Goal: Task Accomplishment & Management: Use online tool/utility

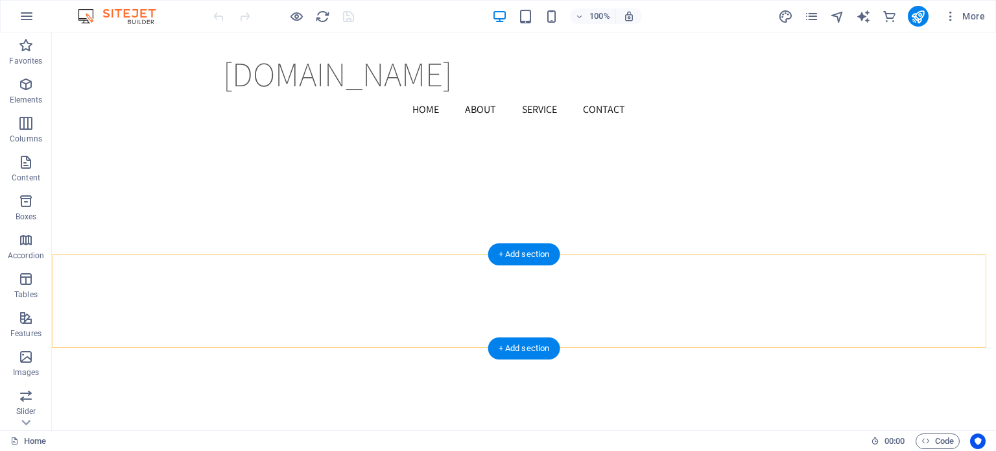
scroll to position [1699, 0]
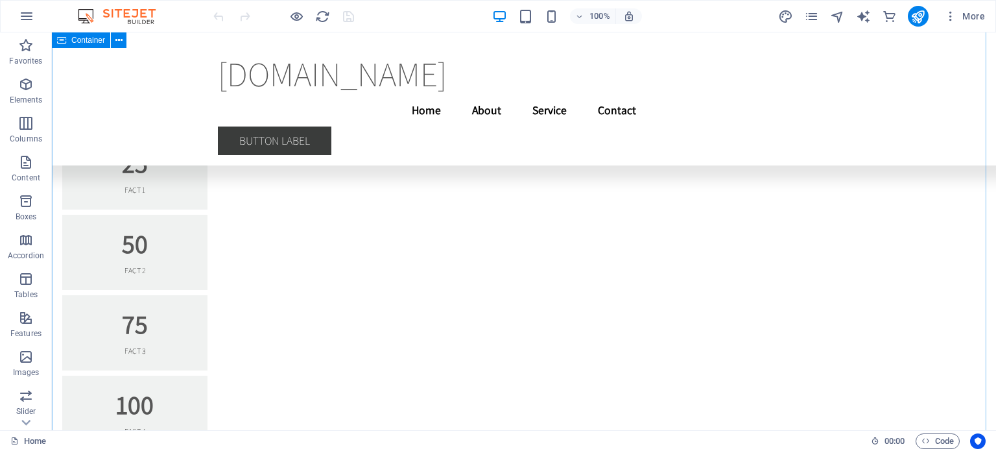
scroll to position [7341, 0]
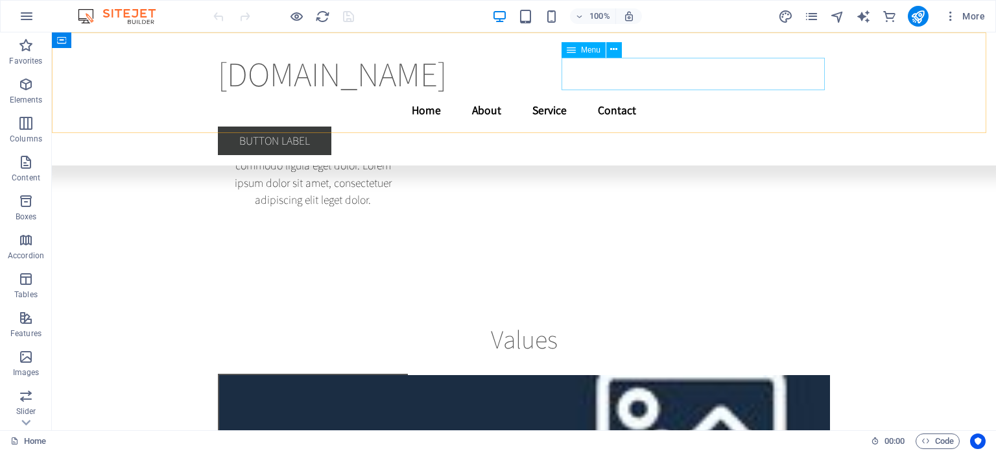
click at [717, 94] on nav "Home About Service Contact" at bounding box center [524, 110] width 612 height 32
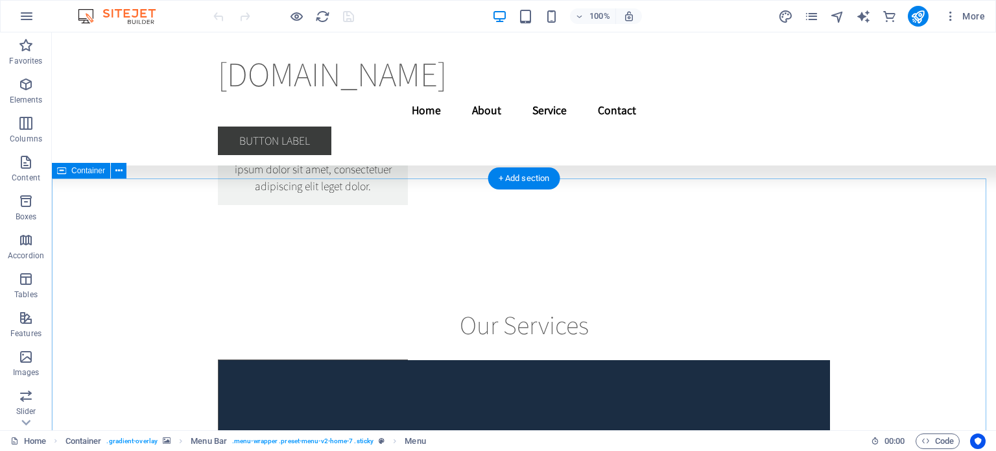
scroll to position [9643, 0]
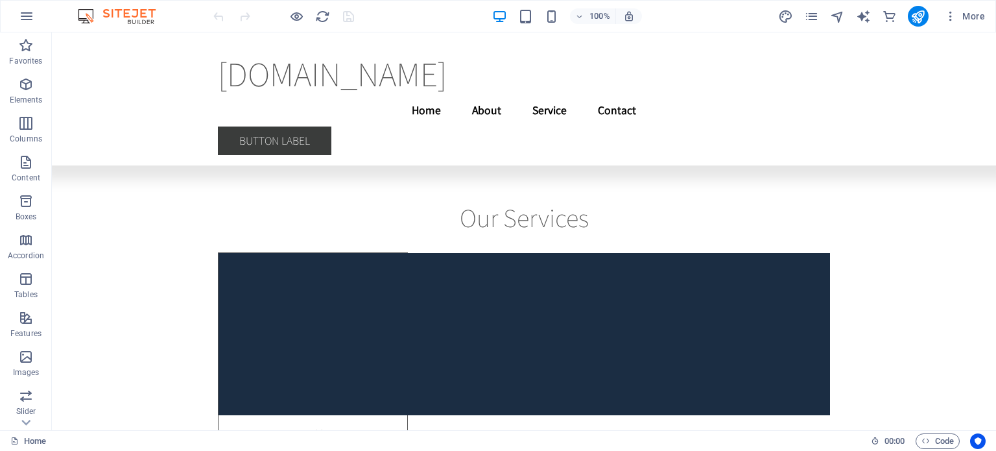
scroll to position [9334, 0]
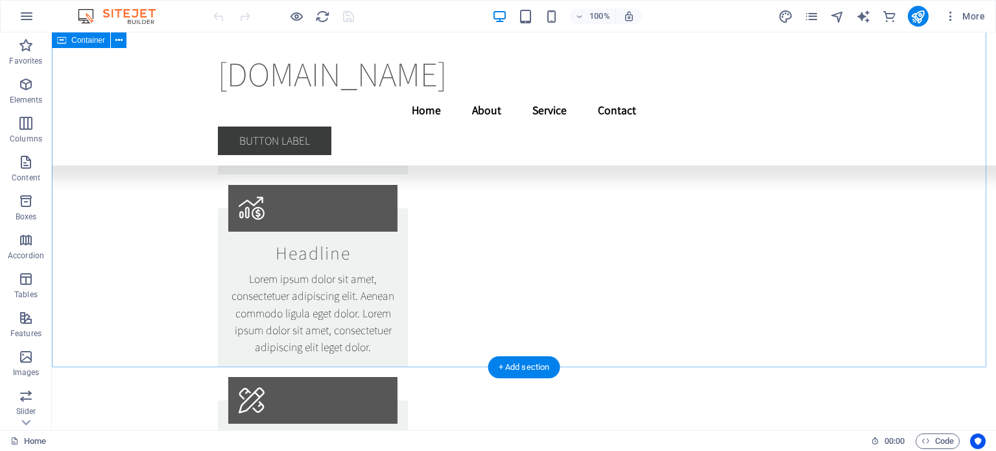
drag, startPoint x: 991, startPoint y: 172, endPoint x: 1022, endPoint y: 60, distance: 116.4
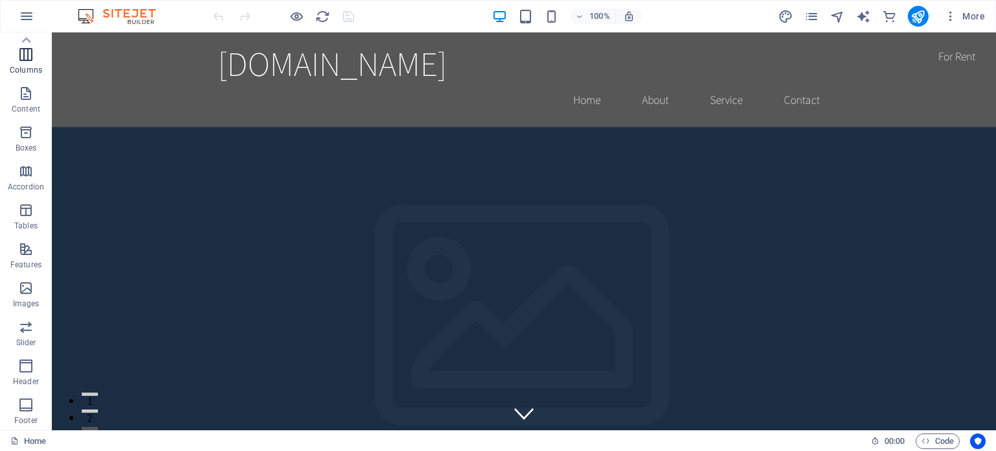
scroll to position [0, 0]
click at [29, 92] on icon "button" at bounding box center [26, 85] width 16 height 16
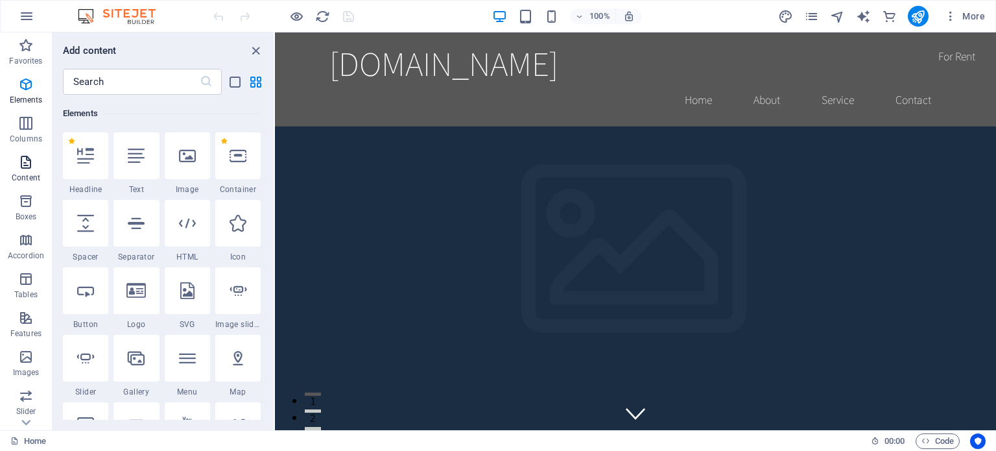
click at [30, 171] on span "Content" at bounding box center [26, 169] width 52 height 31
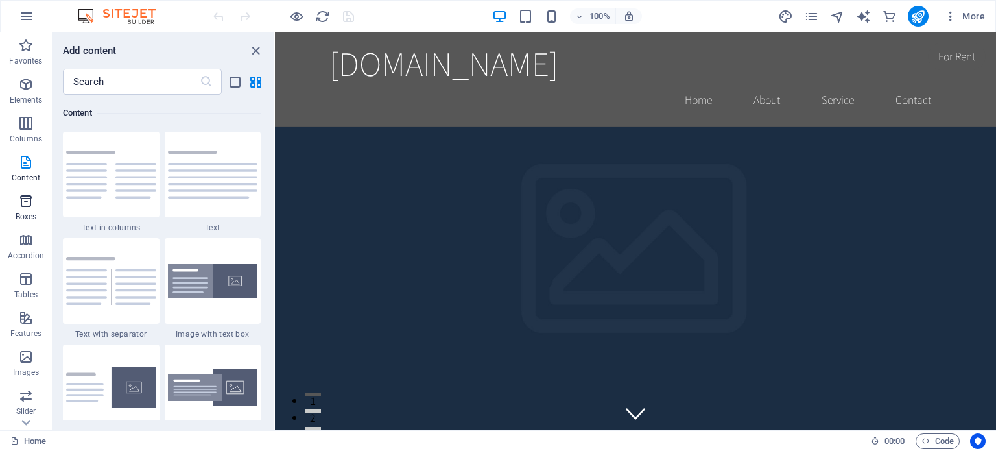
scroll to position [2269, 0]
click at [29, 204] on icon "button" at bounding box center [26, 201] width 16 height 16
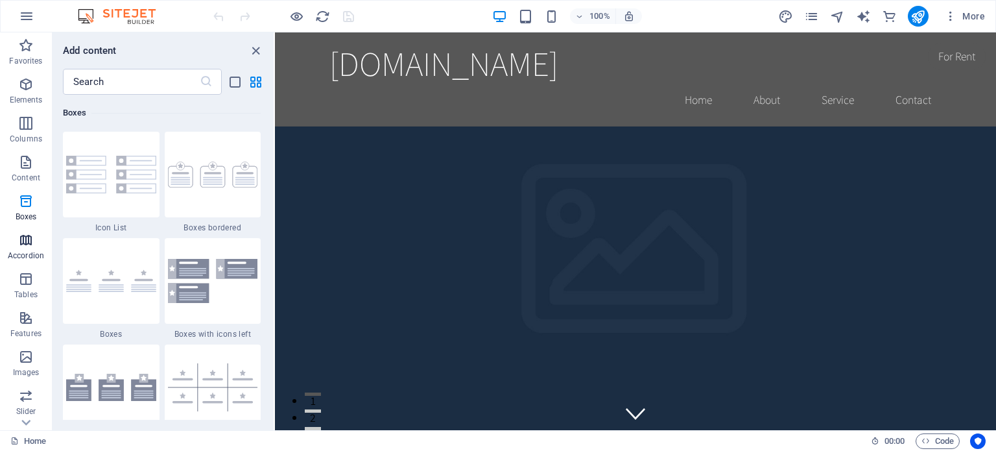
click at [29, 254] on p "Accordion" at bounding box center [26, 255] width 36 height 10
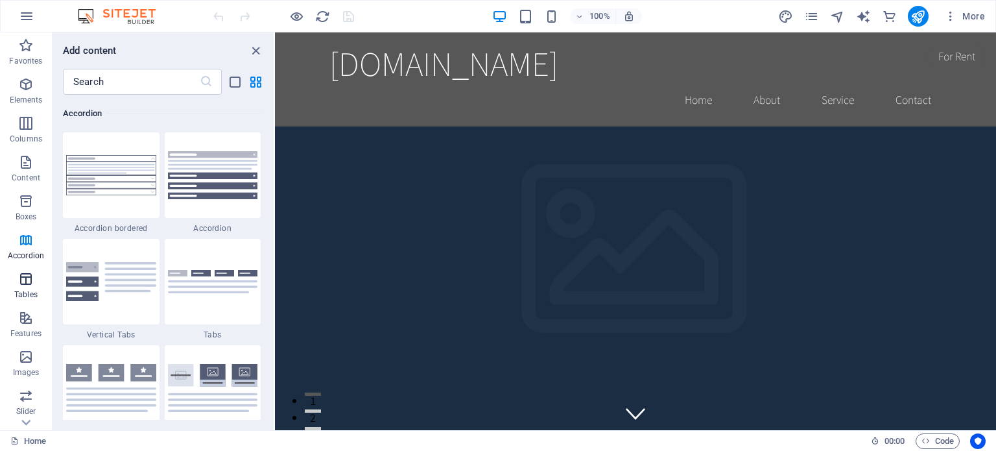
click at [28, 283] on icon "button" at bounding box center [26, 279] width 16 height 16
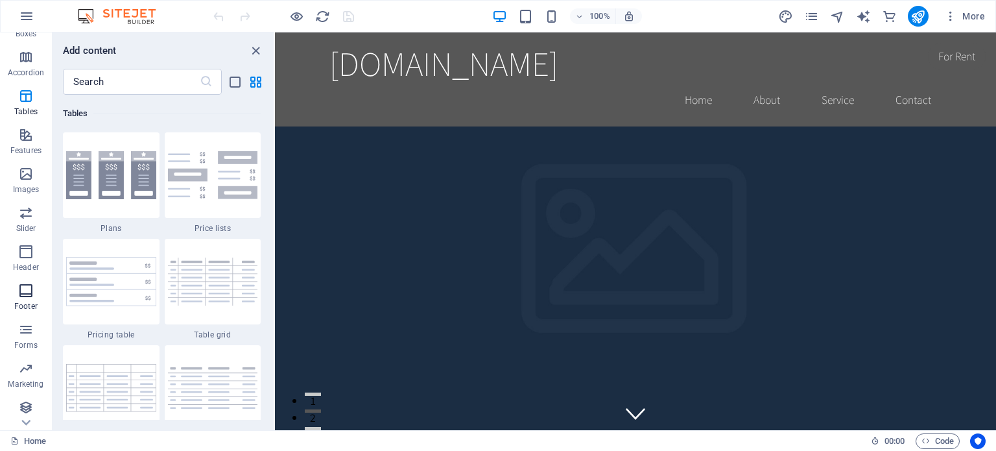
scroll to position [195, 0]
click at [27, 245] on icon "button" at bounding box center [26, 240] width 16 height 16
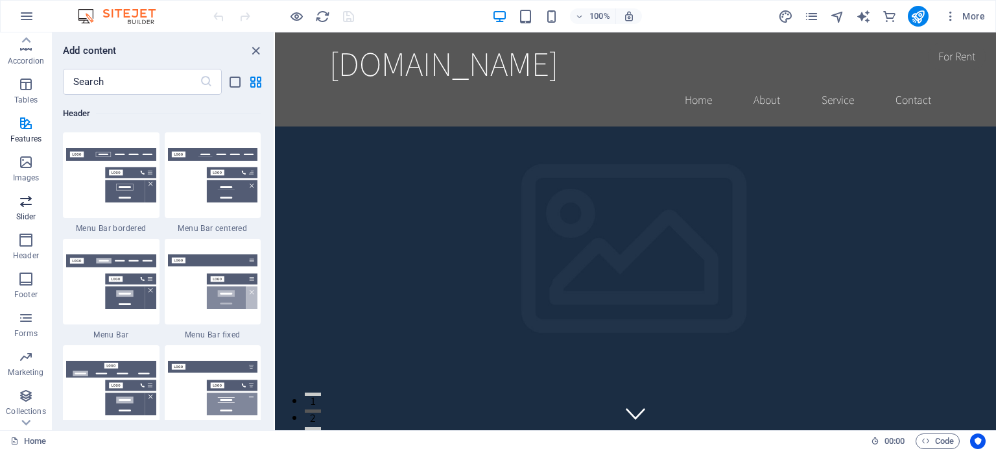
click at [26, 211] on span "Slider" at bounding box center [26, 208] width 52 height 31
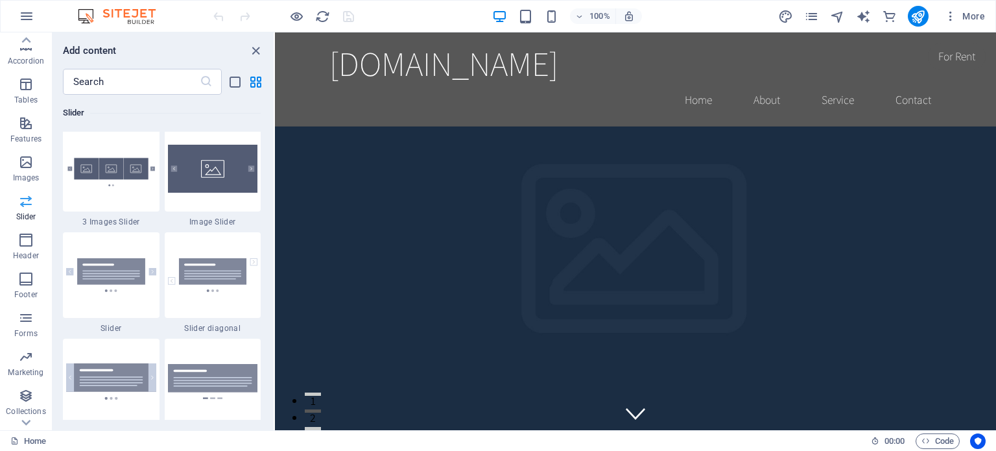
scroll to position [7352, 0]
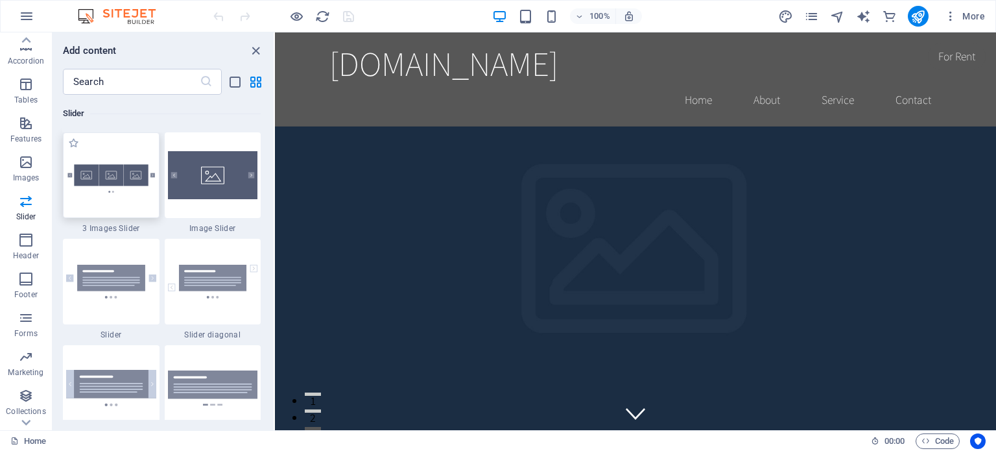
click at [109, 171] on img at bounding box center [111, 175] width 90 height 60
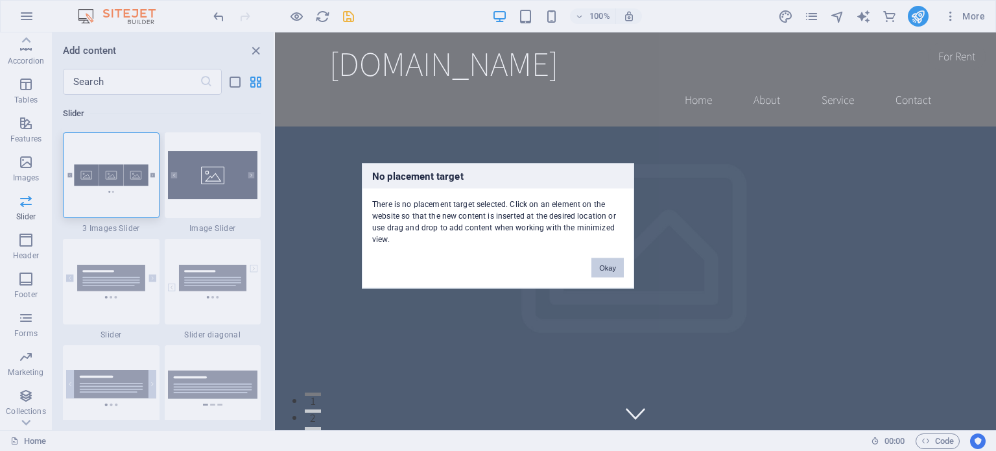
click at [610, 269] on button "Okay" at bounding box center [608, 266] width 32 height 19
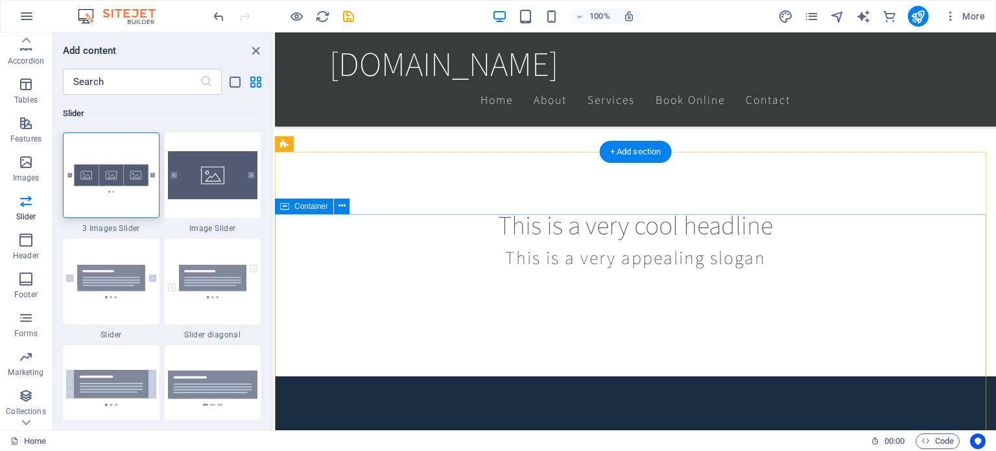
scroll to position [584, 0]
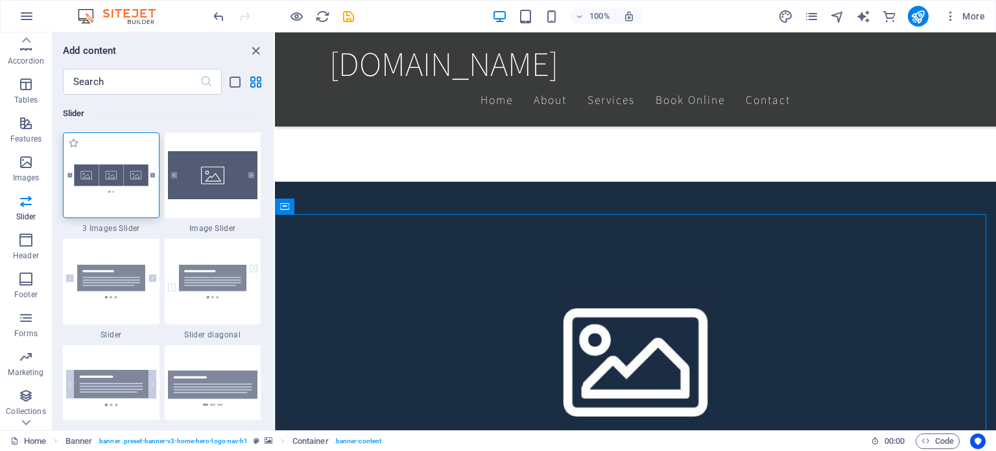
click at [122, 187] on img at bounding box center [111, 175] width 90 height 60
click at [275, 189] on div "Drag here to replace the existing content. Press “Ctrl” if you want to create a…" at bounding box center [635, 231] width 721 height 398
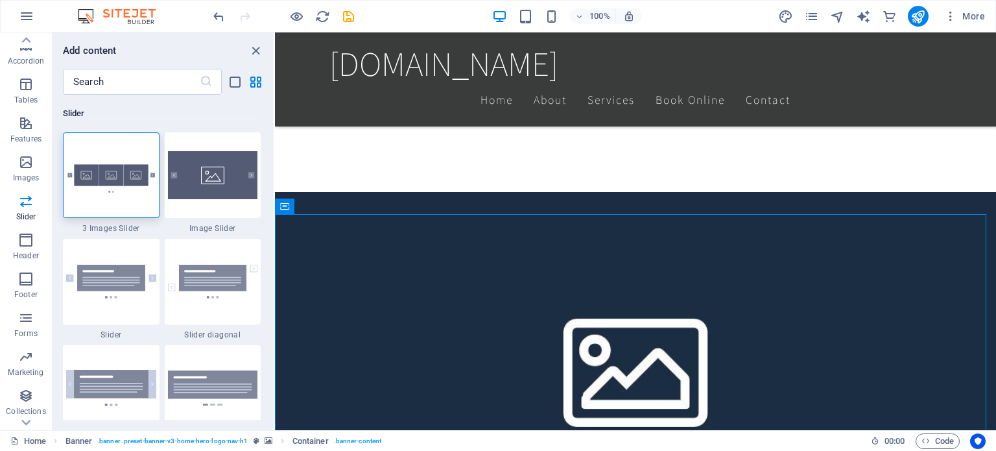
drag, startPoint x: 394, startPoint y: 221, endPoint x: 446, endPoint y: 283, distance: 81.0
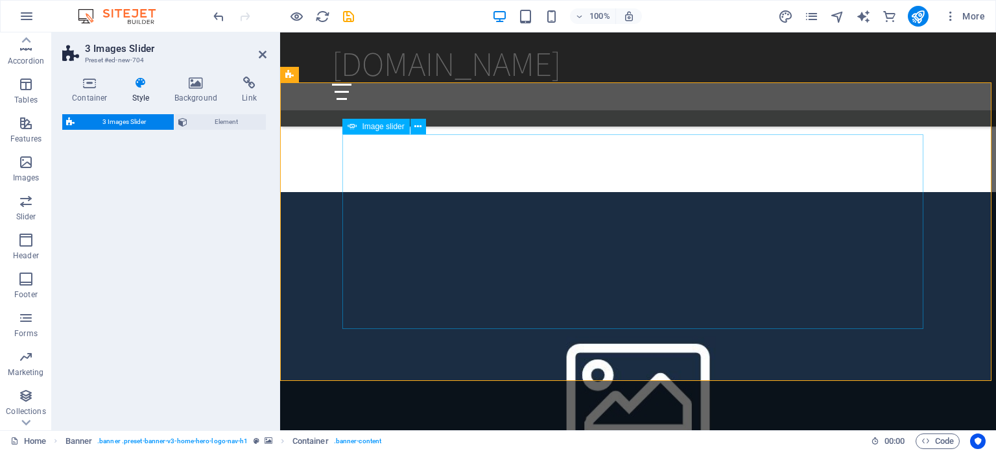
scroll to position [1051, 0]
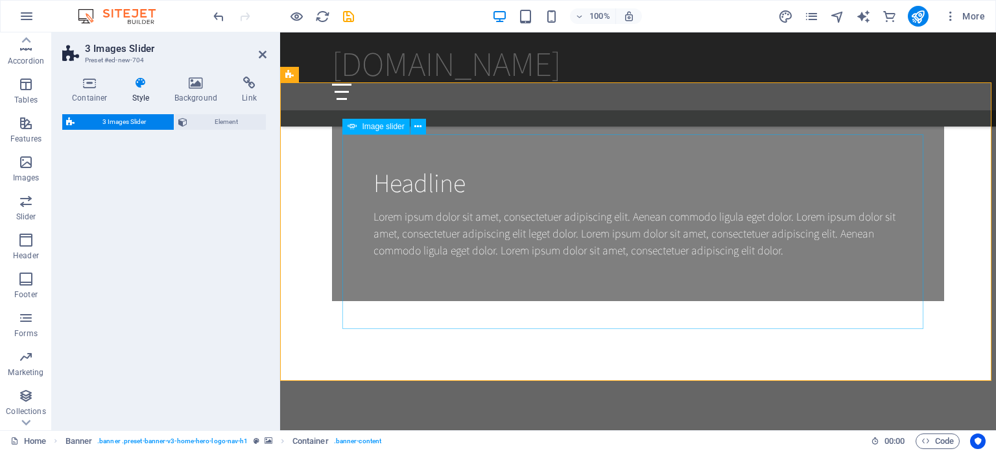
select select "rem"
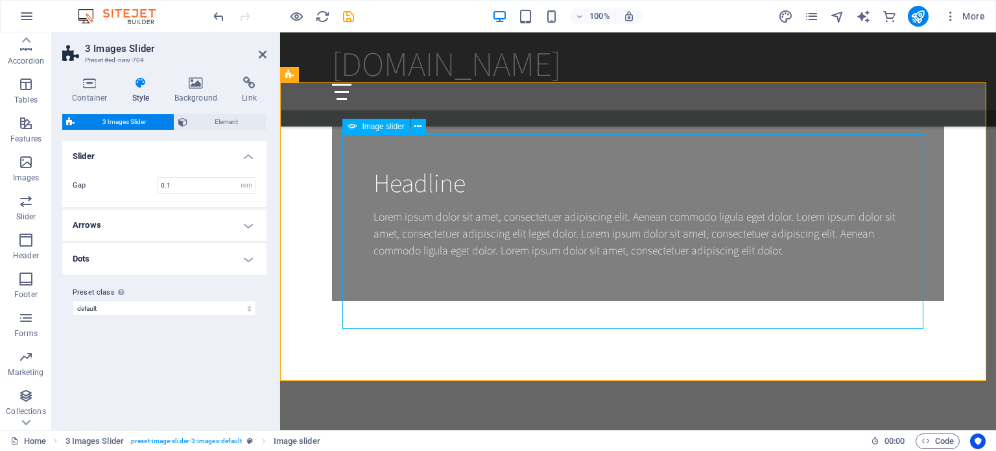
select select "px"
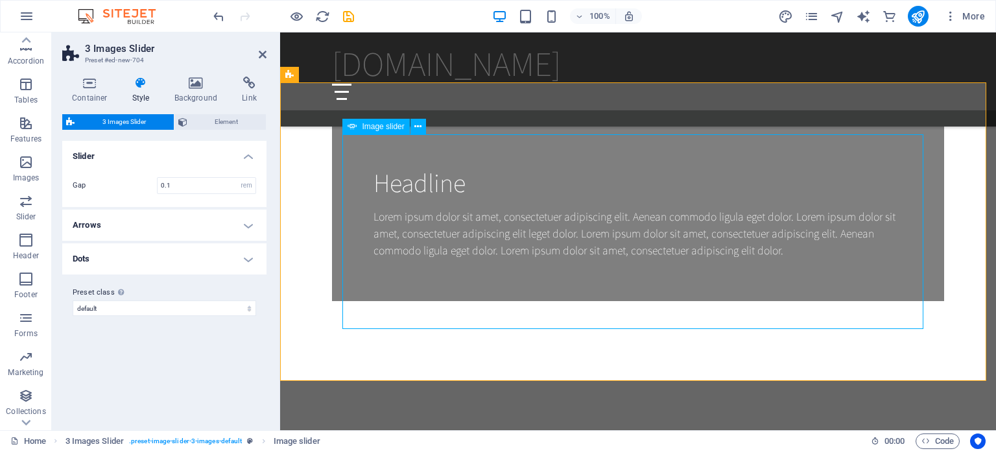
select select "ms"
select select "s"
select select "progressive"
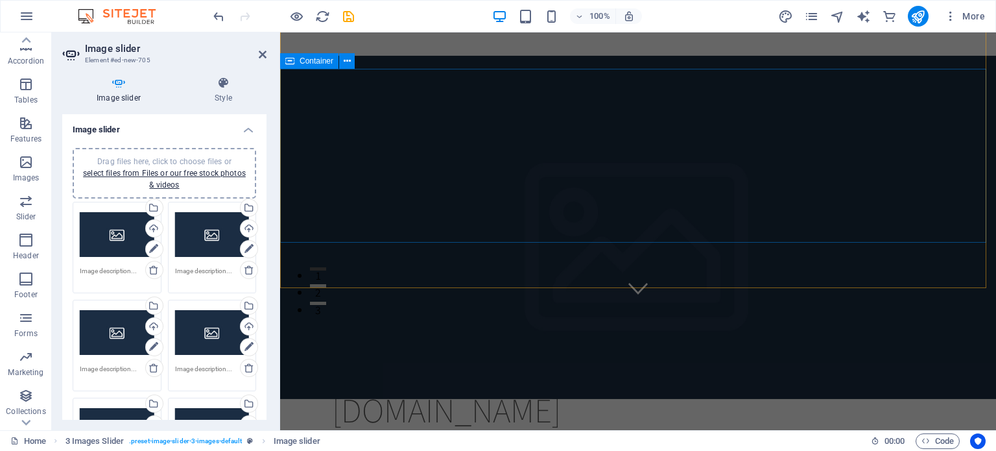
scroll to position [0, 0]
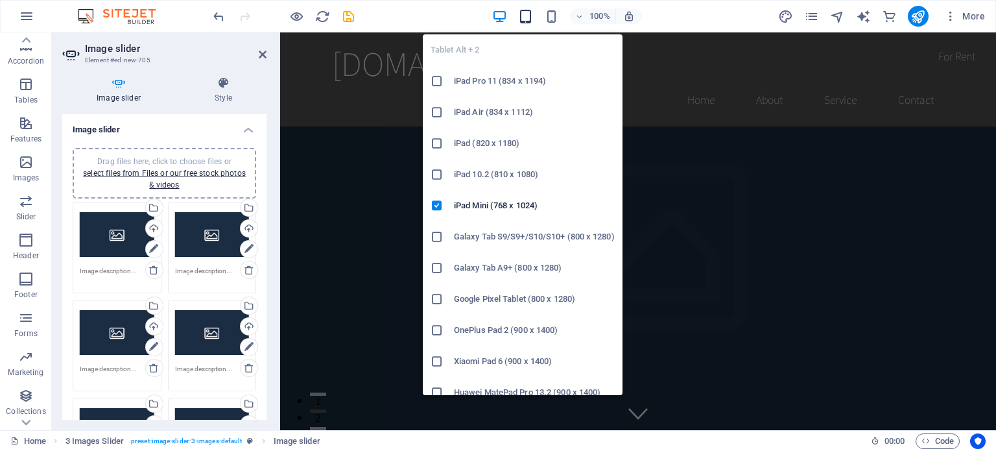
click at [527, 14] on icon "button" at bounding box center [525, 16] width 15 height 15
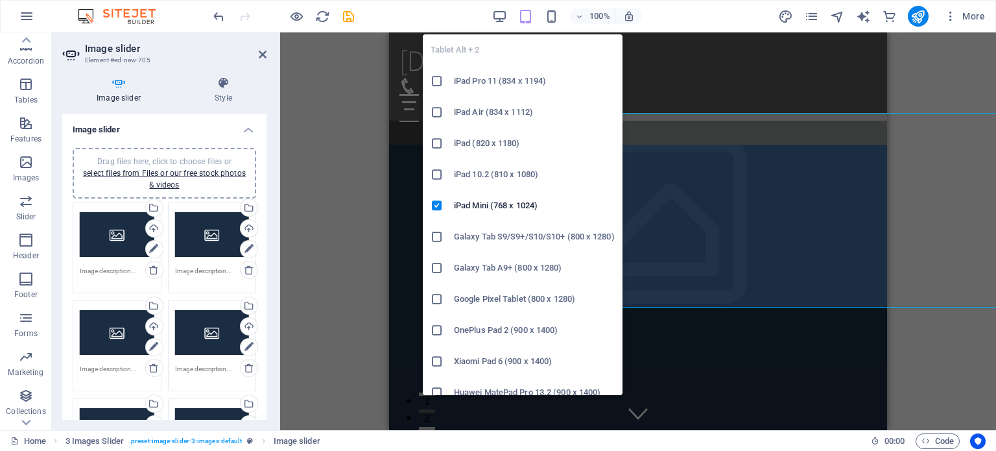
type input "3"
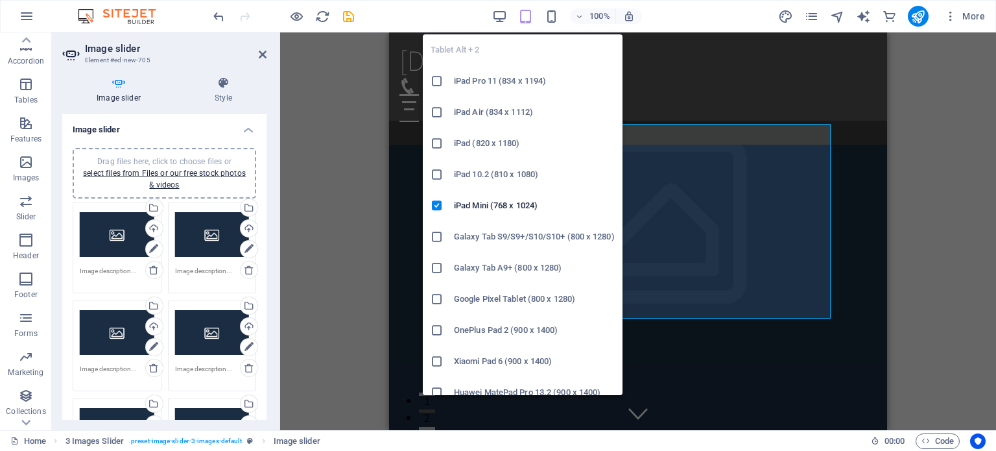
scroll to position [1124, 0]
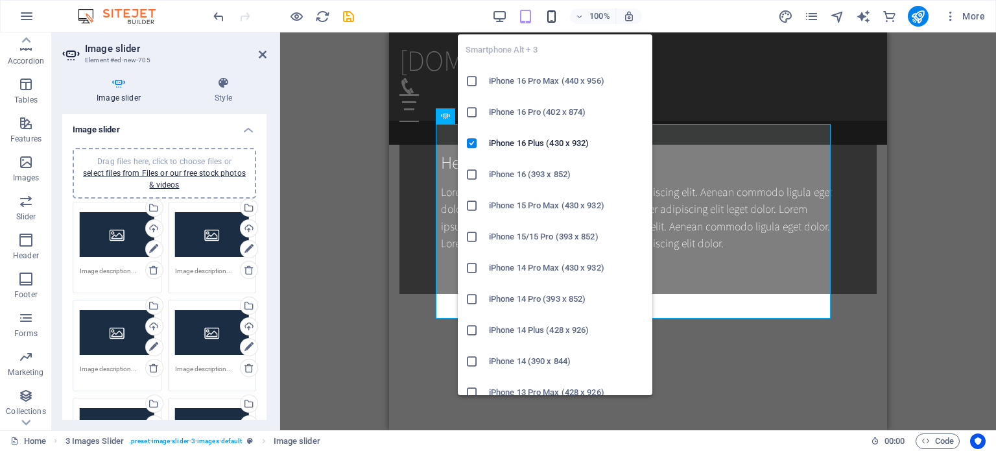
click at [547, 20] on icon "button" at bounding box center [551, 16] width 15 height 15
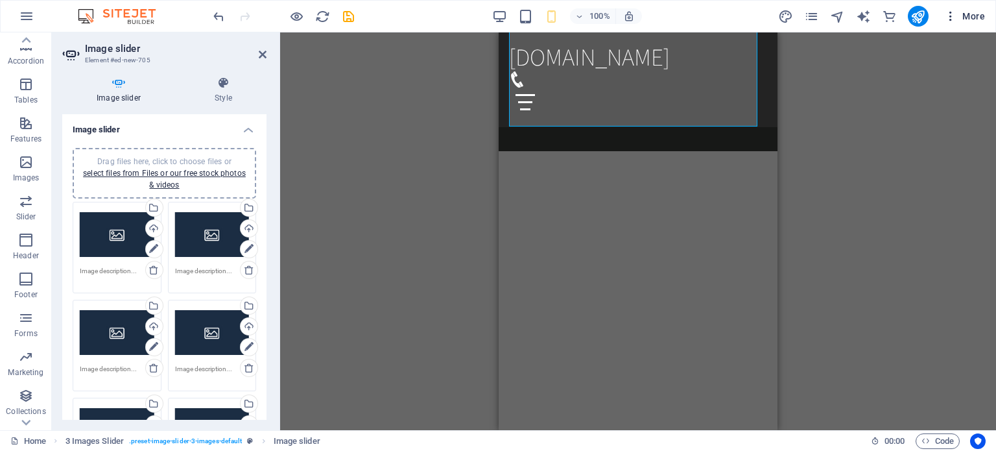
click at [957, 17] on icon "button" at bounding box center [950, 16] width 13 height 13
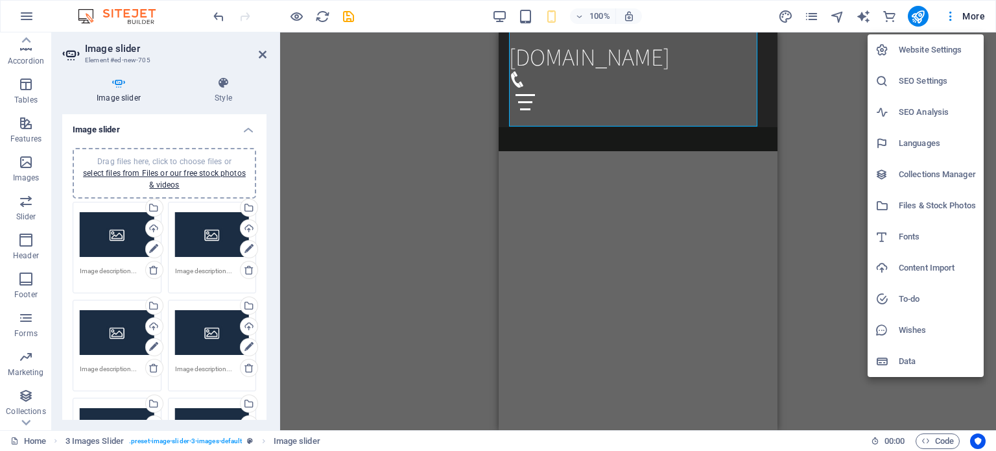
click at [30, 16] on div at bounding box center [498, 225] width 996 height 451
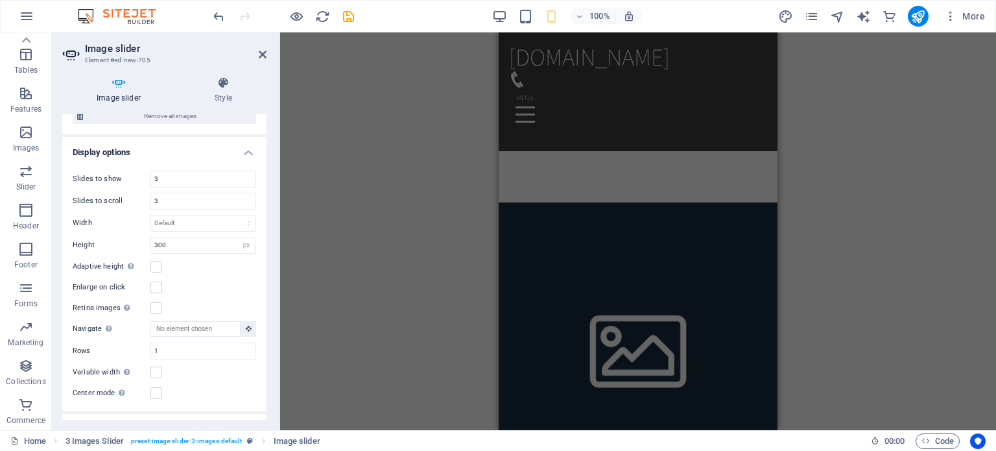
scroll to position [629, 0]
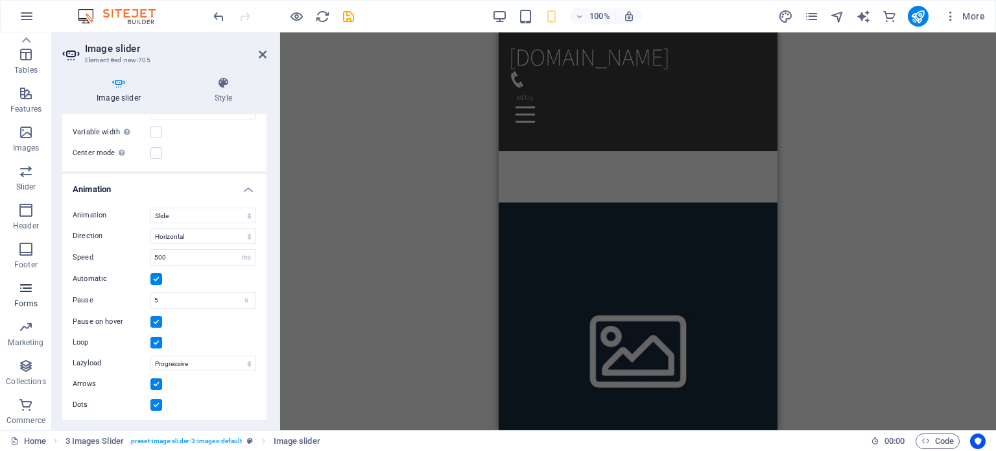
click at [27, 290] on icon "button" at bounding box center [26, 288] width 16 height 16
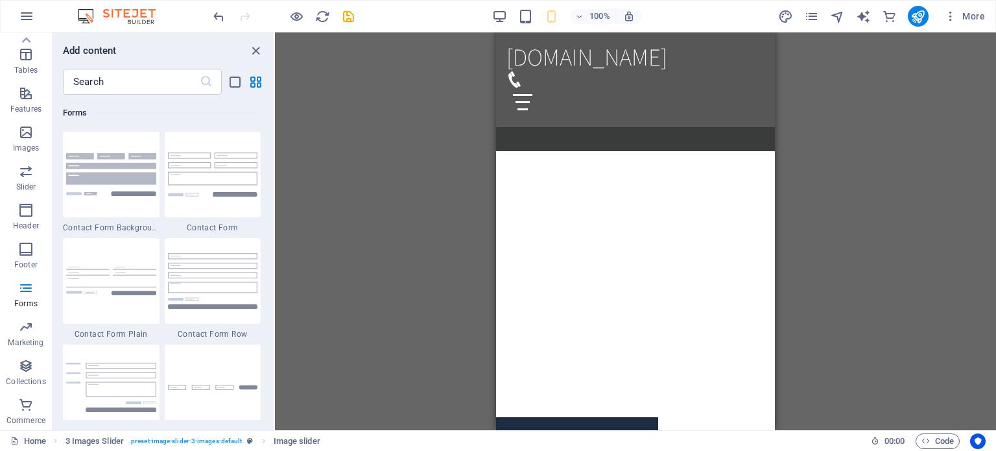
scroll to position [1684, 0]
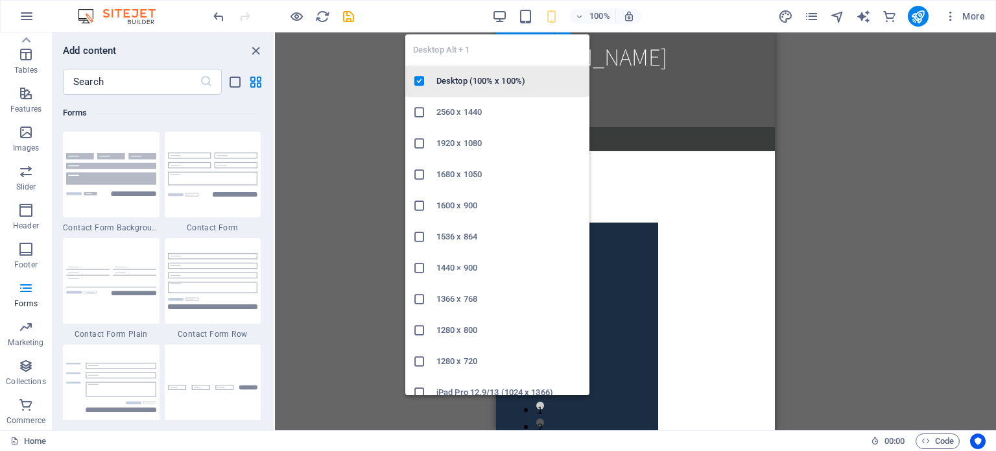
drag, startPoint x: 496, startPoint y: 21, endPoint x: 488, endPoint y: 85, distance: 64.7
click at [496, 21] on icon "button" at bounding box center [499, 16] width 15 height 15
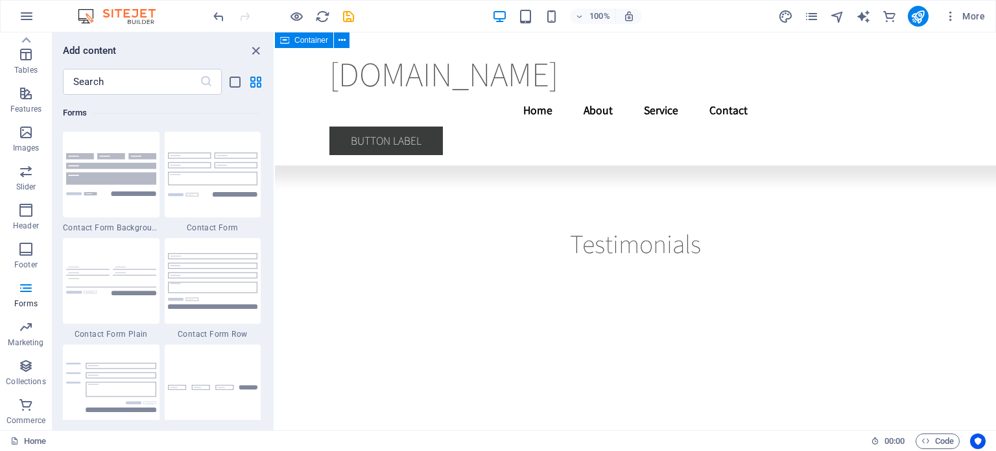
scroll to position [0, 0]
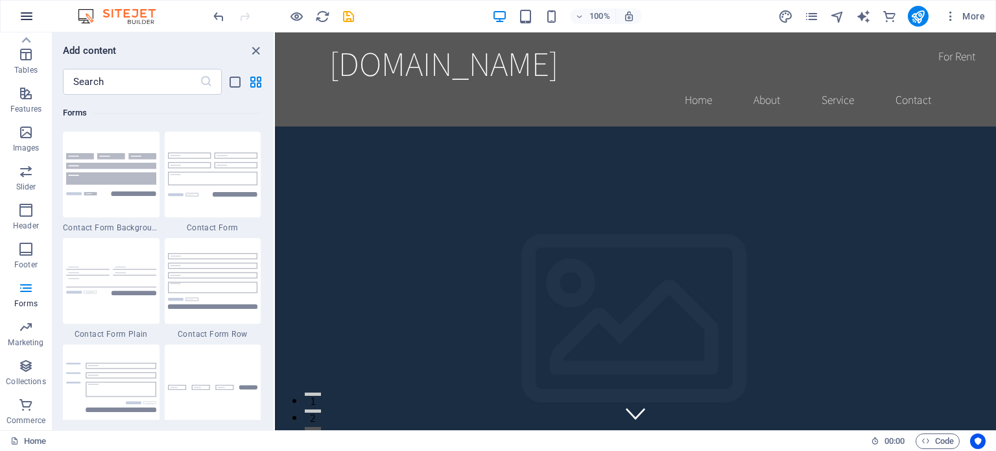
click at [34, 13] on icon "button" at bounding box center [27, 16] width 16 height 16
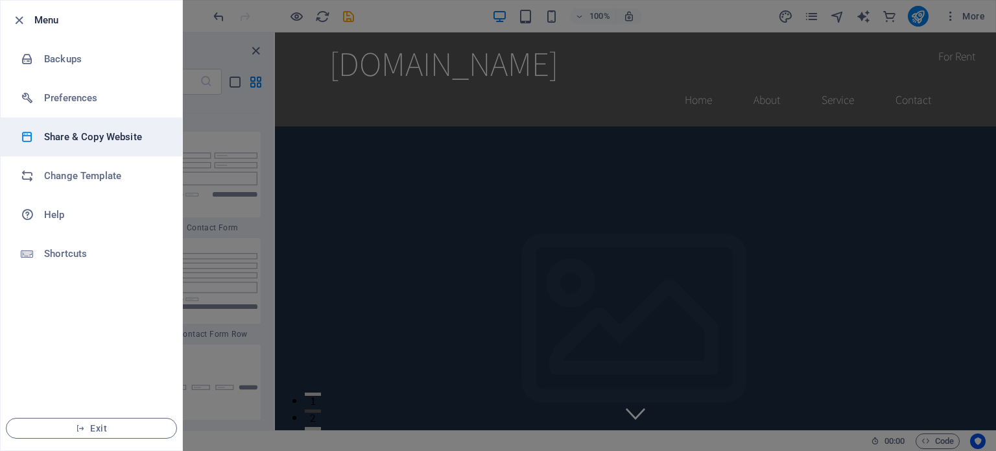
click at [104, 139] on h6 "Share & Copy Website" at bounding box center [104, 137] width 120 height 16
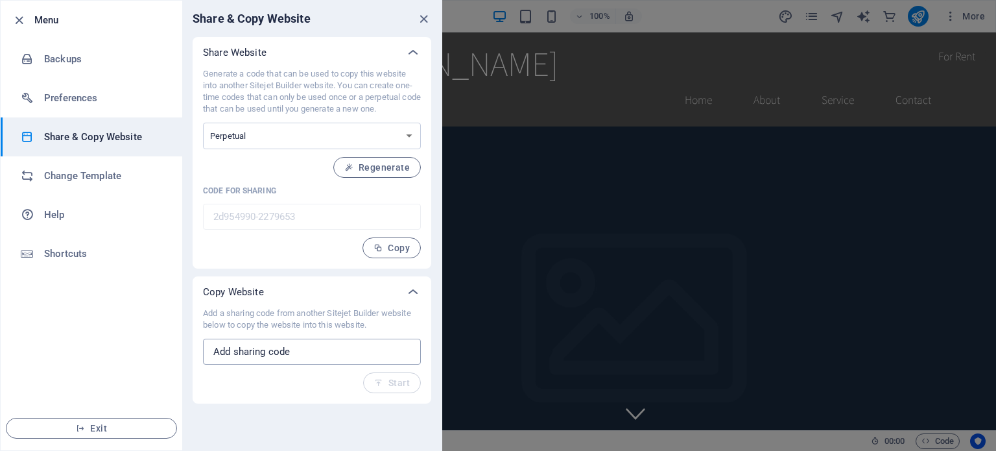
click at [257, 357] on input "text" at bounding box center [312, 352] width 218 height 26
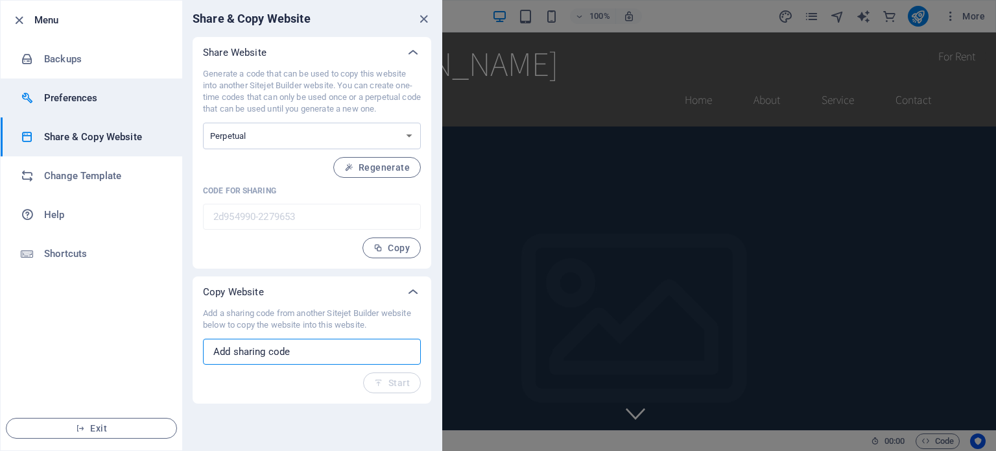
click at [48, 102] on h6 "Preferences" at bounding box center [104, 98] width 120 height 16
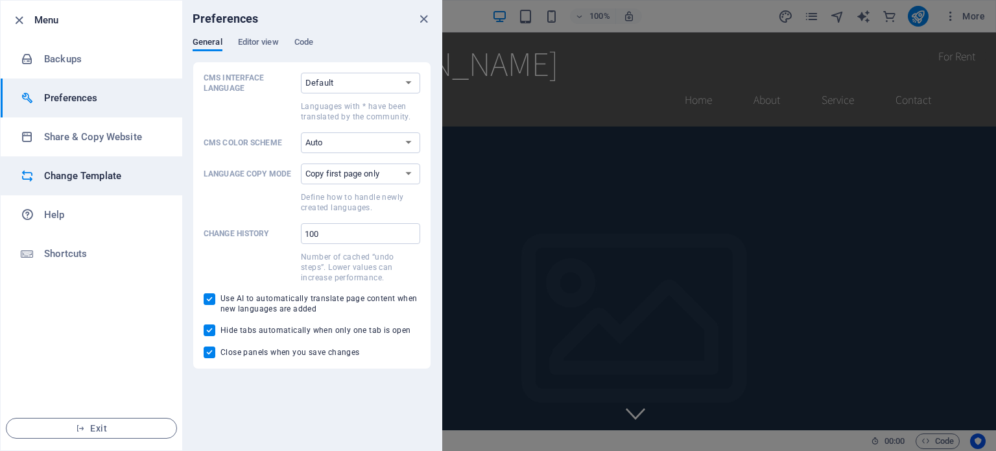
click at [77, 173] on h6 "Change Template" at bounding box center [104, 176] width 120 height 16
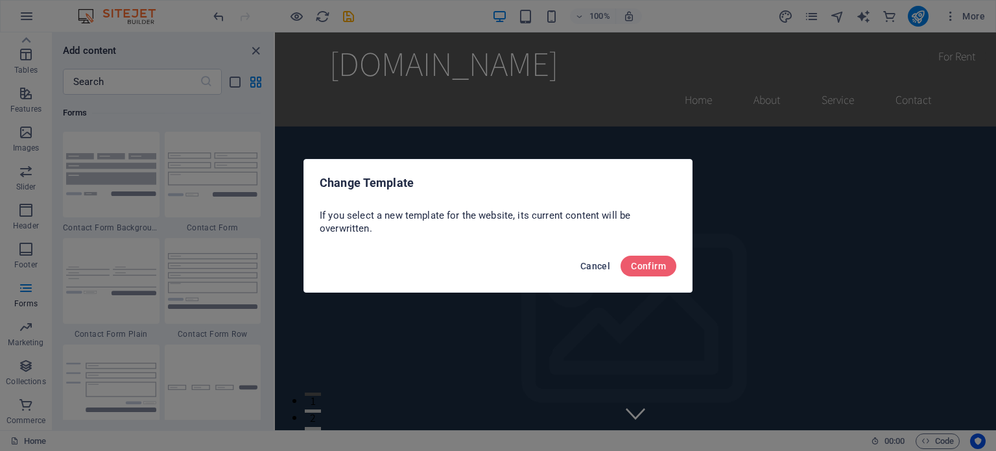
click at [601, 265] on span "Cancel" at bounding box center [595, 266] width 30 height 10
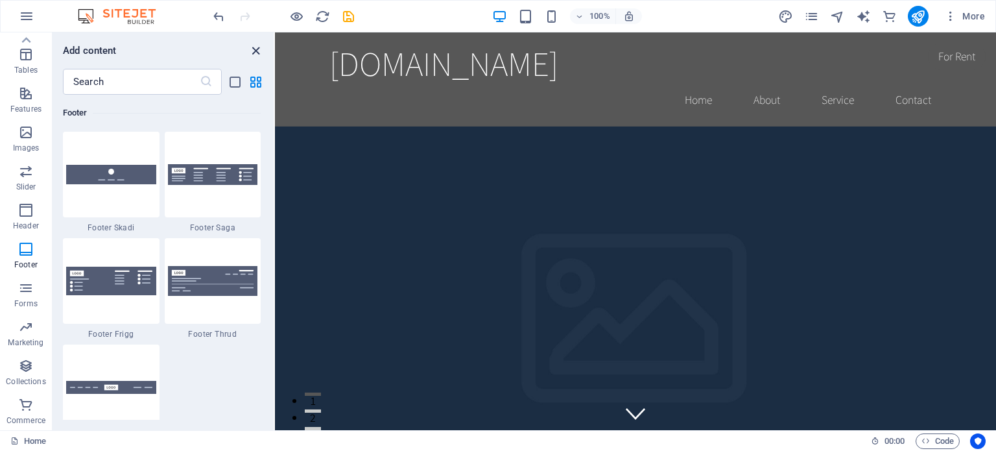
scroll to position [8950, 0]
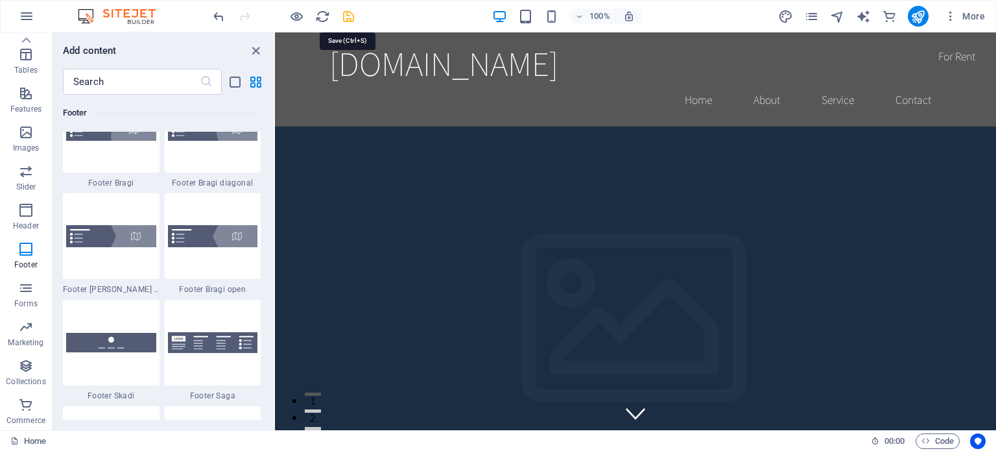
click at [352, 14] on icon "save" at bounding box center [348, 16] width 15 height 15
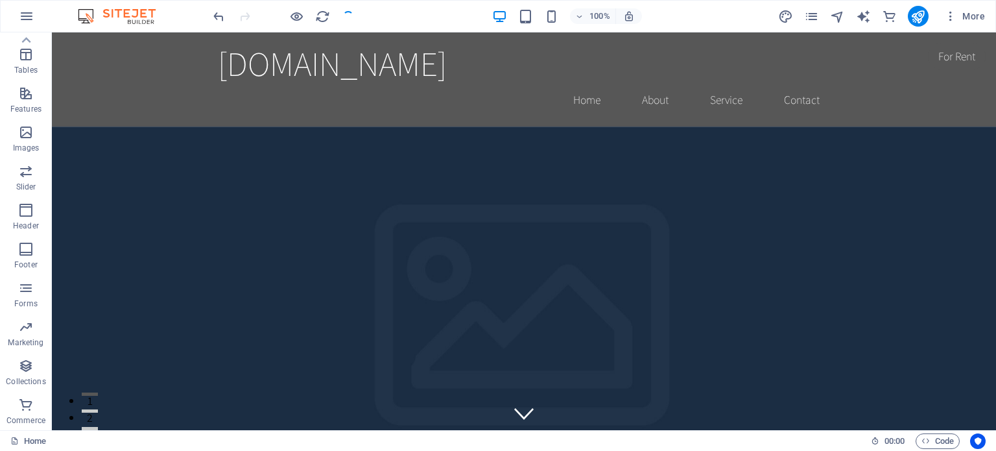
checkbox input "false"
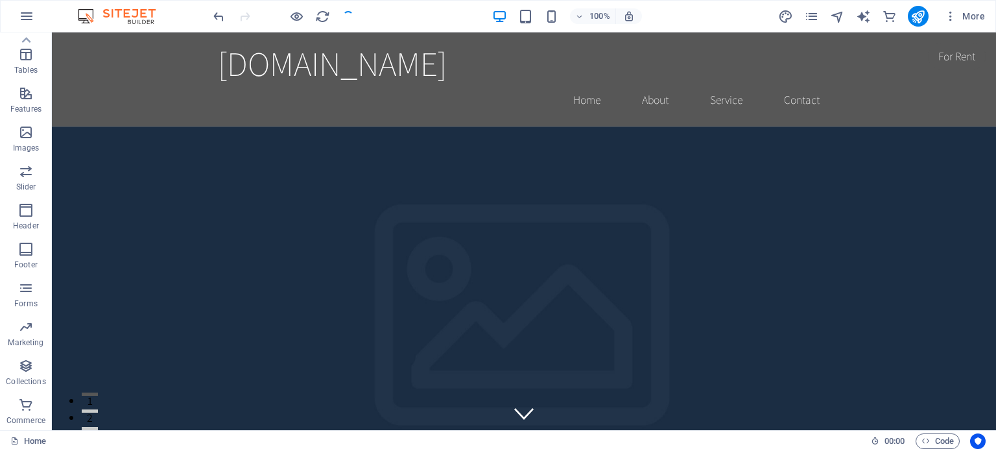
checkbox input "false"
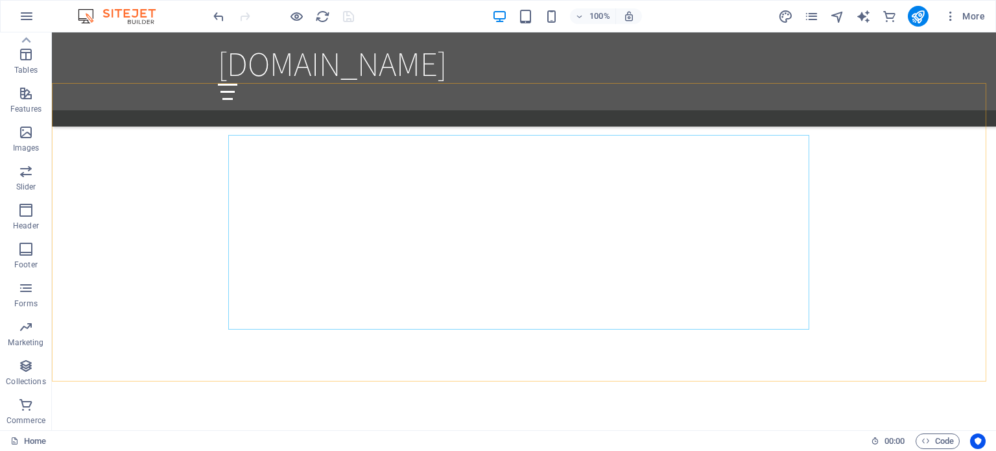
scroll to position [1051, 0]
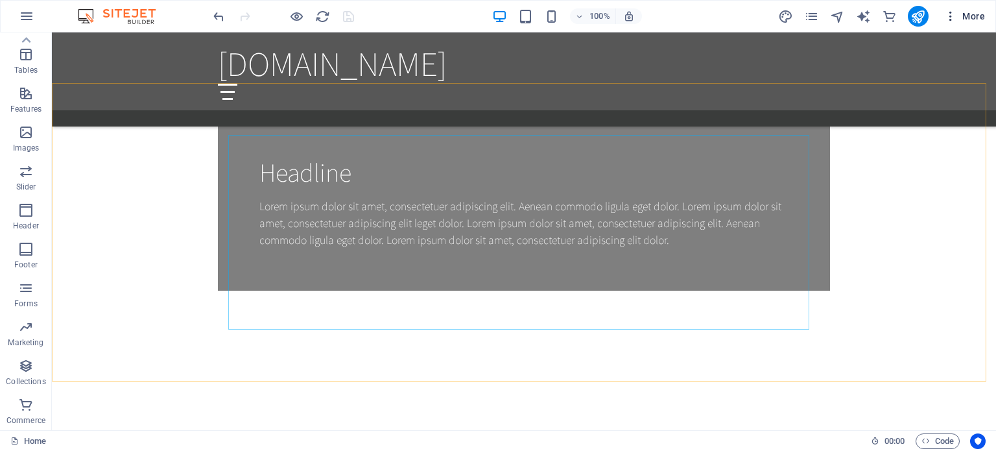
click at [970, 14] on span "More" at bounding box center [964, 16] width 41 height 13
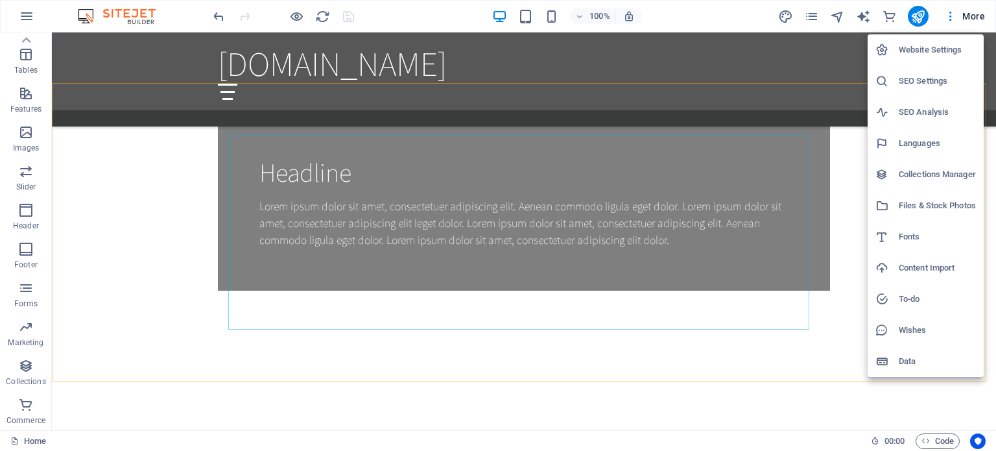
click at [957, 51] on h6 "Website Settings" at bounding box center [937, 50] width 77 height 16
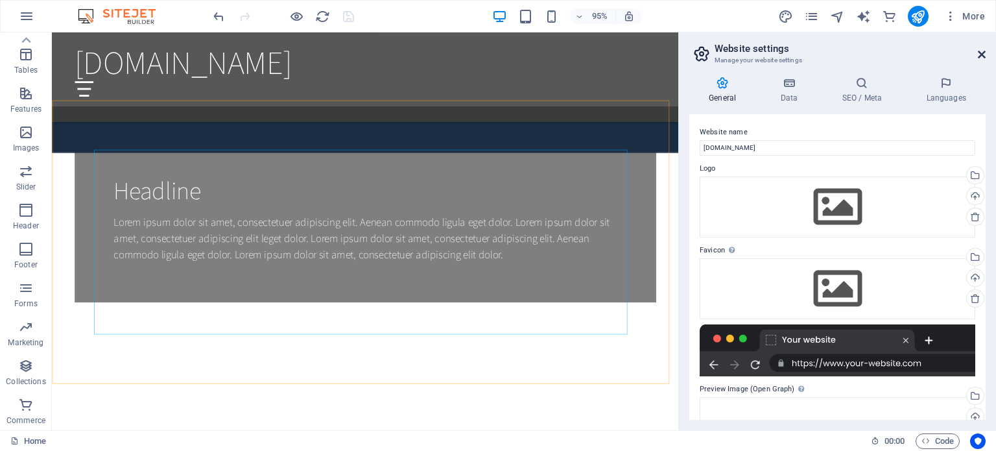
click at [984, 56] on icon at bounding box center [982, 54] width 8 height 10
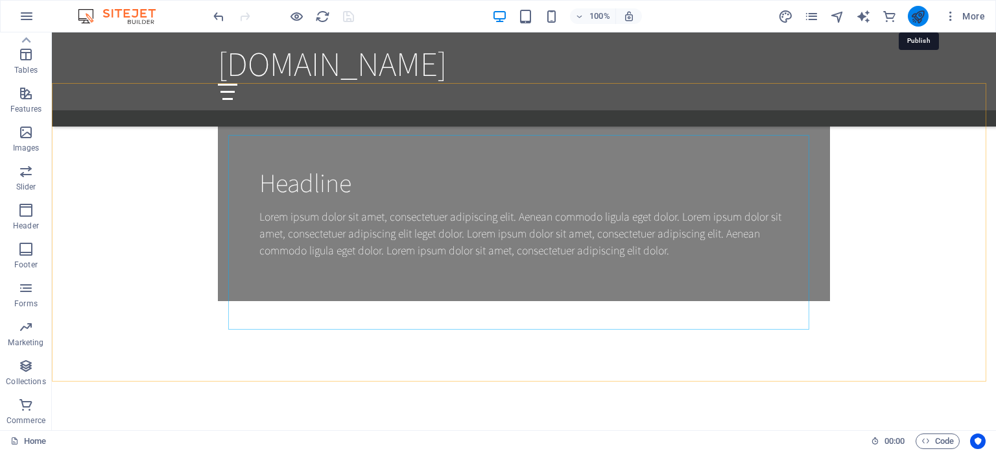
click at [911, 16] on icon "publish" at bounding box center [918, 16] width 15 height 15
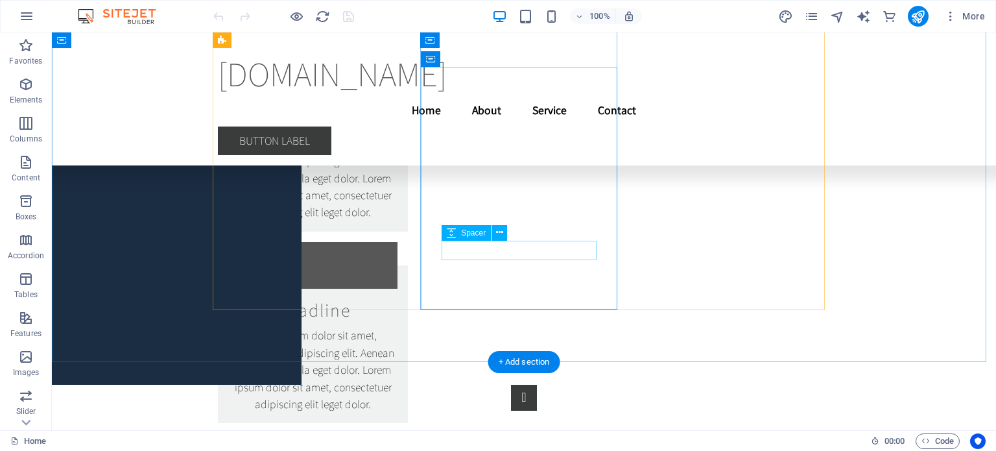
scroll to position [9832, 0]
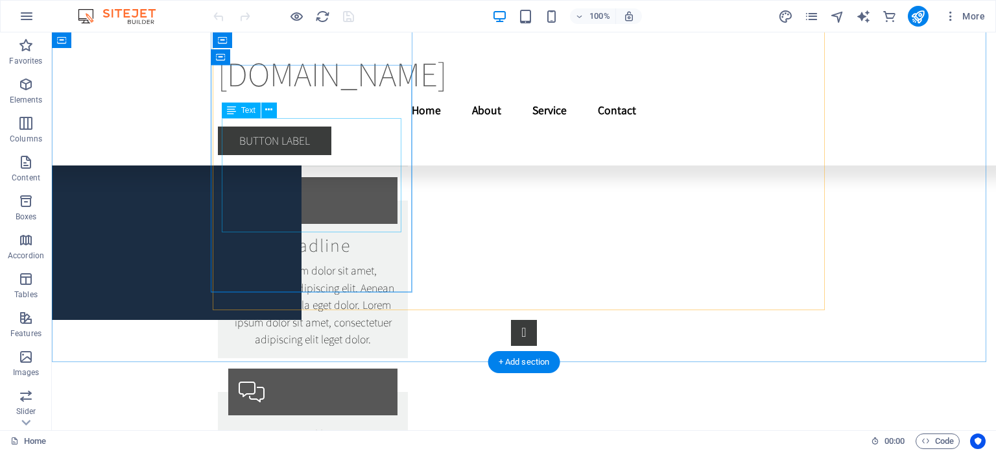
drag, startPoint x: 441, startPoint y: 243, endPoint x: 321, endPoint y: 155, distance: 148.5
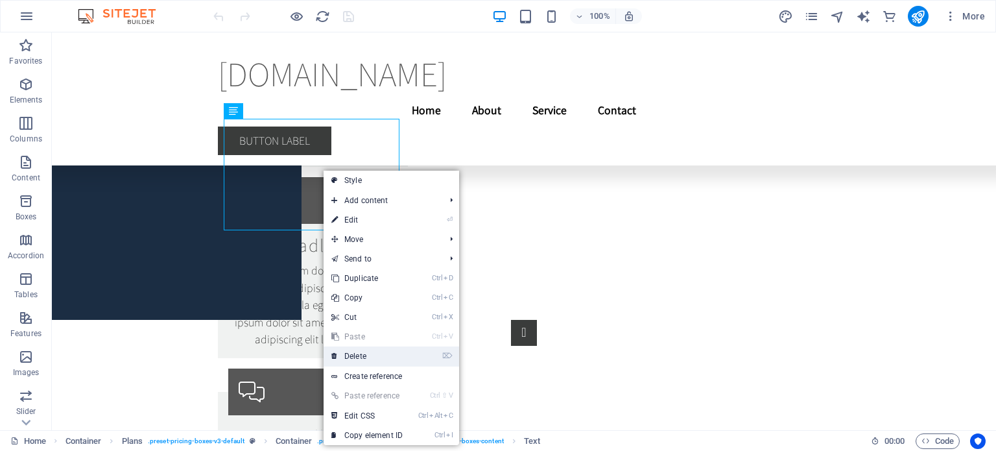
click at [366, 355] on link "⌦ Delete" at bounding box center [367, 355] width 87 height 19
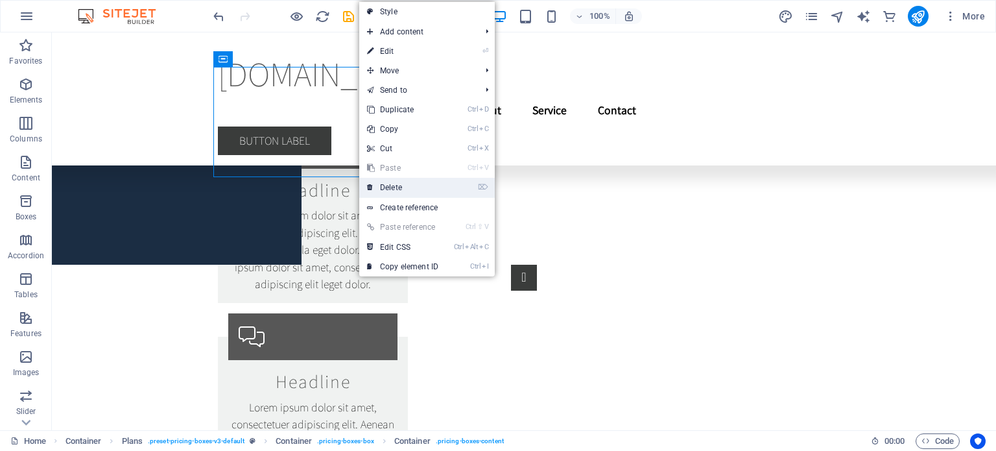
click at [392, 190] on link "⌦ Delete" at bounding box center [402, 187] width 87 height 19
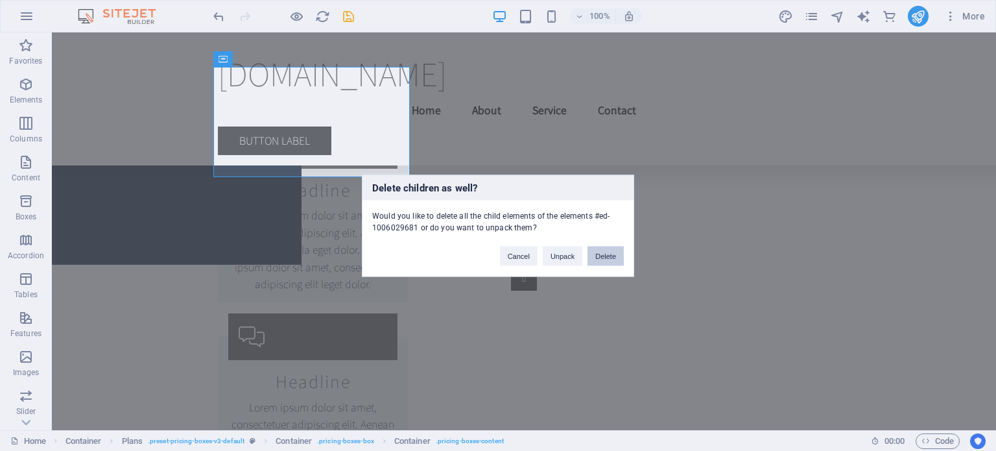
click at [611, 256] on button "Delete" at bounding box center [606, 255] width 36 height 19
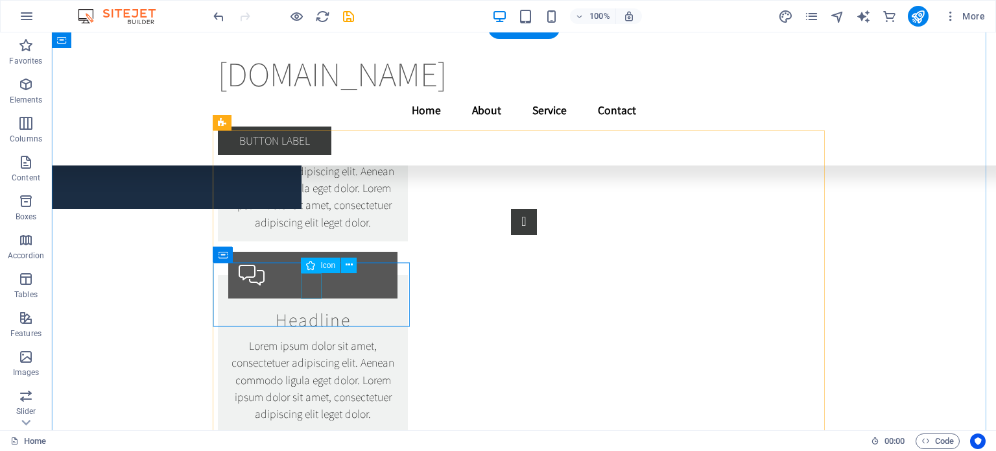
scroll to position [9609, 0]
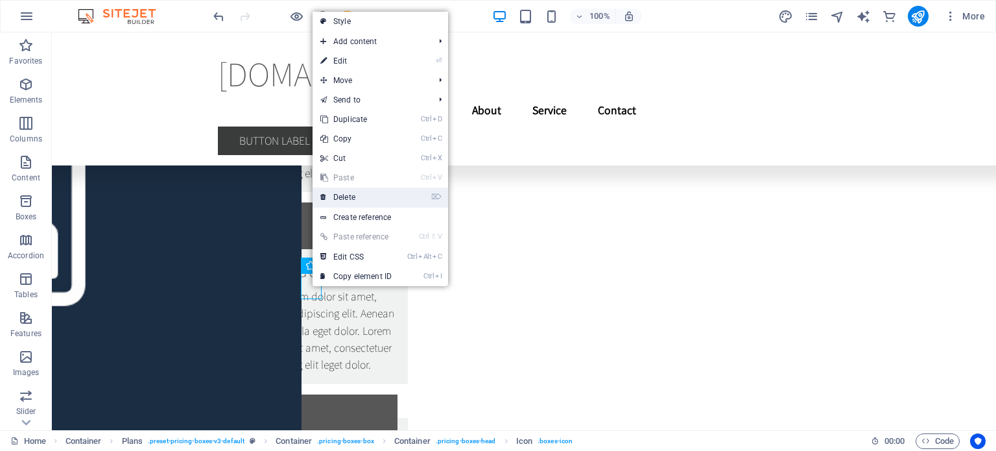
click at [350, 195] on link "⌦ Delete" at bounding box center [356, 196] width 87 height 19
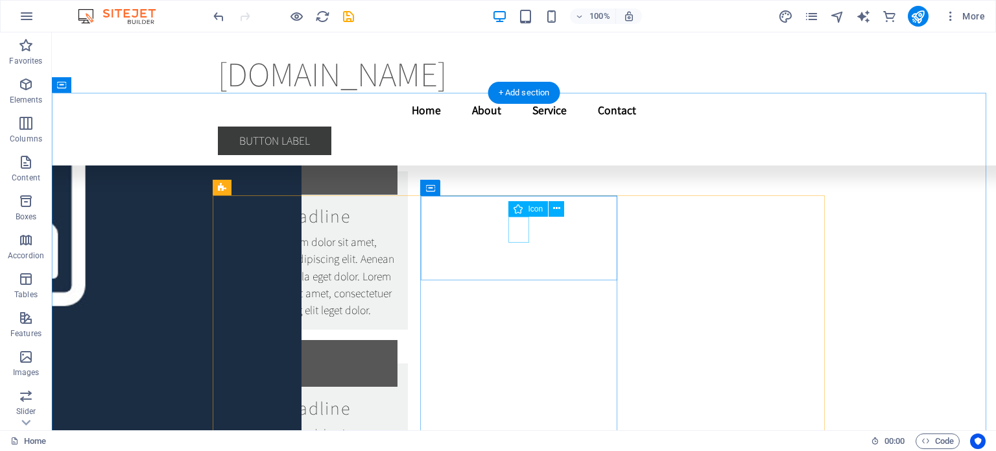
scroll to position [9618, 0]
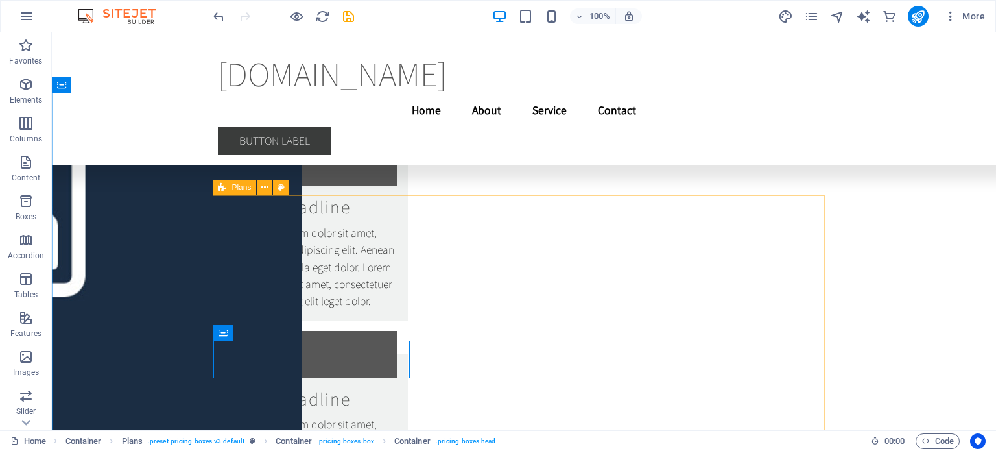
click at [214, 190] on div "Plans" at bounding box center [234, 188] width 43 height 16
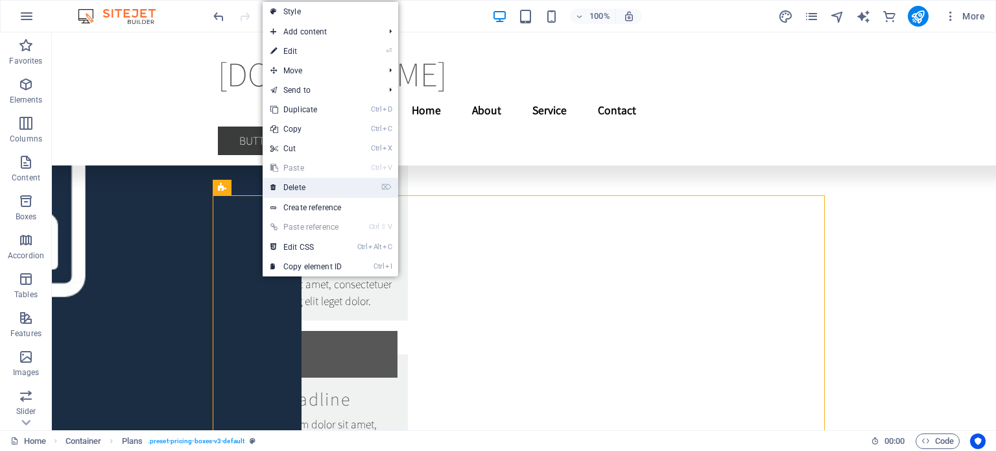
click at [328, 191] on link "⌦ Delete" at bounding box center [306, 187] width 87 height 19
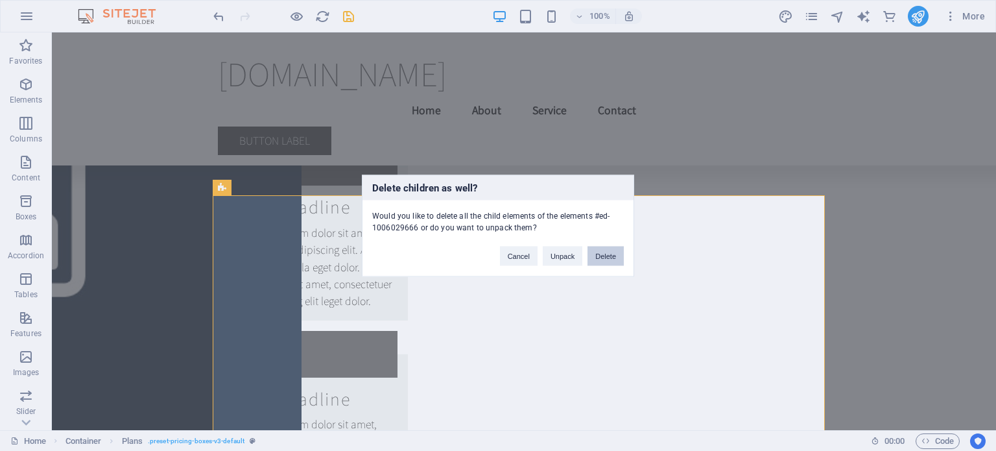
drag, startPoint x: 607, startPoint y: 252, endPoint x: 555, endPoint y: 220, distance: 61.2
click at [607, 252] on button "Delete" at bounding box center [606, 255] width 36 height 19
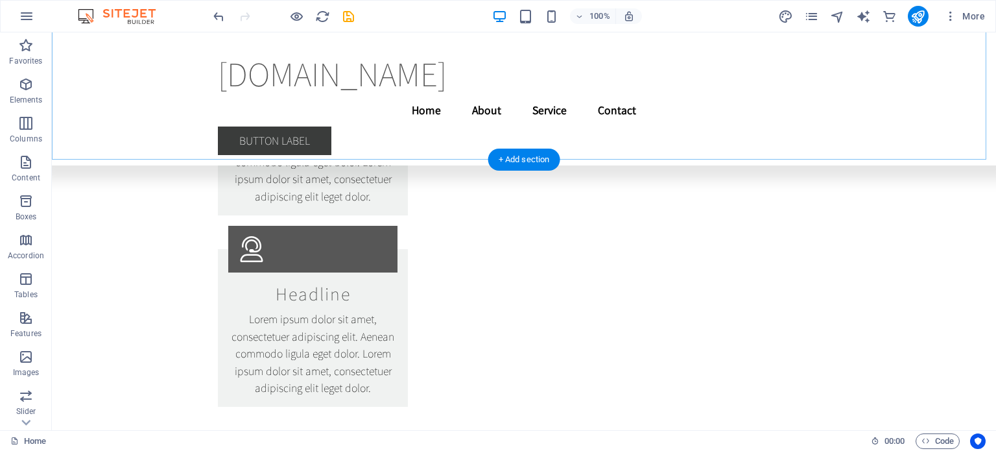
scroll to position [9551, 0]
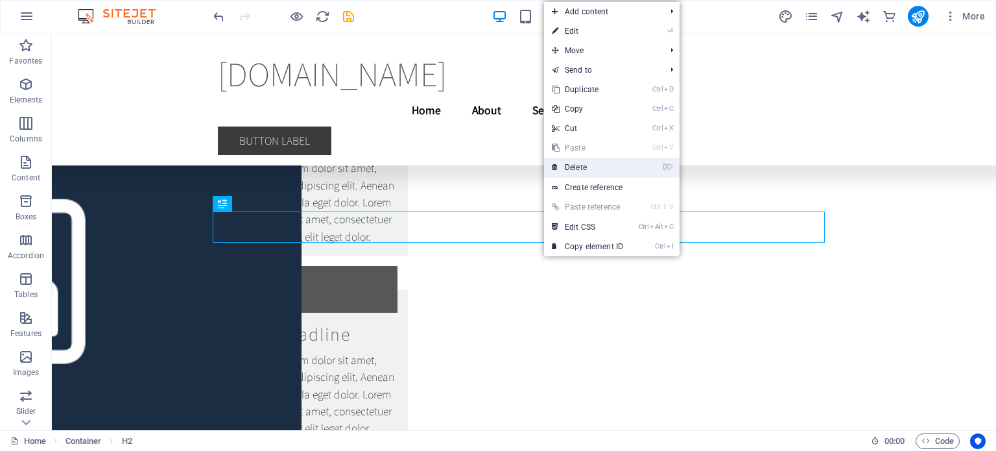
click at [580, 167] on link "⌦ Delete" at bounding box center [587, 167] width 87 height 19
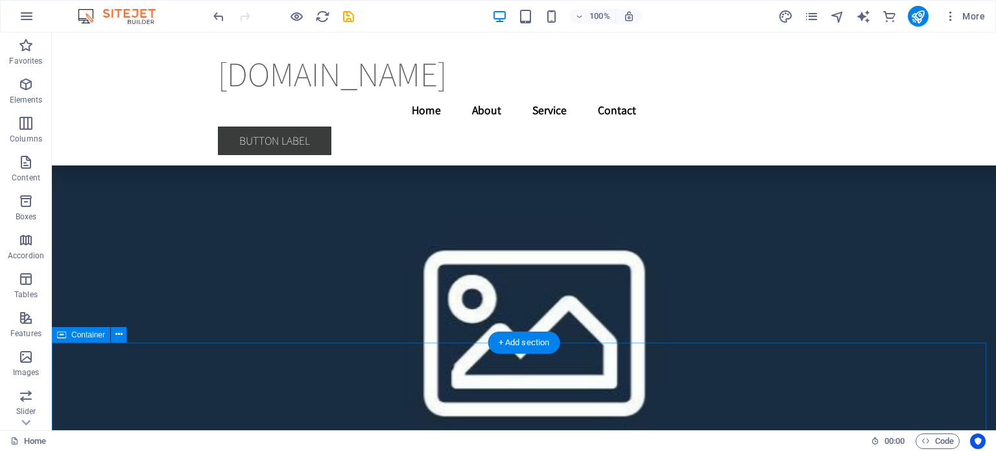
scroll to position [5433, 0]
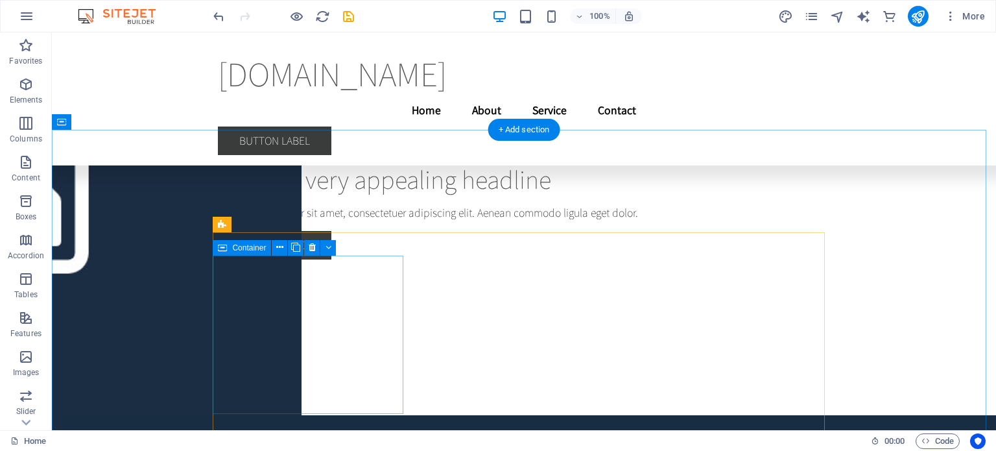
scroll to position [5108, 0]
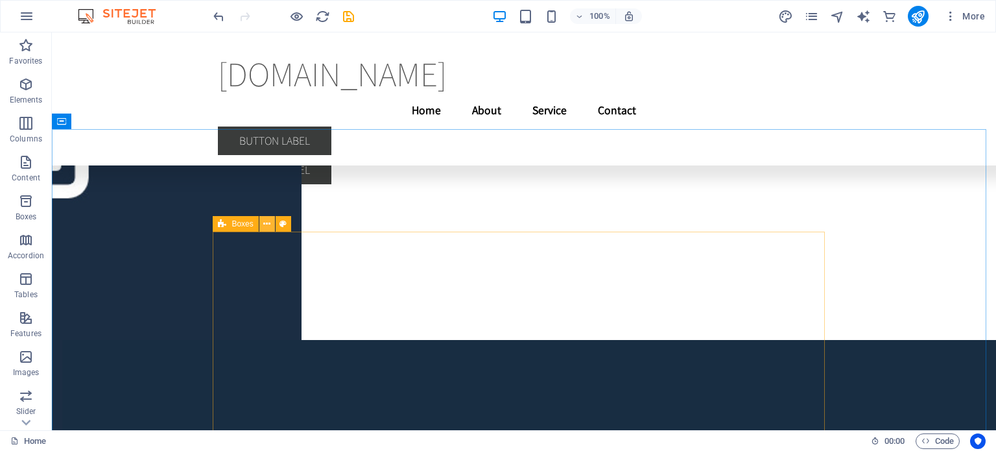
click at [269, 225] on icon at bounding box center [266, 224] width 7 height 14
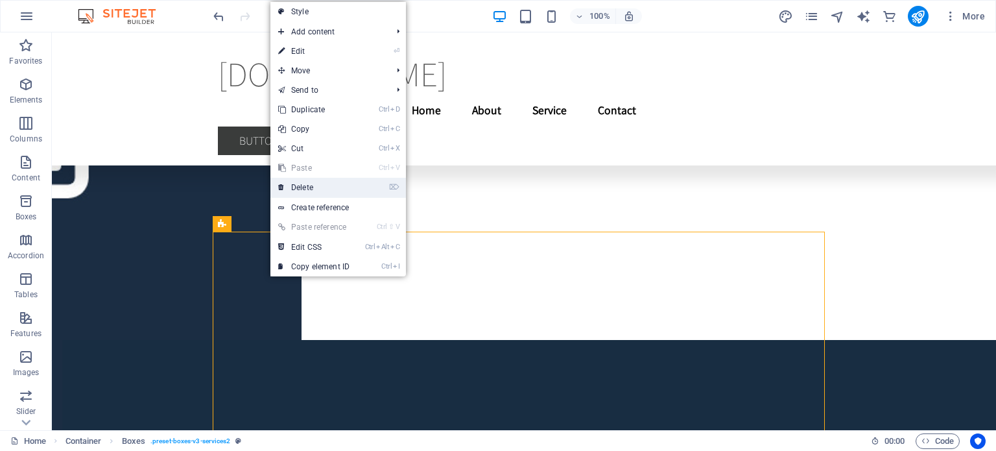
click at [309, 187] on link "⌦ Delete" at bounding box center [313, 187] width 87 height 19
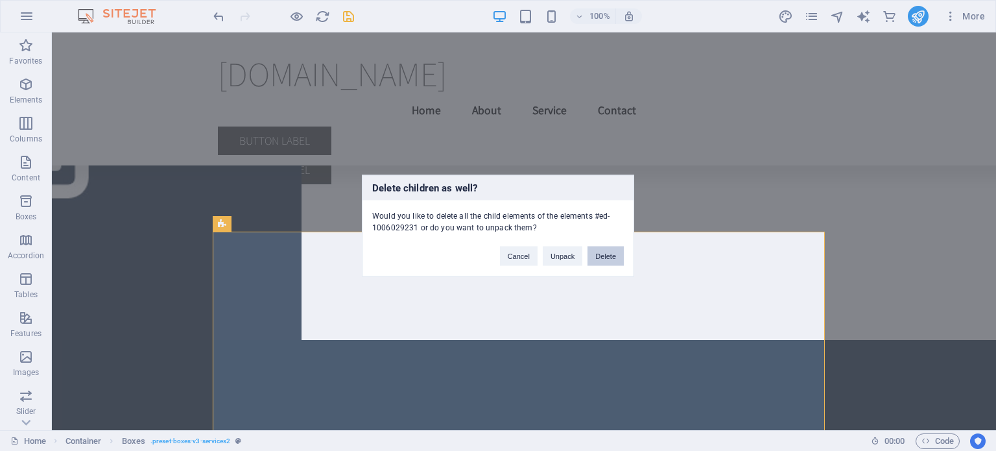
click at [605, 253] on button "Delete" at bounding box center [606, 255] width 36 height 19
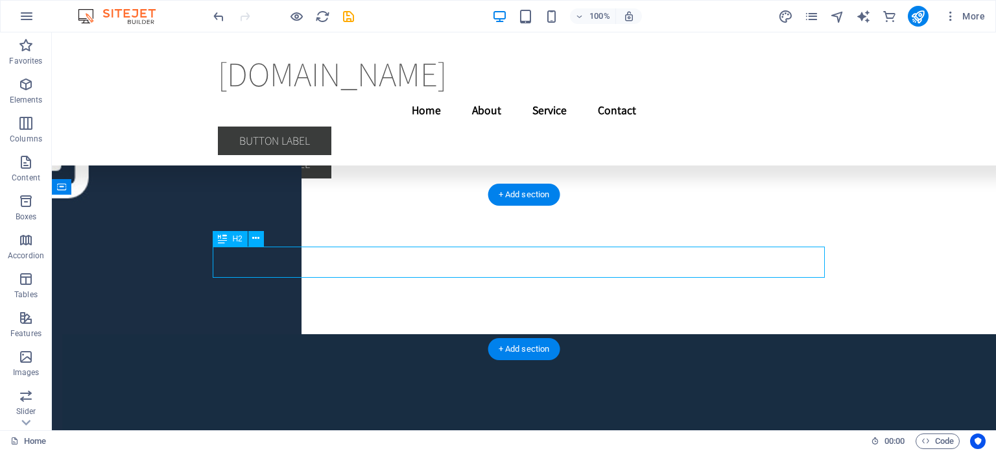
scroll to position [4968, 0]
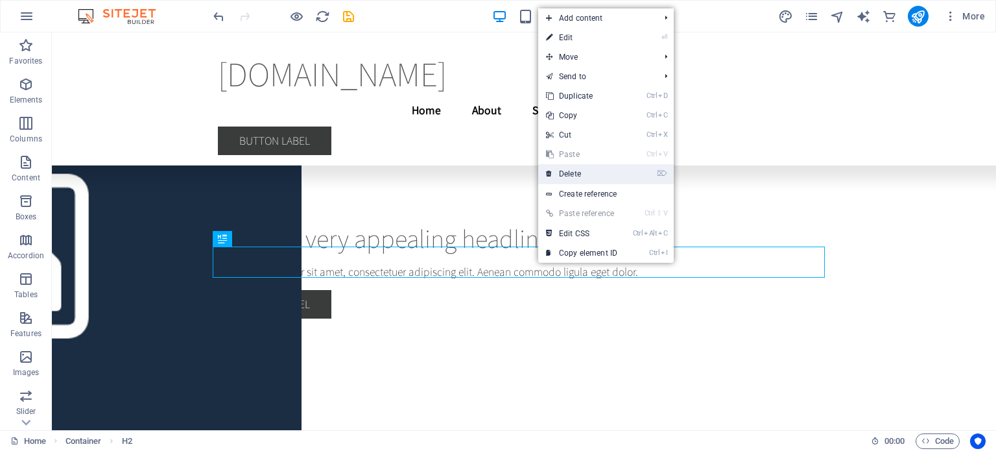
click at [579, 179] on link "⌦ Delete" at bounding box center [581, 173] width 87 height 19
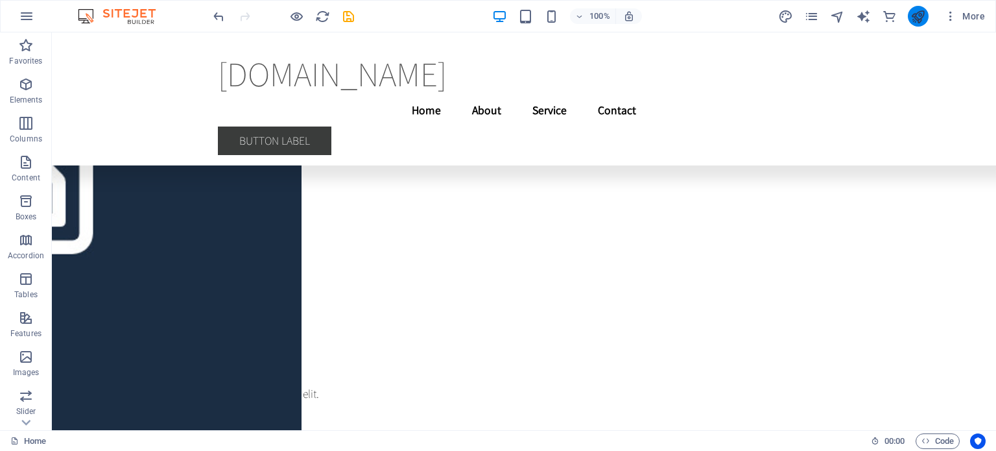
scroll to position [3614, 0]
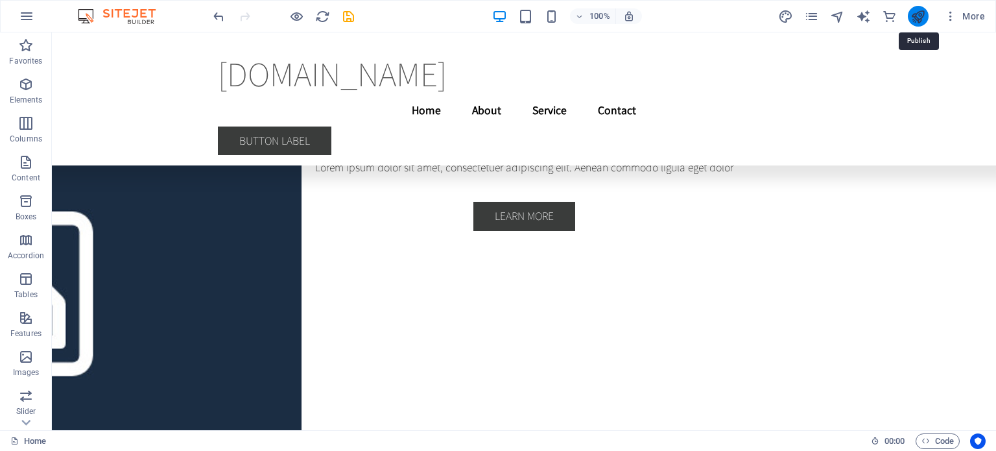
click at [919, 19] on icon "publish" at bounding box center [918, 16] width 15 height 15
checkbox input "false"
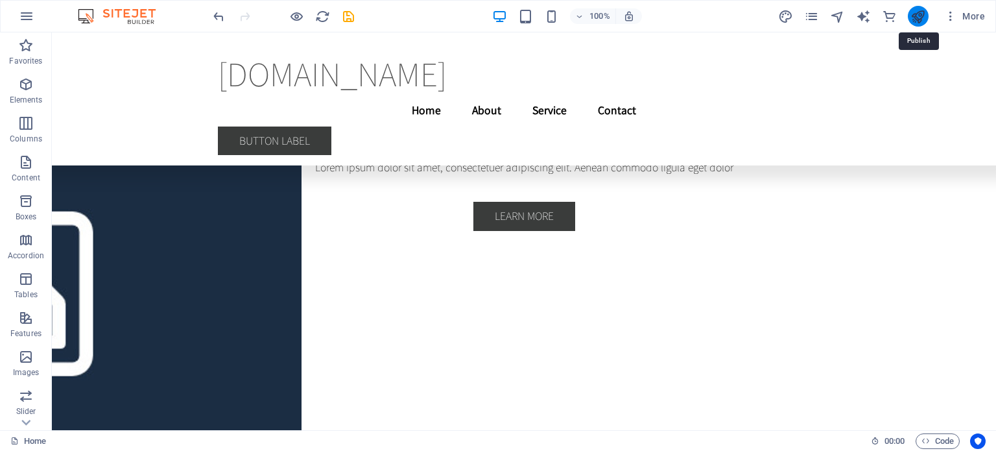
checkbox input "false"
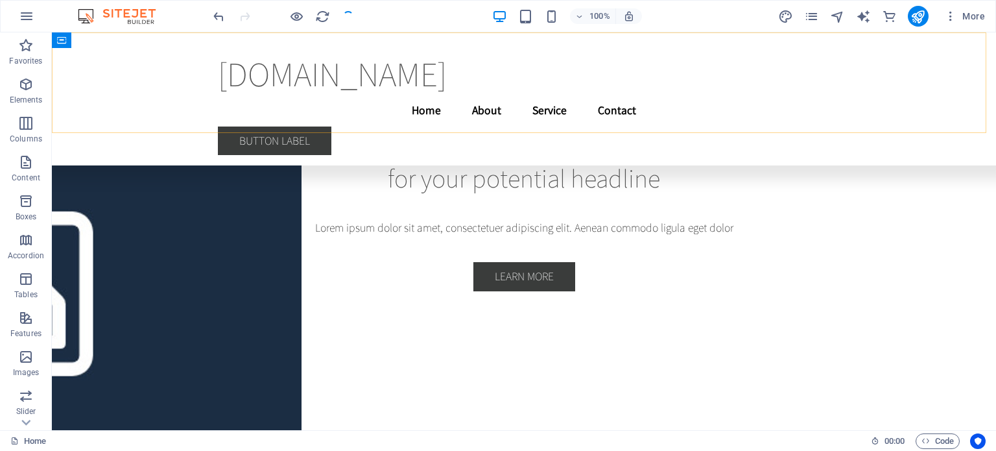
click at [919, 38] on div "nopressurecleaning.co.uk Menu Home About Service Contact Button label" at bounding box center [524, 98] width 944 height 133
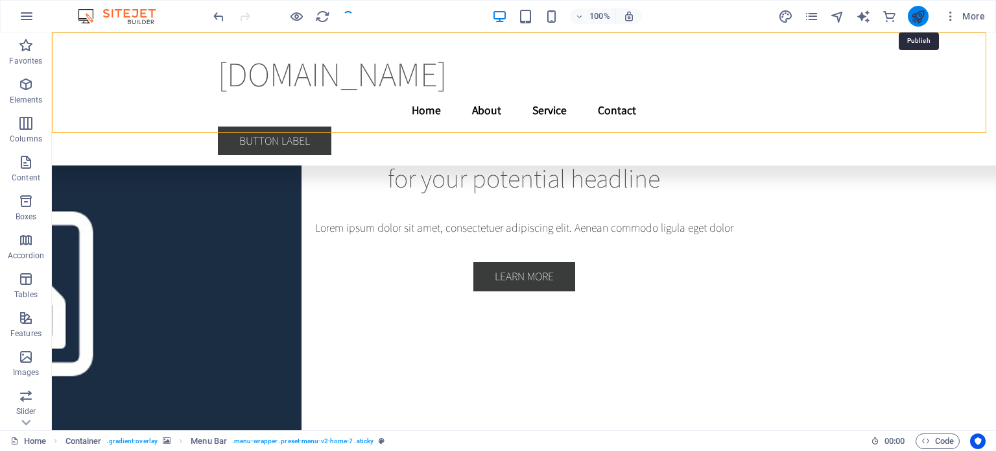
click at [920, 19] on icon "publish" at bounding box center [918, 16] width 15 height 15
checkbox input "false"
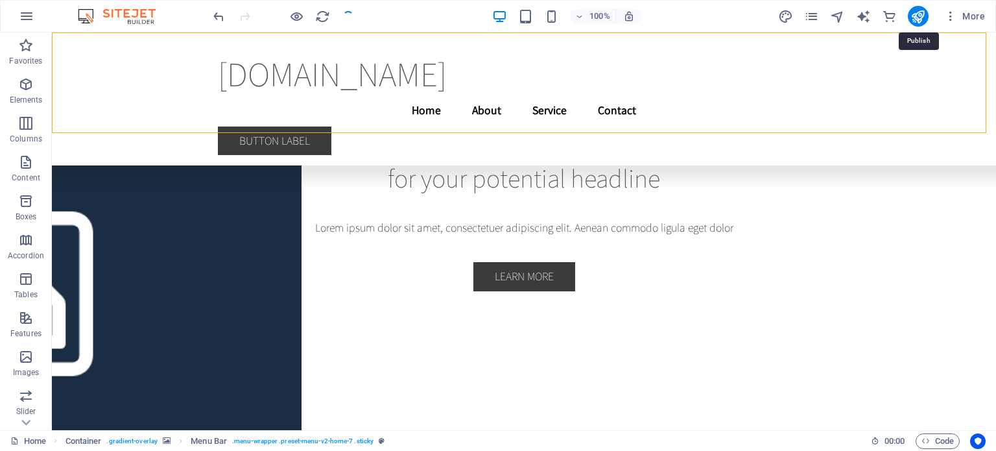
checkbox input "false"
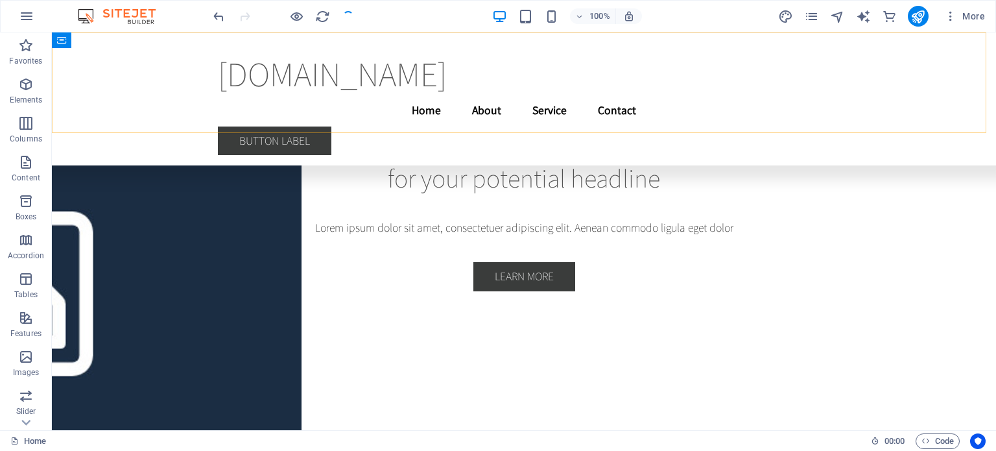
click at [919, 42] on div "nopressurecleaning.co.uk Menu Home About Service Contact Button label" at bounding box center [524, 98] width 944 height 133
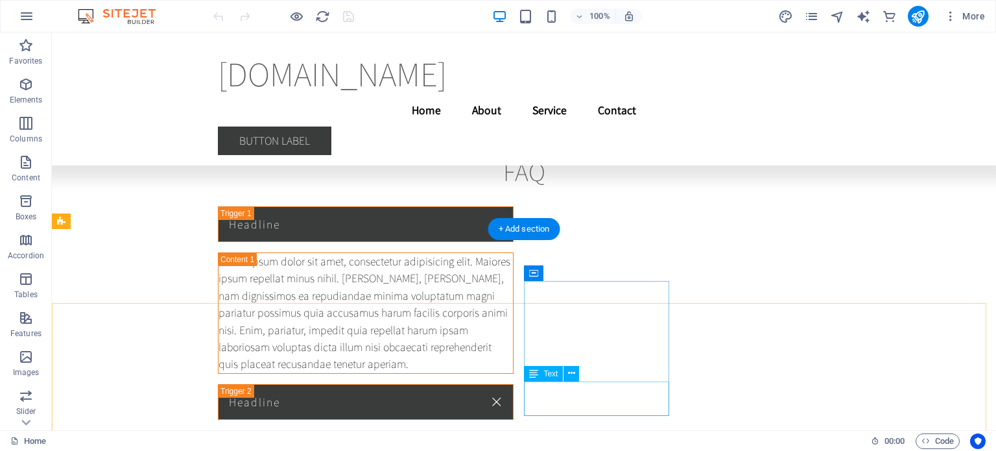
scroll to position [27024, 0]
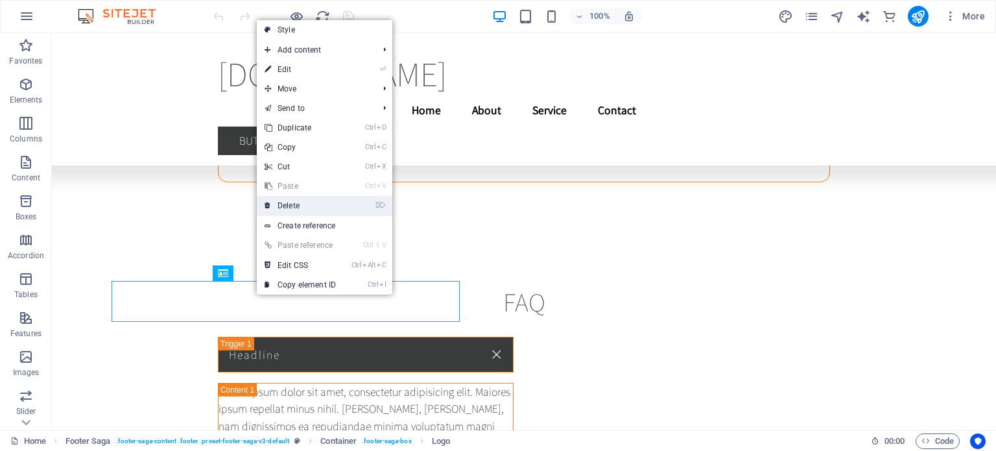
click at [287, 208] on link "⌦ Delete" at bounding box center [300, 205] width 87 height 19
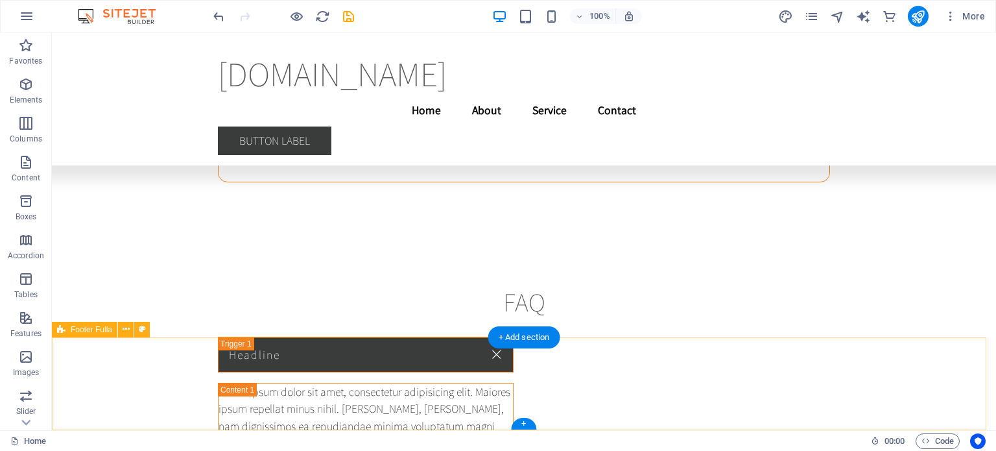
scroll to position [27154, 0]
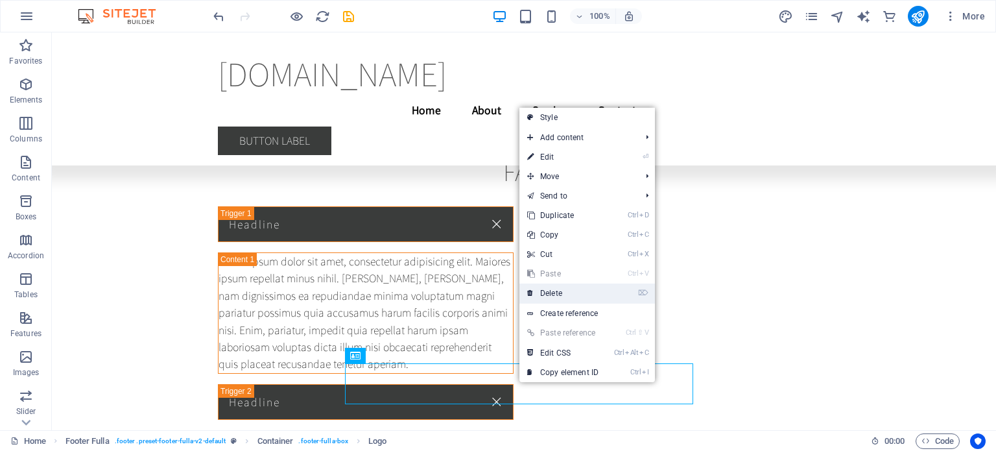
click at [552, 294] on link "⌦ Delete" at bounding box center [563, 292] width 87 height 19
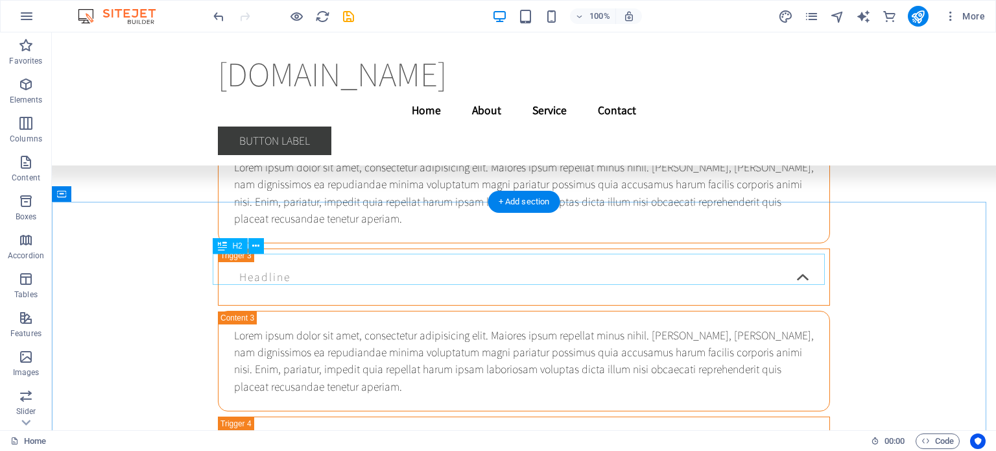
scroll to position [26301, 0]
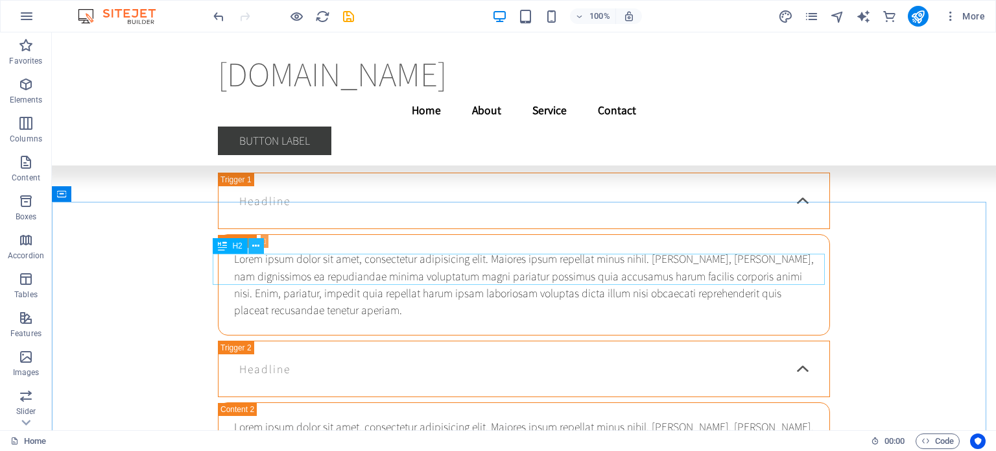
click at [254, 250] on icon at bounding box center [255, 246] width 7 height 14
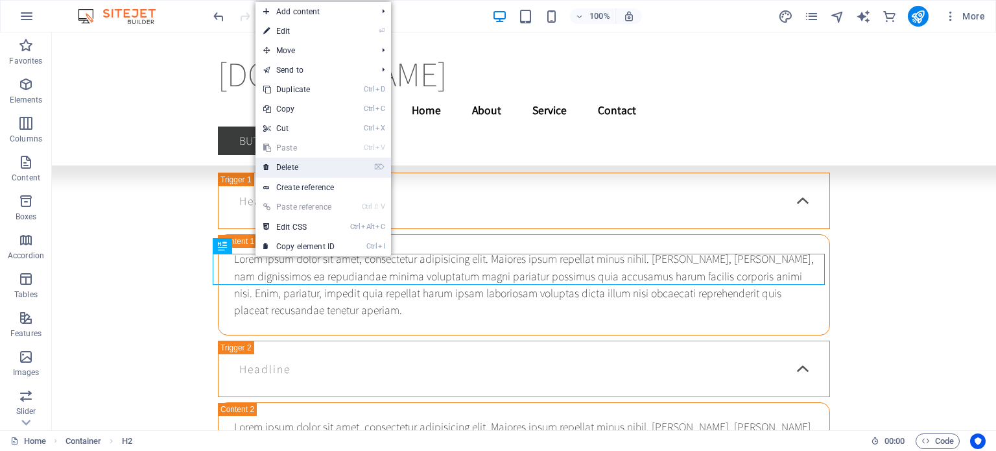
click at [298, 165] on link "⌦ Delete" at bounding box center [299, 167] width 87 height 19
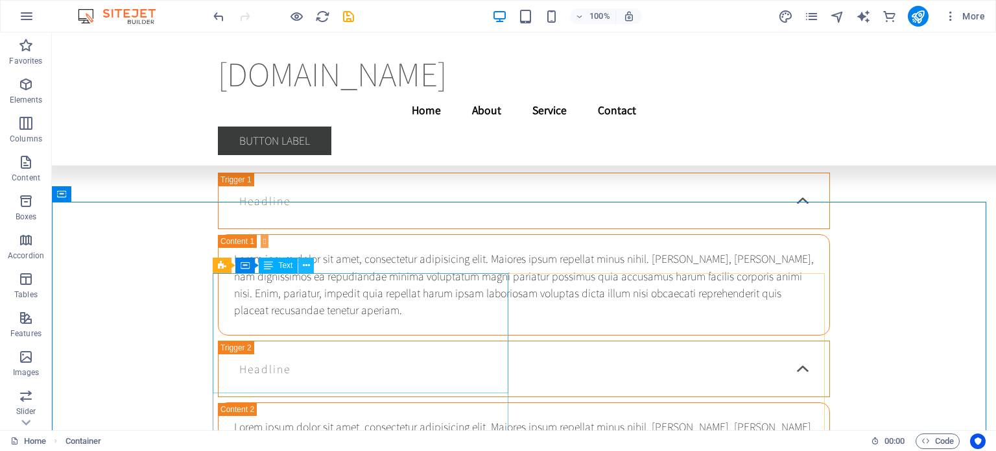
click at [309, 269] on icon at bounding box center [306, 266] width 7 height 14
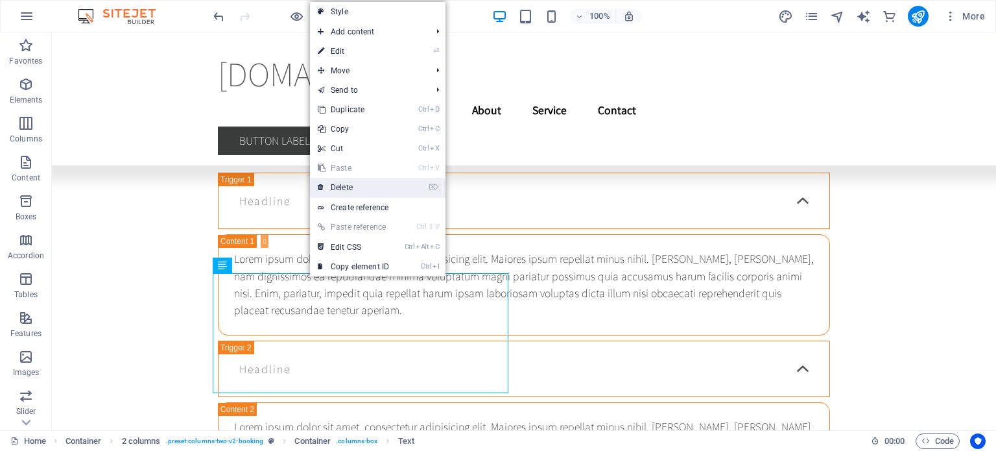
click at [350, 184] on link "⌦ Delete" at bounding box center [353, 187] width 87 height 19
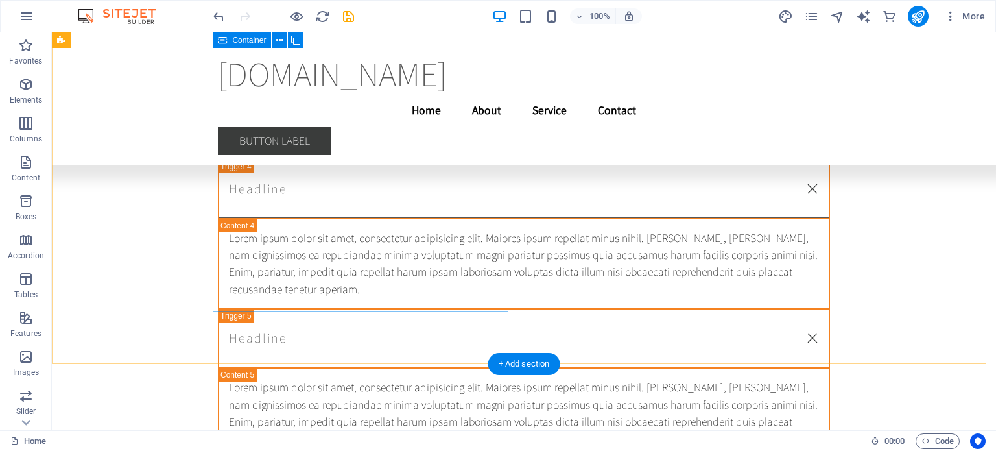
scroll to position [25857, 0]
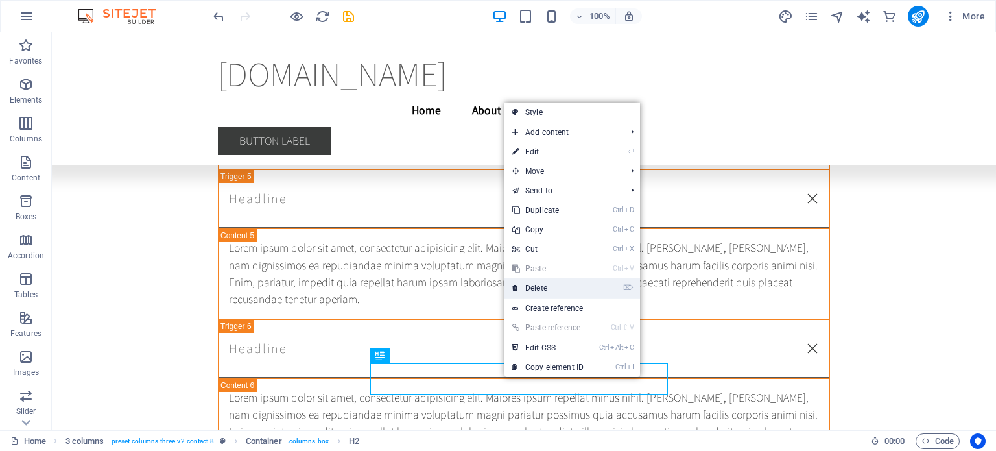
click at [532, 289] on link "⌦ Delete" at bounding box center [548, 287] width 87 height 19
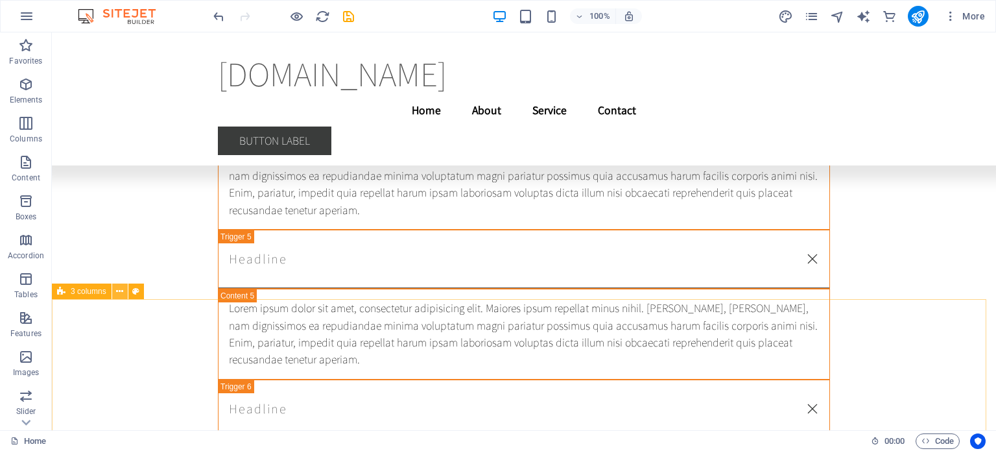
click at [122, 293] on icon at bounding box center [119, 292] width 7 height 14
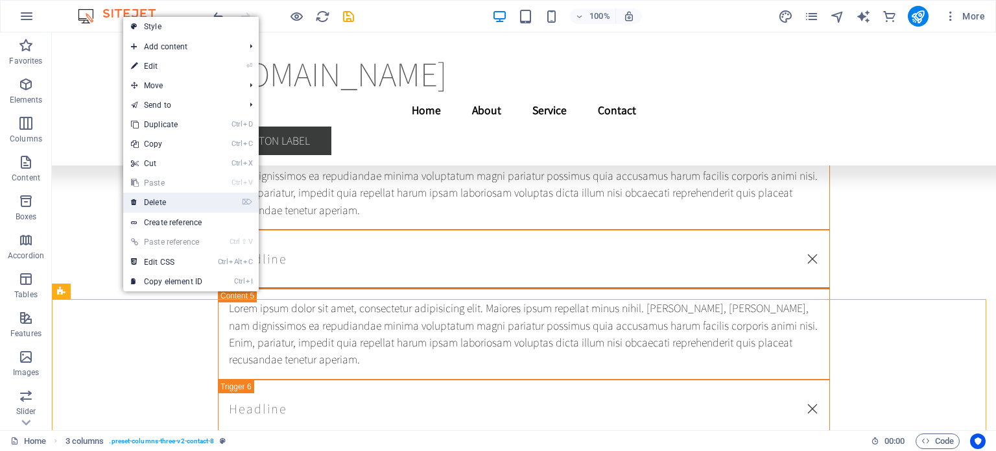
click at [158, 202] on link "⌦ Delete" at bounding box center [166, 202] width 87 height 19
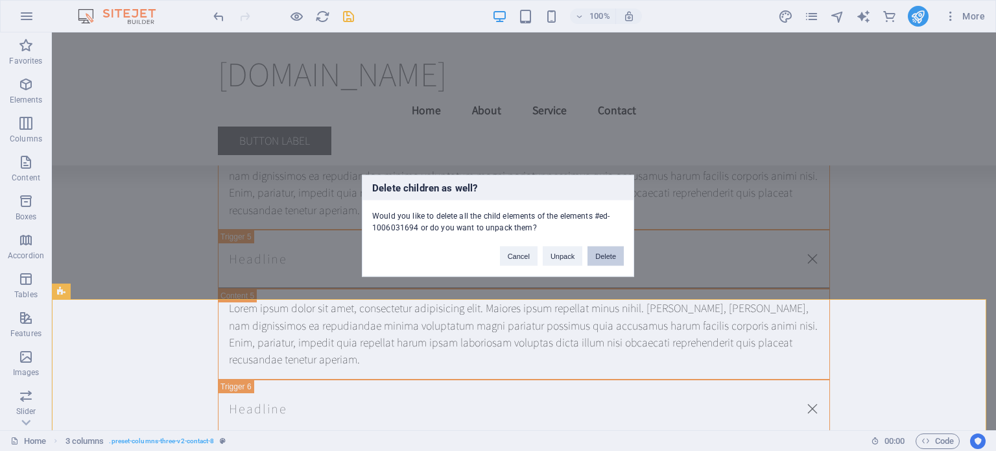
click at [604, 257] on button "Delete" at bounding box center [606, 255] width 36 height 19
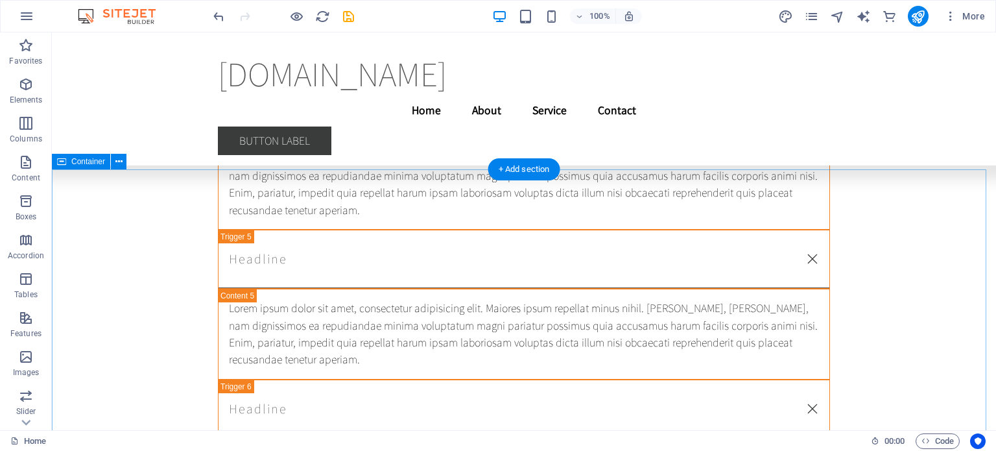
scroll to position [25987, 0]
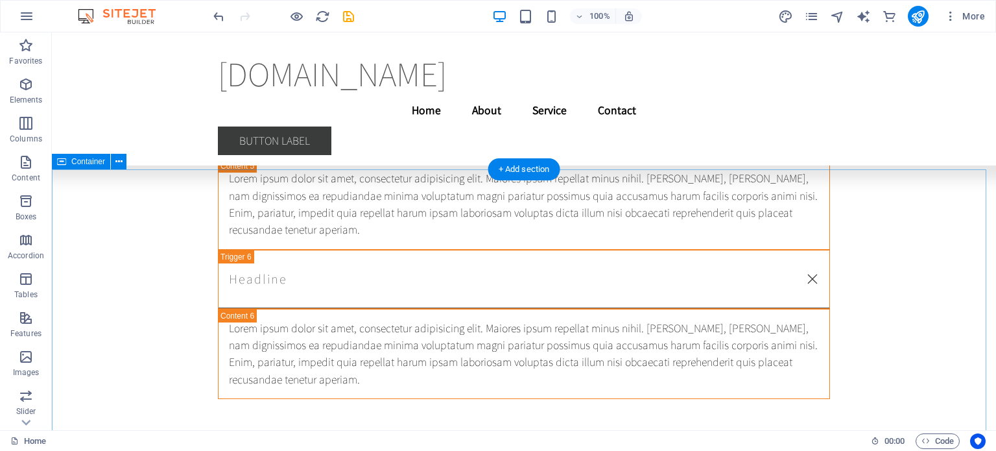
click at [121, 162] on icon at bounding box center [118, 162] width 7 height 14
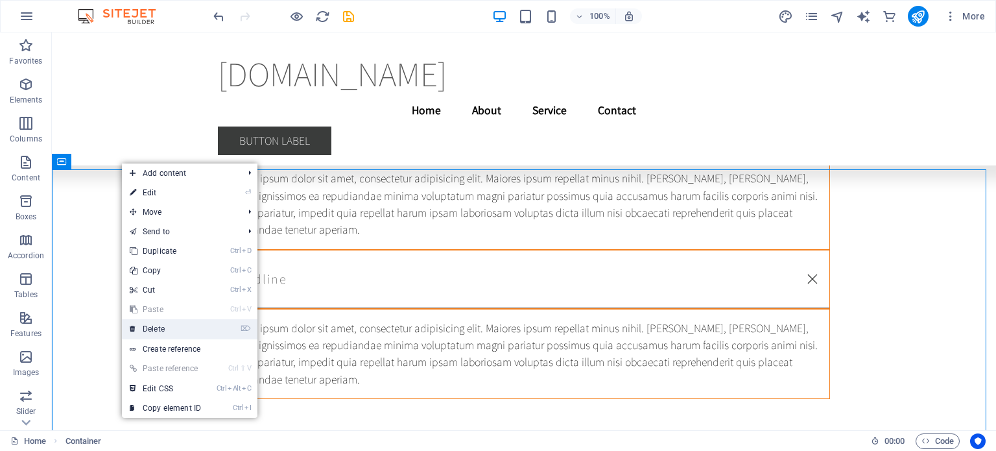
click at [156, 327] on link "⌦ Delete" at bounding box center [165, 328] width 87 height 19
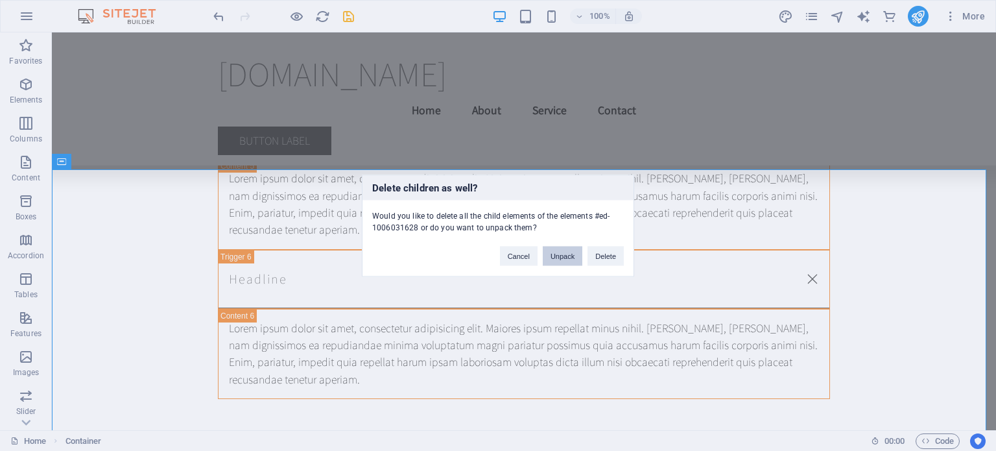
click at [564, 264] on button "Unpack" at bounding box center [563, 255] width 40 height 19
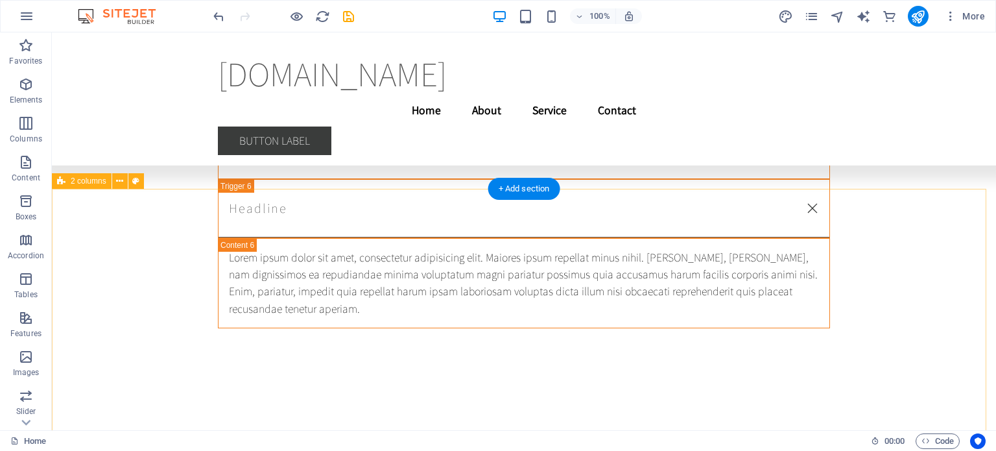
scroll to position [25912, 0]
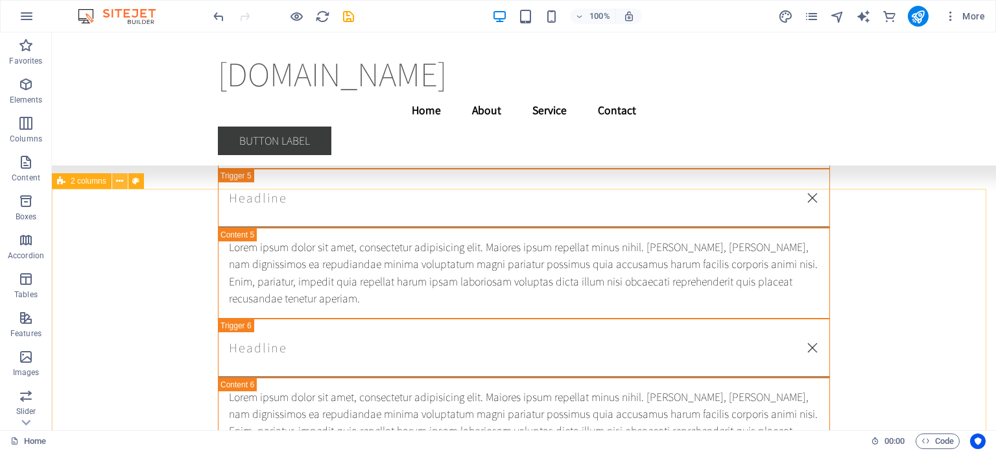
click at [121, 179] on icon at bounding box center [119, 181] width 7 height 14
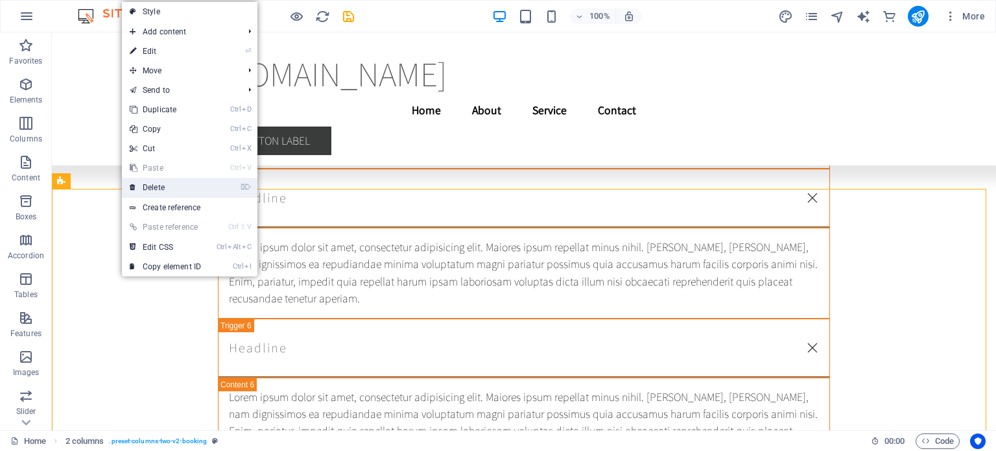
click at [171, 191] on link "⌦ Delete" at bounding box center [165, 187] width 87 height 19
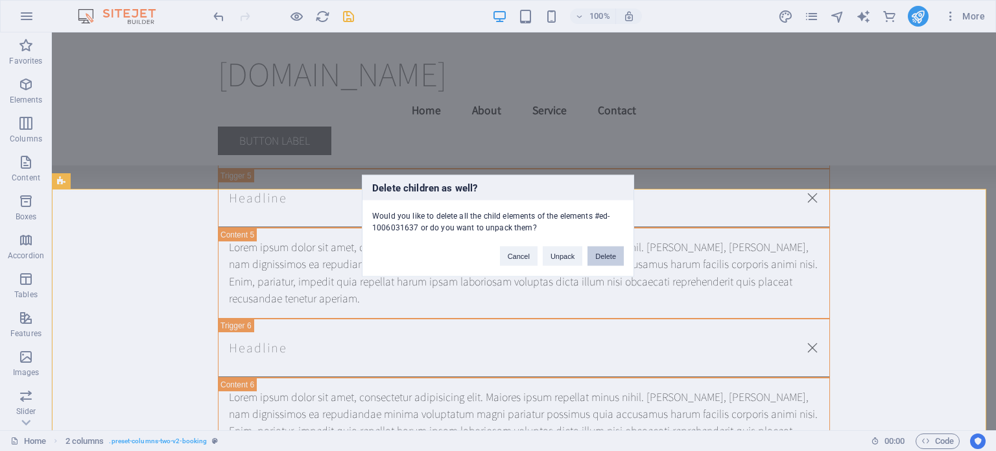
click at [611, 254] on button "Delete" at bounding box center [606, 255] width 36 height 19
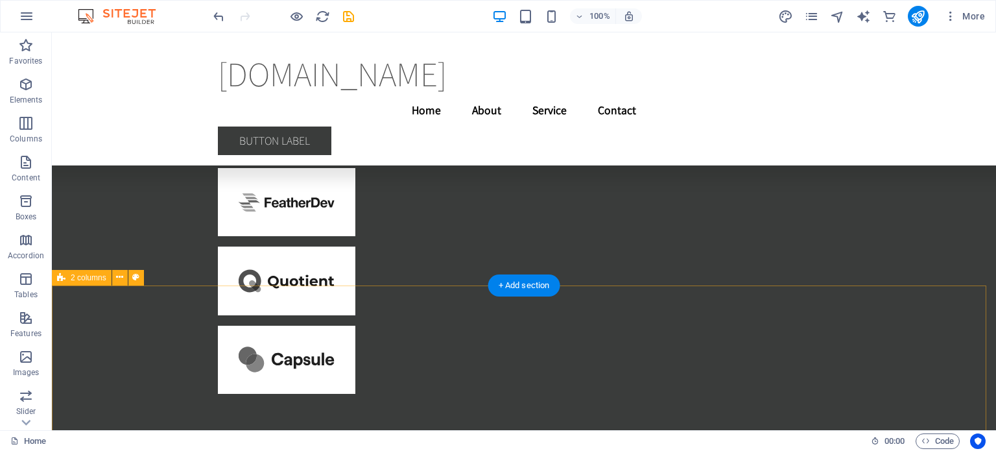
scroll to position [24949, 0]
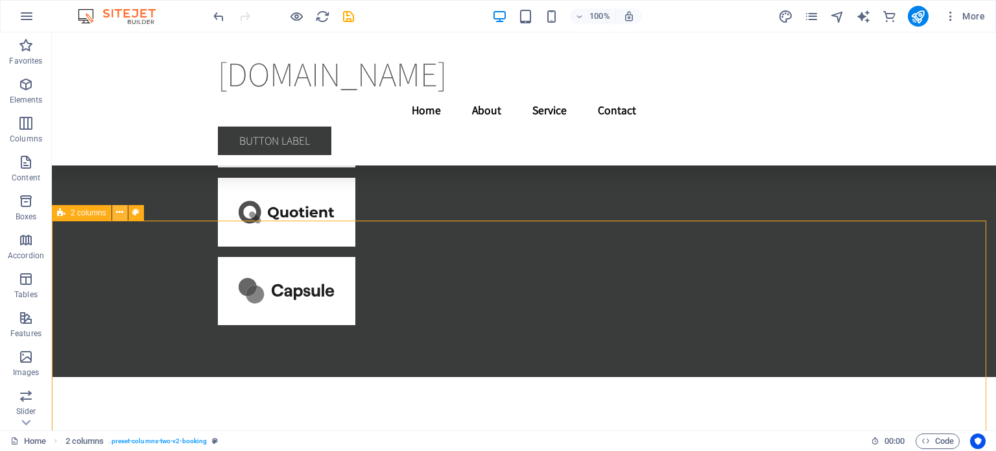
click at [123, 209] on button at bounding box center [120, 213] width 16 height 16
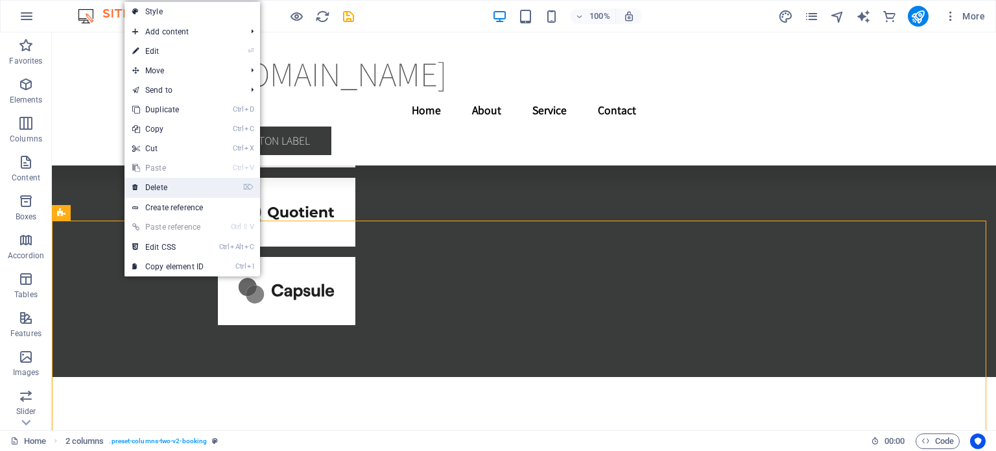
click at [170, 182] on link "⌦ Delete" at bounding box center [168, 187] width 87 height 19
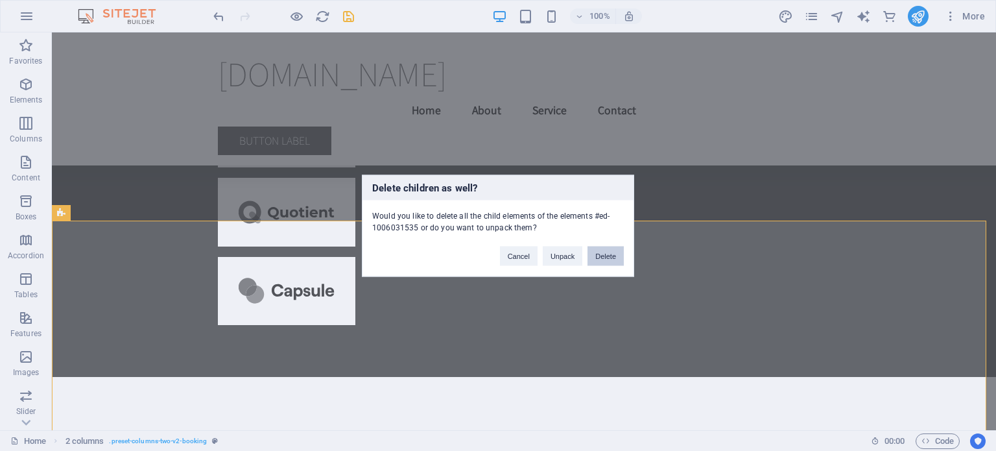
click at [608, 249] on button "Delete" at bounding box center [606, 255] width 36 height 19
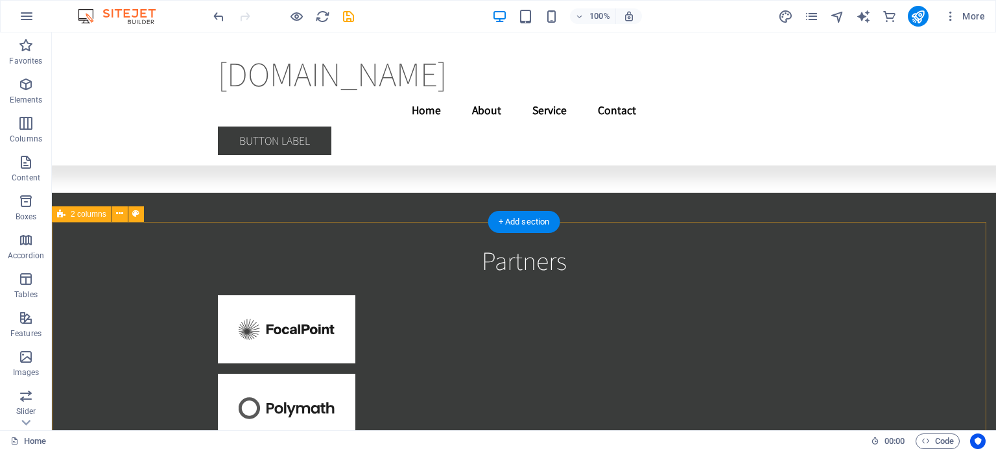
scroll to position [24560, 0]
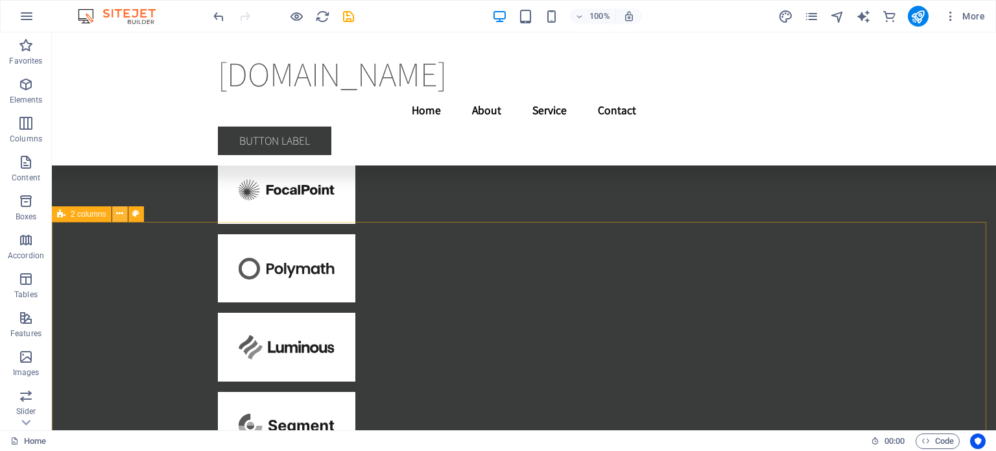
click at [122, 213] on icon at bounding box center [119, 214] width 7 height 14
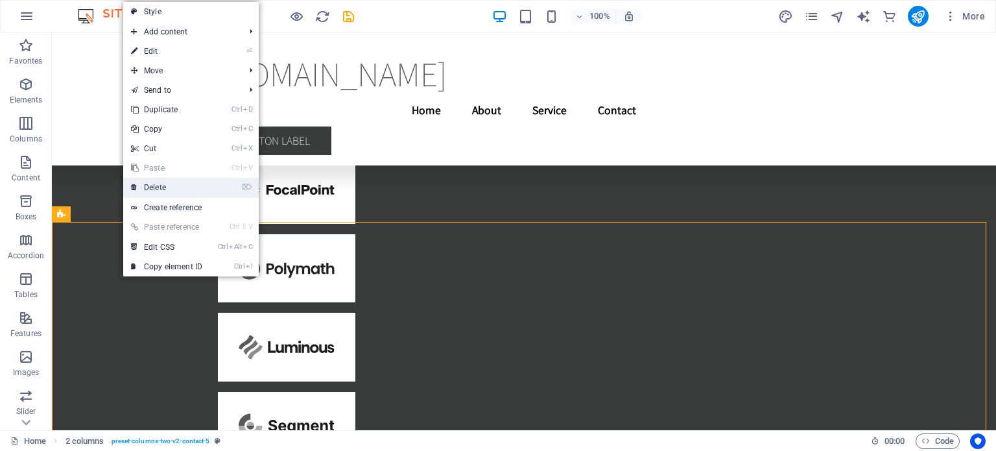
click at [173, 185] on link "⌦ Delete" at bounding box center [166, 187] width 87 height 19
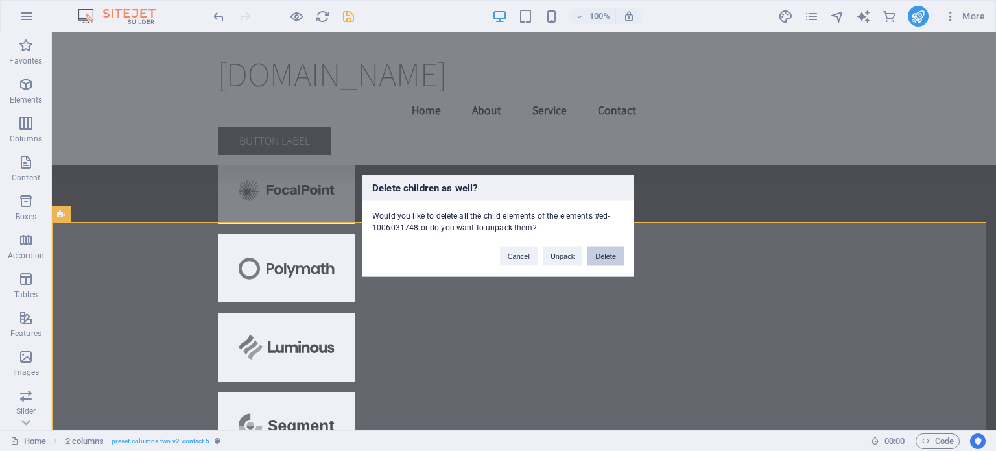
click at [603, 257] on button "Delete" at bounding box center [606, 255] width 36 height 19
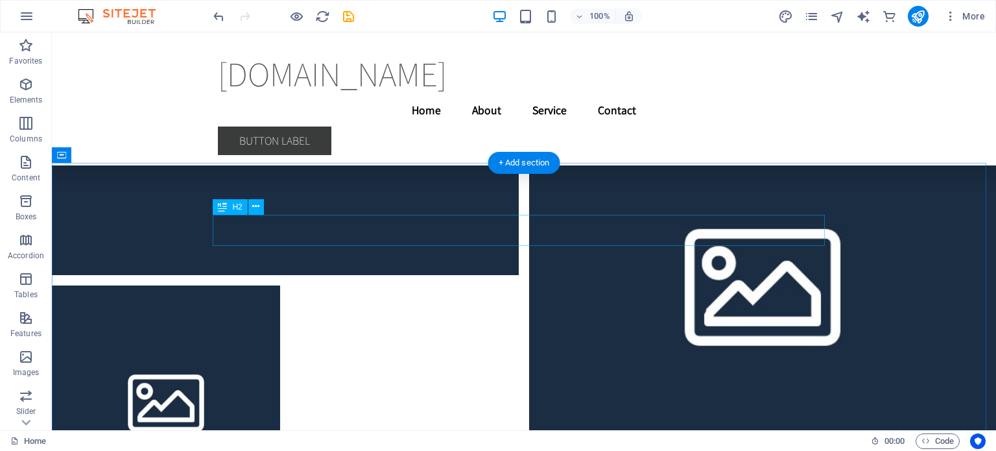
scroll to position [23782, 0]
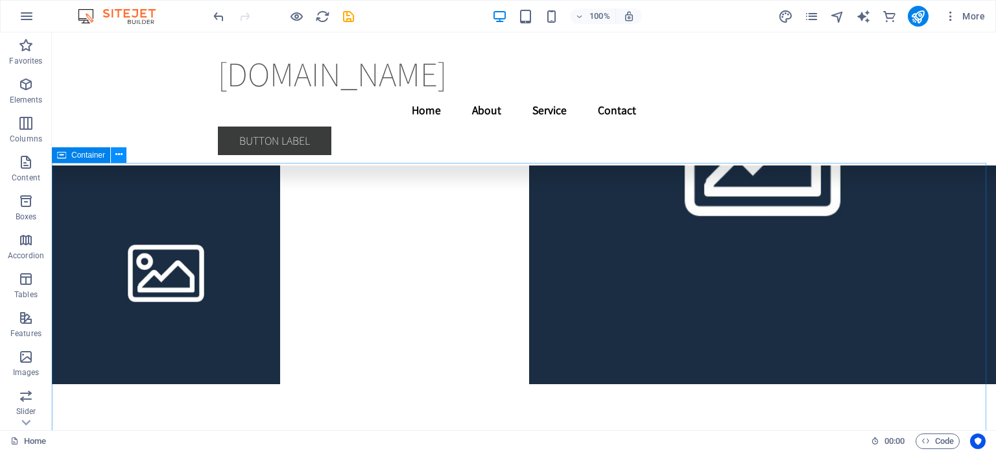
click at [119, 157] on icon at bounding box center [118, 155] width 7 height 14
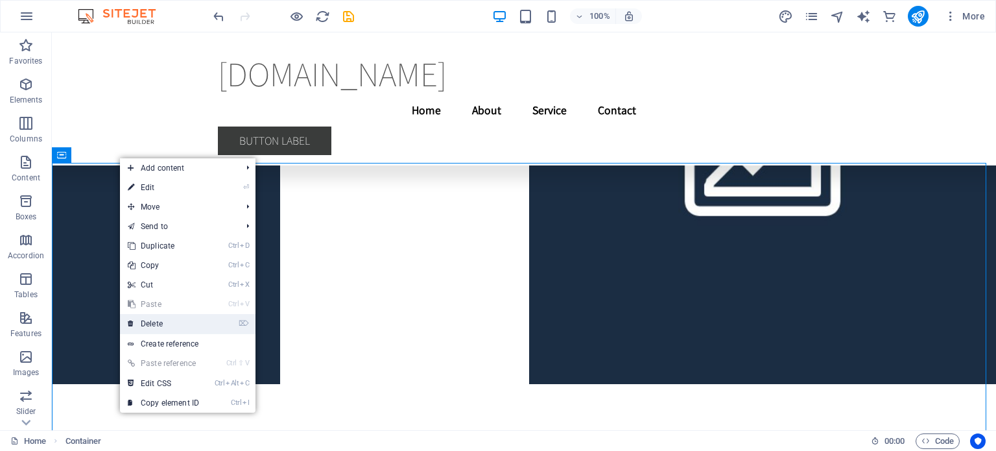
click at [147, 328] on link "⌦ Delete" at bounding box center [163, 323] width 87 height 19
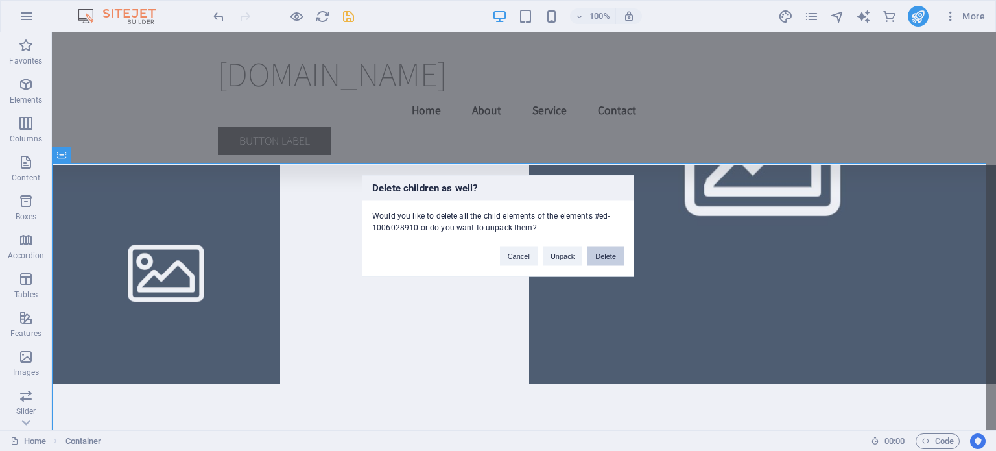
click at [615, 259] on button "Delete" at bounding box center [606, 255] width 36 height 19
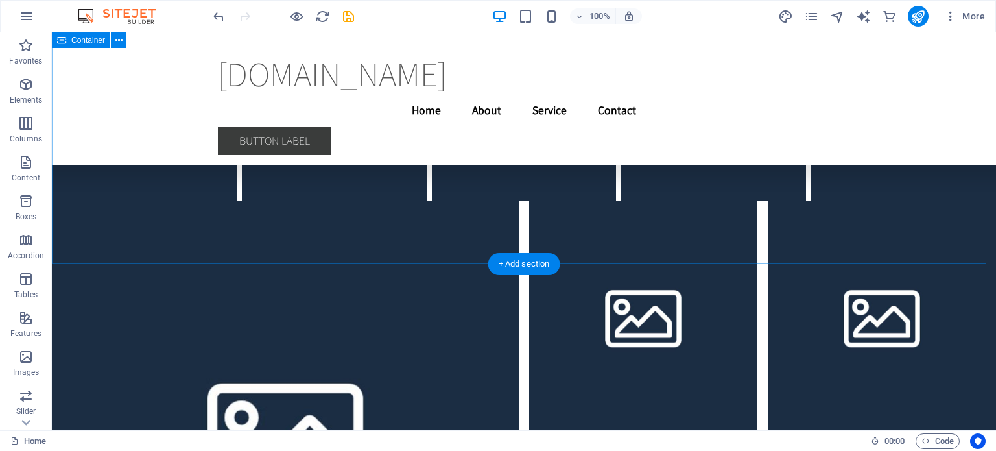
scroll to position [23123, 0]
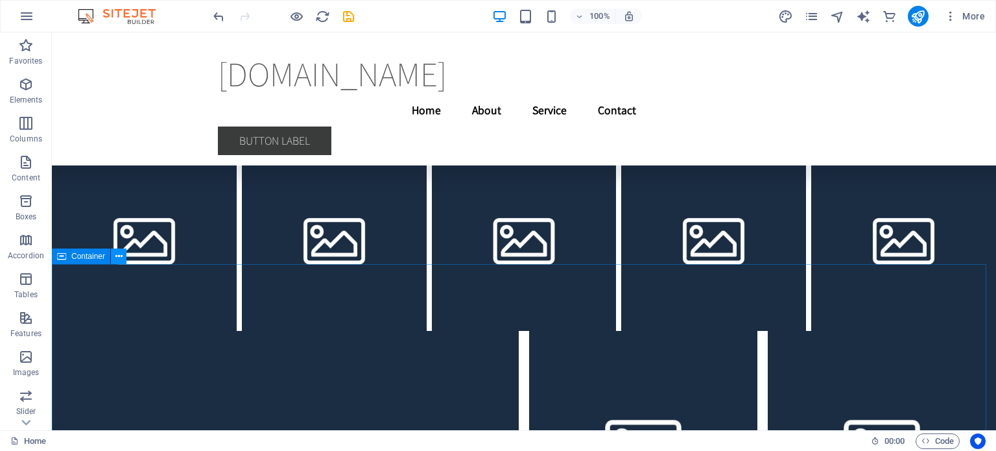
click at [120, 253] on icon at bounding box center [118, 257] width 7 height 14
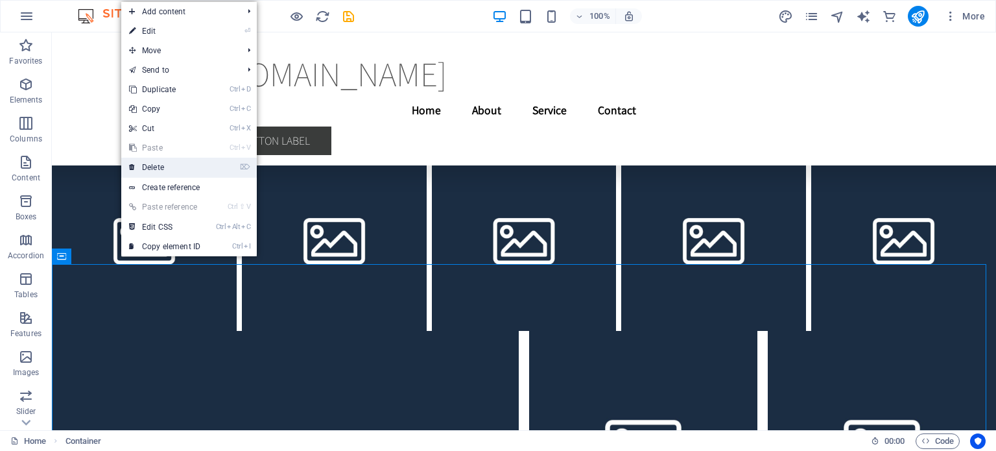
click at [164, 158] on link "⌦ Delete" at bounding box center [164, 167] width 87 height 19
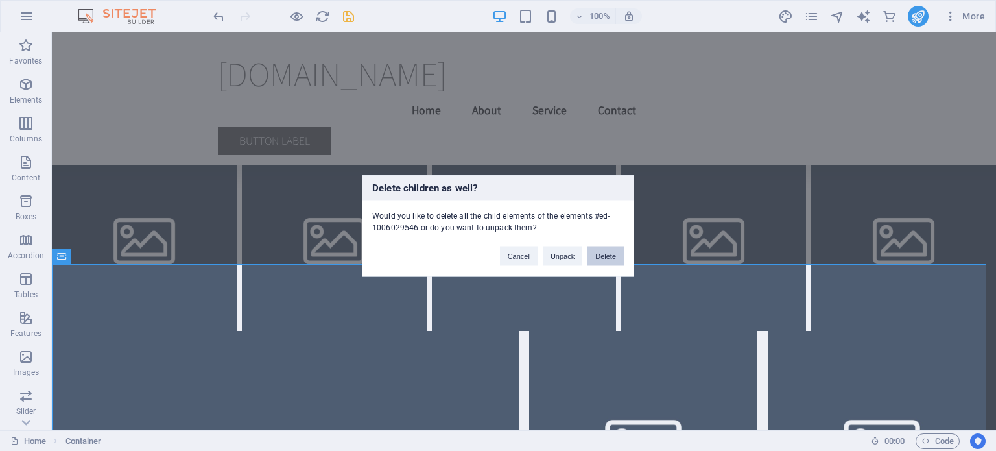
click at [597, 254] on button "Delete" at bounding box center [606, 255] width 36 height 19
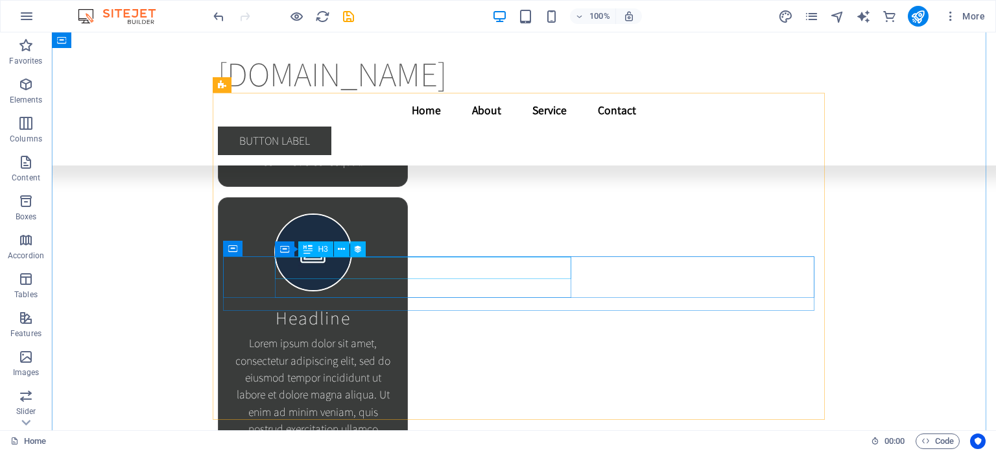
scroll to position [22215, 0]
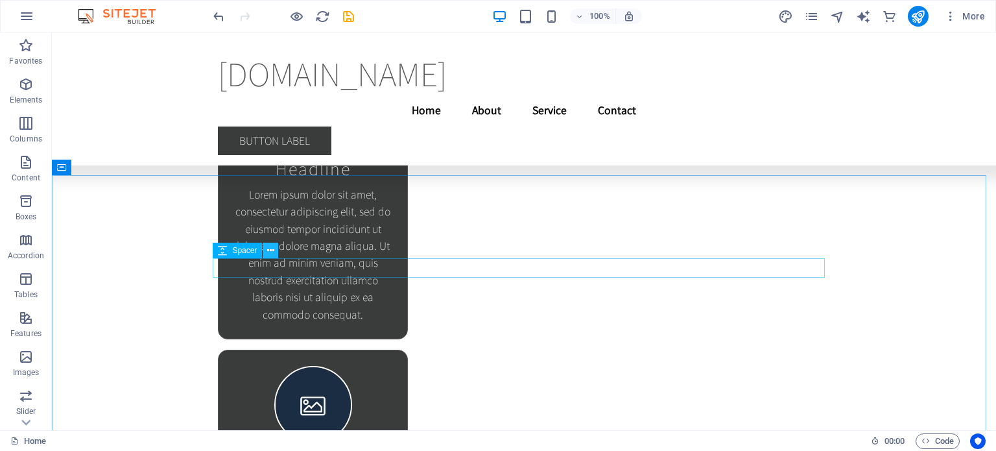
click at [271, 251] on icon at bounding box center [270, 251] width 7 height 14
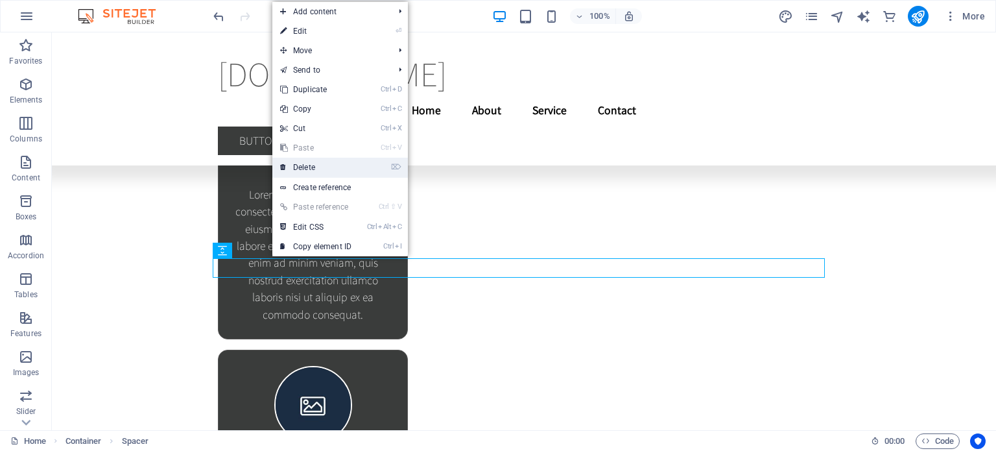
click at [306, 167] on link "⌦ Delete" at bounding box center [315, 167] width 87 height 19
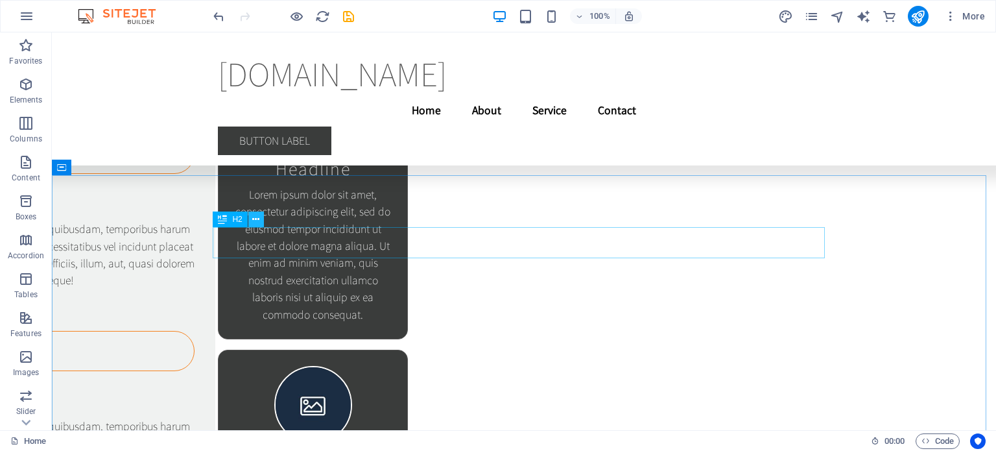
click at [259, 219] on icon at bounding box center [255, 220] width 7 height 14
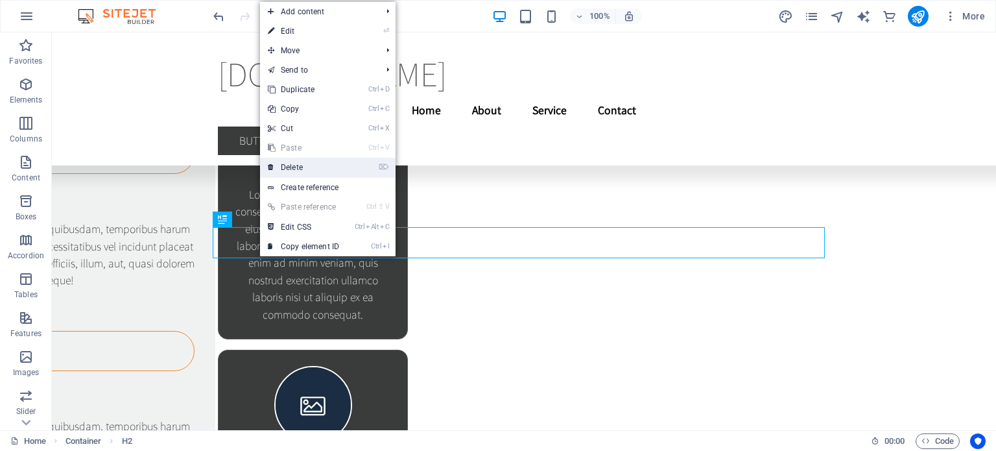
click at [296, 165] on link "⌦ Delete" at bounding box center [303, 167] width 87 height 19
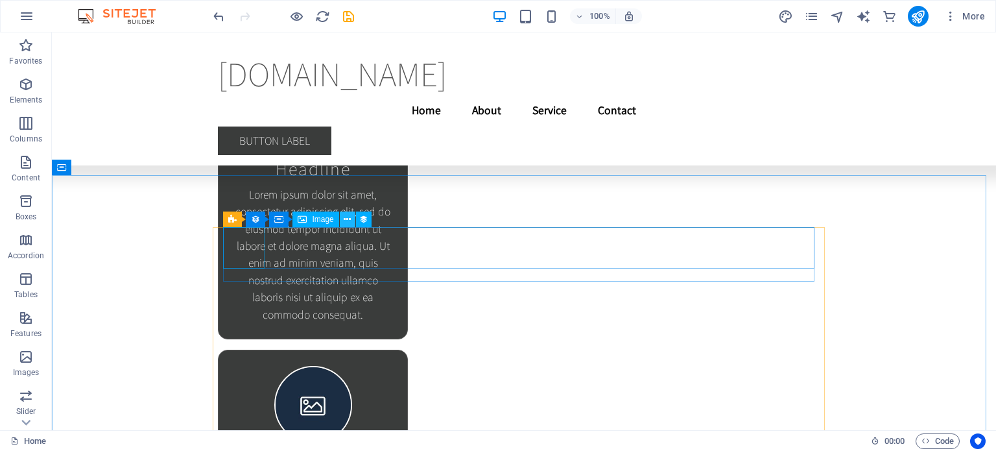
click at [346, 218] on icon at bounding box center [347, 220] width 7 height 14
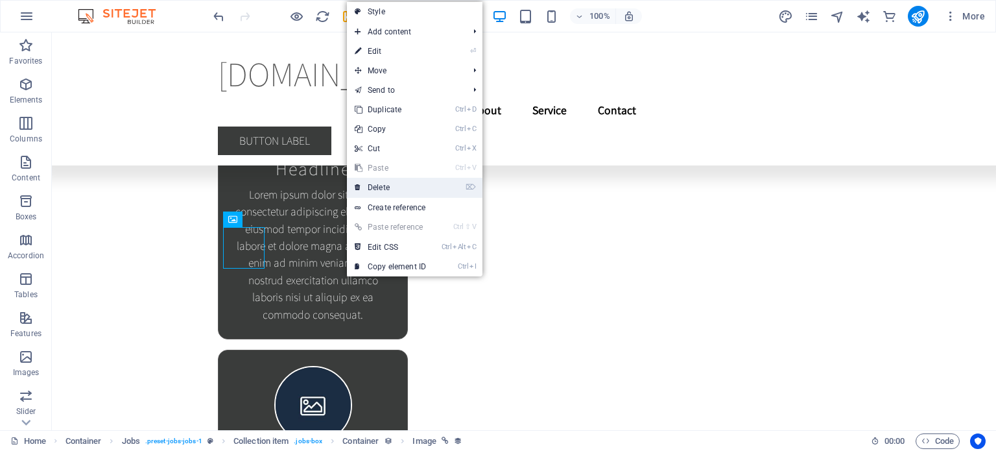
click at [392, 184] on link "⌦ Delete" at bounding box center [390, 187] width 87 height 19
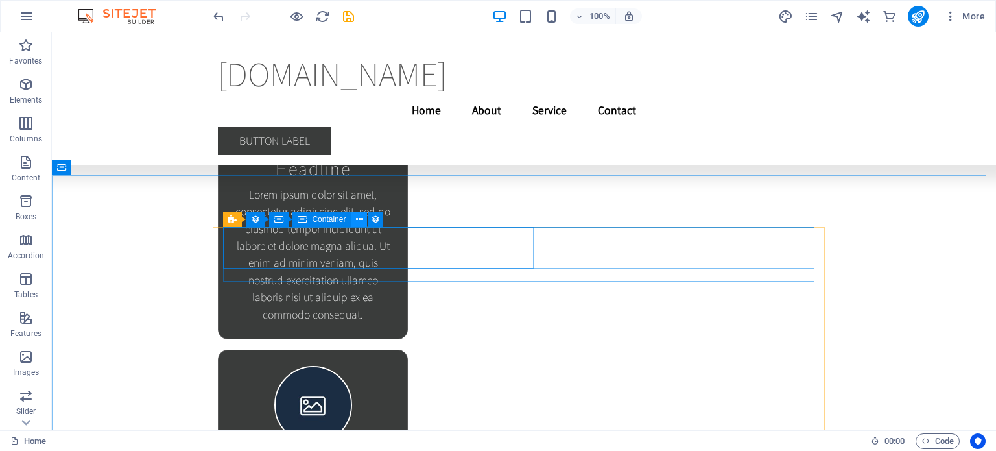
click at [363, 218] on icon at bounding box center [359, 220] width 7 height 14
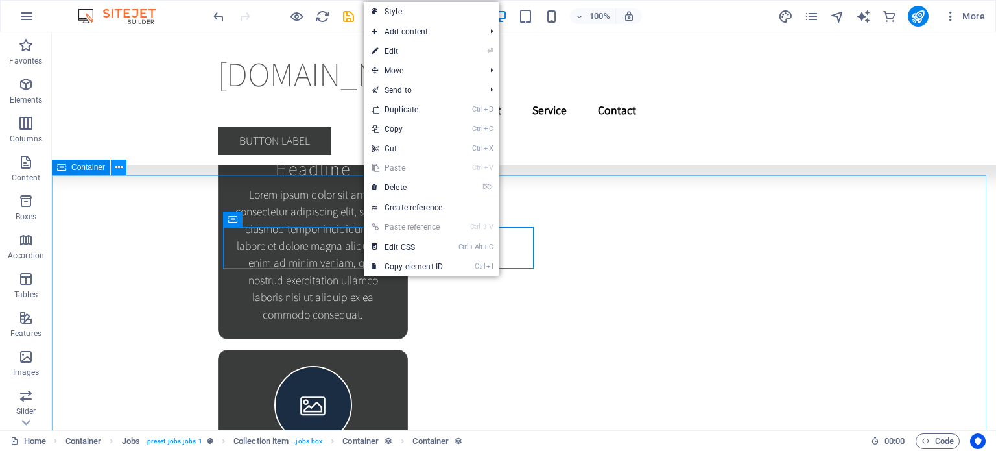
click at [122, 167] on button at bounding box center [119, 168] width 16 height 16
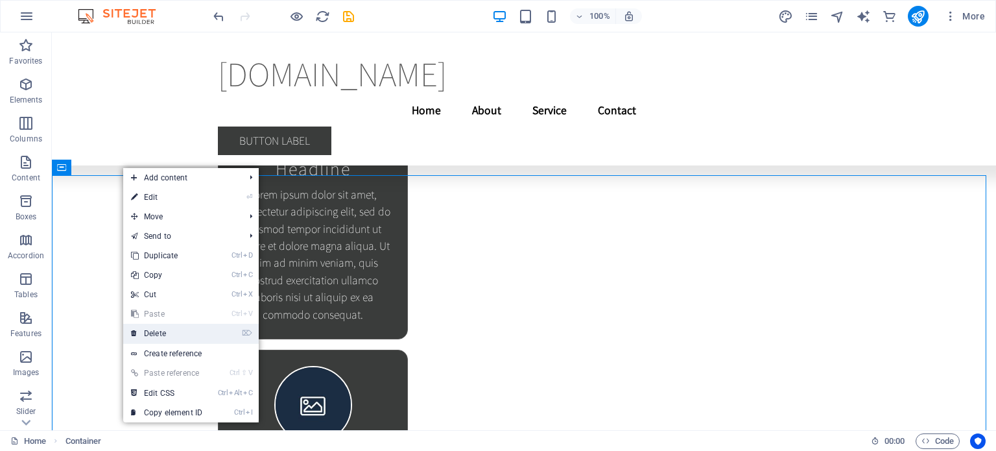
click at [165, 330] on link "⌦ Delete" at bounding box center [166, 333] width 87 height 19
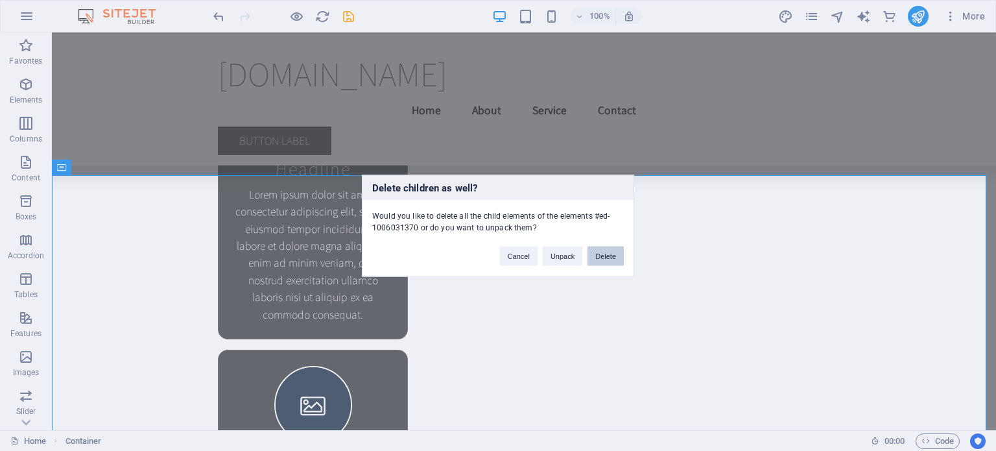
drag, startPoint x: 612, startPoint y: 254, endPoint x: 560, endPoint y: 221, distance: 61.7
click at [612, 254] on button "Delete" at bounding box center [606, 255] width 36 height 19
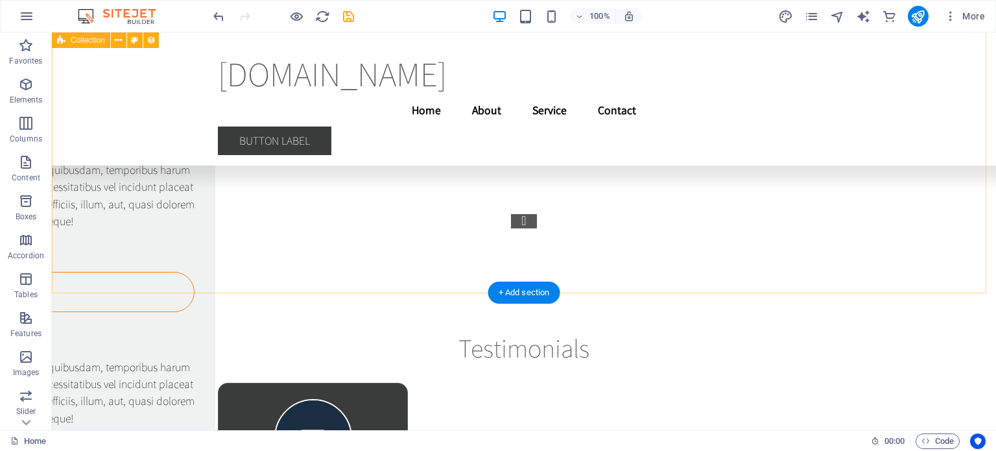
scroll to position [21372, 0]
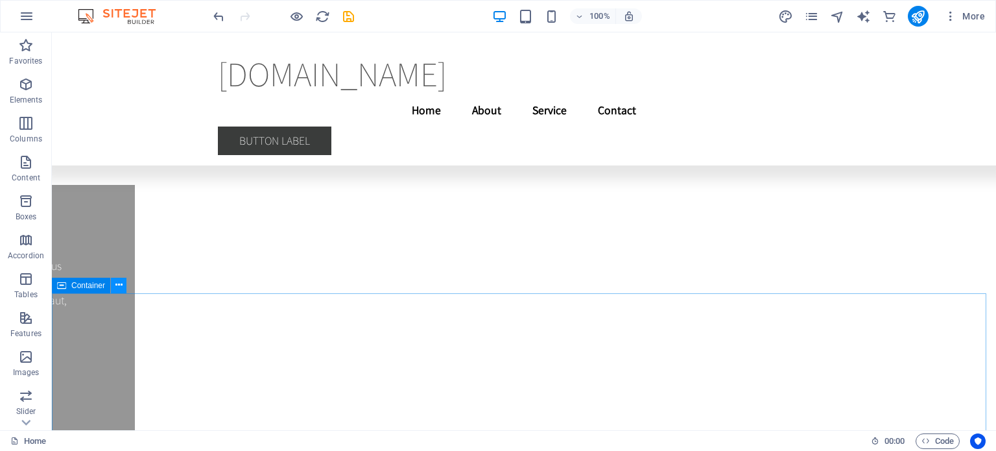
click at [119, 281] on icon at bounding box center [118, 285] width 7 height 14
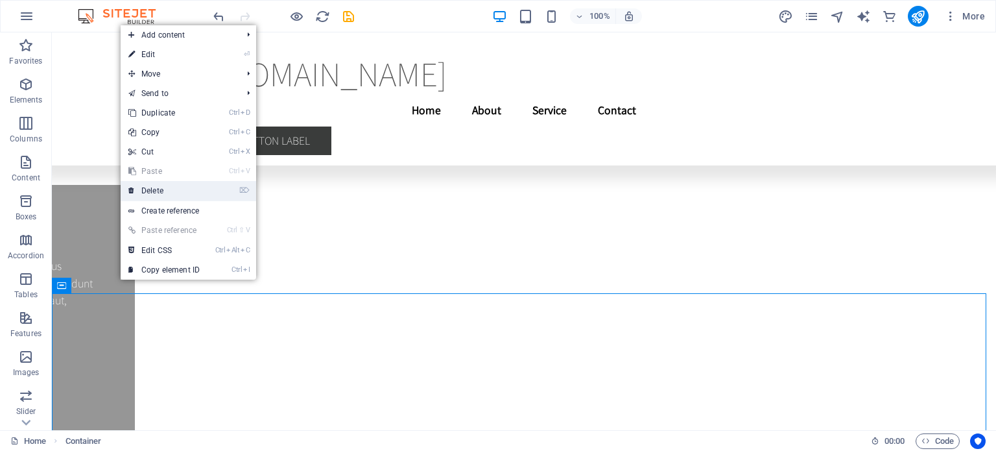
click at [155, 190] on link "⌦ Delete" at bounding box center [164, 190] width 87 height 19
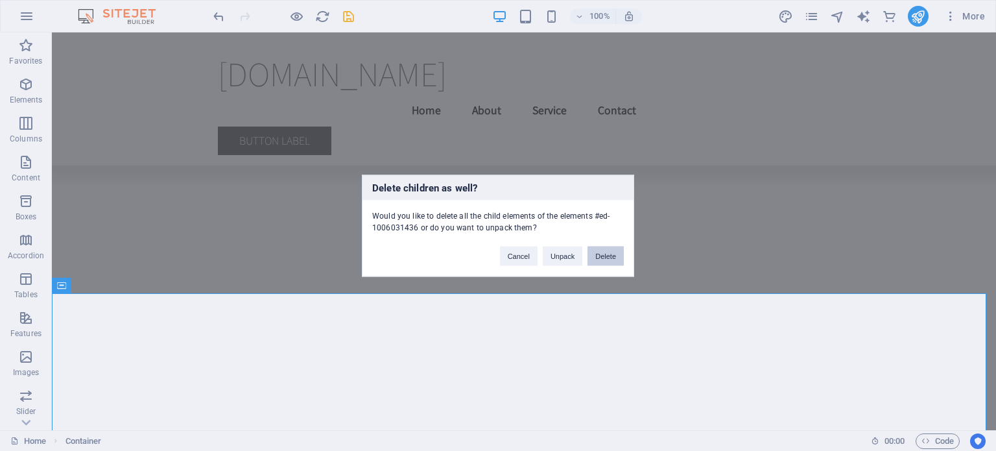
drag, startPoint x: 595, startPoint y: 254, endPoint x: 544, endPoint y: 221, distance: 60.4
click at [595, 254] on button "Delete" at bounding box center [606, 255] width 36 height 19
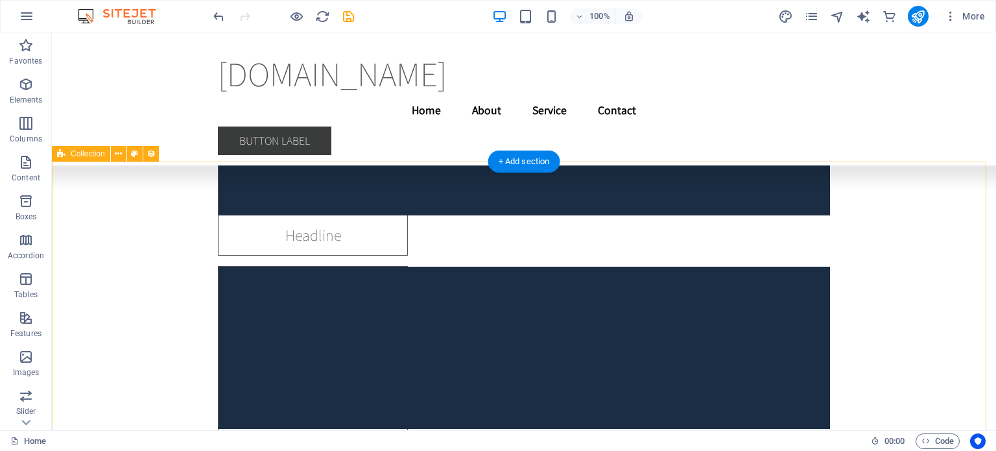
scroll to position [20678, 0]
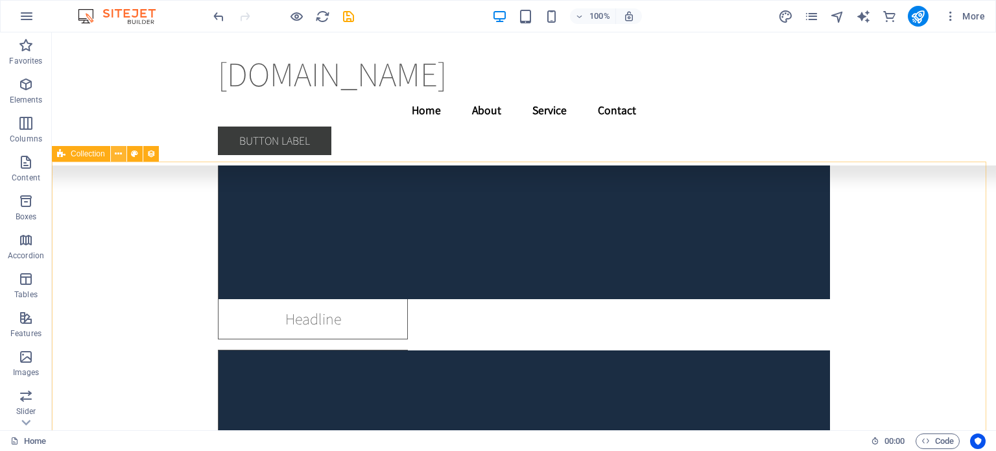
click at [121, 153] on icon at bounding box center [118, 154] width 7 height 14
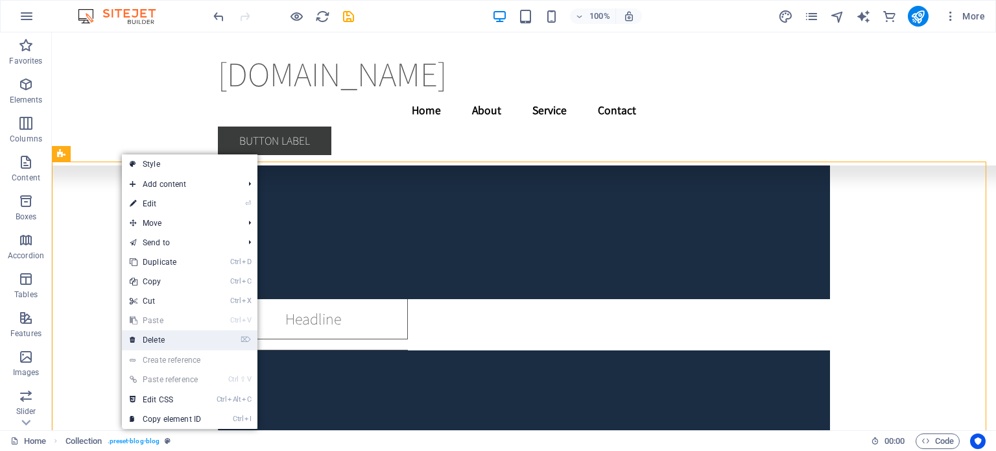
click at [158, 335] on link "⌦ Delete" at bounding box center [165, 339] width 87 height 19
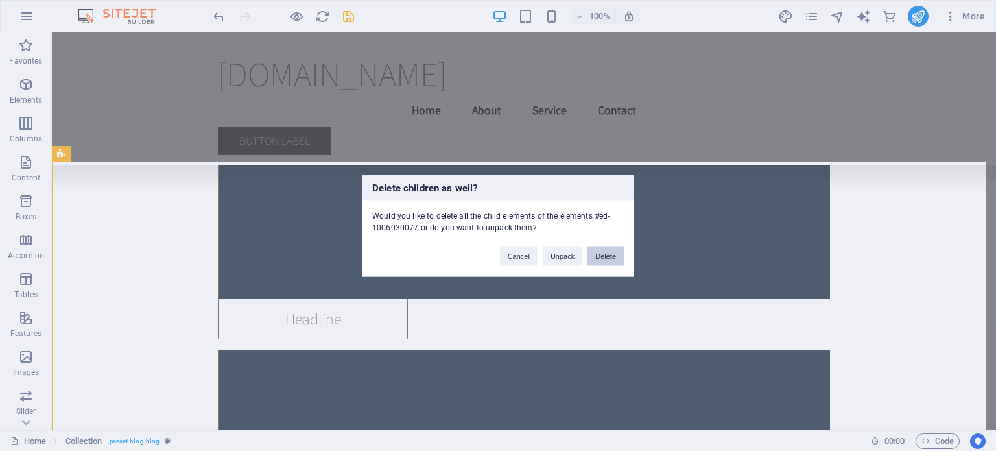
click at [604, 258] on button "Delete" at bounding box center [606, 255] width 36 height 19
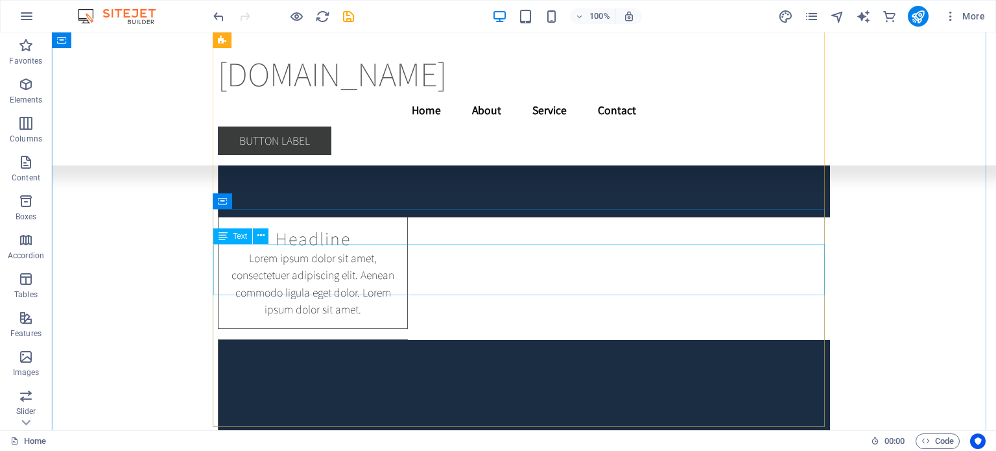
scroll to position [19316, 0]
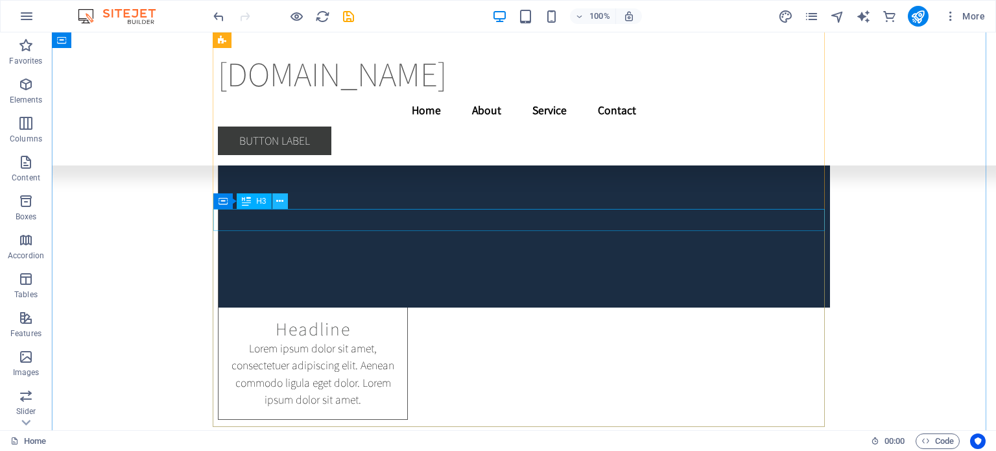
click at [279, 201] on icon at bounding box center [279, 202] width 7 height 14
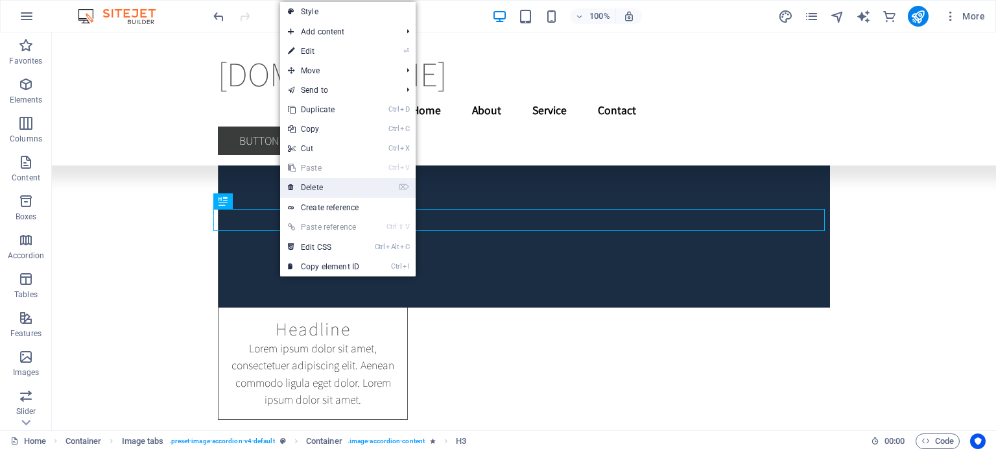
click at [307, 185] on link "⌦ Delete" at bounding box center [323, 187] width 87 height 19
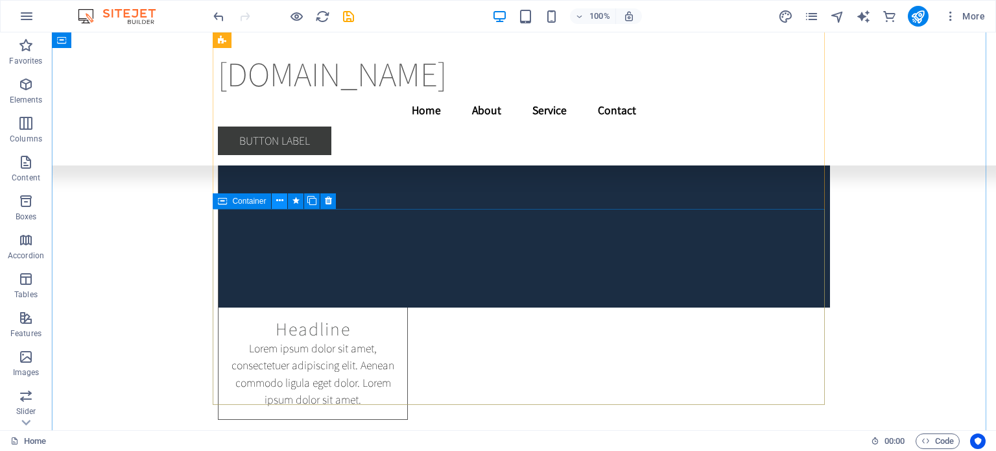
click at [278, 200] on icon at bounding box center [279, 201] width 7 height 14
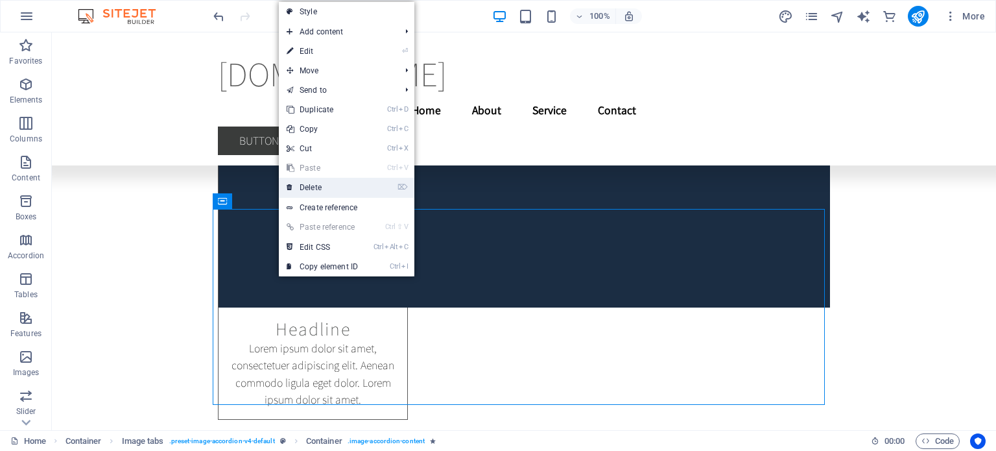
click at [329, 189] on link "⌦ Delete" at bounding box center [322, 187] width 87 height 19
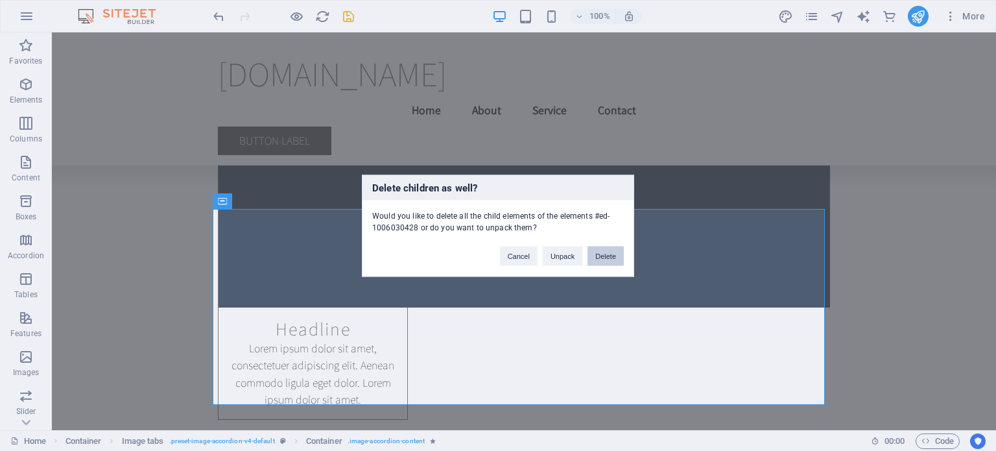
click at [615, 261] on button "Delete" at bounding box center [606, 255] width 36 height 19
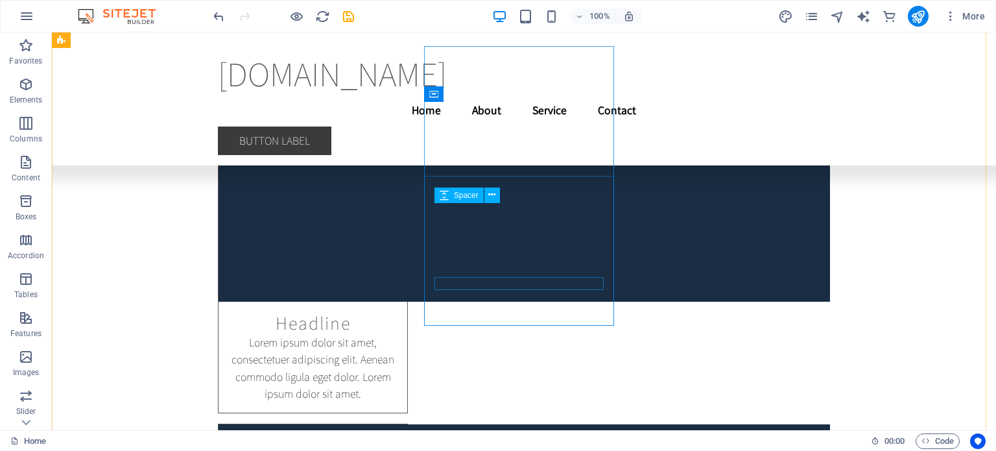
scroll to position [19306, 0]
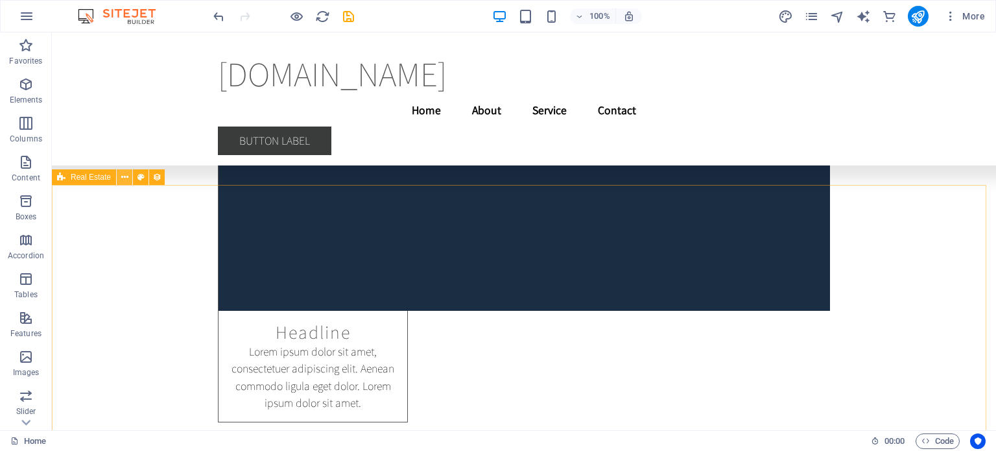
click at [125, 175] on icon at bounding box center [124, 178] width 7 height 14
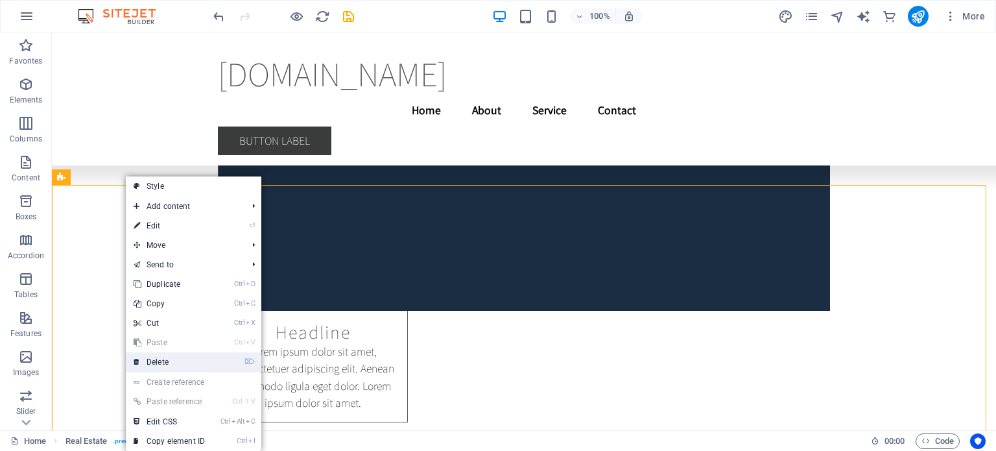
click at [163, 357] on link "⌦ Delete" at bounding box center [169, 361] width 87 height 19
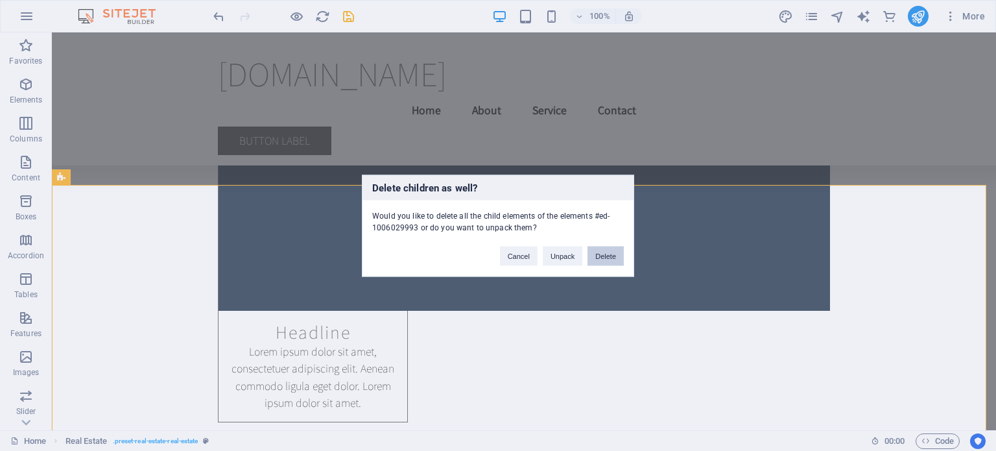
click at [612, 254] on button "Delete" at bounding box center [606, 255] width 36 height 19
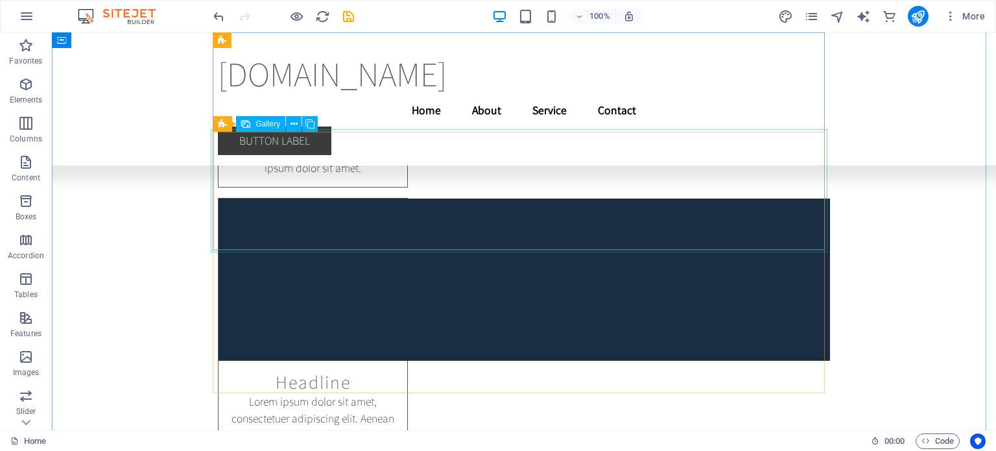
scroll to position [19121, 0]
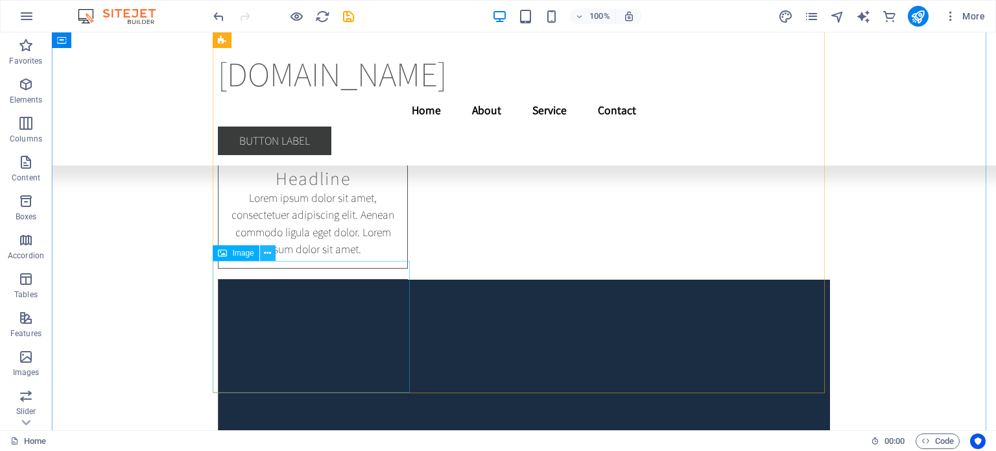
click at [270, 252] on icon at bounding box center [267, 253] width 7 height 14
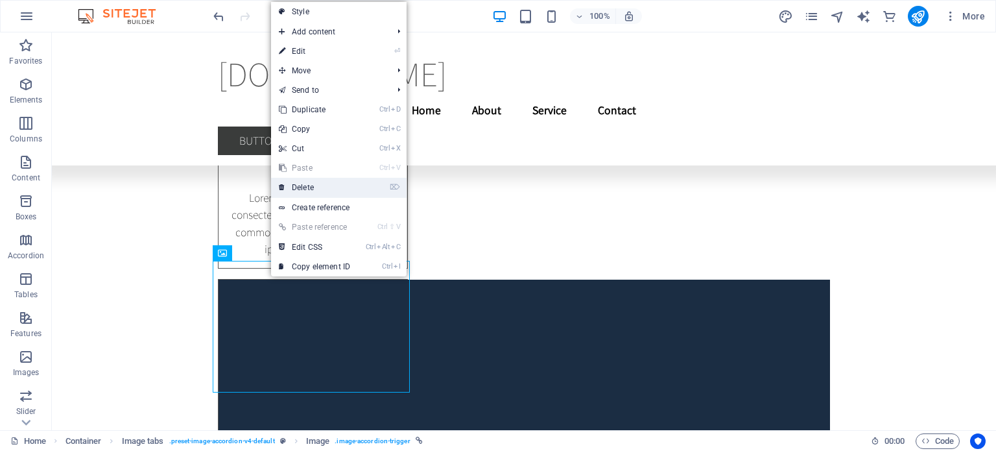
drag, startPoint x: 307, startPoint y: 186, endPoint x: 255, endPoint y: 154, distance: 60.8
click at [307, 186] on link "⌦ Delete" at bounding box center [314, 187] width 87 height 19
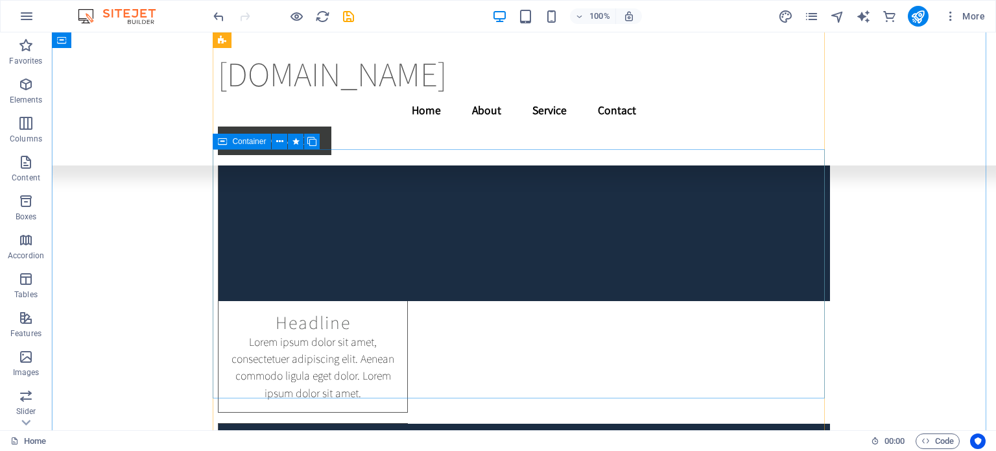
scroll to position [18602, 0]
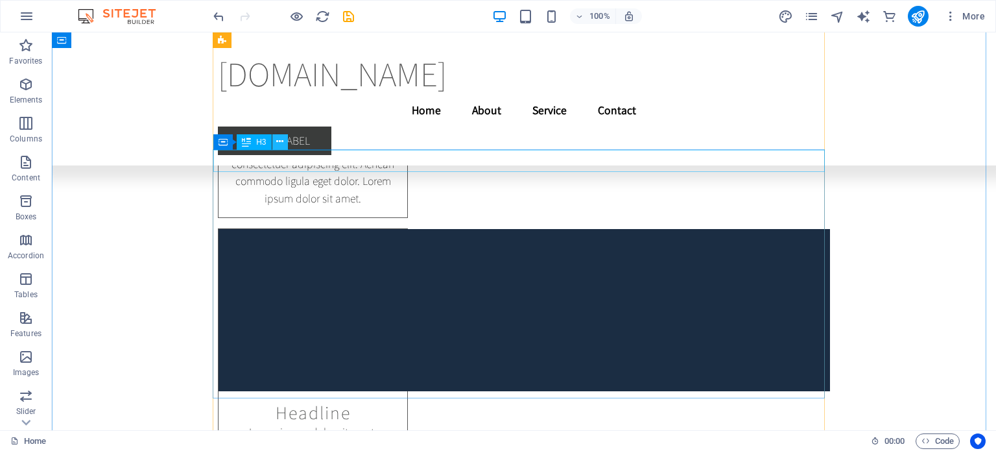
click at [283, 139] on icon at bounding box center [279, 142] width 7 height 14
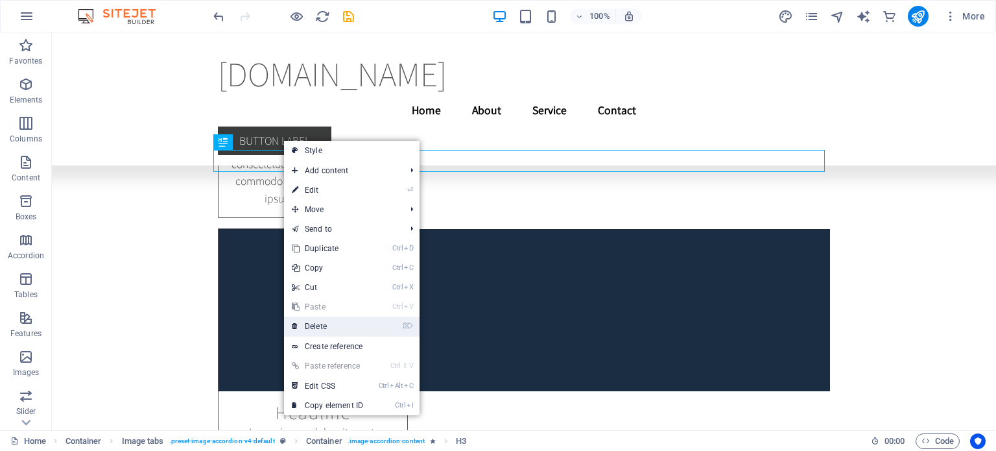
drag, startPoint x: 323, startPoint y: 327, endPoint x: 272, endPoint y: 294, distance: 60.4
click at [323, 327] on link "⌦ Delete" at bounding box center [327, 326] width 87 height 19
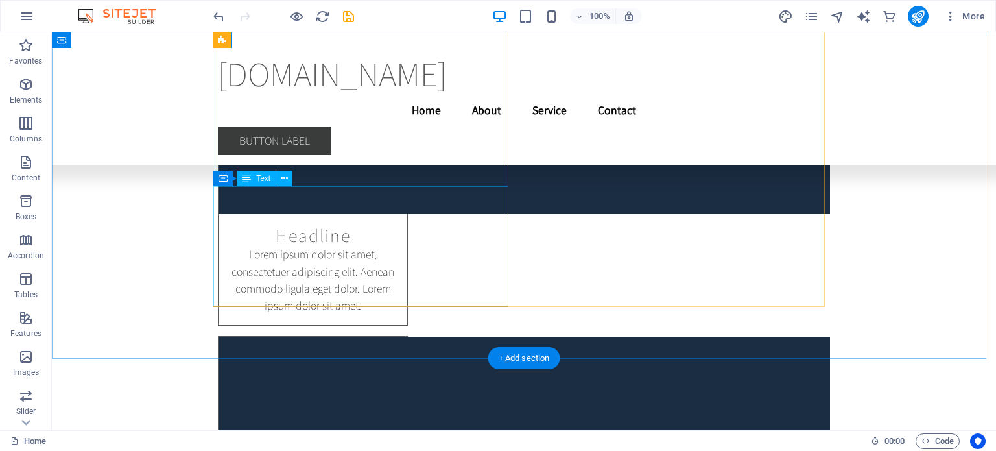
scroll to position [18278, 0]
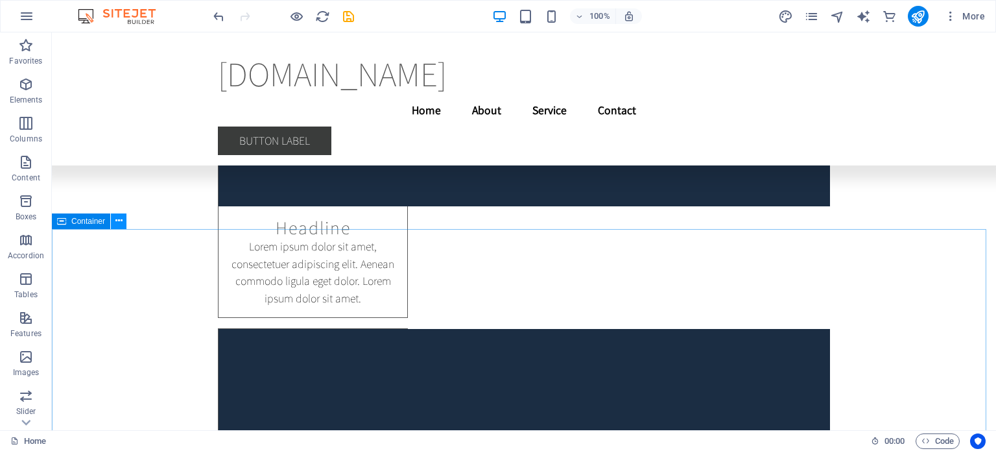
click at [117, 221] on icon at bounding box center [118, 221] width 7 height 14
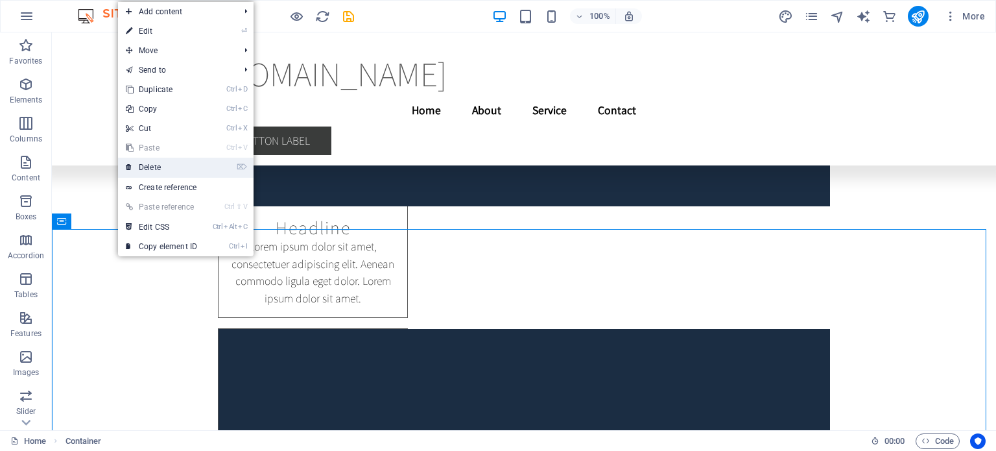
click at [156, 164] on link "⌦ Delete" at bounding box center [161, 167] width 87 height 19
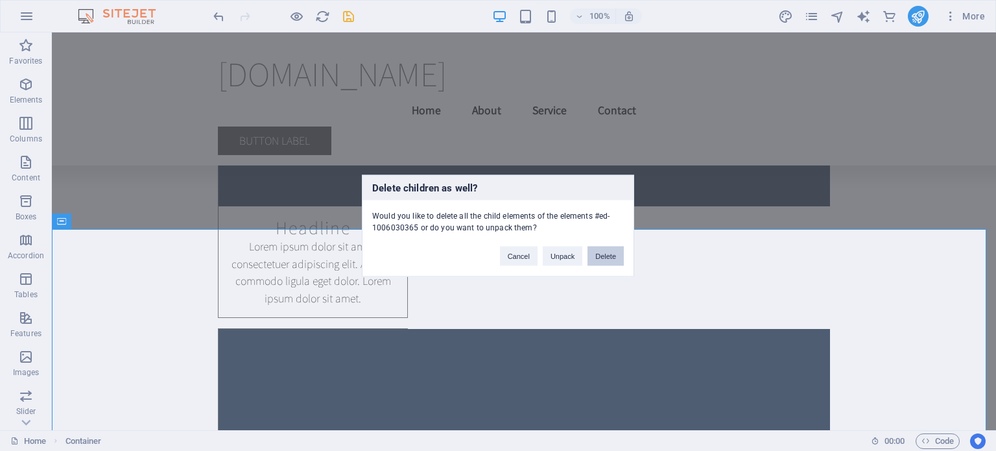
click at [606, 259] on button "Delete" at bounding box center [606, 255] width 36 height 19
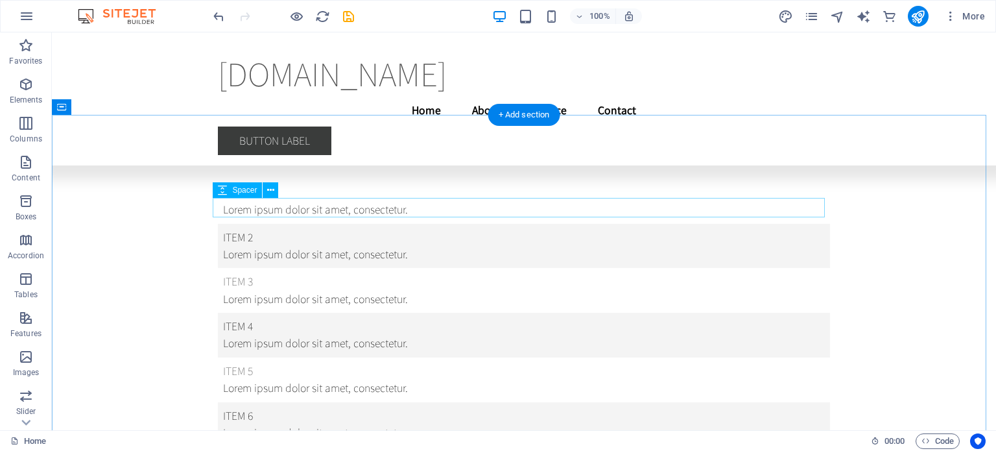
scroll to position [16656, 0]
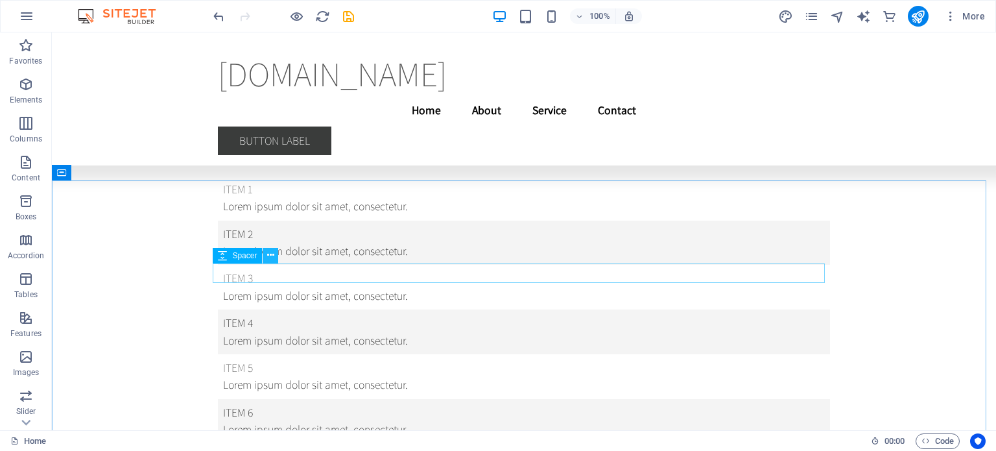
click at [276, 253] on button at bounding box center [271, 256] width 16 height 16
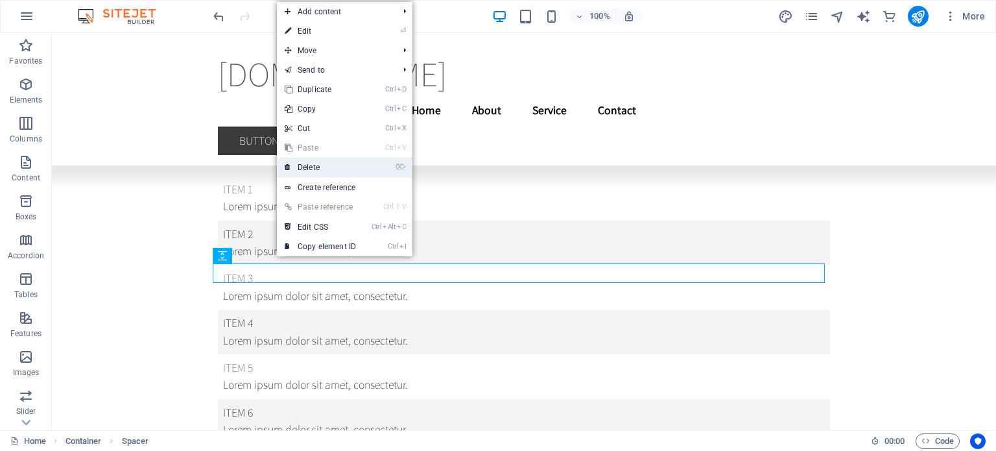
click at [329, 172] on link "⌦ Delete" at bounding box center [320, 167] width 87 height 19
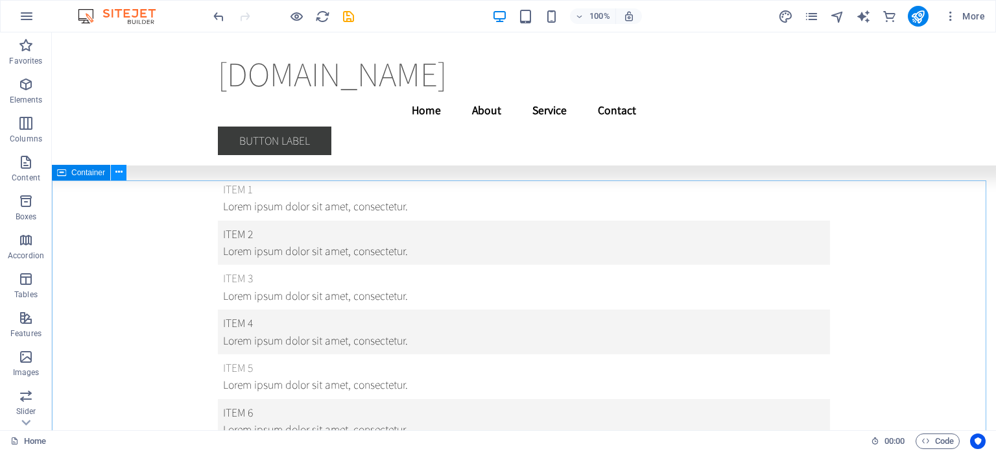
click at [125, 173] on button at bounding box center [119, 173] width 16 height 16
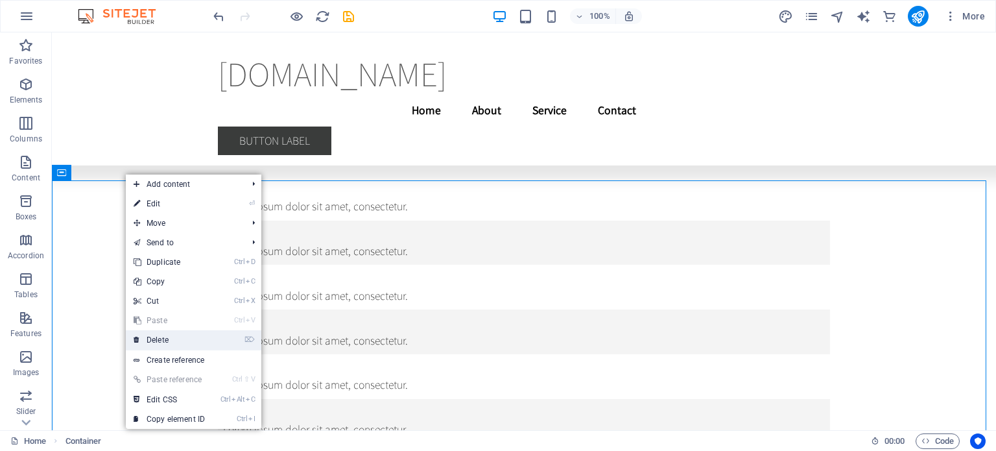
click at [171, 339] on link "⌦ Delete" at bounding box center [169, 339] width 87 height 19
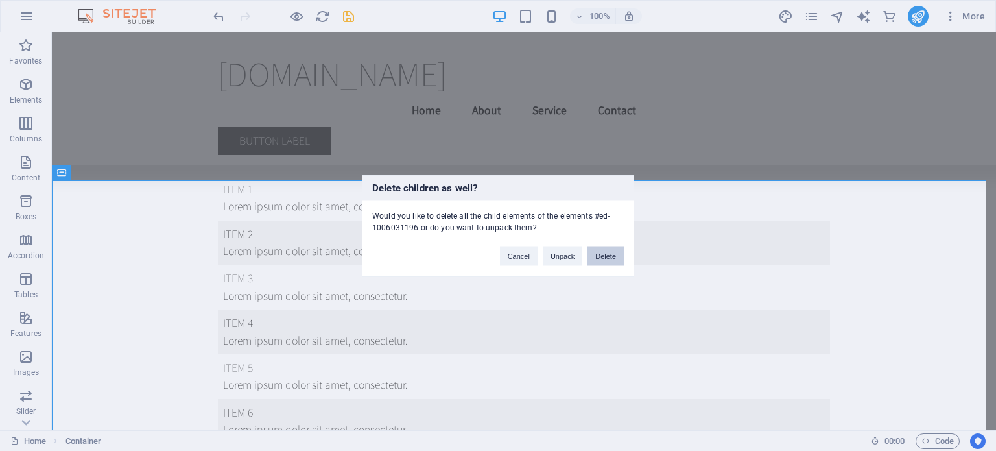
click at [614, 261] on button "Delete" at bounding box center [606, 255] width 36 height 19
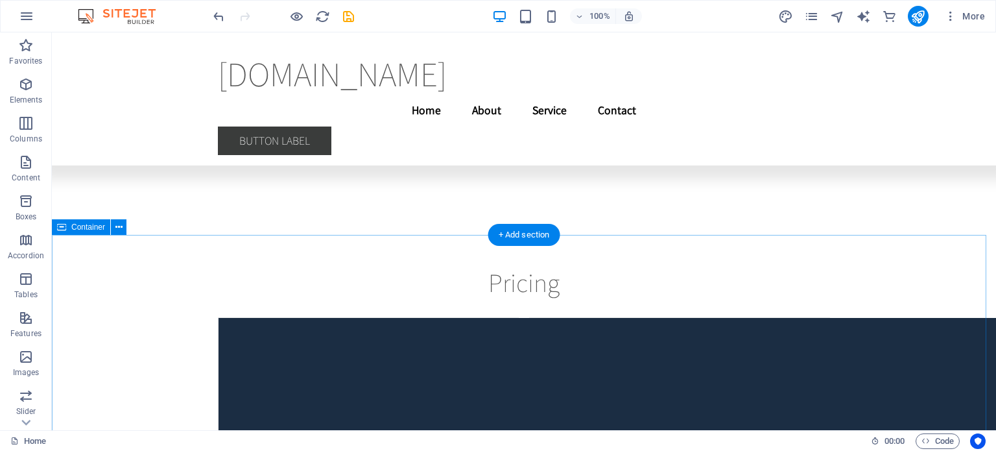
scroll to position [15553, 0]
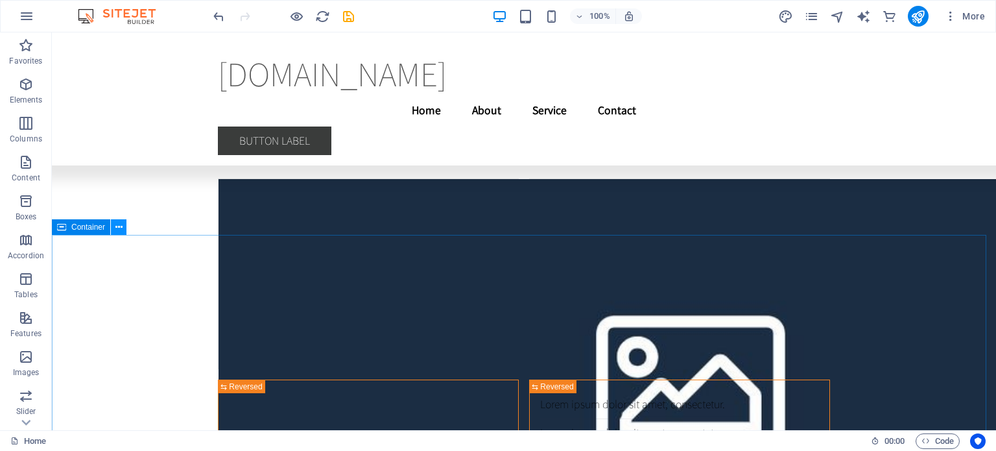
click at [121, 226] on icon at bounding box center [118, 228] width 7 height 14
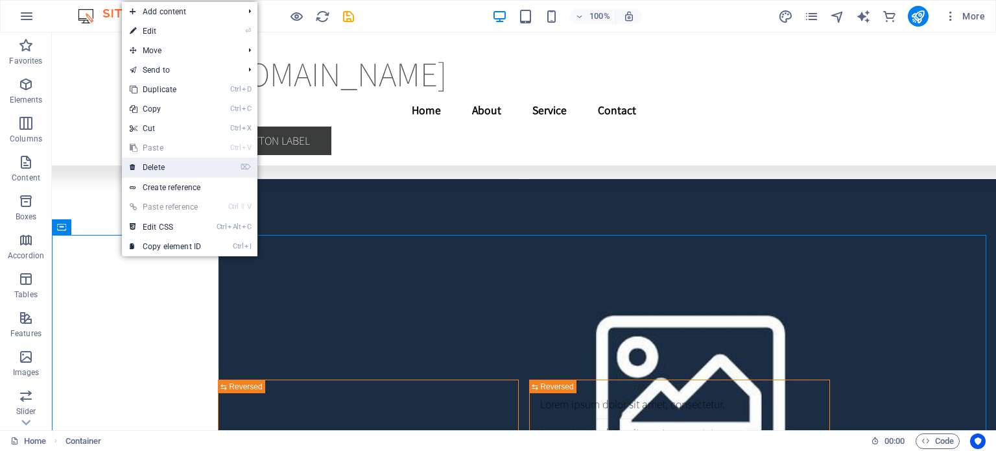
click at [166, 172] on link "⌦ Delete" at bounding box center [165, 167] width 87 height 19
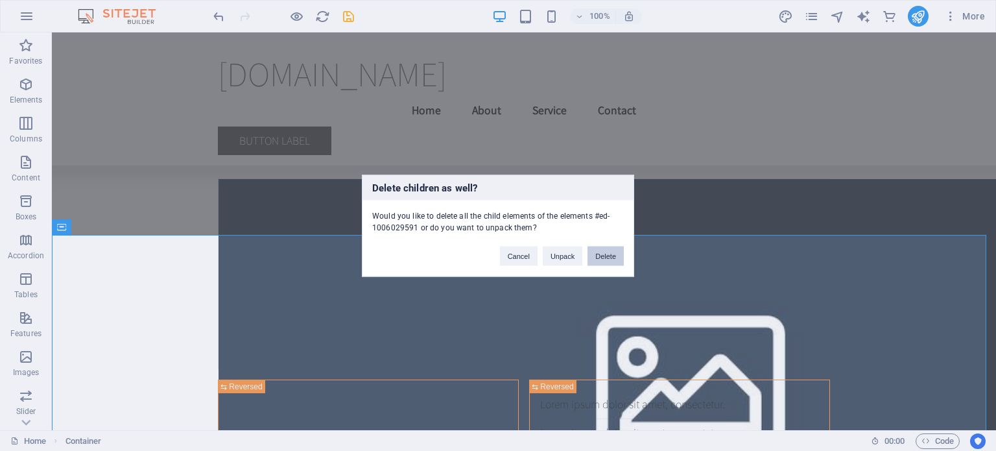
click at [601, 253] on button "Delete" at bounding box center [606, 255] width 36 height 19
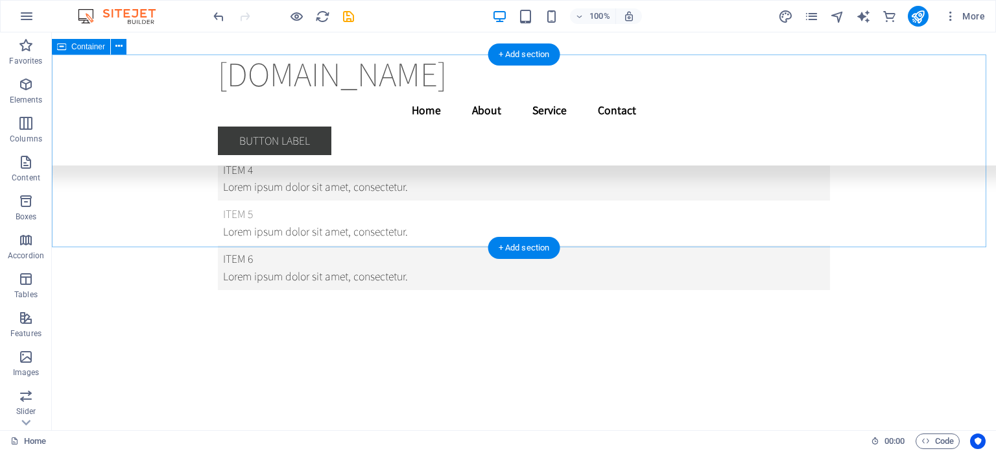
scroll to position [15229, 0]
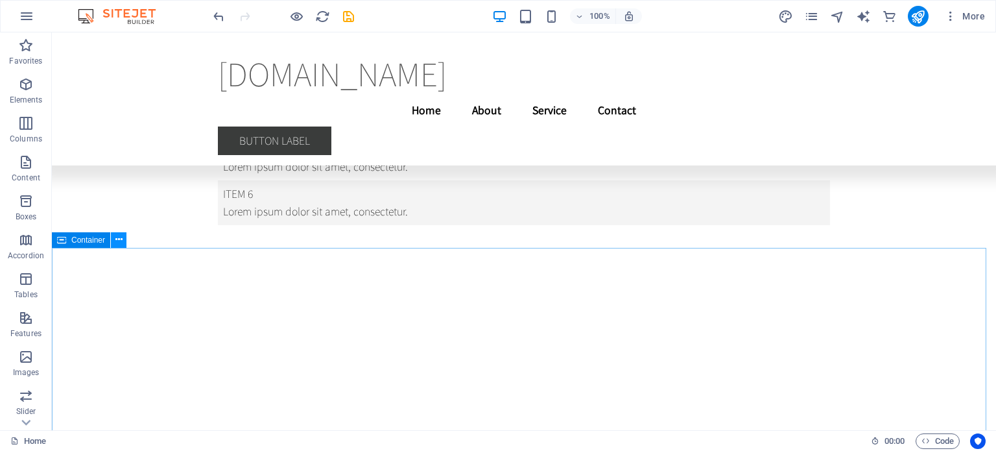
click at [125, 237] on button at bounding box center [119, 240] width 16 height 16
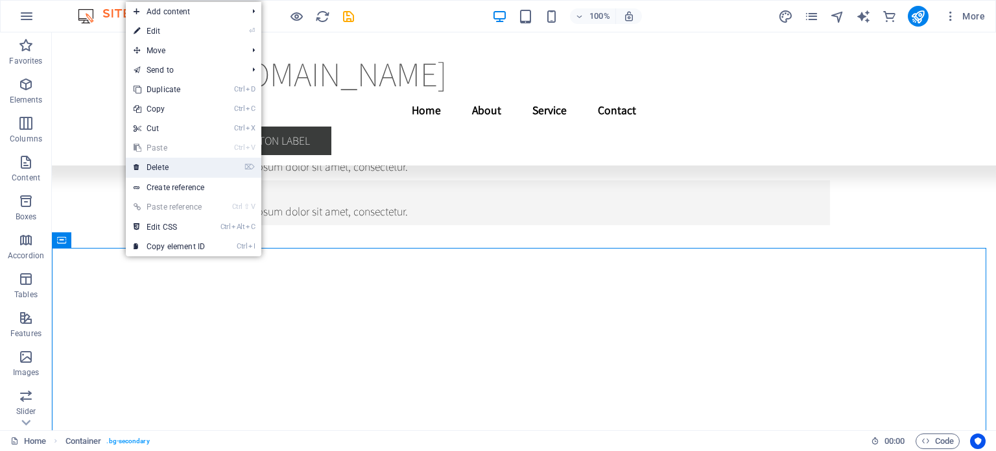
click at [176, 163] on link "⌦ Delete" at bounding box center [169, 167] width 87 height 19
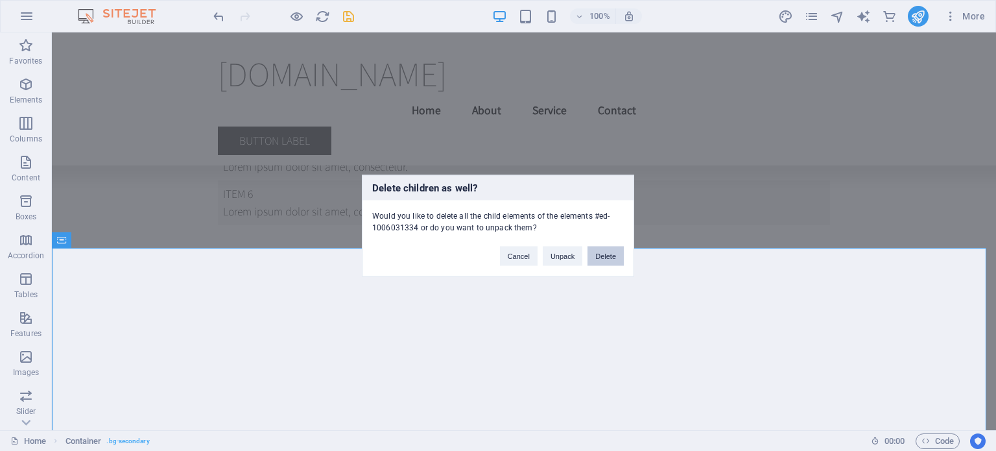
drag, startPoint x: 614, startPoint y: 252, endPoint x: 560, endPoint y: 220, distance: 62.8
click at [614, 252] on button "Delete" at bounding box center [606, 255] width 36 height 19
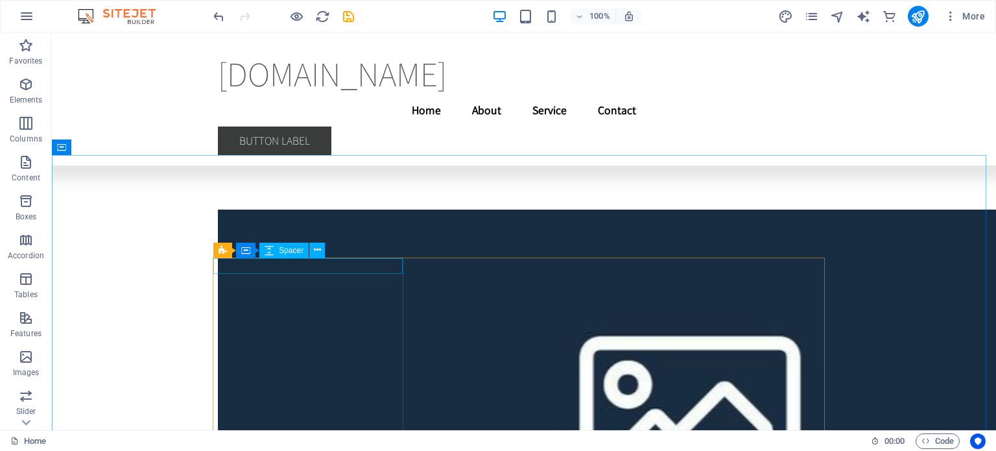
scroll to position [13728, 0]
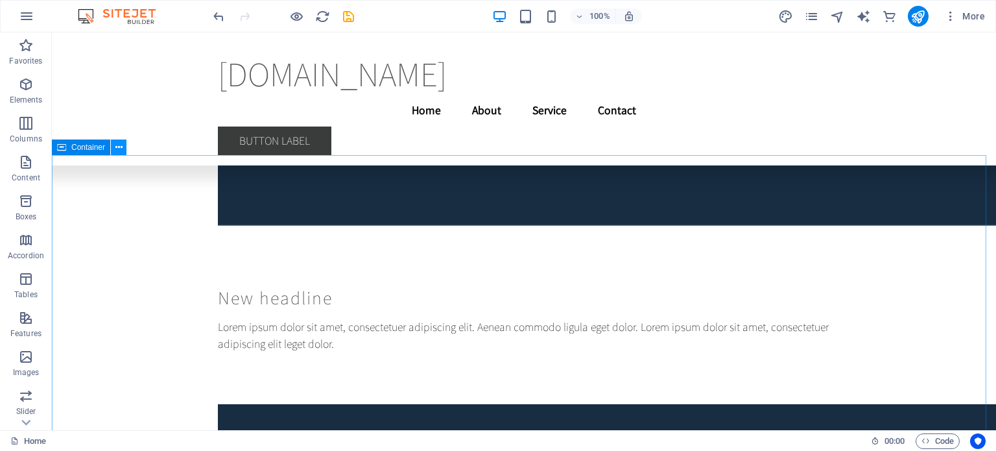
click at [119, 147] on icon at bounding box center [118, 148] width 7 height 14
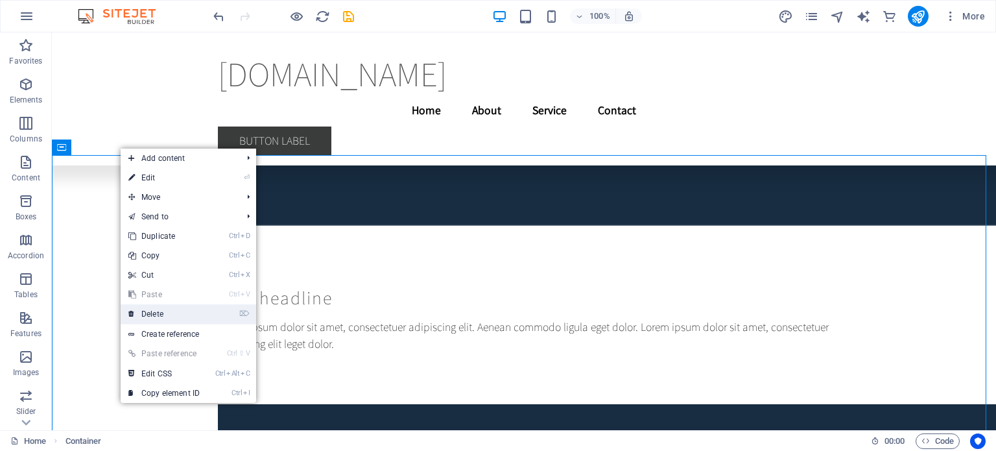
click at [158, 308] on link "⌦ Delete" at bounding box center [164, 313] width 87 height 19
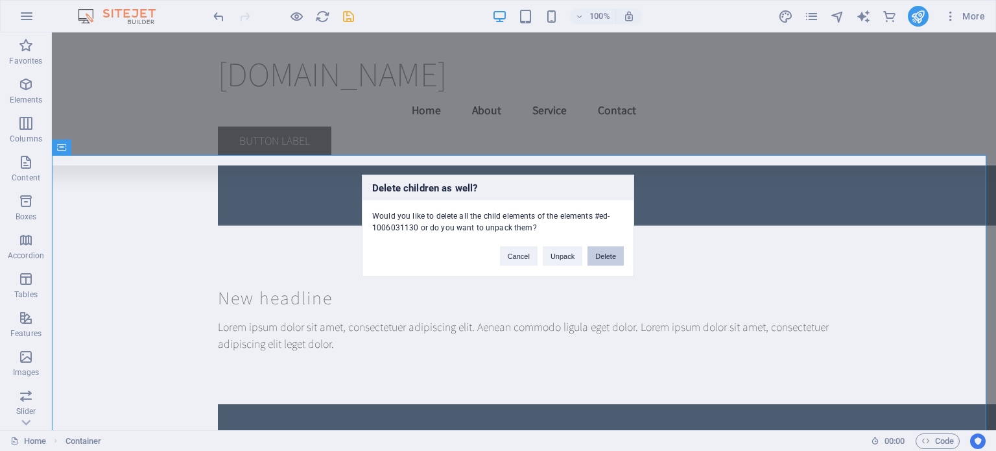
click at [605, 256] on button "Delete" at bounding box center [606, 255] width 36 height 19
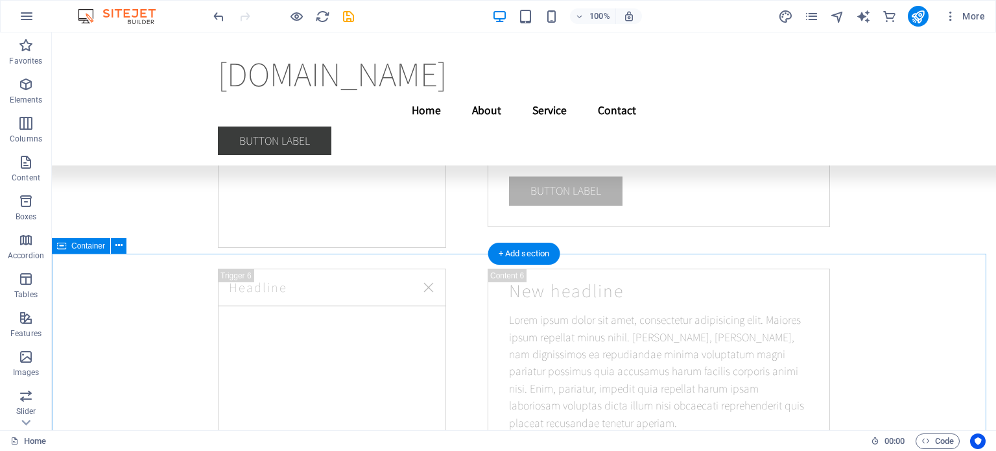
scroll to position [12472, 0]
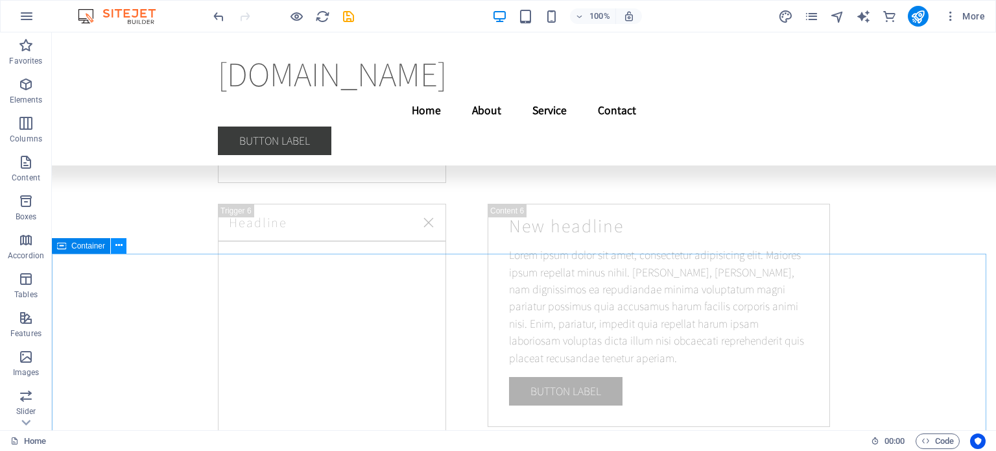
click at [121, 243] on icon at bounding box center [118, 246] width 7 height 14
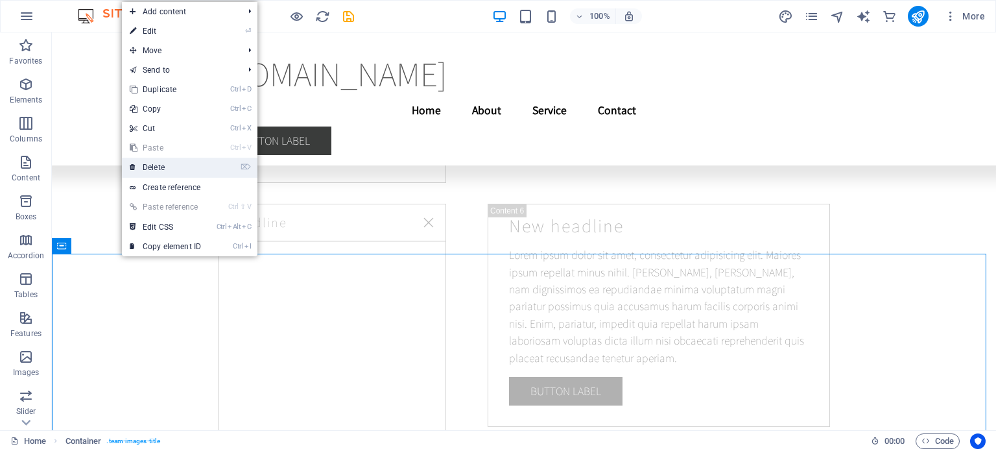
click at [167, 165] on link "⌦ Delete" at bounding box center [165, 167] width 87 height 19
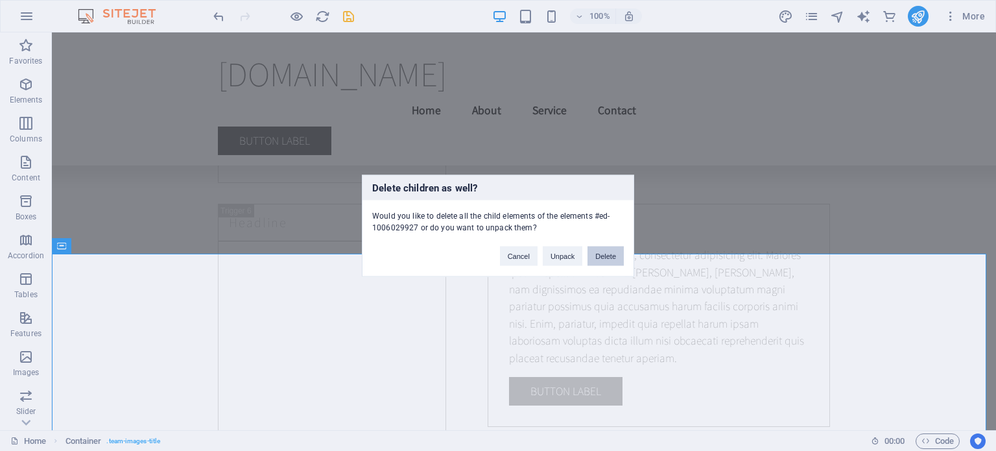
click at [604, 259] on button "Delete" at bounding box center [606, 255] width 36 height 19
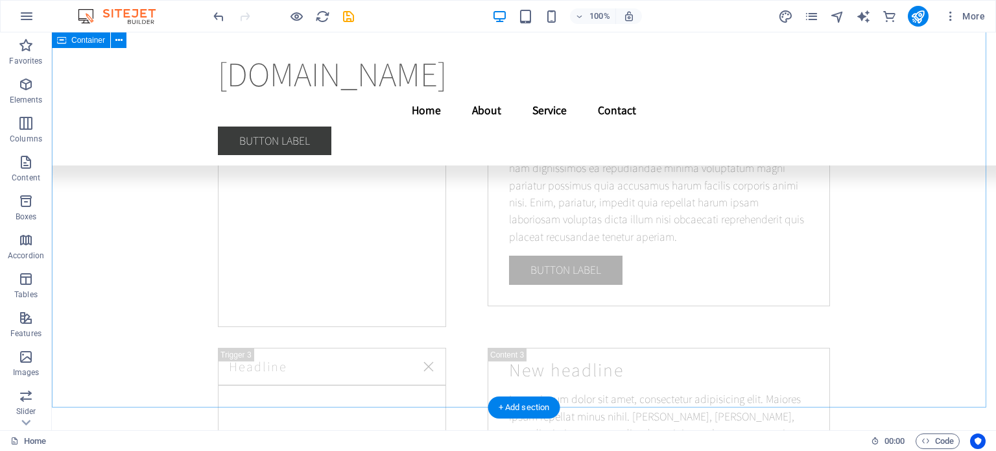
scroll to position [11658, 0]
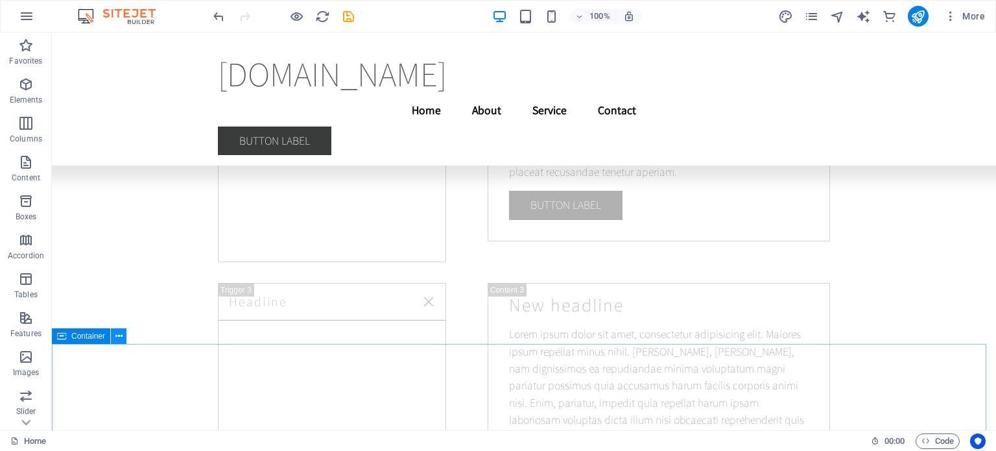
click at [118, 337] on icon at bounding box center [118, 336] width 7 height 14
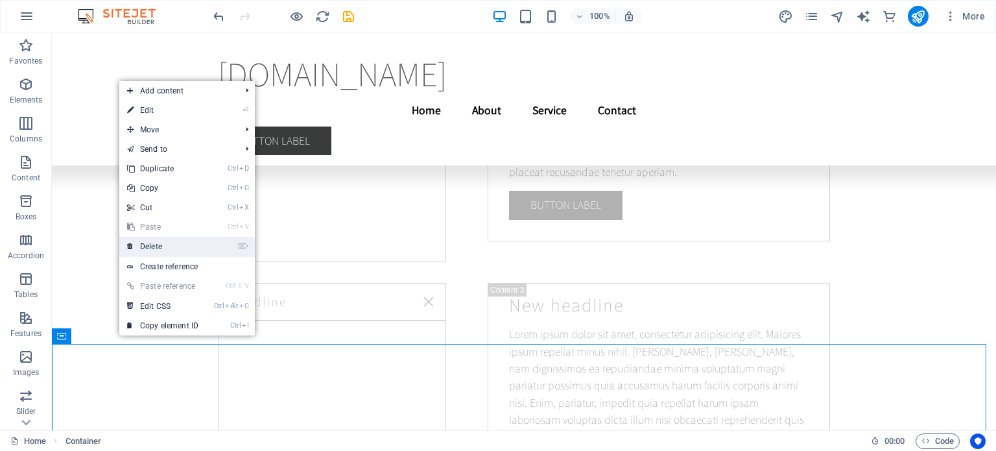
click at [193, 246] on link "⌦ Delete" at bounding box center [162, 246] width 87 height 19
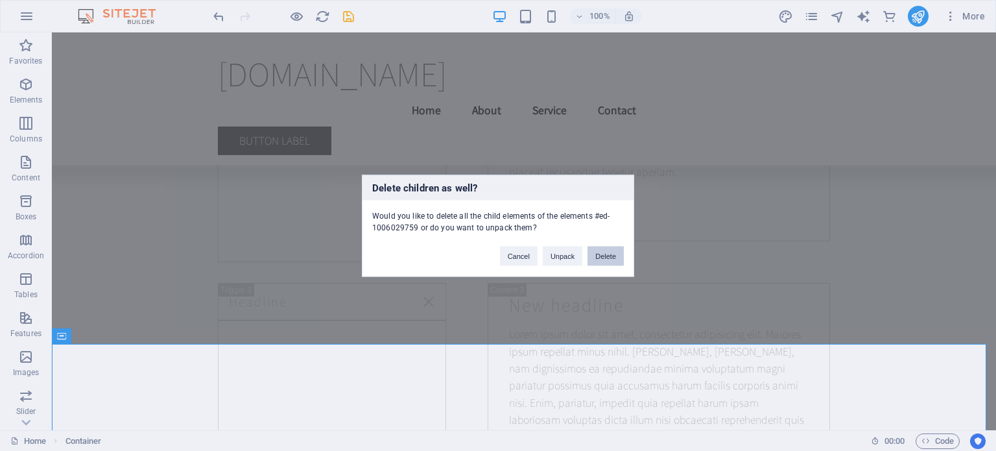
drag, startPoint x: 602, startPoint y: 254, endPoint x: 553, endPoint y: 224, distance: 58.0
click at [602, 254] on button "Delete" at bounding box center [606, 255] width 36 height 19
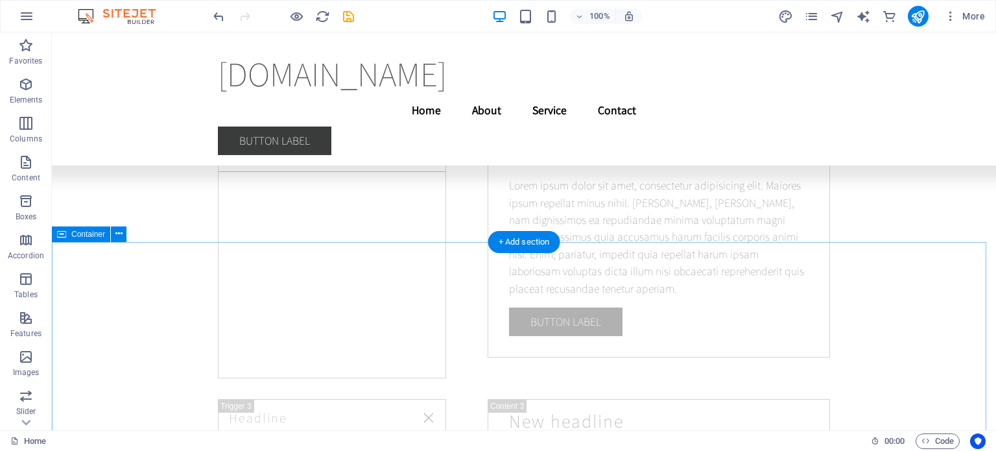
scroll to position [10942, 0]
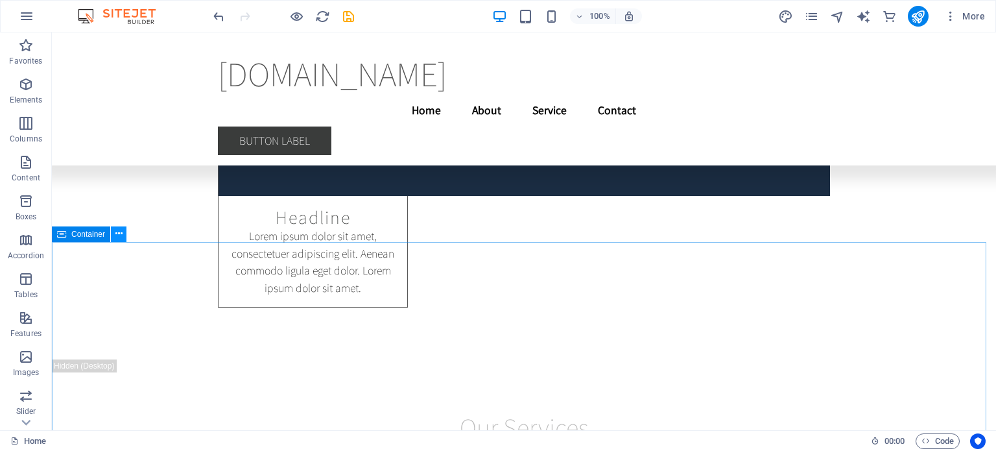
click at [123, 236] on button at bounding box center [119, 234] width 16 height 16
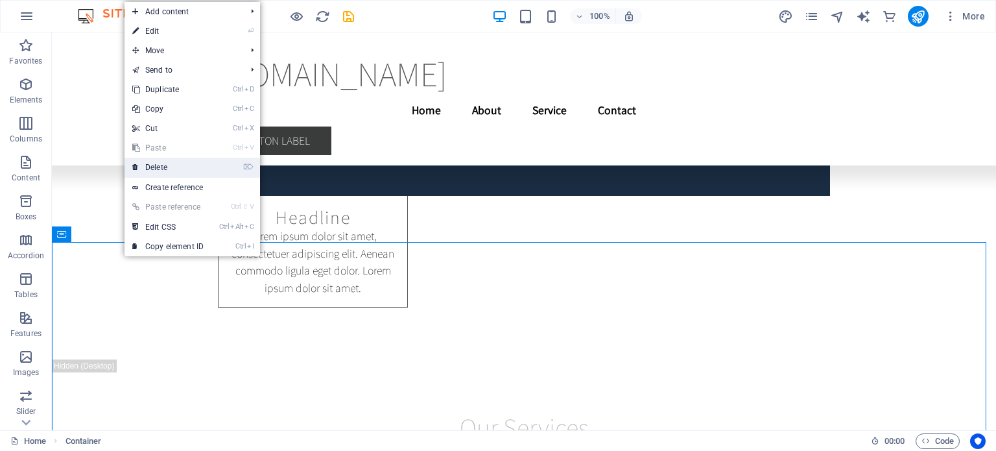
click at [176, 167] on link "⌦ Delete" at bounding box center [168, 167] width 87 height 19
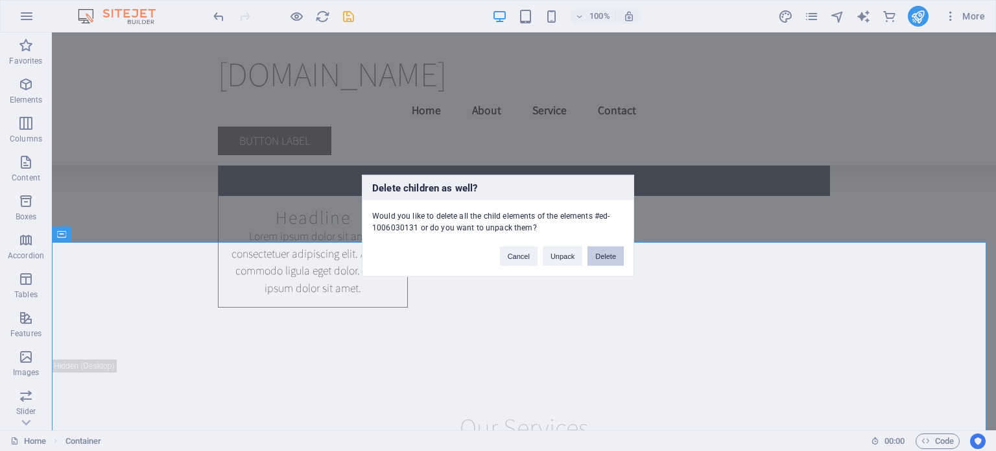
drag, startPoint x: 614, startPoint y: 256, endPoint x: 559, endPoint y: 224, distance: 64.0
click at [614, 256] on button "Delete" at bounding box center [606, 255] width 36 height 19
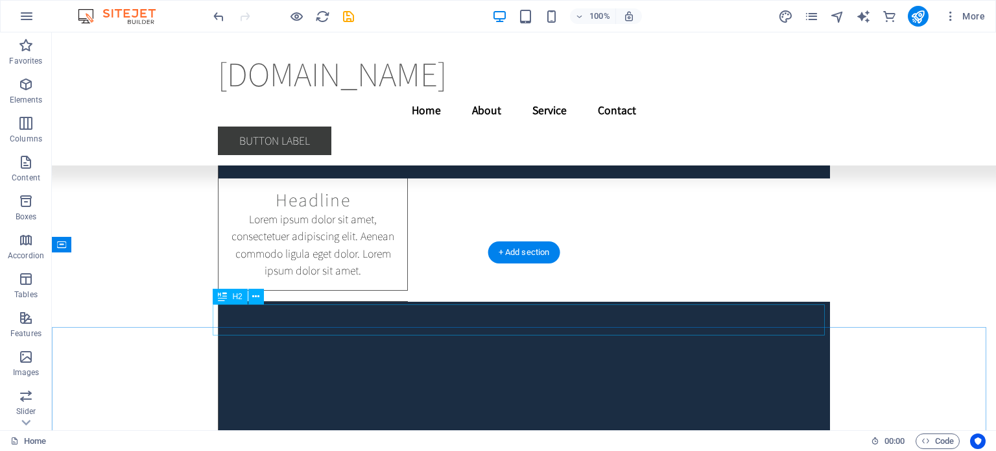
scroll to position [9836, 0]
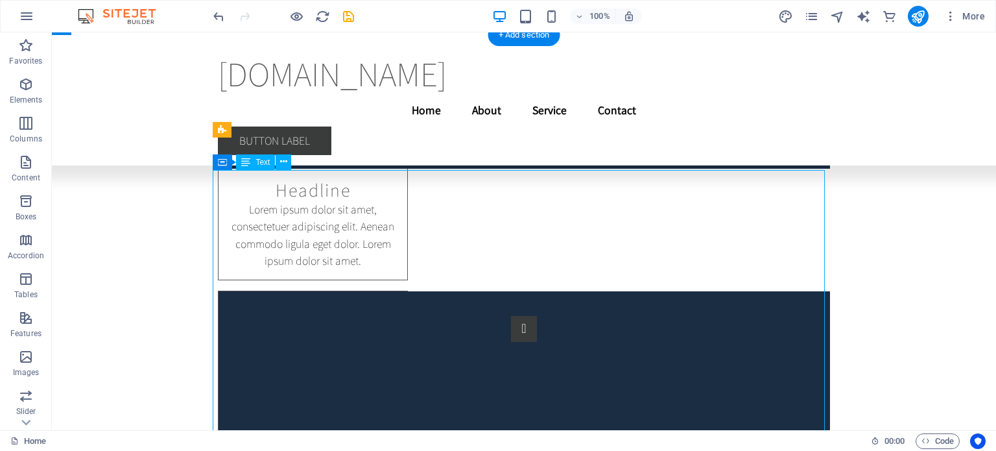
scroll to position [10128, 0]
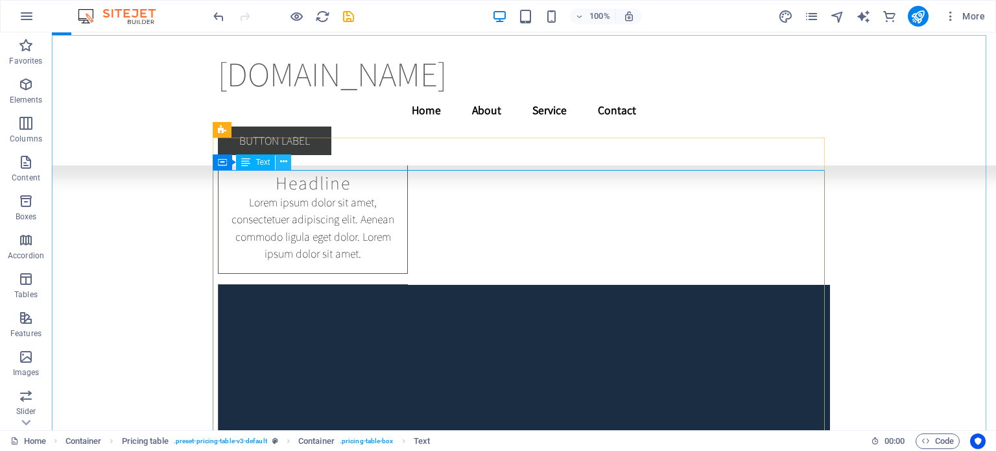
click at [285, 161] on icon at bounding box center [283, 162] width 7 height 14
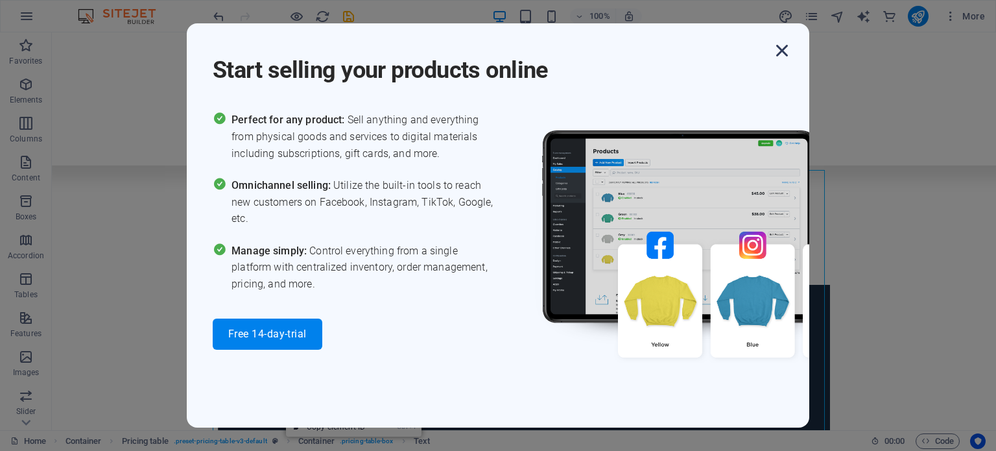
drag, startPoint x: 322, startPoint y: 338, endPoint x: 791, endPoint y: 48, distance: 551.3
click at [322, 340] on button "Free 14-day-trial" at bounding box center [268, 333] width 110 height 31
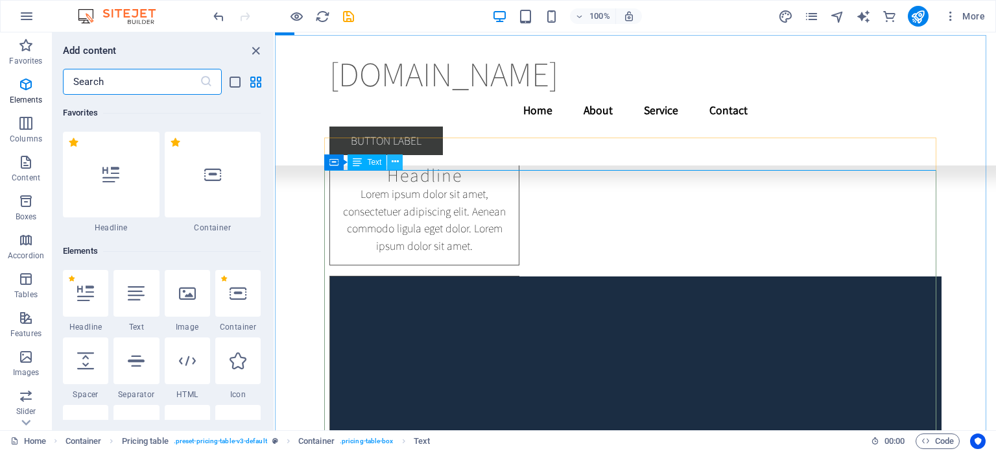
scroll to position [12499, 0]
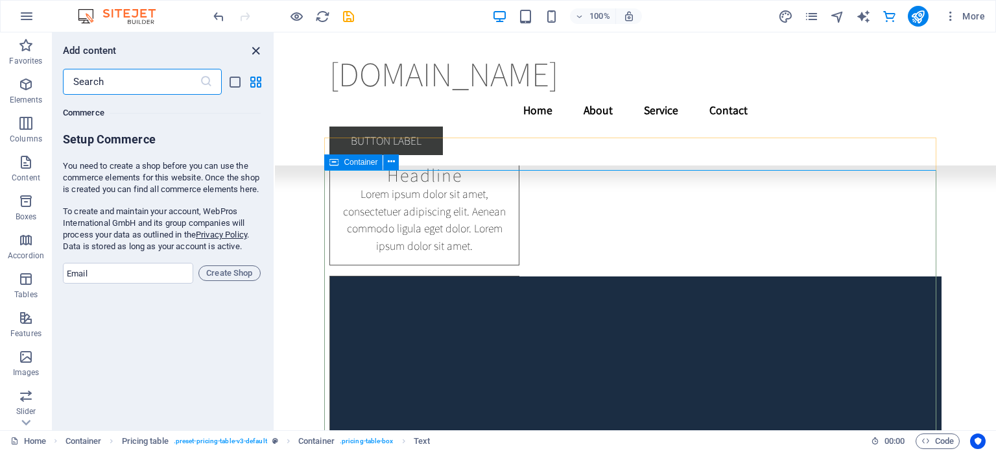
click at [257, 51] on icon "close panel" at bounding box center [255, 50] width 15 height 15
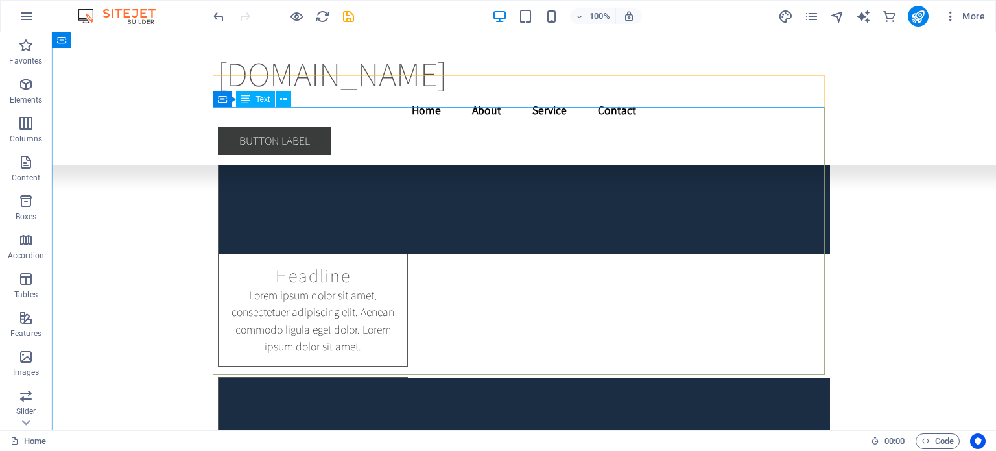
scroll to position [10191, 0]
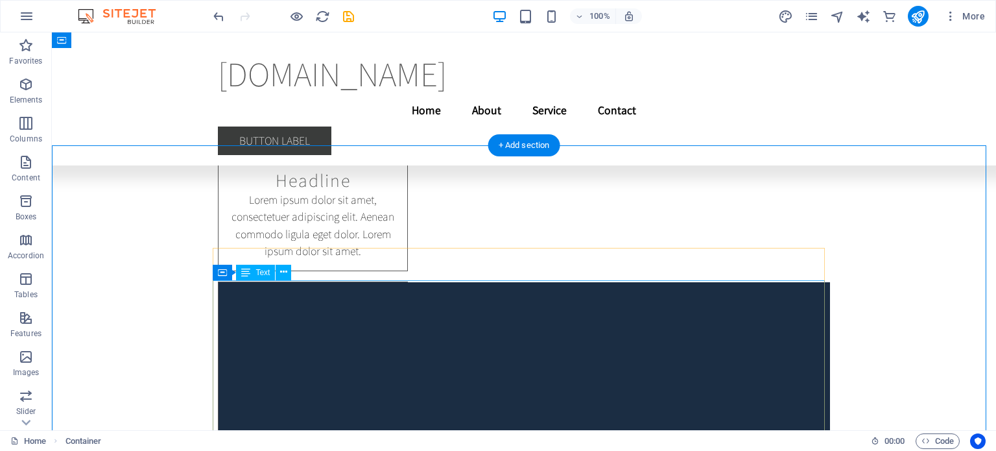
scroll to position [10017, 0]
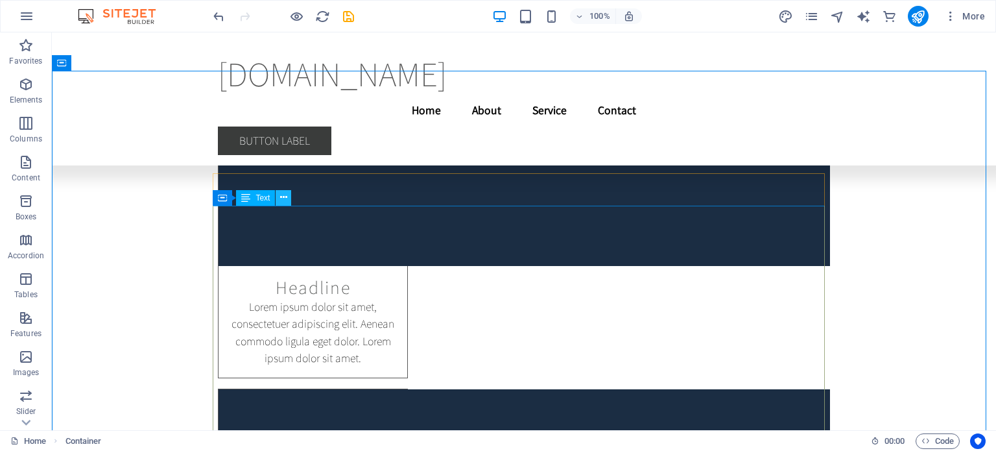
click at [280, 197] on icon at bounding box center [283, 198] width 7 height 14
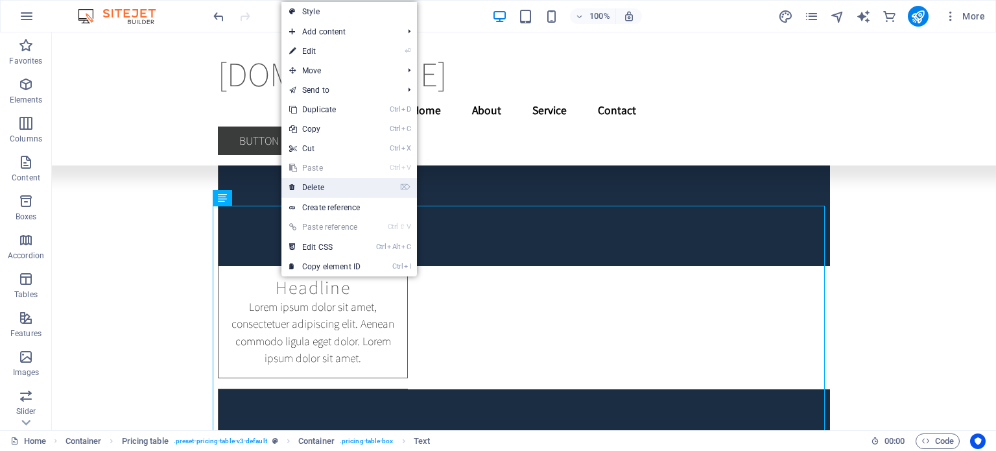
click at [332, 184] on link "⌦ Delete" at bounding box center [324, 187] width 87 height 19
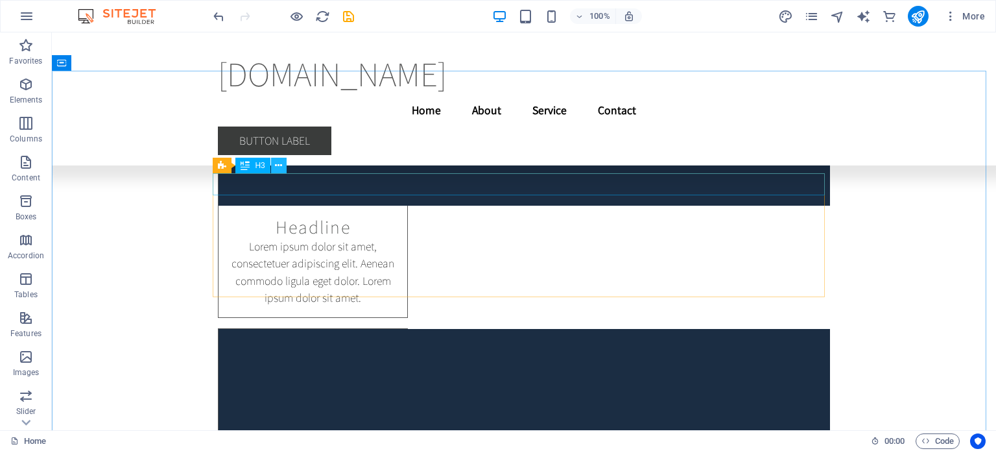
click at [280, 165] on icon at bounding box center [278, 166] width 7 height 14
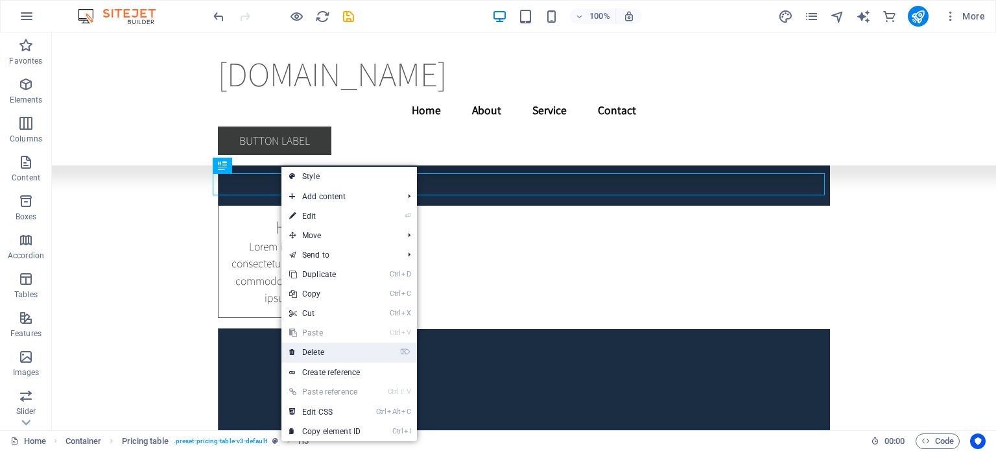
drag, startPoint x: 344, startPoint y: 355, endPoint x: 292, endPoint y: 319, distance: 63.0
click at [344, 355] on link "⌦ Delete" at bounding box center [324, 351] width 87 height 19
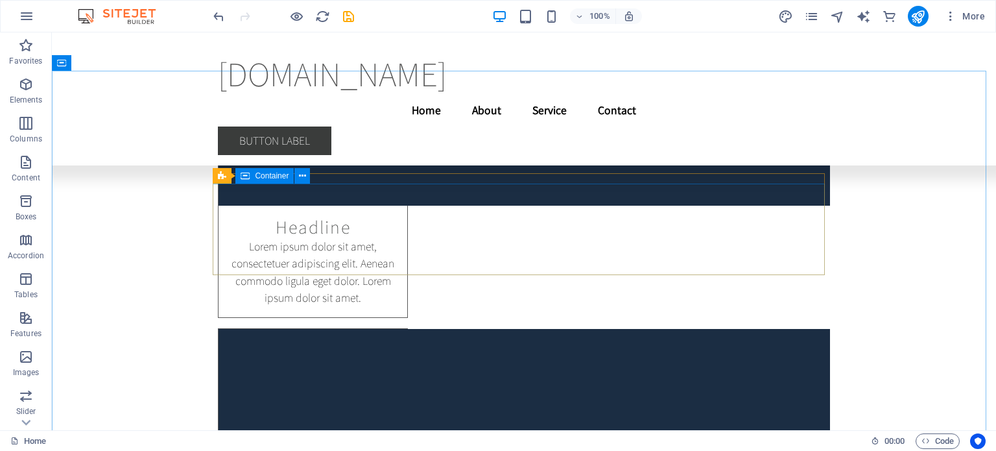
click at [270, 182] on div "Container" at bounding box center [264, 176] width 58 height 16
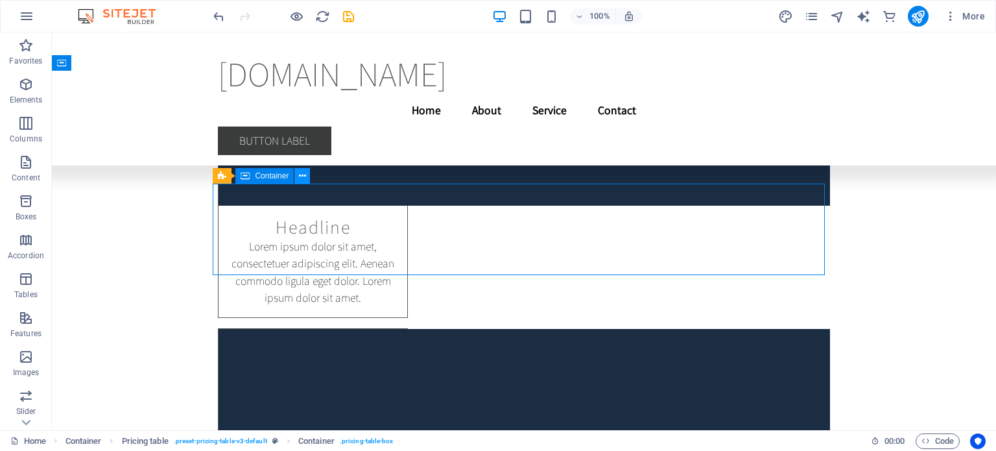
click at [306, 176] on button at bounding box center [302, 176] width 16 height 16
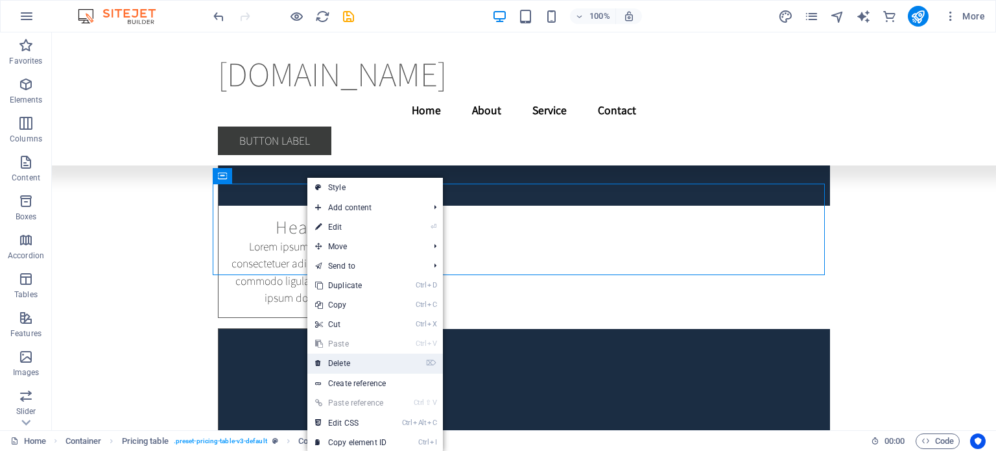
click at [352, 363] on link "⌦ Delete" at bounding box center [350, 362] width 87 height 19
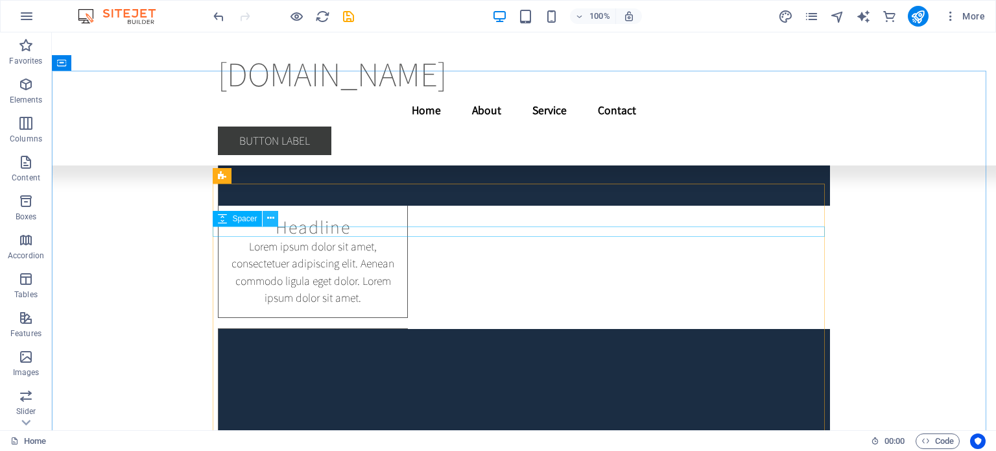
click at [269, 214] on icon at bounding box center [270, 218] width 7 height 14
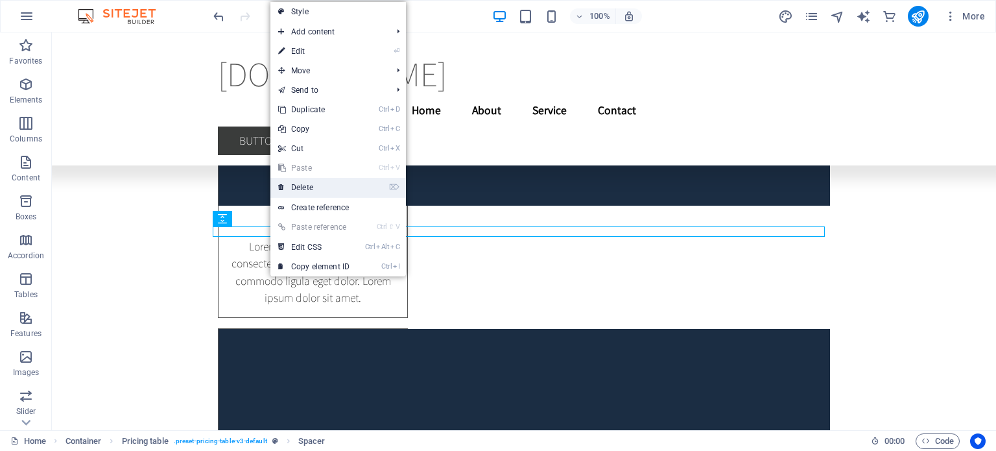
drag, startPoint x: 332, startPoint y: 189, endPoint x: 280, endPoint y: 158, distance: 60.8
click at [332, 189] on link "⌦ Delete" at bounding box center [313, 187] width 87 height 19
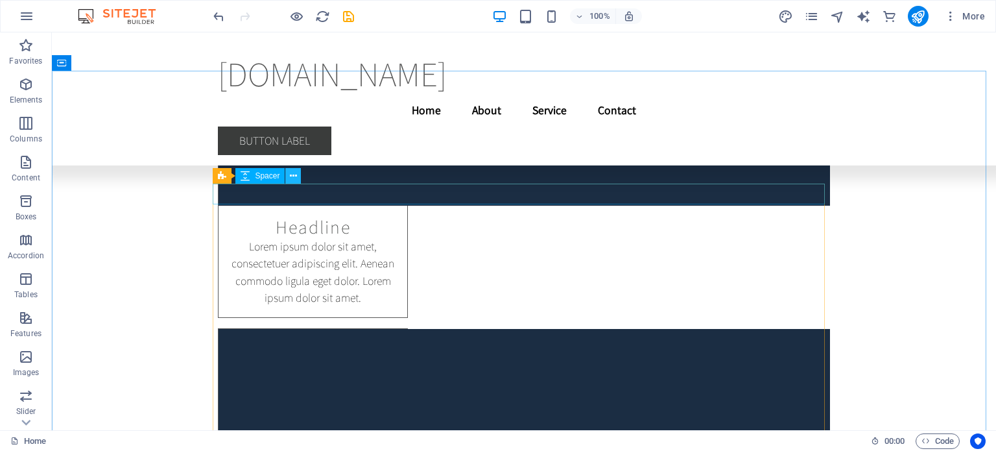
click at [297, 176] on button at bounding box center [293, 176] width 16 height 16
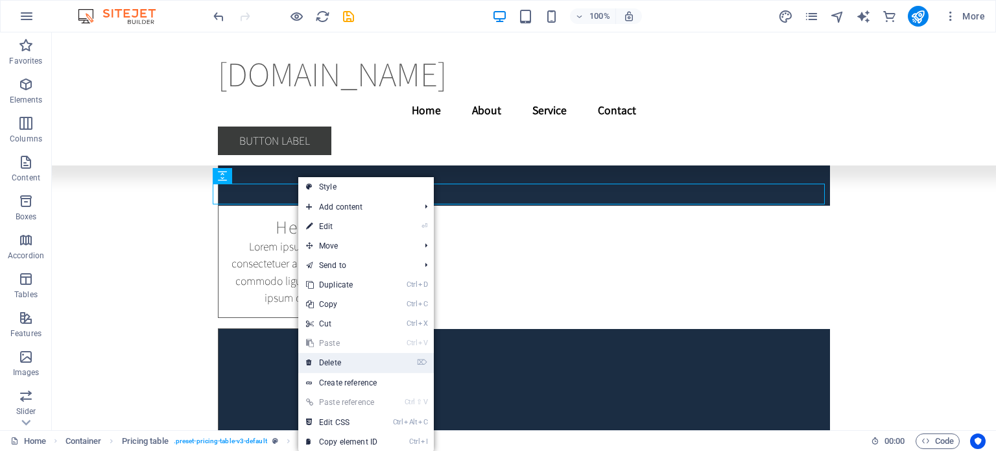
click at [346, 357] on link "⌦ Delete" at bounding box center [341, 362] width 87 height 19
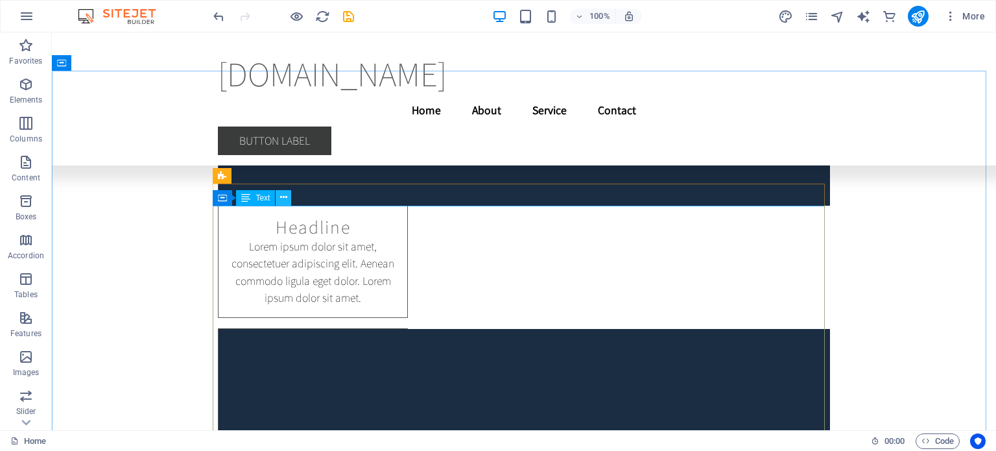
click at [283, 197] on icon at bounding box center [283, 198] width 7 height 14
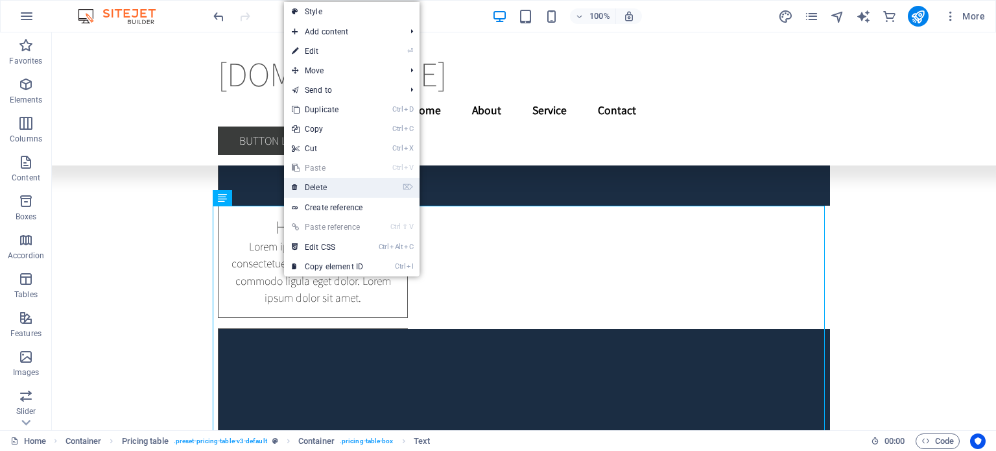
click at [352, 189] on link "⌦ Delete" at bounding box center [327, 187] width 87 height 19
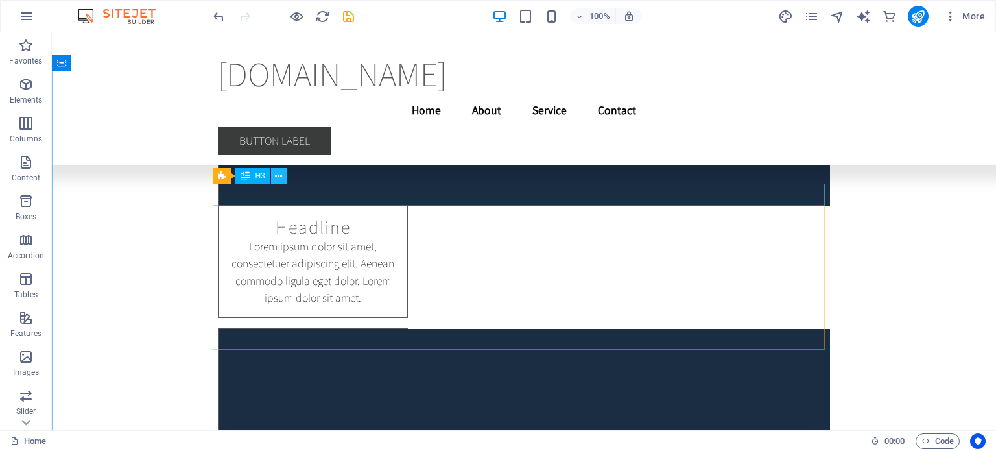
click at [283, 174] on button at bounding box center [279, 176] width 16 height 16
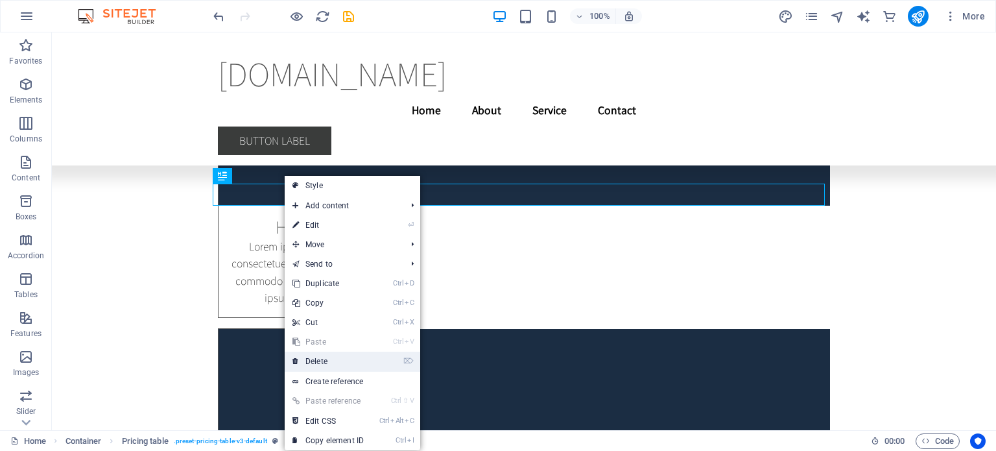
click at [337, 352] on link "⌦ Delete" at bounding box center [328, 361] width 87 height 19
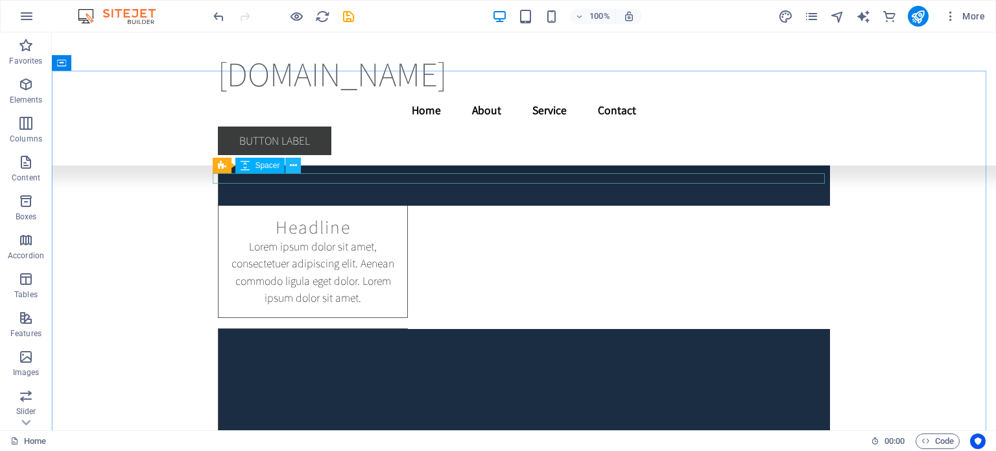
click at [298, 165] on button at bounding box center [293, 166] width 16 height 16
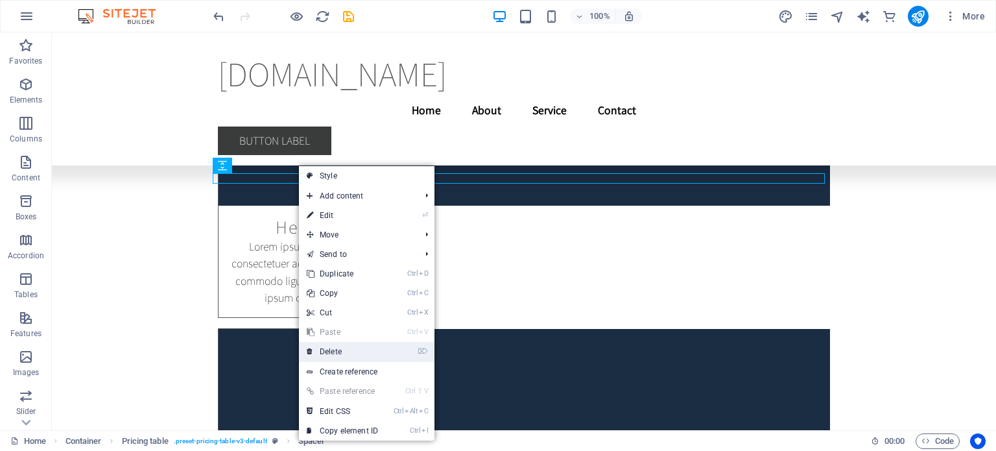
drag, startPoint x: 351, startPoint y: 347, endPoint x: 299, endPoint y: 313, distance: 61.9
click at [351, 347] on link "⌦ Delete" at bounding box center [342, 351] width 87 height 19
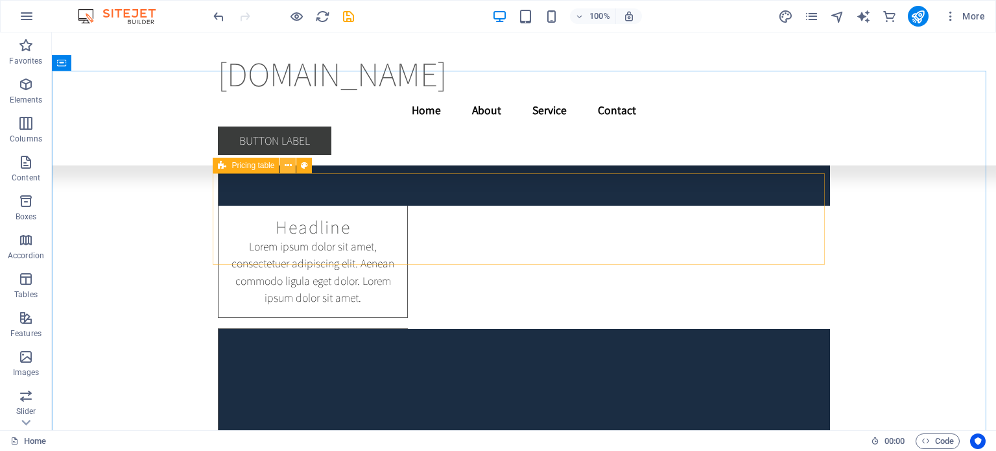
click at [289, 167] on icon at bounding box center [288, 166] width 7 height 14
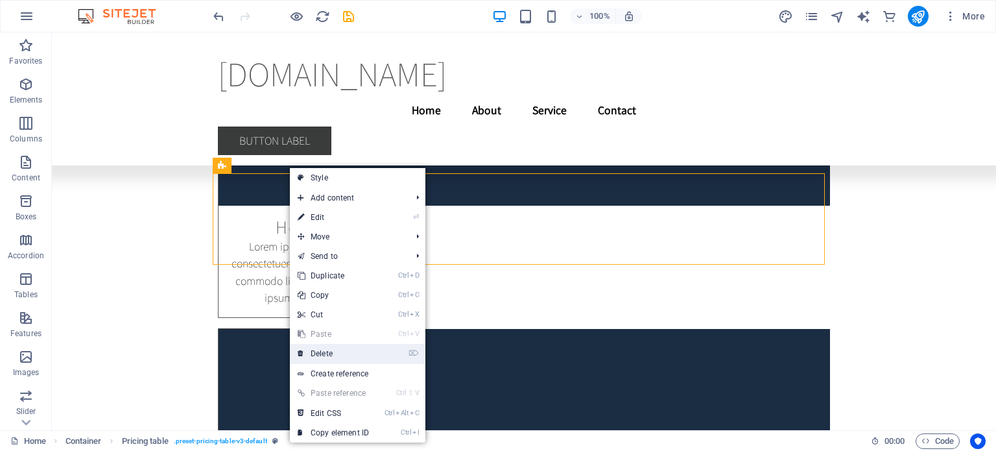
drag, startPoint x: 331, startPoint y: 356, endPoint x: 280, endPoint y: 313, distance: 67.3
click at [331, 356] on link "⌦ Delete" at bounding box center [333, 353] width 87 height 19
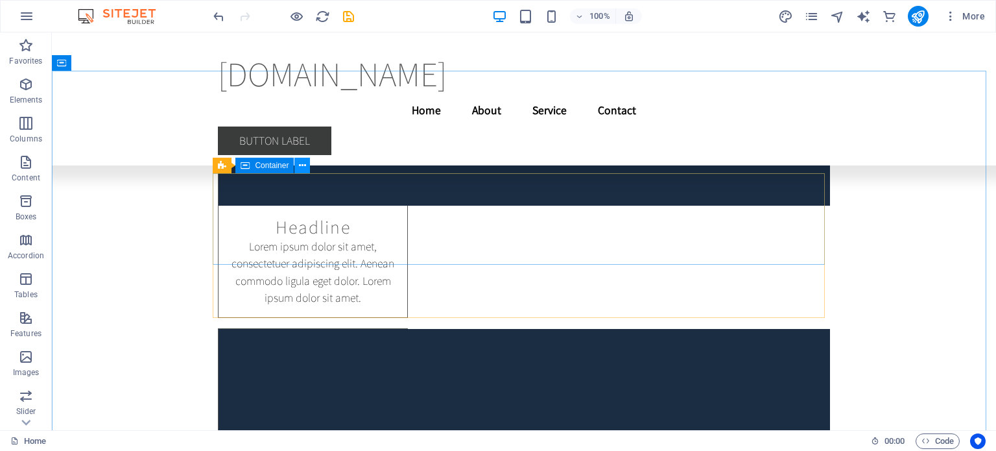
click at [298, 165] on button at bounding box center [302, 166] width 16 height 16
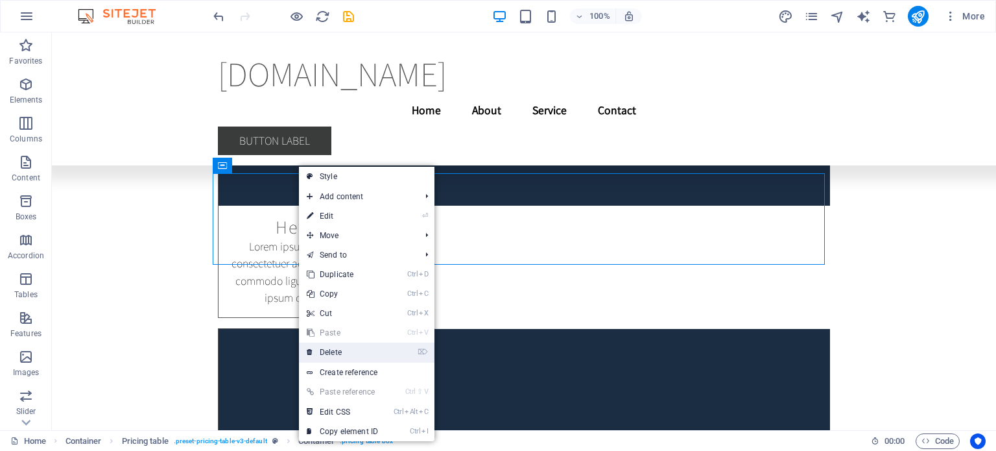
drag, startPoint x: 330, startPoint y: 352, endPoint x: 281, endPoint y: 312, distance: 63.2
click at [330, 352] on link "⌦ Delete" at bounding box center [342, 351] width 87 height 19
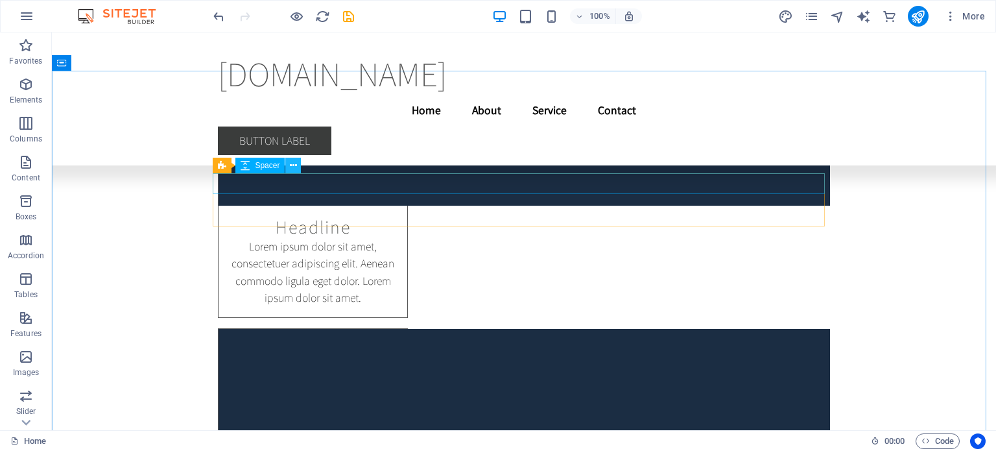
click at [299, 168] on button at bounding box center [293, 166] width 16 height 16
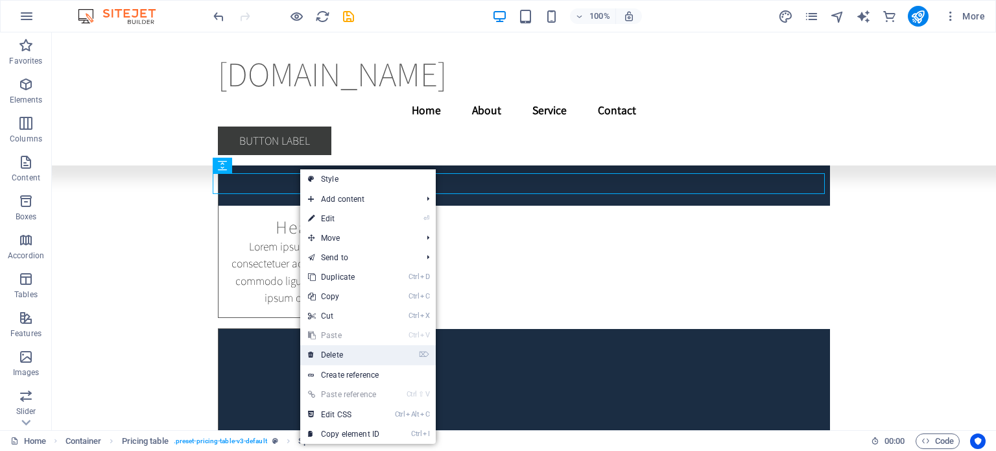
click at [359, 354] on link "⌦ Delete" at bounding box center [343, 354] width 87 height 19
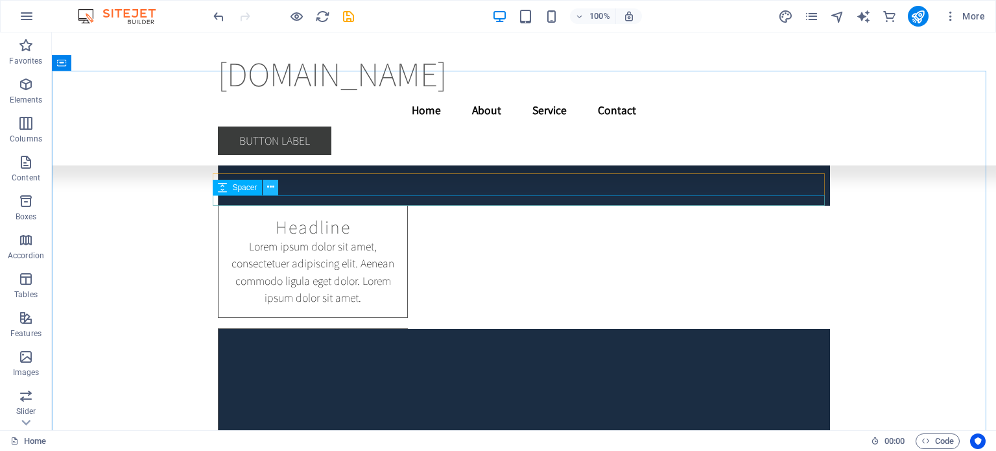
click at [269, 188] on icon at bounding box center [270, 187] width 7 height 14
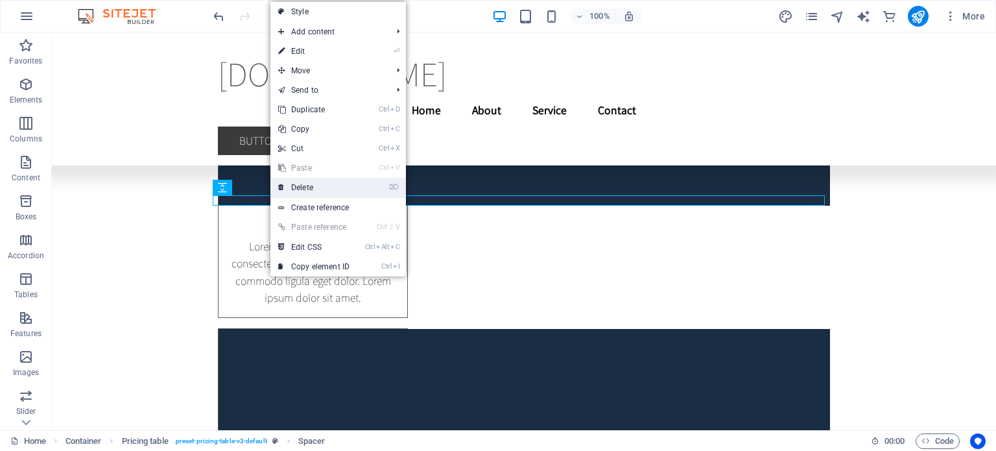
click at [317, 184] on link "⌦ Delete" at bounding box center [313, 187] width 87 height 19
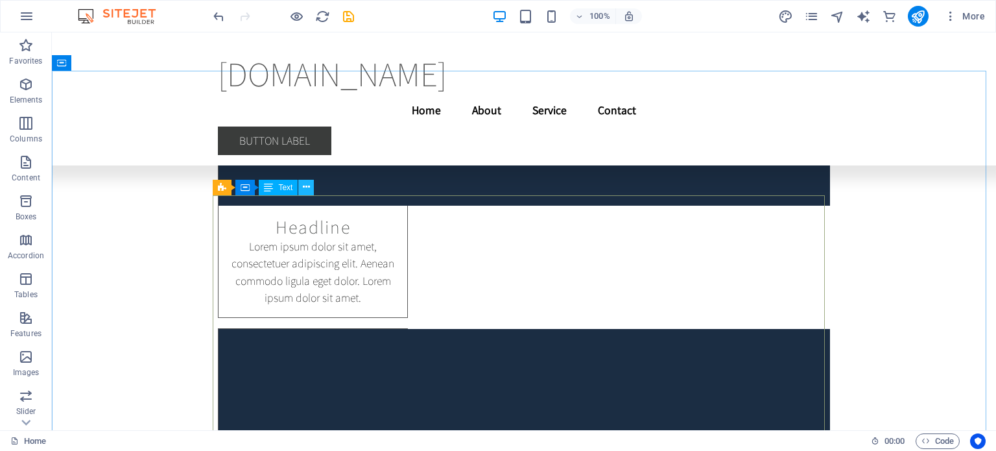
click at [305, 183] on icon at bounding box center [306, 187] width 7 height 14
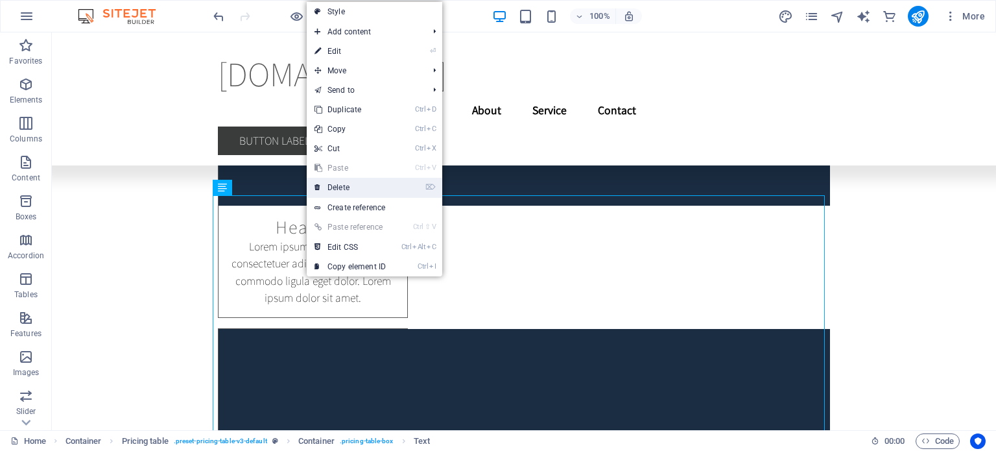
click at [332, 192] on link "⌦ Delete" at bounding box center [350, 187] width 87 height 19
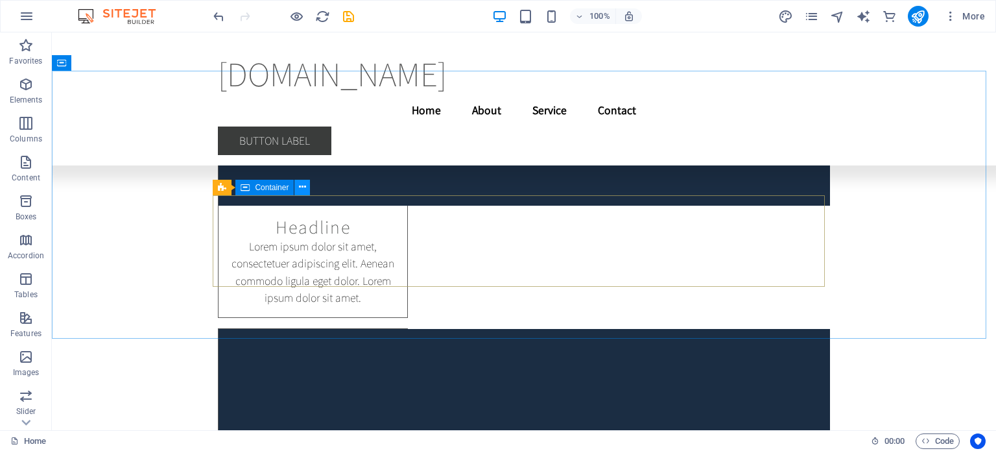
click at [305, 184] on icon at bounding box center [302, 187] width 7 height 14
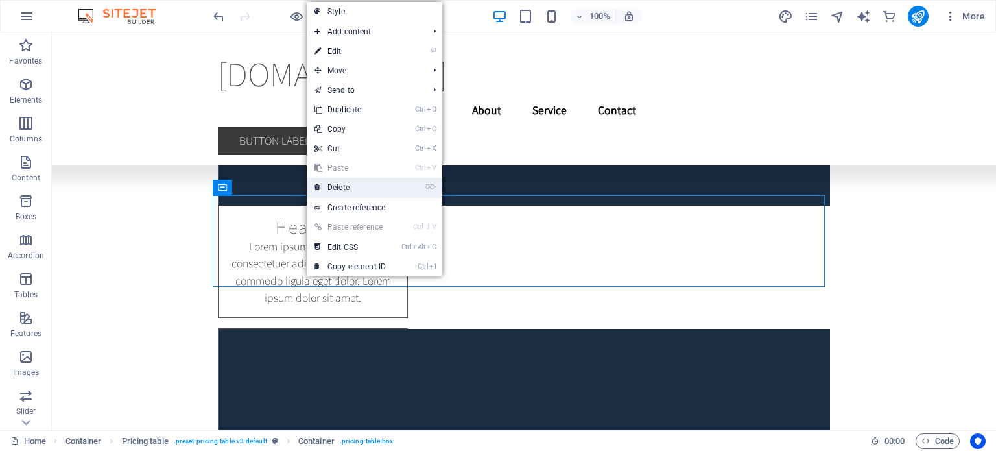
click at [337, 189] on link "⌦ Delete" at bounding box center [350, 187] width 87 height 19
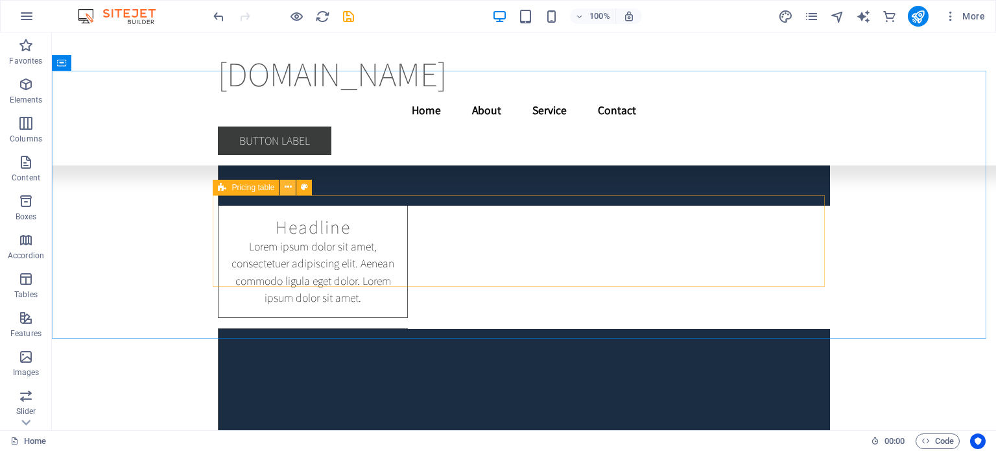
click at [291, 186] on icon at bounding box center [288, 187] width 7 height 14
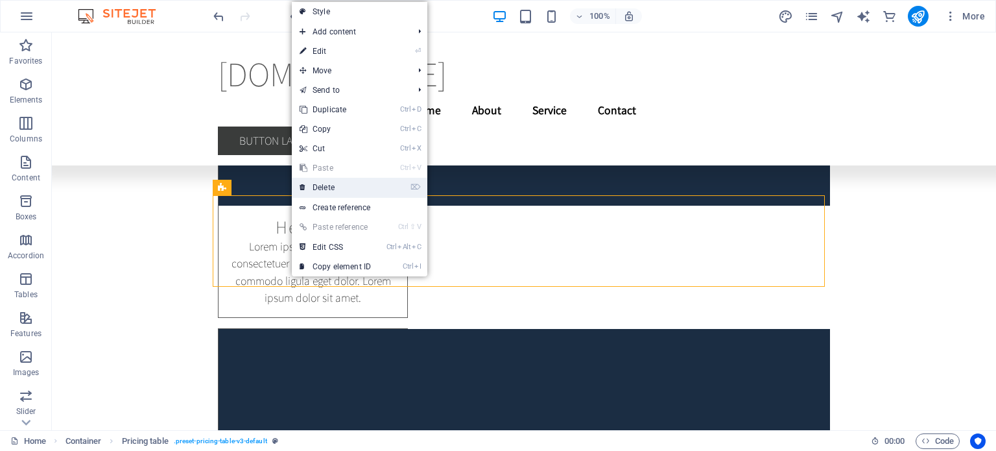
click at [333, 186] on link "⌦ Delete" at bounding box center [335, 187] width 87 height 19
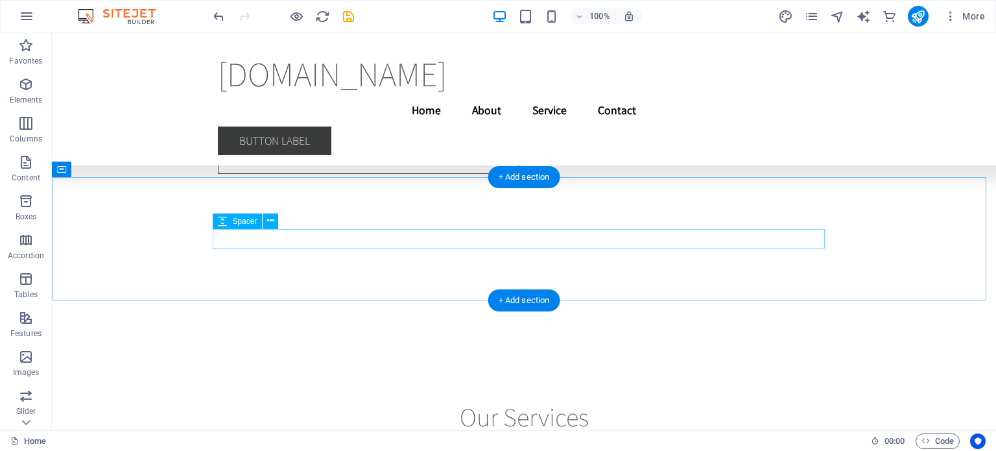
scroll to position [9119, 0]
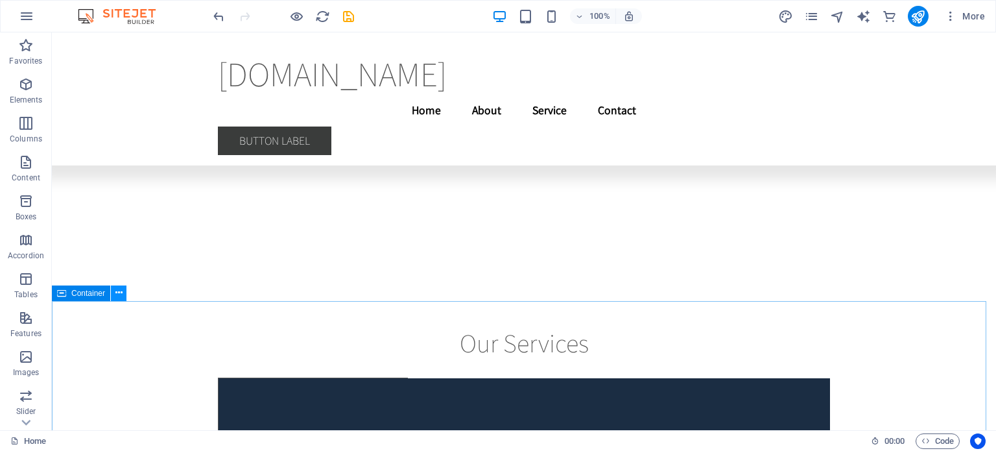
click at [121, 291] on icon at bounding box center [118, 293] width 7 height 14
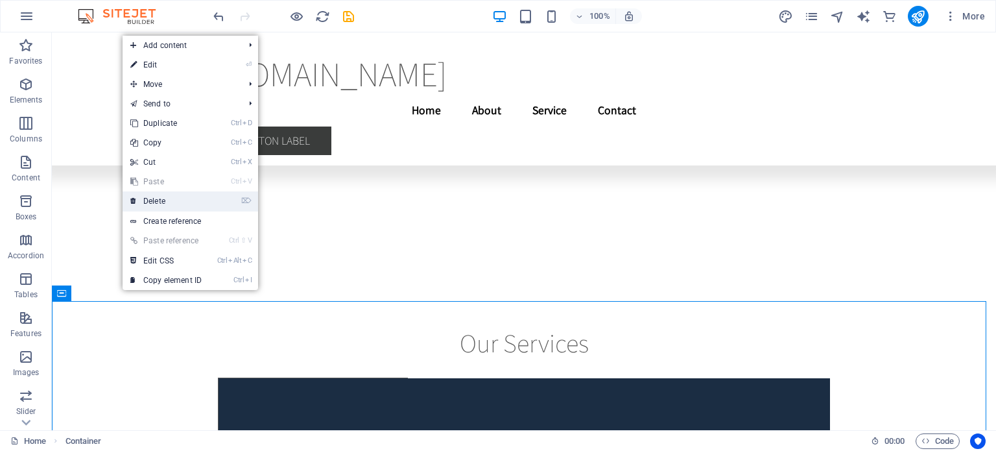
click at [173, 199] on link "⌦ Delete" at bounding box center [166, 200] width 87 height 19
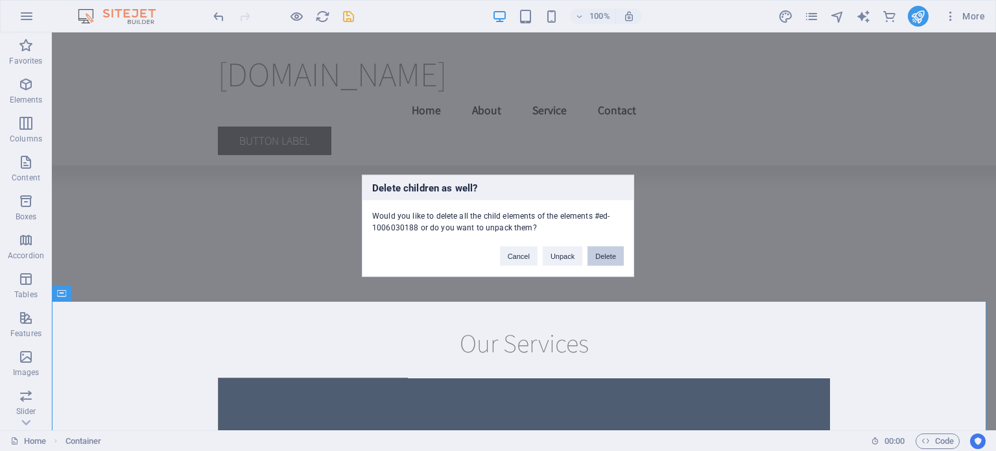
click at [608, 261] on button "Delete" at bounding box center [606, 255] width 36 height 19
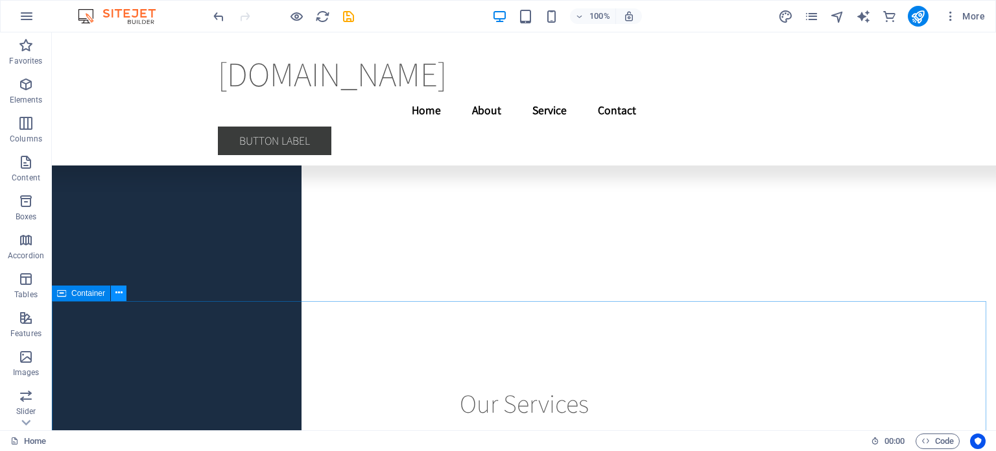
click at [123, 293] on button at bounding box center [119, 293] width 16 height 16
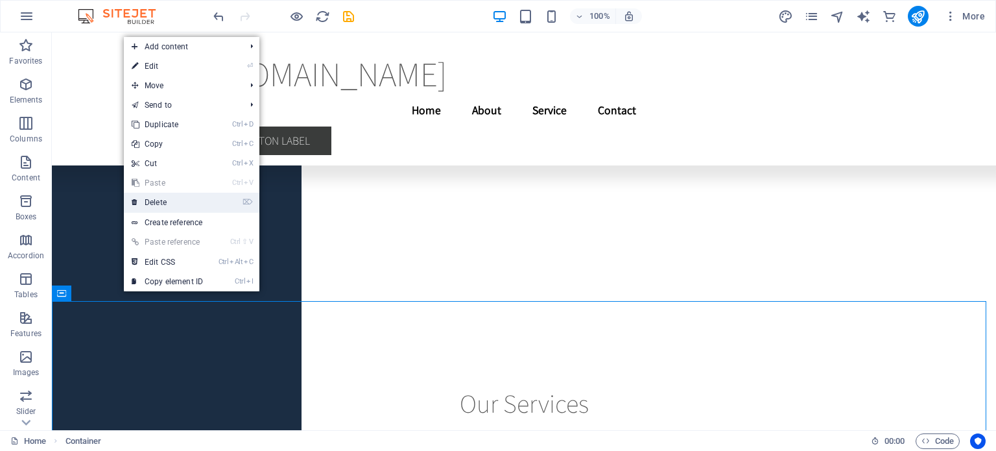
click at [181, 197] on link "⌦ Delete" at bounding box center [167, 202] width 87 height 19
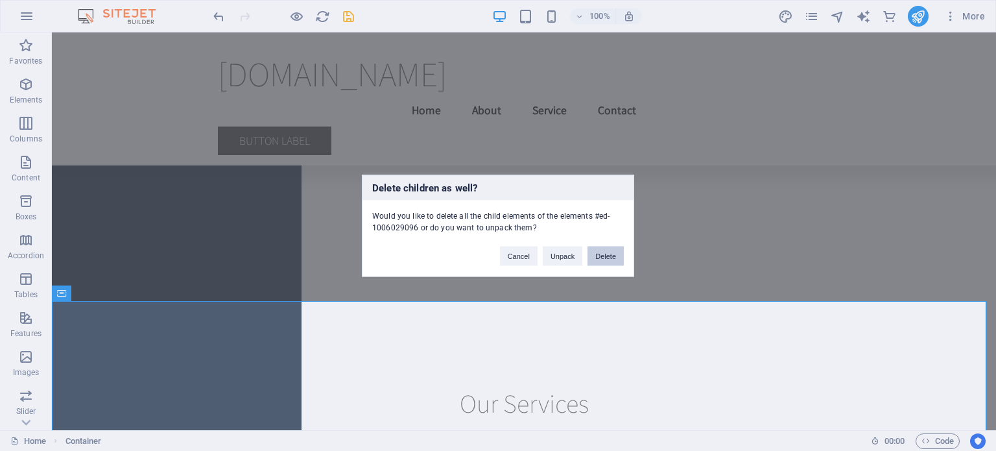
click at [610, 254] on button "Delete" at bounding box center [606, 255] width 36 height 19
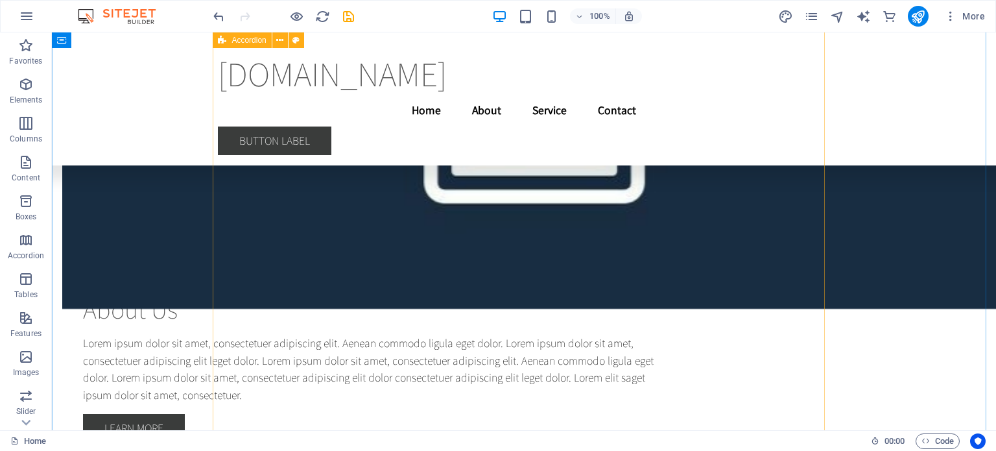
scroll to position [5842, 0]
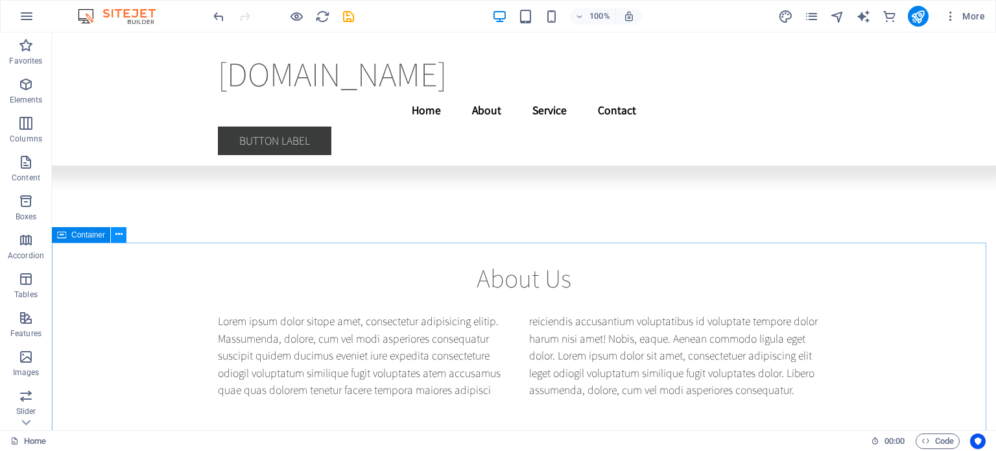
click at [123, 233] on button at bounding box center [119, 235] width 16 height 16
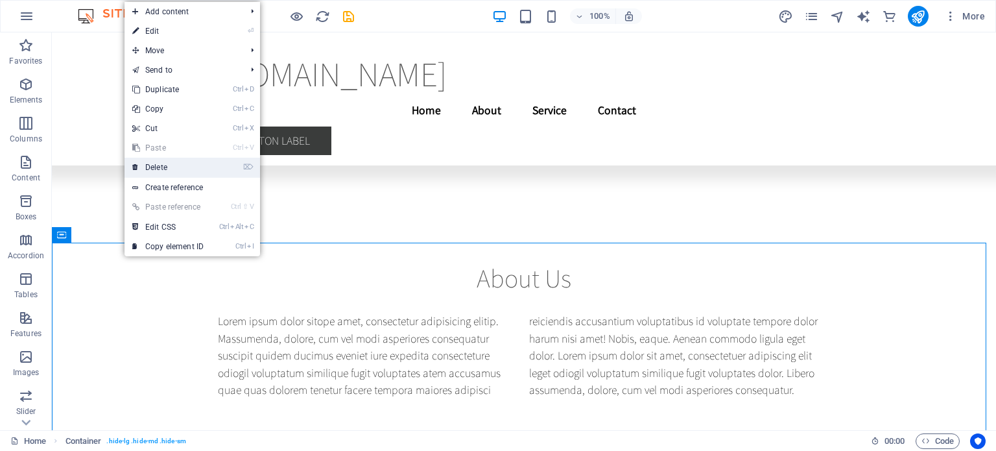
click at [163, 167] on link "⌦ Delete" at bounding box center [168, 167] width 87 height 19
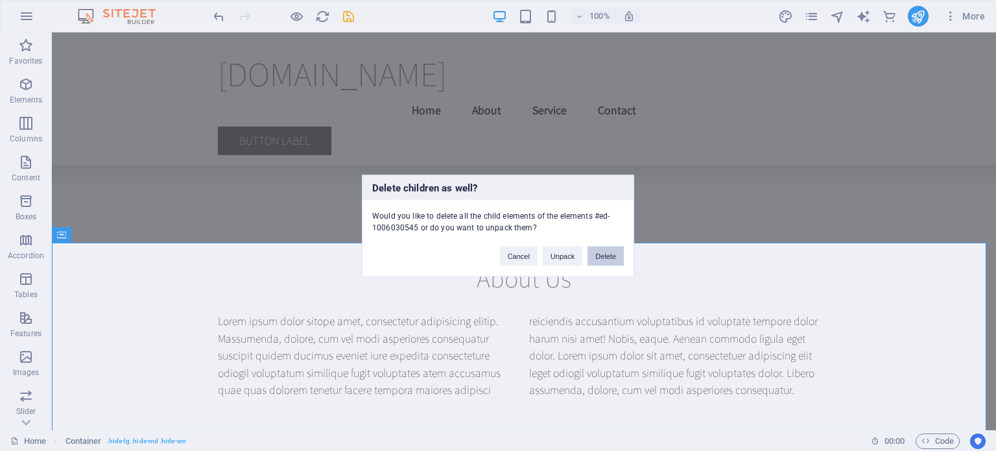
click at [608, 253] on button "Delete" at bounding box center [606, 255] width 36 height 19
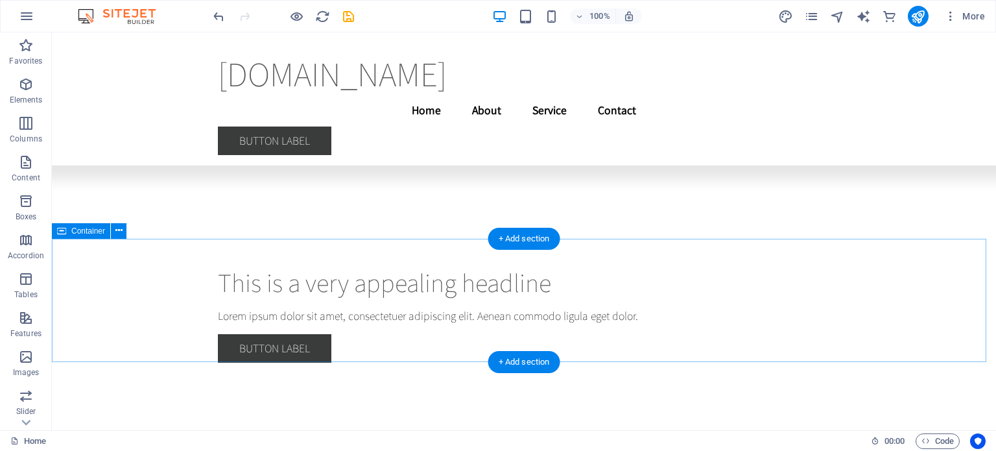
scroll to position [4665, 0]
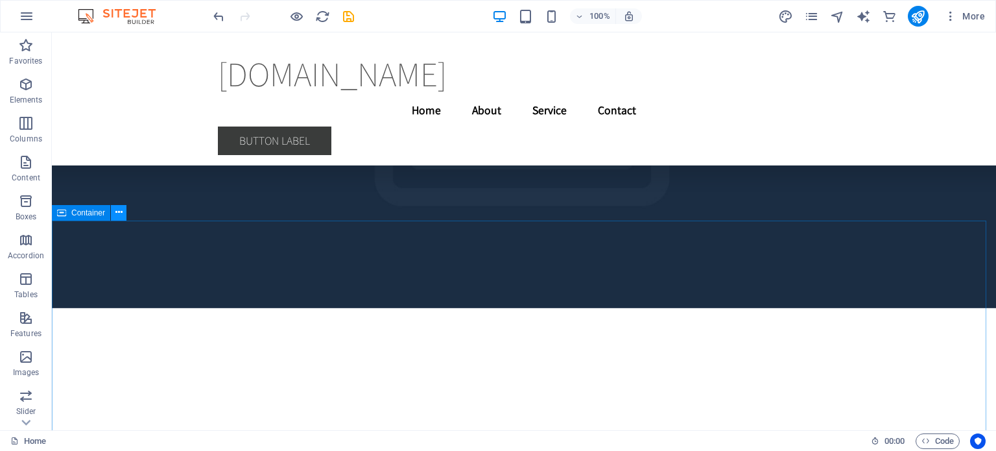
click at [122, 208] on icon at bounding box center [118, 213] width 7 height 14
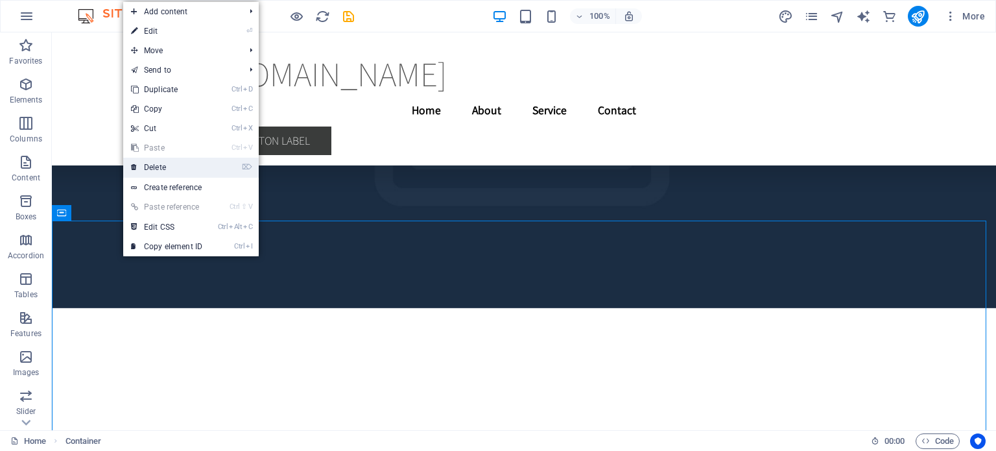
click at [180, 163] on link "⌦ Delete" at bounding box center [166, 167] width 87 height 19
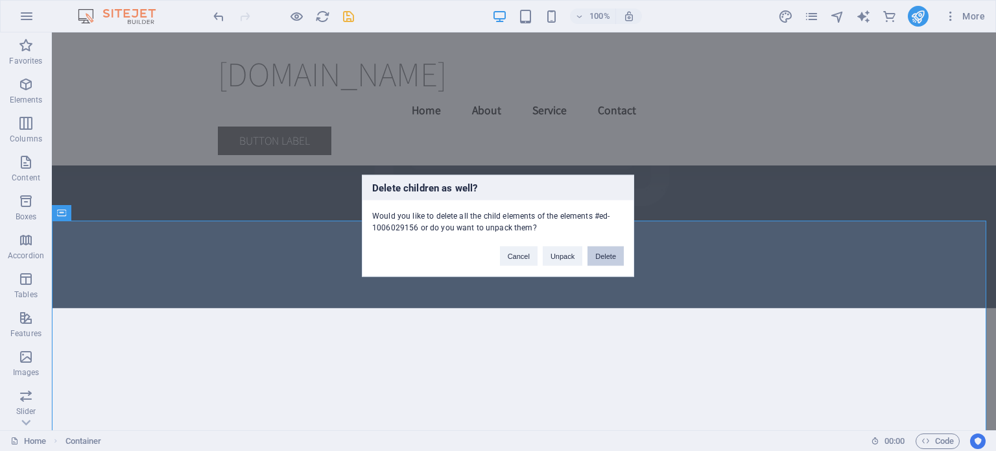
click at [608, 256] on button "Delete" at bounding box center [606, 255] width 36 height 19
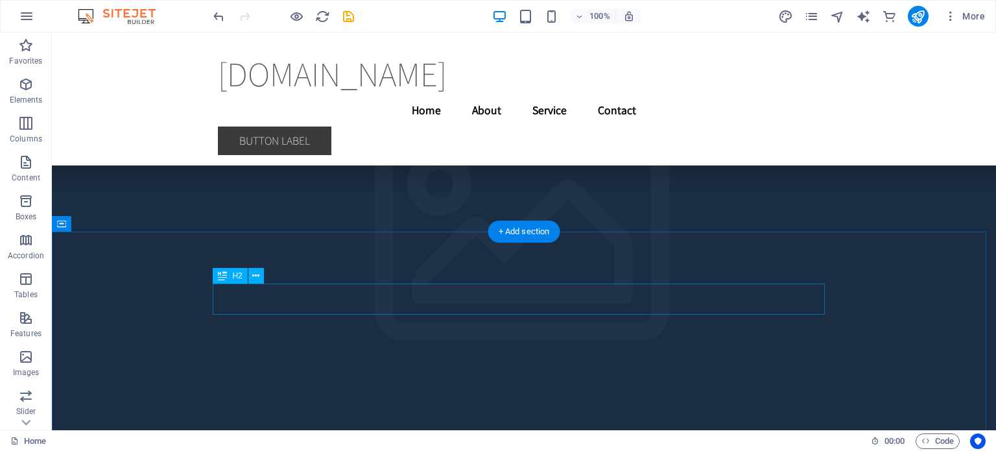
scroll to position [4275, 0]
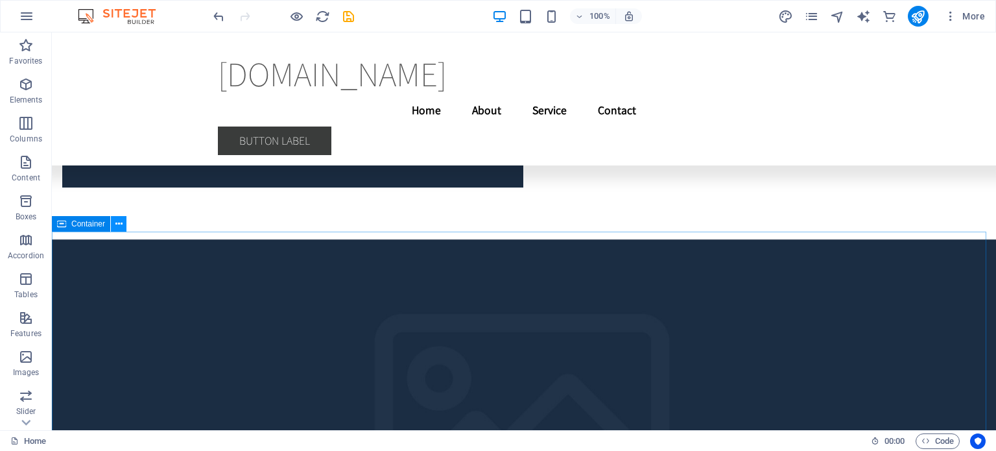
click at [117, 226] on icon at bounding box center [118, 224] width 7 height 14
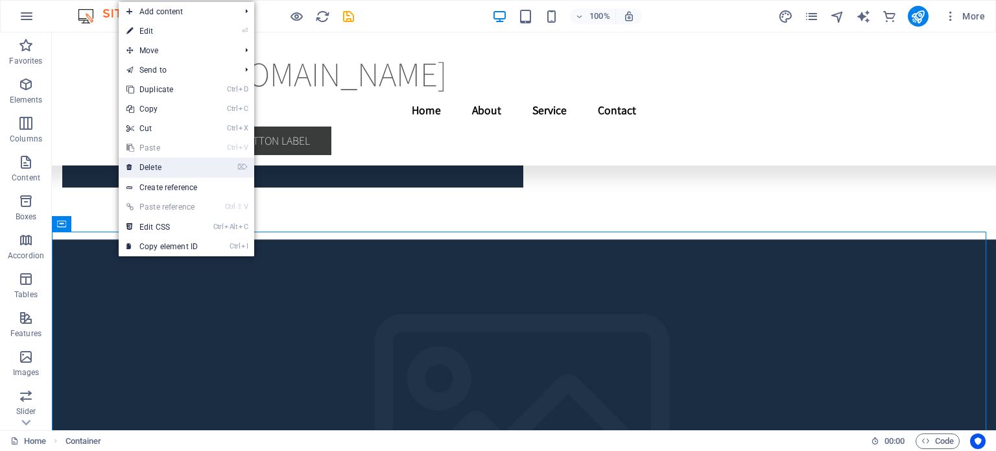
click at [173, 169] on link "⌦ Delete" at bounding box center [162, 167] width 87 height 19
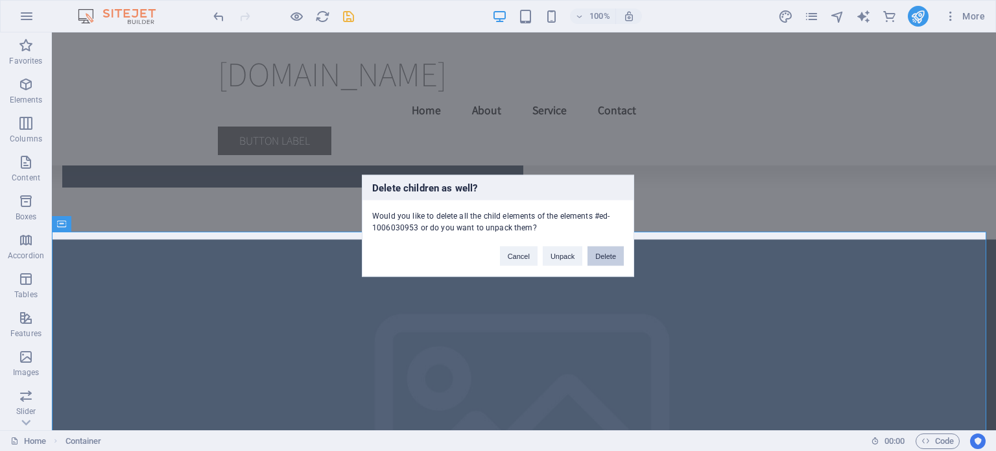
click at [604, 254] on button "Delete" at bounding box center [606, 255] width 36 height 19
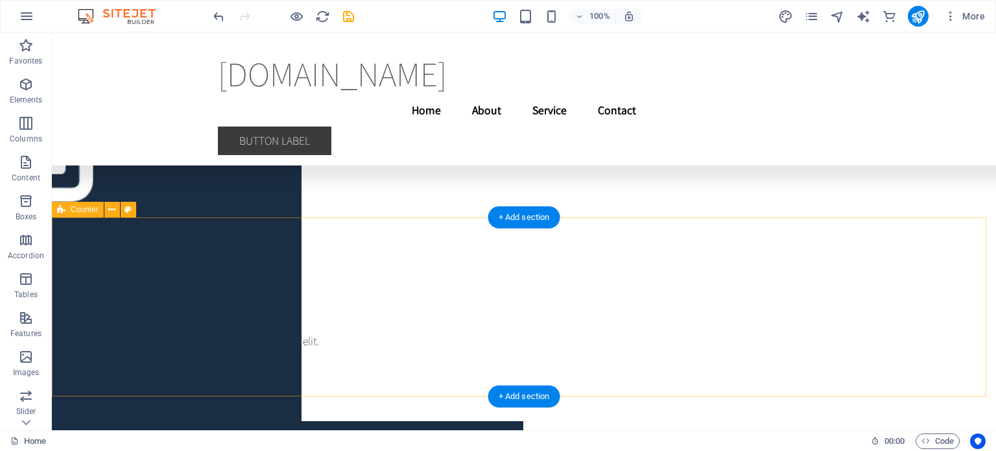
scroll to position [4080, 0]
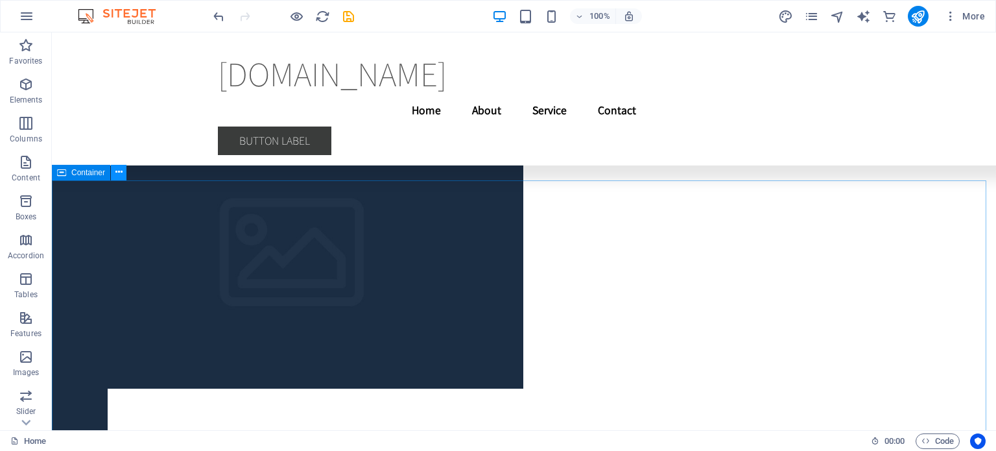
click at [124, 174] on button at bounding box center [119, 173] width 16 height 16
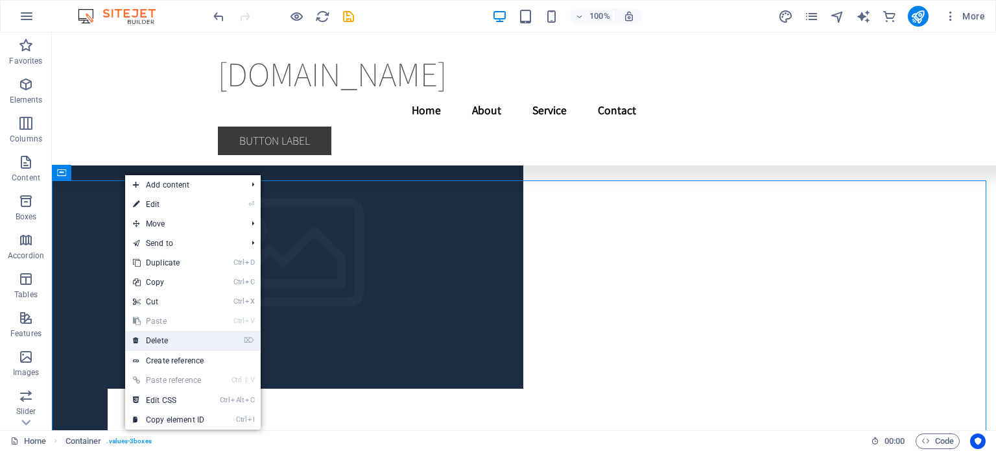
click at [186, 341] on link "⌦ Delete" at bounding box center [168, 340] width 87 height 19
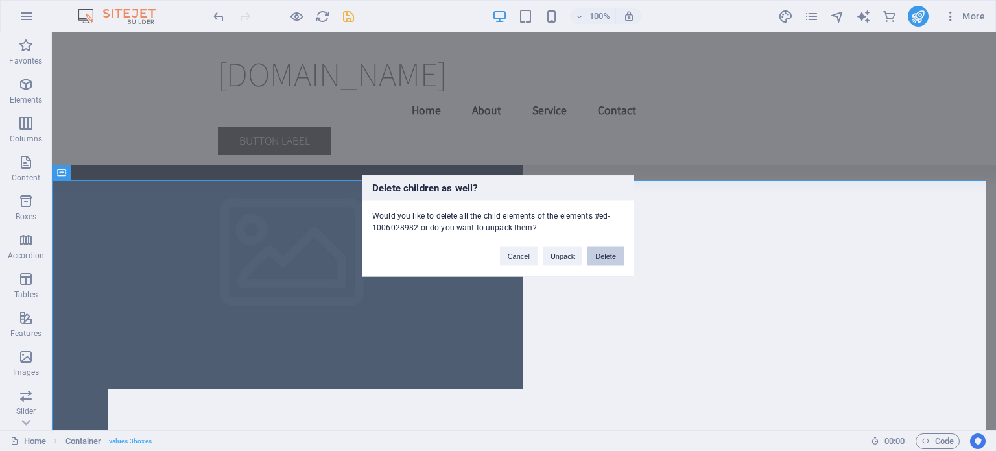
click at [610, 255] on button "Delete" at bounding box center [606, 255] width 36 height 19
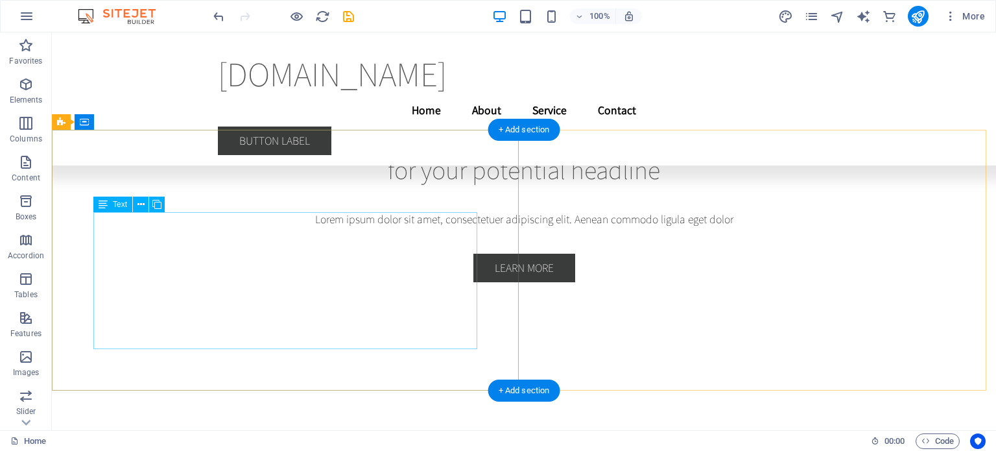
scroll to position [3487, 0]
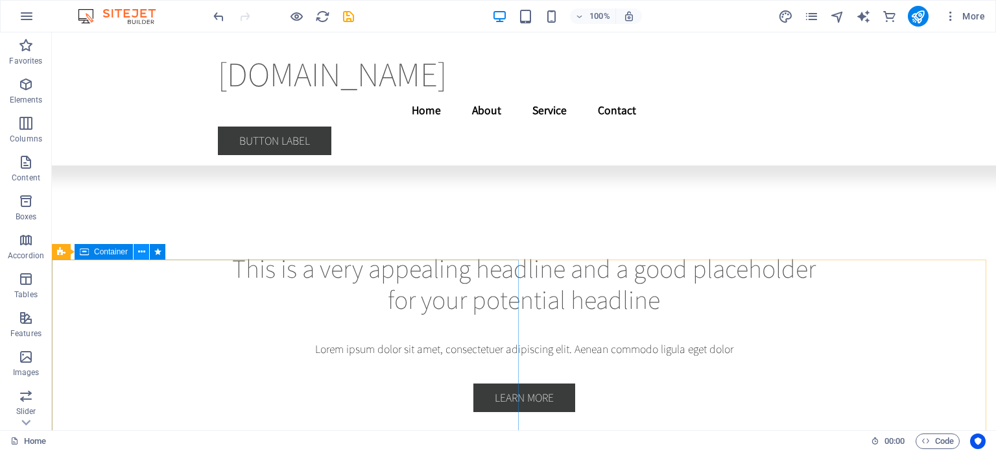
click at [142, 252] on icon at bounding box center [141, 252] width 7 height 14
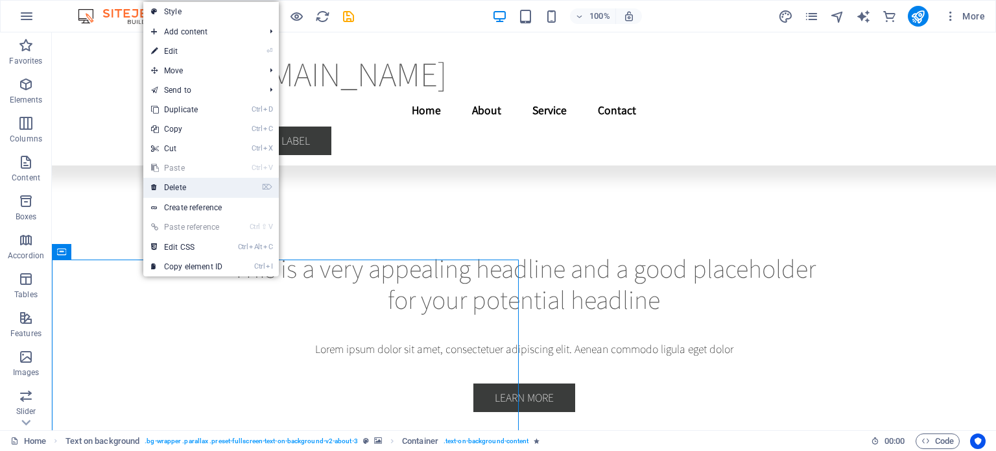
click at [205, 193] on link "⌦ Delete" at bounding box center [186, 187] width 87 height 19
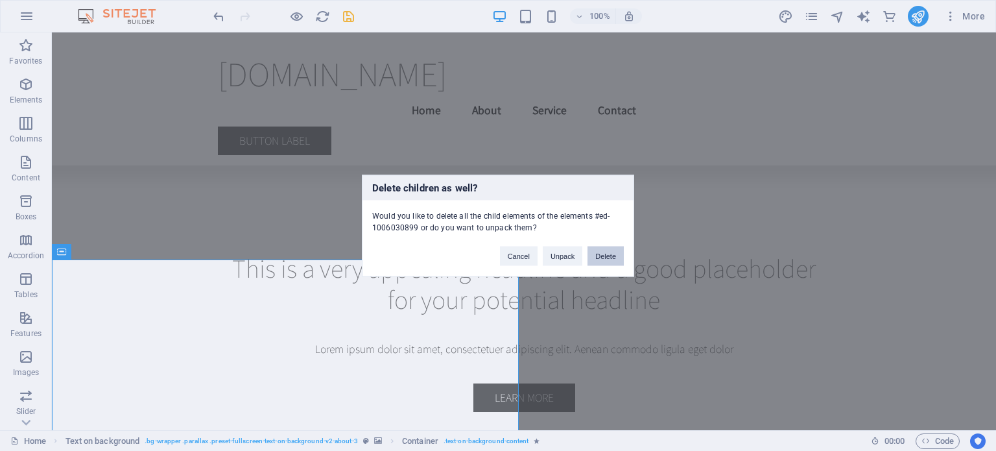
click at [605, 254] on button "Delete" at bounding box center [606, 255] width 36 height 19
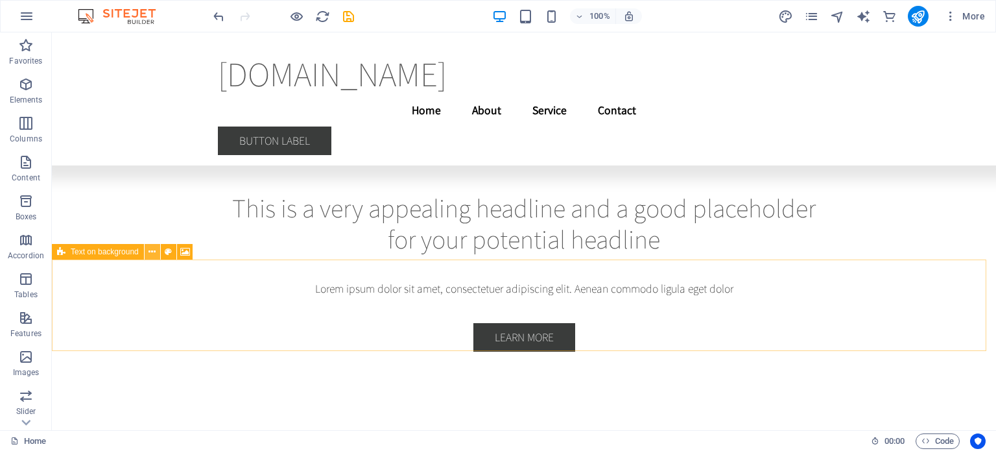
click at [154, 248] on icon at bounding box center [152, 252] width 7 height 14
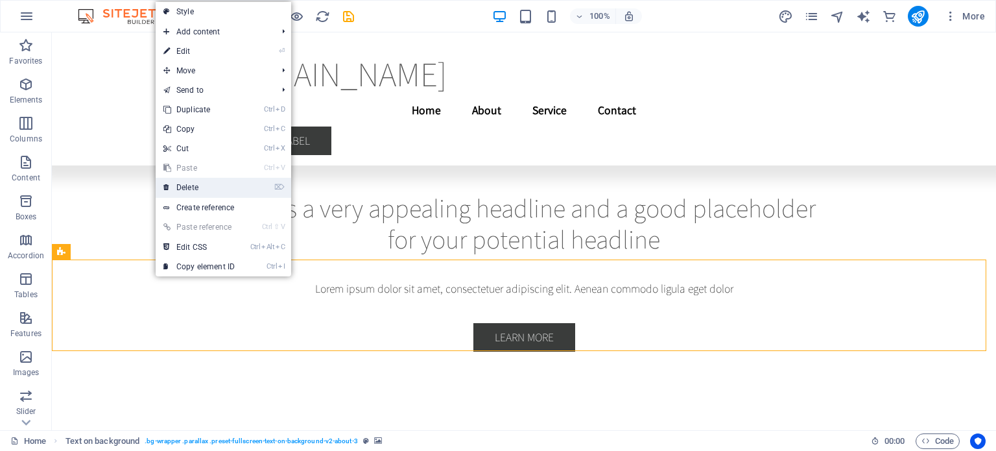
drag, startPoint x: 212, startPoint y: 184, endPoint x: 418, endPoint y: 192, distance: 205.7
click at [212, 184] on link "⌦ Delete" at bounding box center [199, 187] width 87 height 19
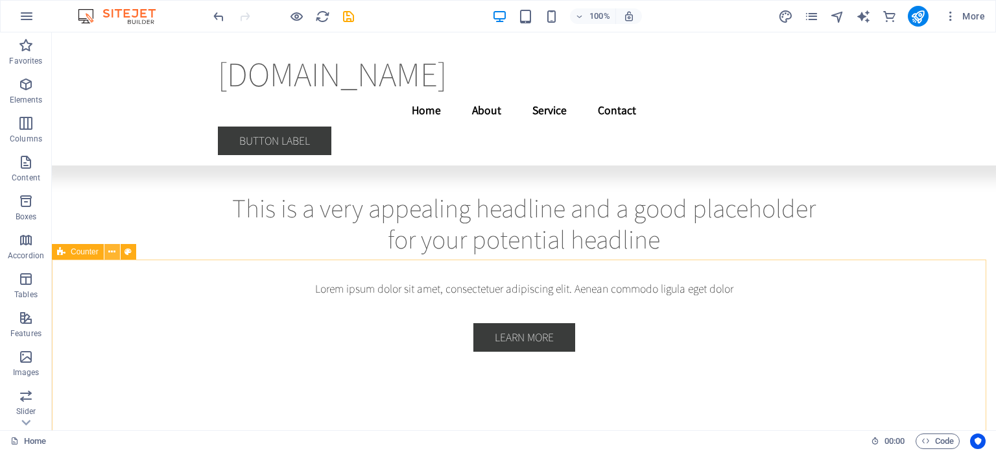
click at [111, 251] on icon at bounding box center [111, 252] width 7 height 14
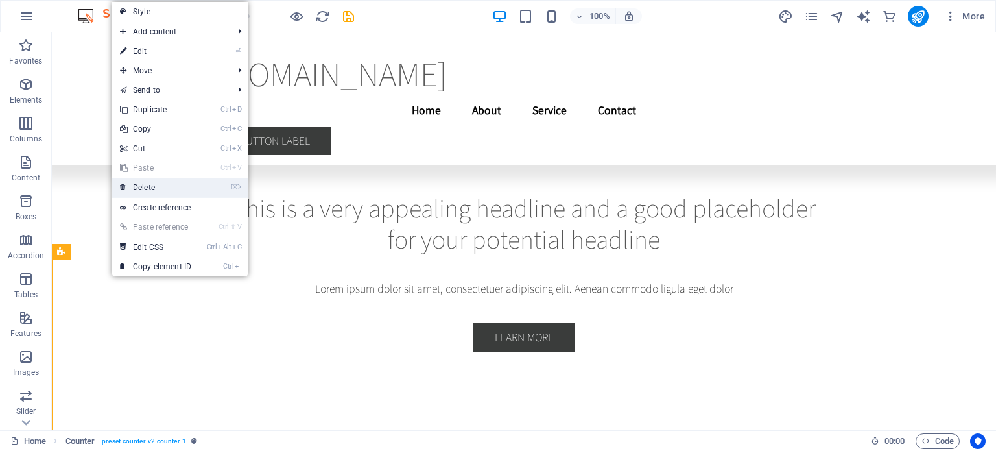
click at [168, 189] on link "⌦ Delete" at bounding box center [155, 187] width 87 height 19
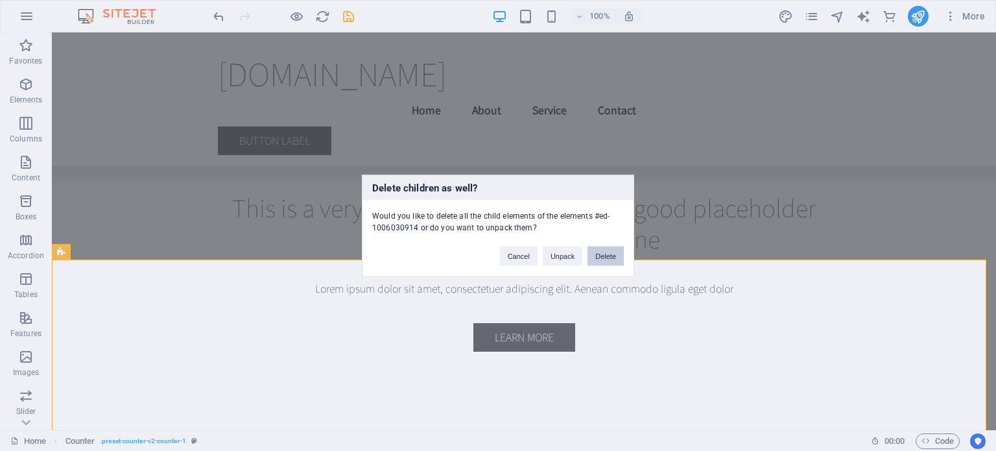
click at [602, 256] on button "Delete" at bounding box center [606, 255] width 36 height 19
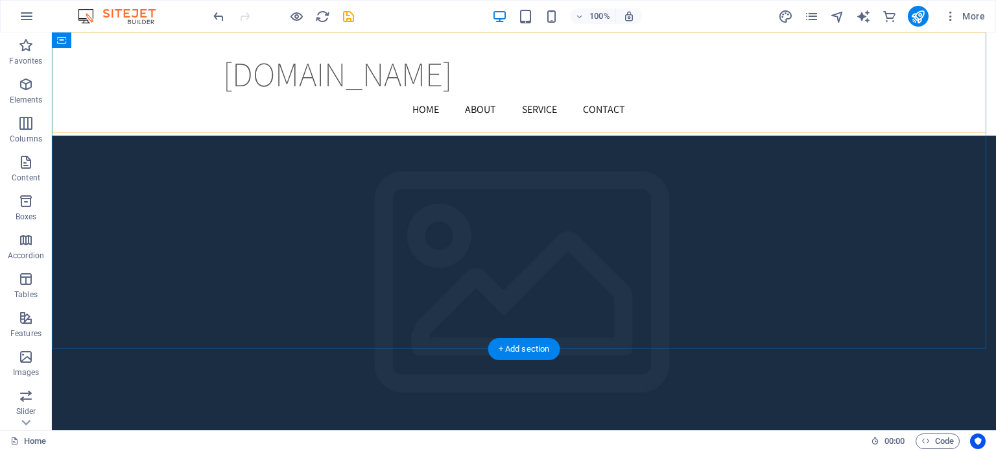
scroll to position [2102, 0]
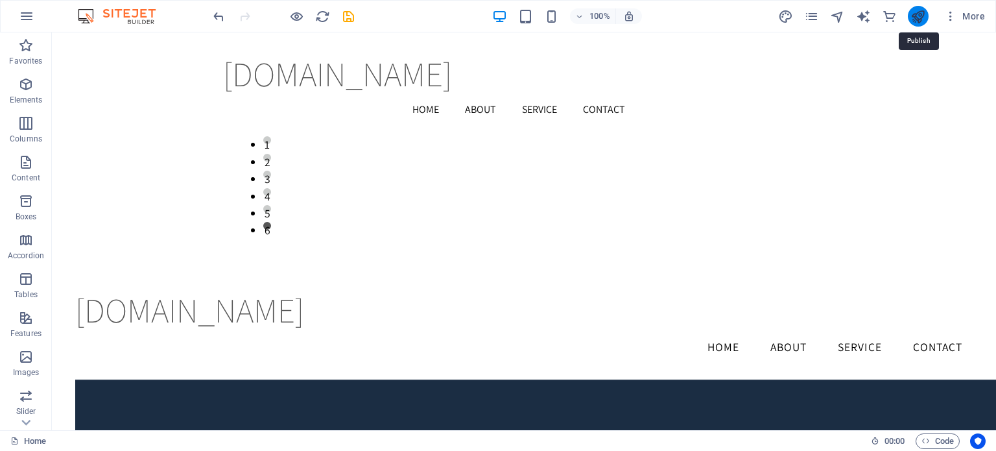
click at [918, 19] on icon "publish" at bounding box center [918, 16] width 15 height 15
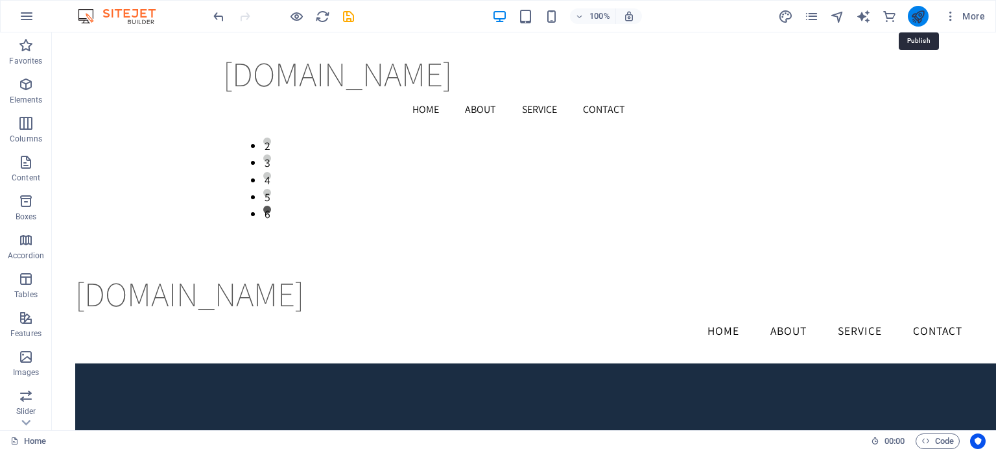
checkbox input "false"
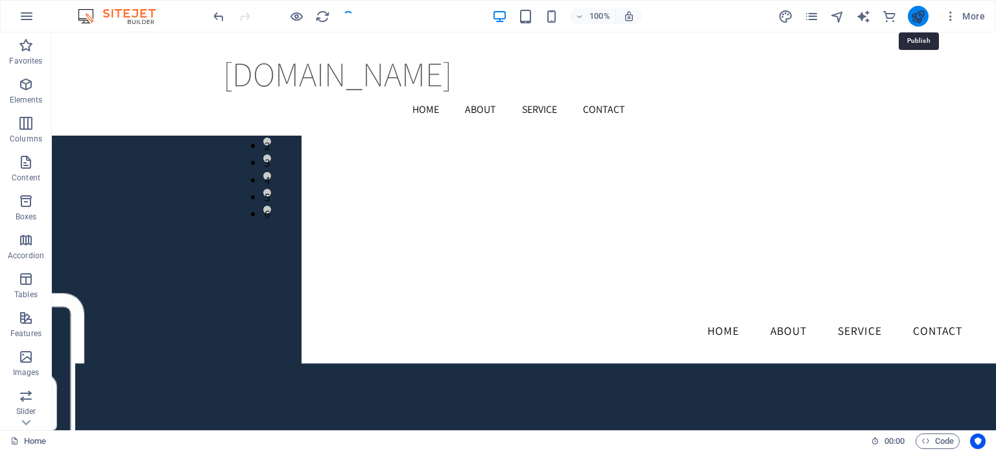
click at [921, 14] on icon "publish" at bounding box center [918, 16] width 15 height 15
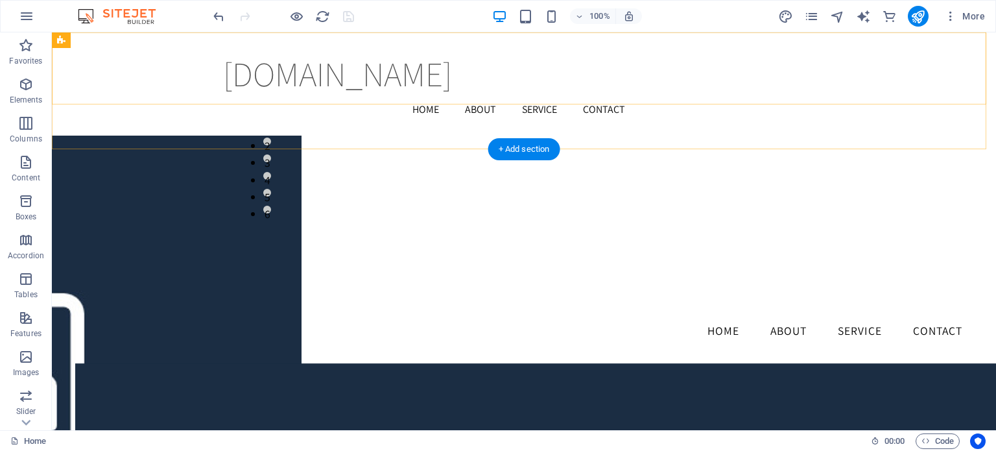
click at [918, 40] on div "nopressurecleaning.co.uk Home About Service Contact Menu" at bounding box center [524, 83] width 944 height 103
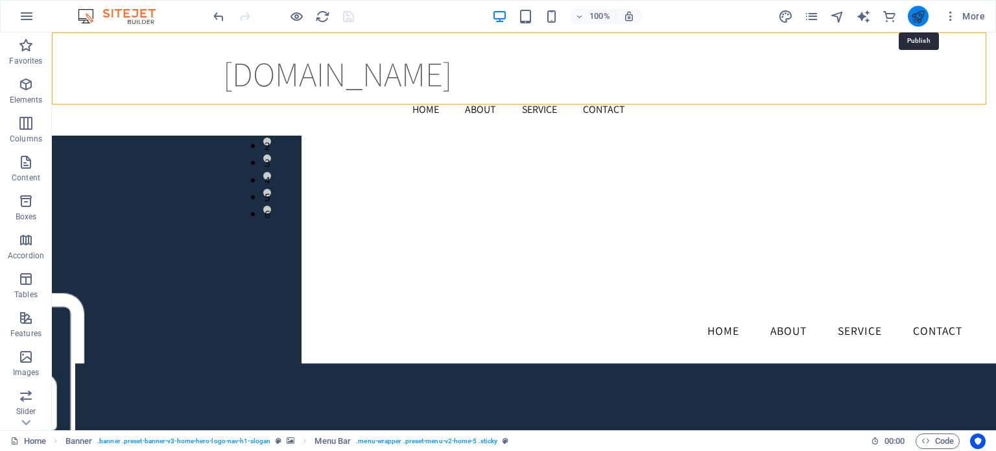
click at [921, 19] on icon "publish" at bounding box center [918, 16] width 15 height 15
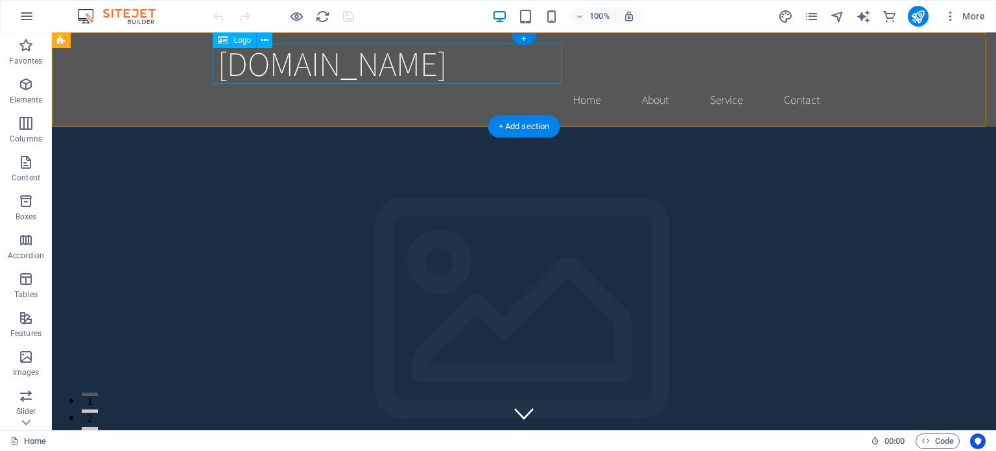
click at [376, 64] on div "[DOMAIN_NAME]" at bounding box center [524, 63] width 612 height 41
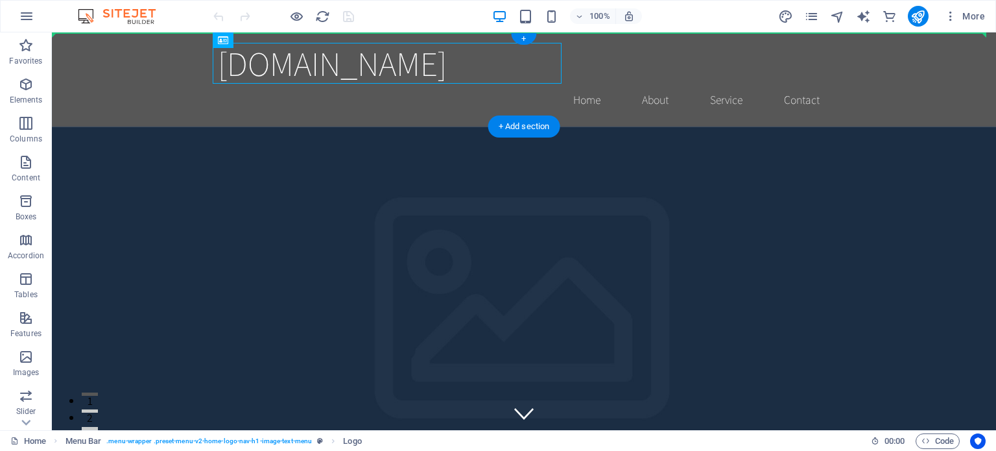
drag, startPoint x: 368, startPoint y: 66, endPoint x: 145, endPoint y: 60, distance: 222.5
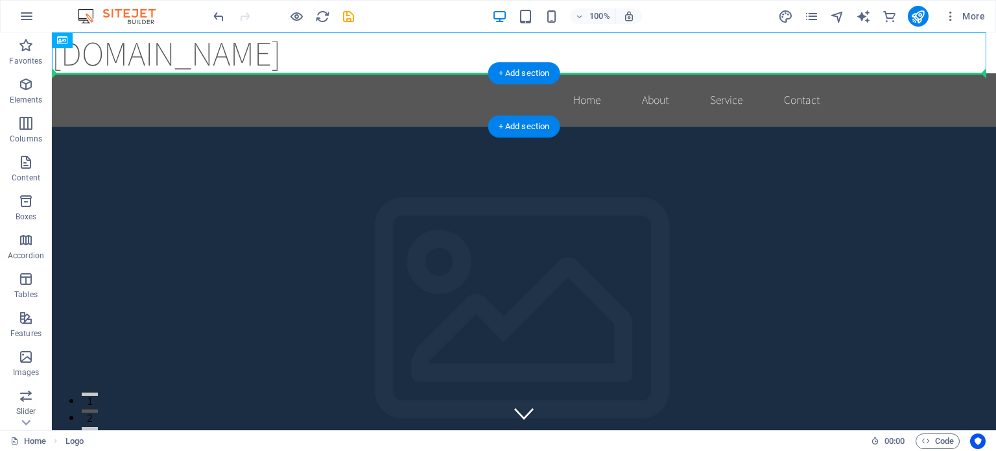
drag, startPoint x: 254, startPoint y: 64, endPoint x: 284, endPoint y: 75, distance: 31.6
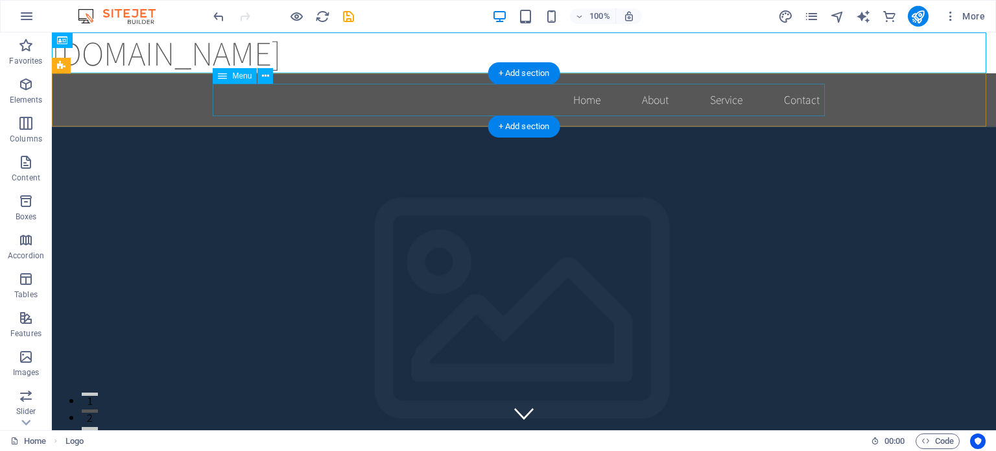
click at [357, 110] on nav "Home About Service Contact" at bounding box center [524, 100] width 612 height 32
drag, startPoint x: 358, startPoint y: 61, endPoint x: 355, endPoint y: 91, distance: 30.7
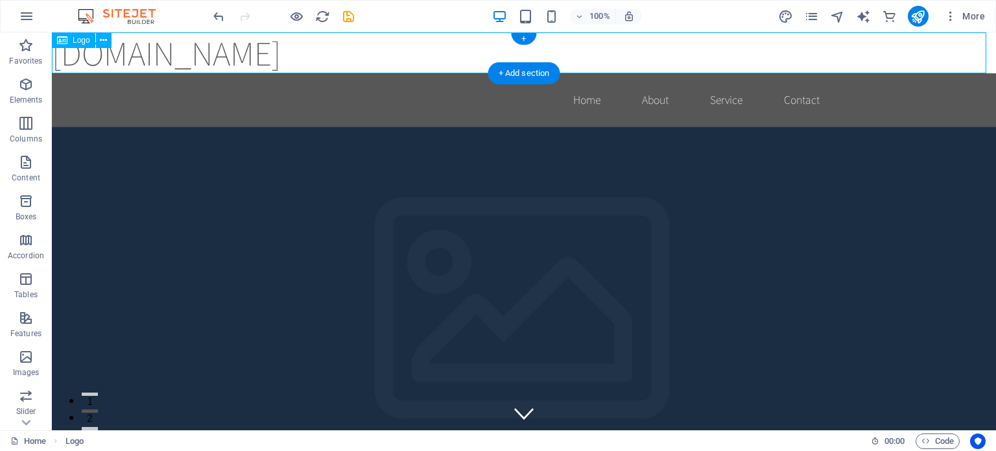
drag, startPoint x: 353, startPoint y: 44, endPoint x: 350, endPoint y: 58, distance: 14.0
click at [350, 58] on div "[DOMAIN_NAME]" at bounding box center [524, 52] width 944 height 41
drag, startPoint x: 350, startPoint y: 53, endPoint x: 347, endPoint y: 64, distance: 10.9
click at [347, 64] on div "[DOMAIN_NAME]" at bounding box center [524, 52] width 944 height 41
click at [80, 40] on span "Logo" at bounding box center [82, 40] width 18 height 8
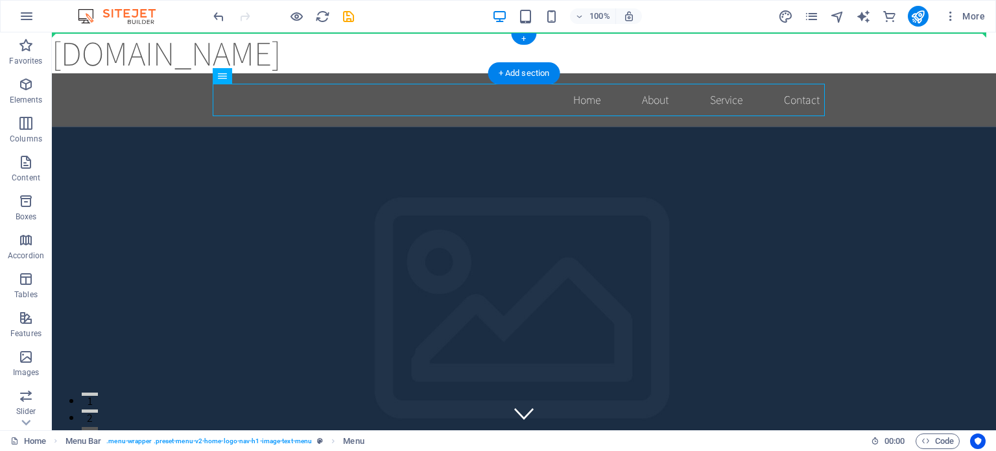
drag, startPoint x: 493, startPoint y: 88, endPoint x: 490, endPoint y: 51, distance: 36.5
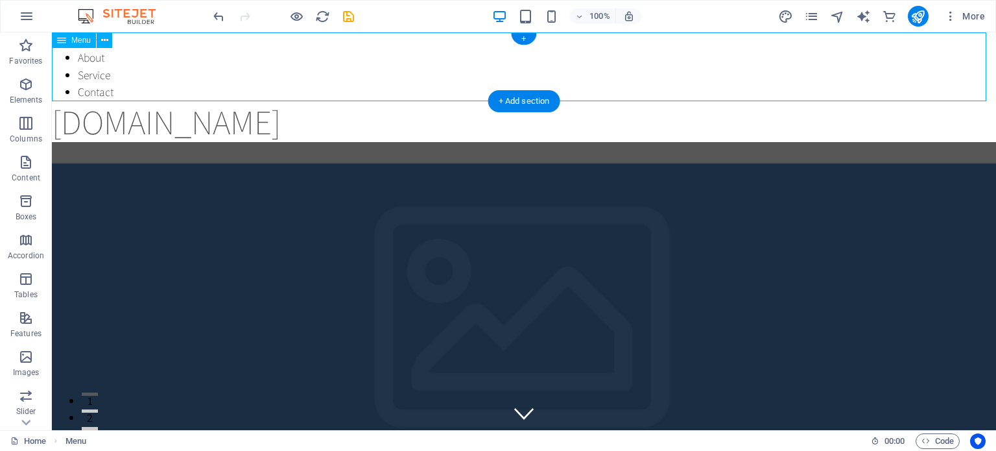
drag, startPoint x: 461, startPoint y: 60, endPoint x: 366, endPoint y: 80, distance: 96.8
click at [453, 75] on nav "Home About Service Contact" at bounding box center [524, 66] width 944 height 69
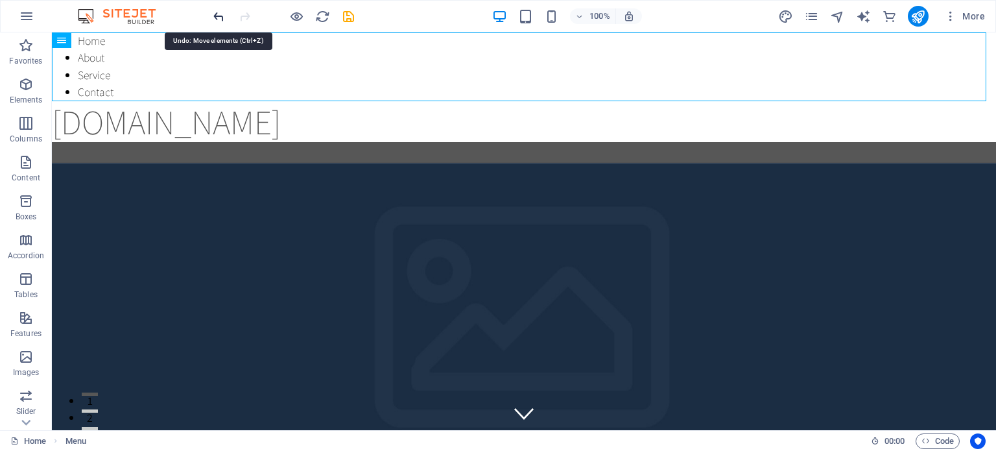
click at [217, 12] on icon "undo" at bounding box center [218, 16] width 15 height 15
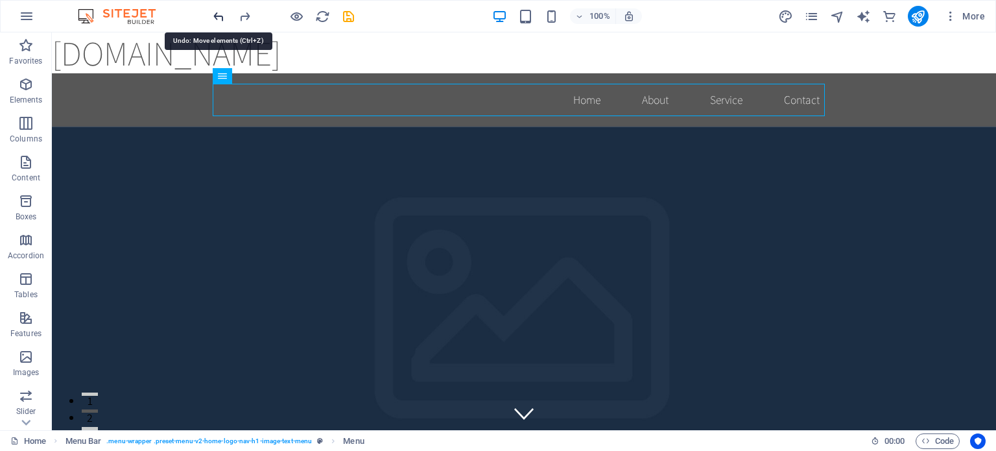
click at [218, 12] on icon "undo" at bounding box center [218, 16] width 15 height 15
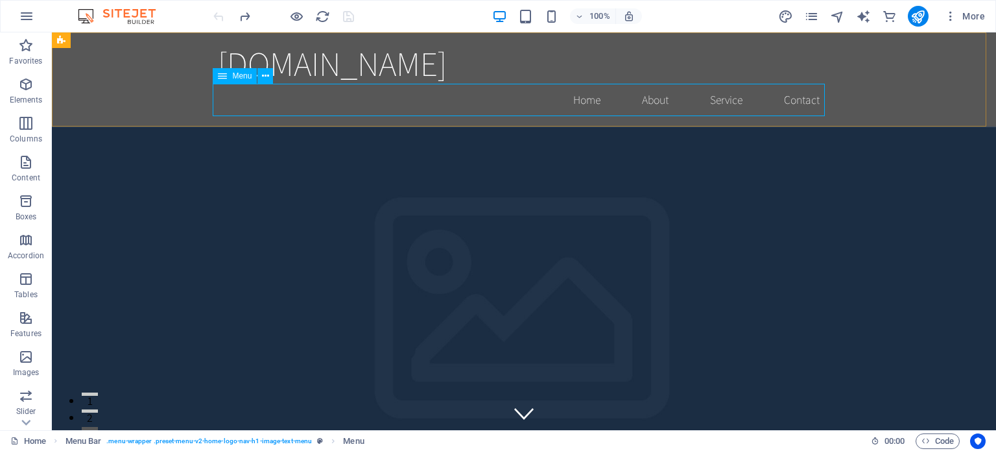
click at [221, 74] on icon at bounding box center [222, 76] width 9 height 16
click at [224, 78] on icon at bounding box center [222, 76] width 9 height 16
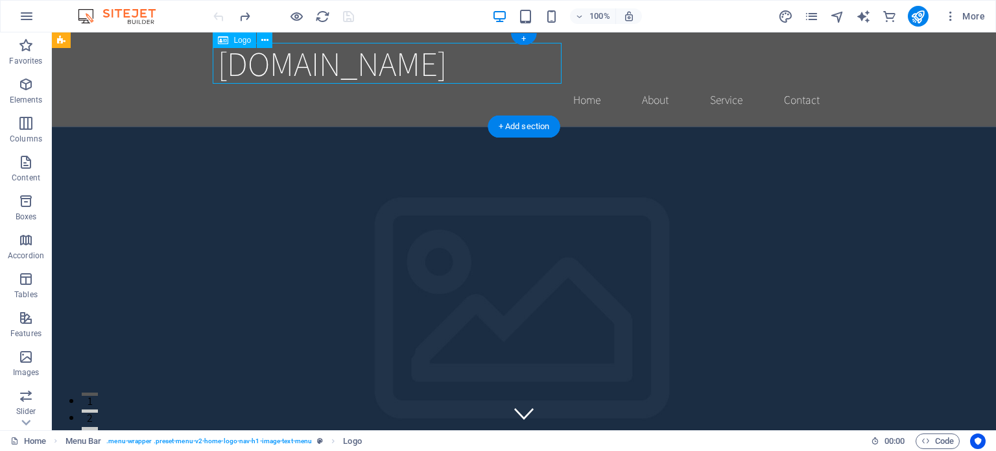
drag, startPoint x: 405, startPoint y: 68, endPoint x: 350, endPoint y: 62, distance: 55.4
click at [350, 62] on div "[DOMAIN_NAME]" at bounding box center [524, 63] width 612 height 41
click at [267, 40] on icon at bounding box center [264, 41] width 7 height 14
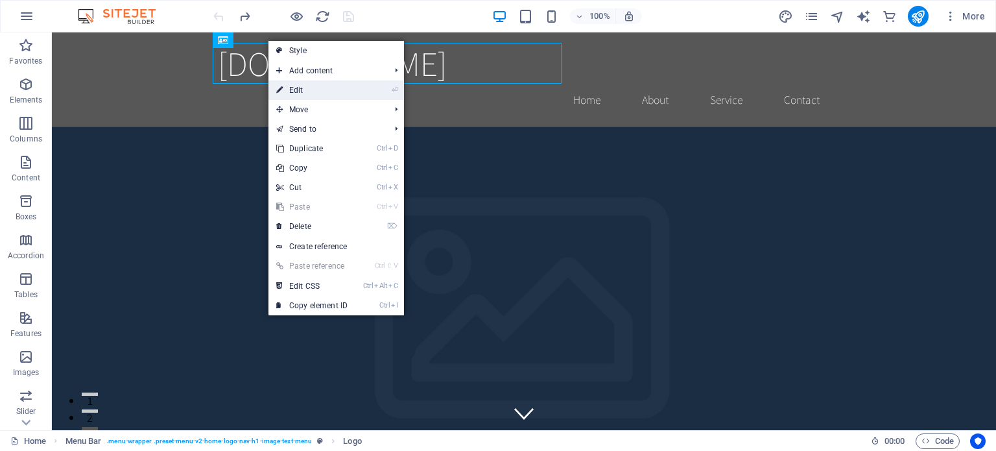
click at [305, 91] on link "⏎ Edit" at bounding box center [312, 89] width 87 height 19
click at [77, 91] on div "nopressurecleaning.co.uk Home About Service Contact" at bounding box center [524, 79] width 944 height 94
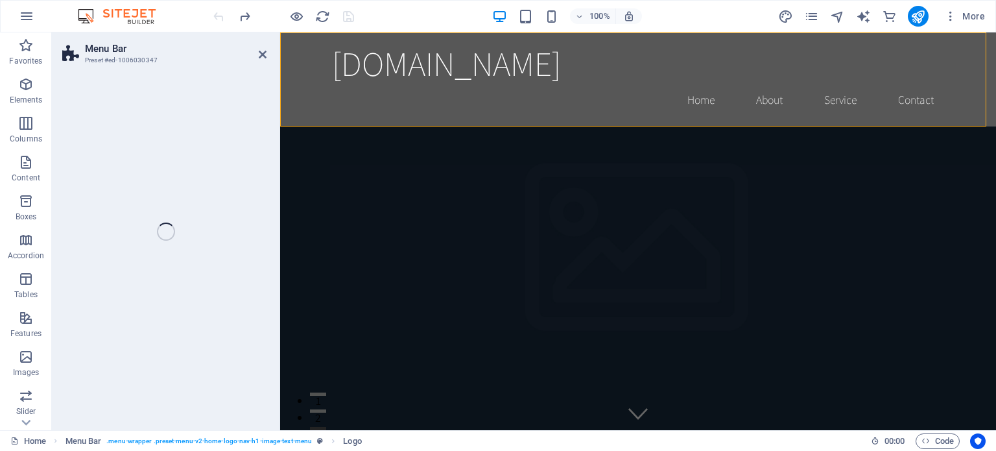
select select "header"
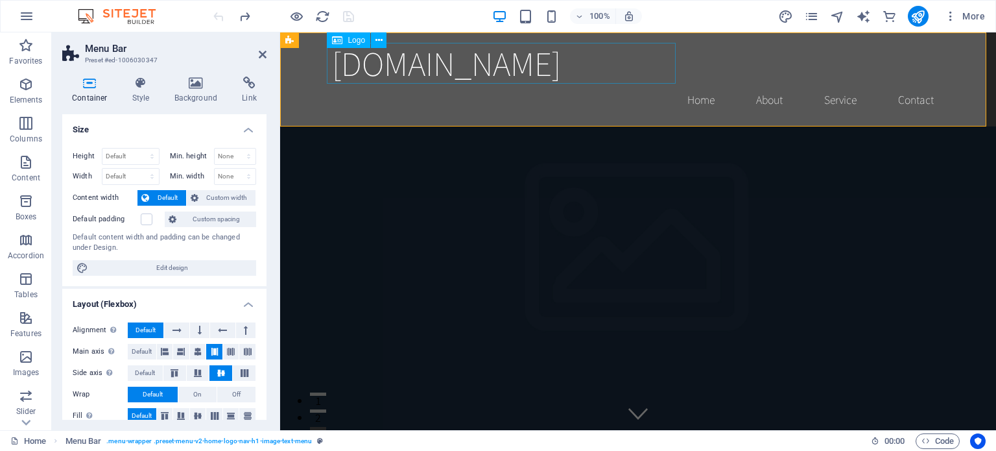
click at [344, 69] on div "[DOMAIN_NAME]" at bounding box center [638, 63] width 612 height 41
click at [260, 49] on icon at bounding box center [263, 54] width 8 height 10
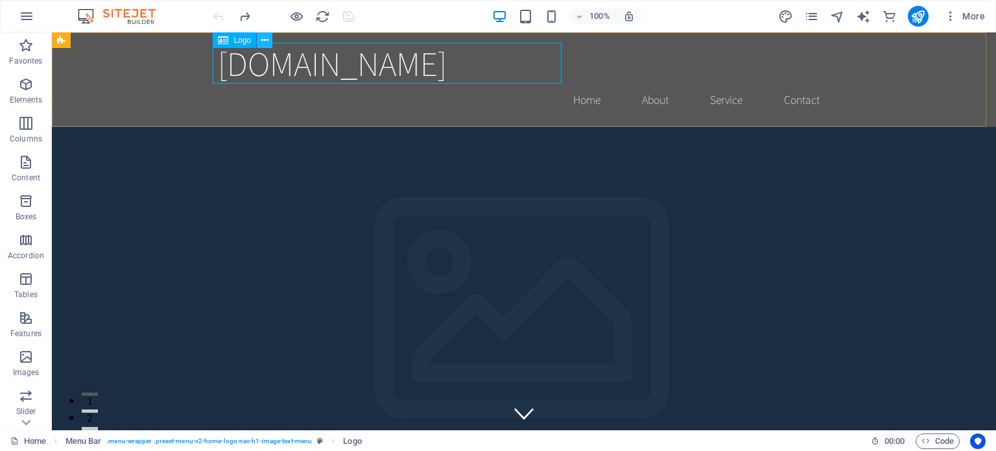
click at [265, 39] on icon at bounding box center [264, 41] width 7 height 14
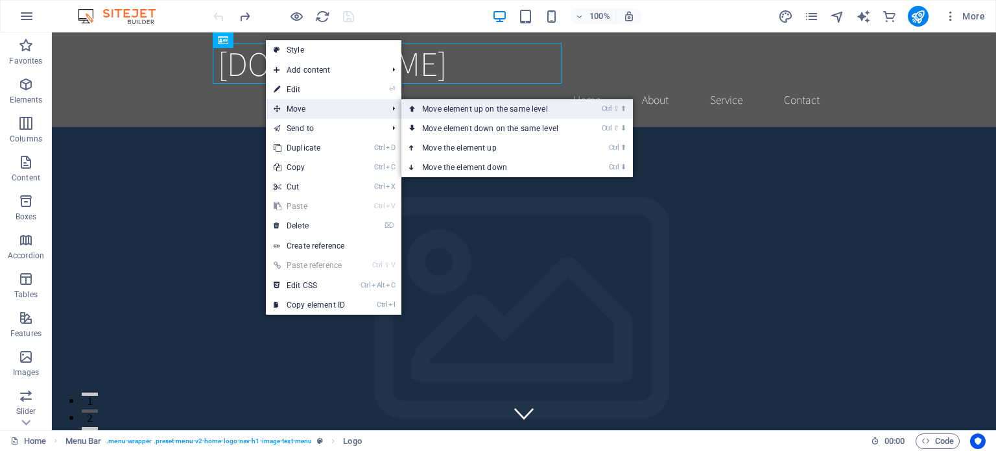
click at [438, 106] on link "Ctrl ⇧ ⬆ Move element up on the same level" at bounding box center [492, 108] width 183 height 19
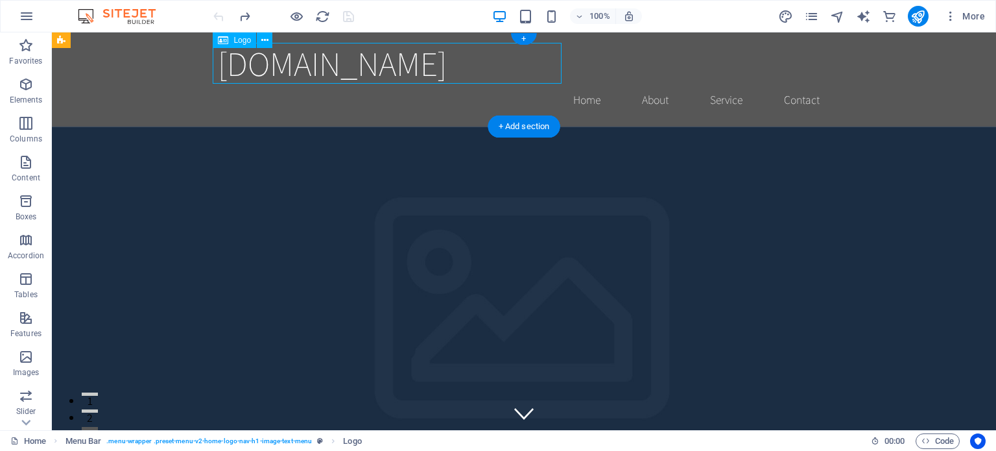
drag, startPoint x: 329, startPoint y: 62, endPoint x: 218, endPoint y: 62, distance: 111.6
click at [218, 62] on div "[DOMAIN_NAME]" at bounding box center [524, 63] width 612 height 41
click at [521, 36] on div "+" at bounding box center [523, 39] width 25 height 12
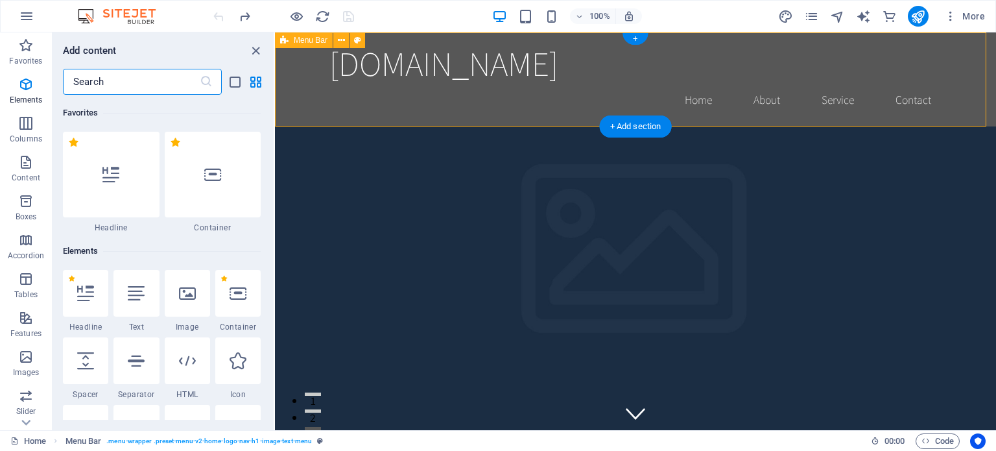
scroll to position [2269, 0]
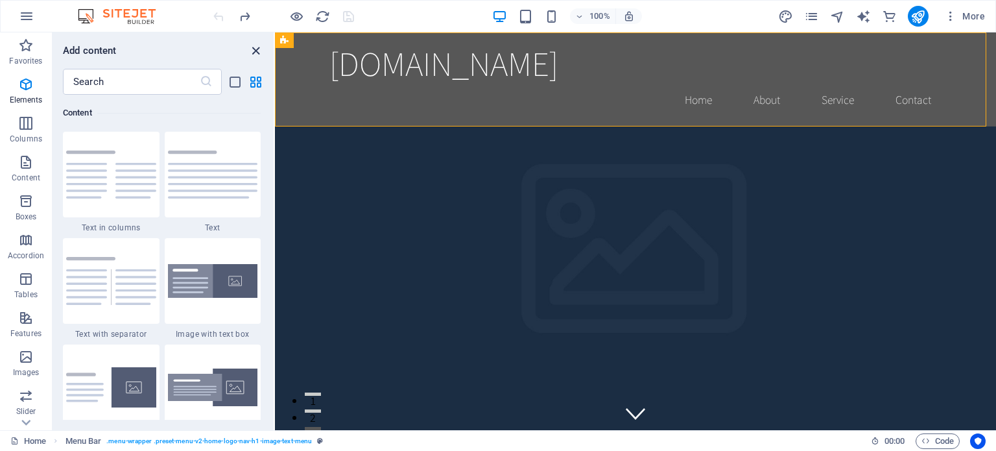
click at [254, 48] on icon "close panel" at bounding box center [255, 50] width 15 height 15
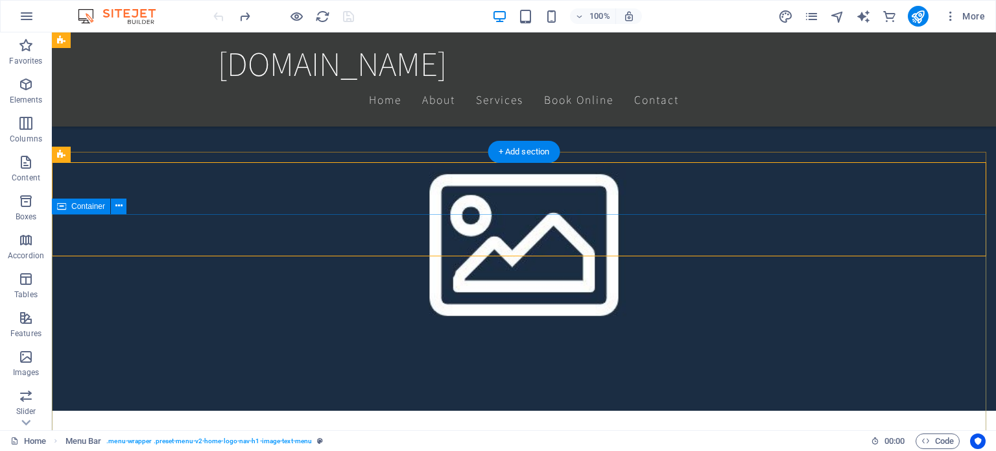
scroll to position [584, 0]
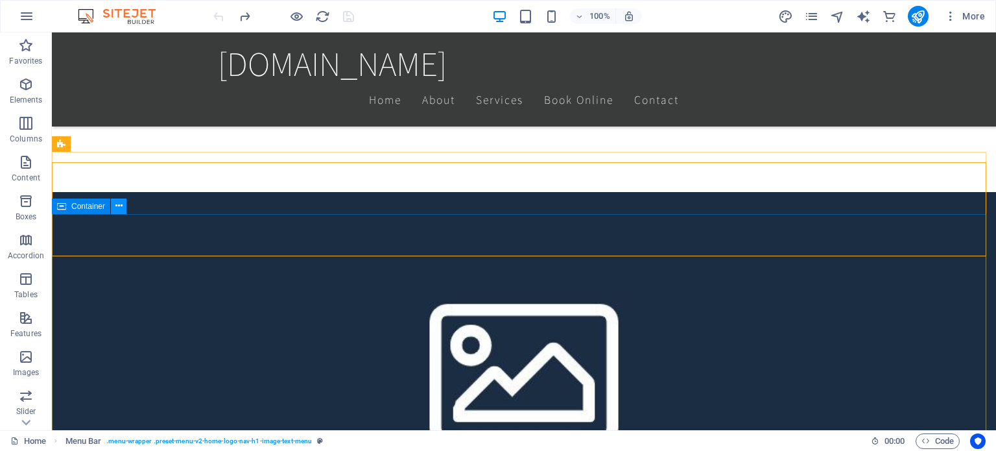
click at [119, 207] on icon at bounding box center [118, 206] width 7 height 14
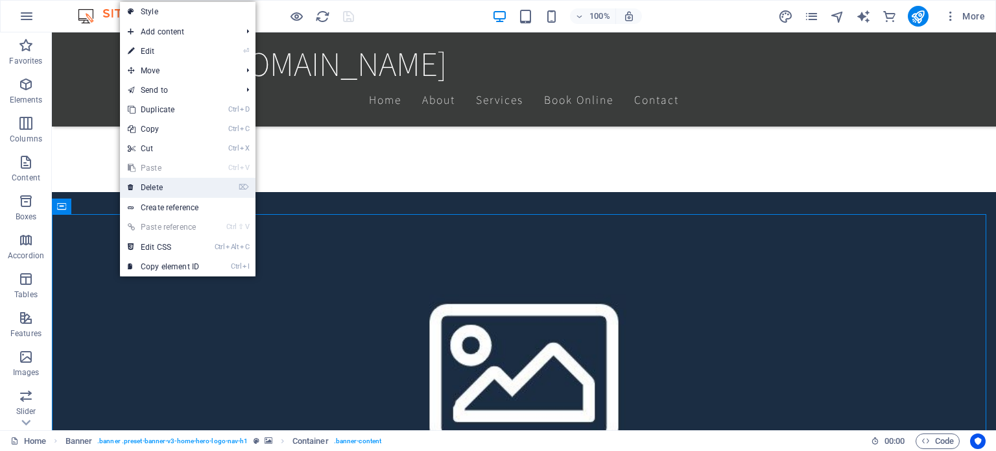
click at [158, 190] on link "⌦ Delete" at bounding box center [163, 187] width 87 height 19
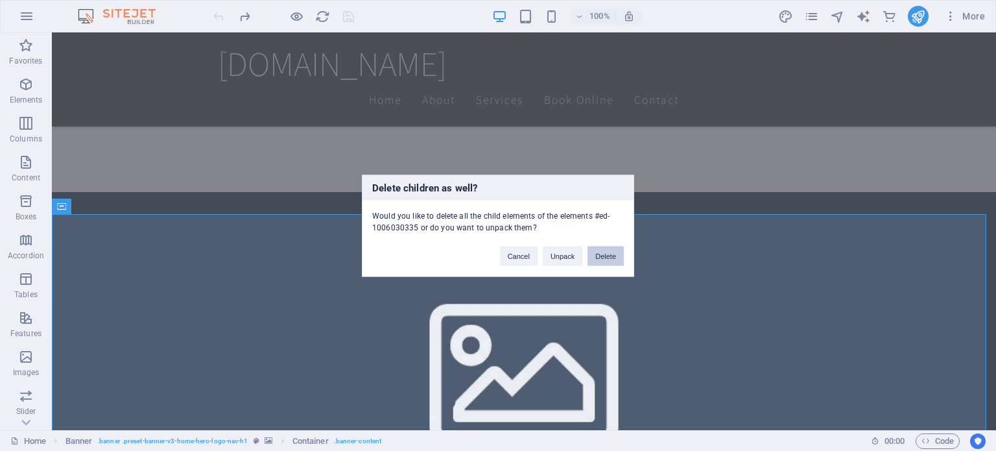
click at [610, 252] on button "Delete" at bounding box center [606, 255] width 36 height 19
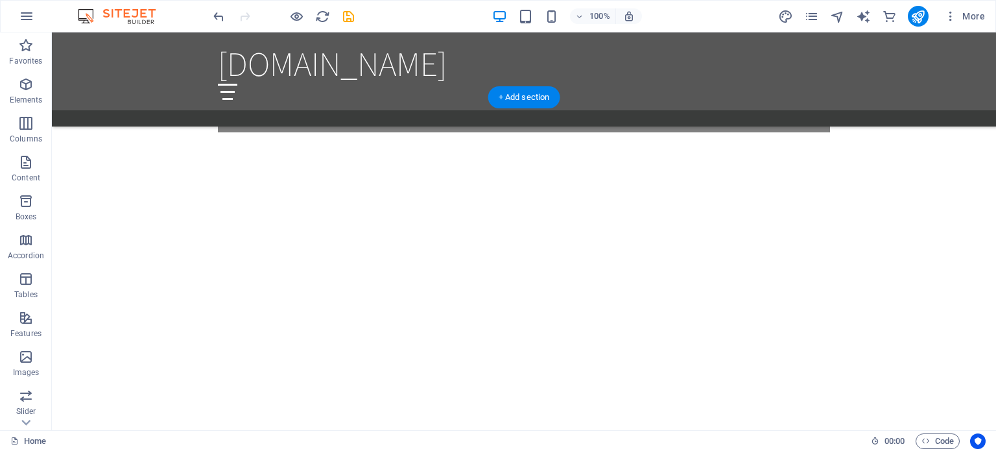
scroll to position [1349, 0]
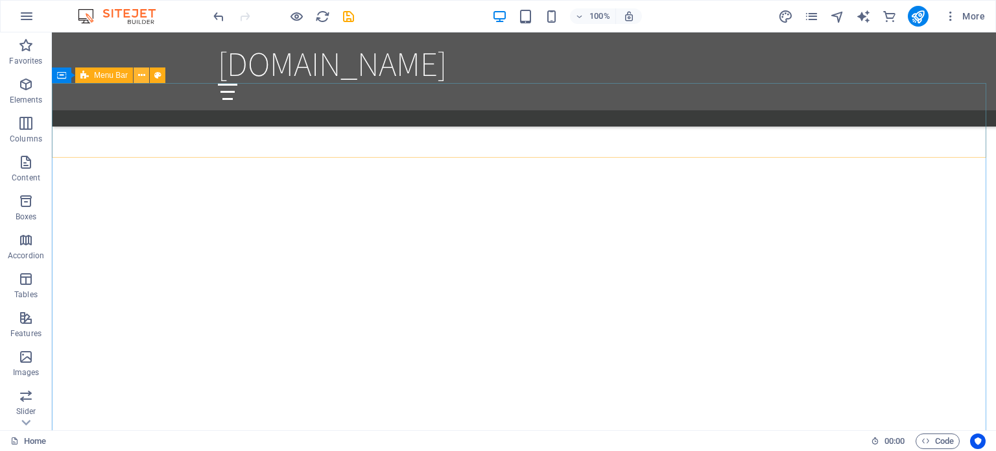
click at [141, 76] on icon at bounding box center [141, 76] width 7 height 14
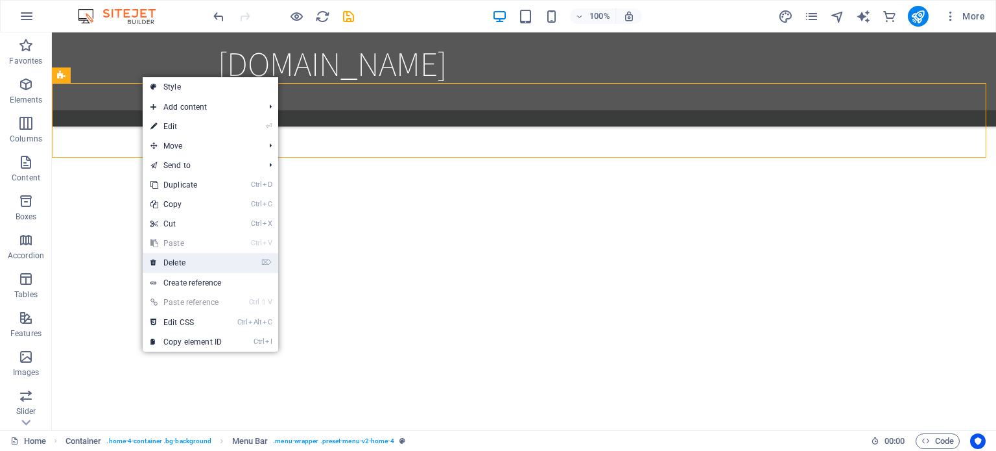
click at [181, 256] on link "⌦ Delete" at bounding box center [186, 262] width 87 height 19
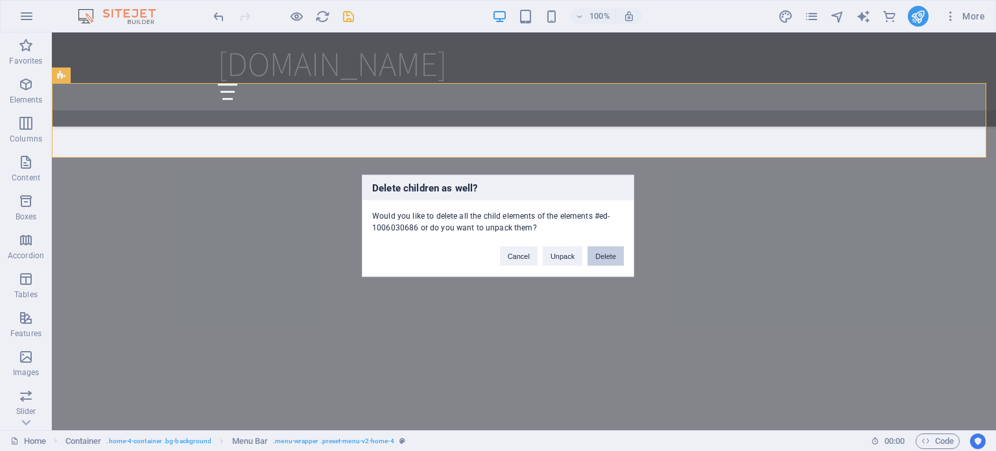
click at [608, 262] on button "Delete" at bounding box center [606, 255] width 36 height 19
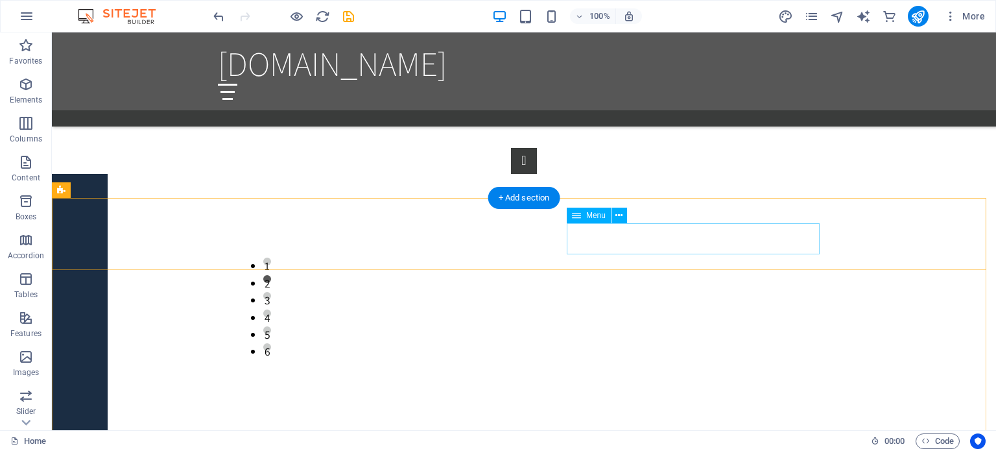
scroll to position [1621, 0]
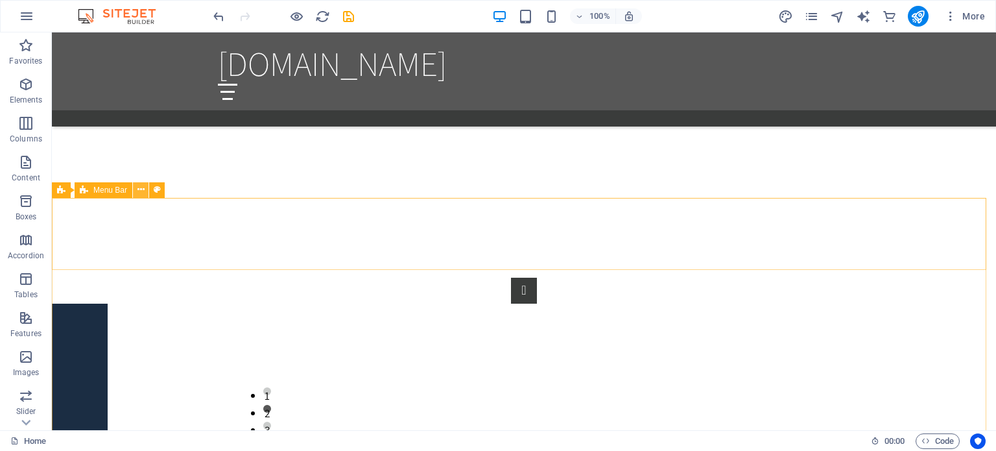
click at [141, 188] on icon at bounding box center [140, 190] width 7 height 14
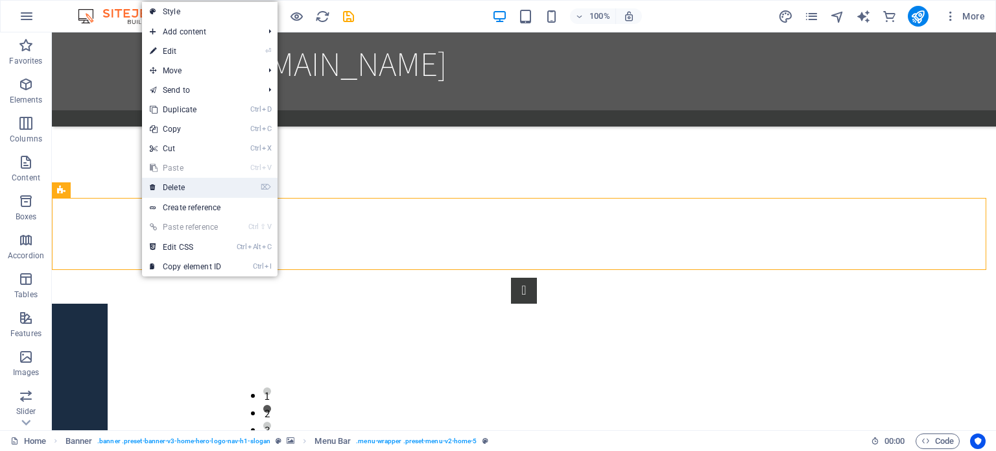
click at [176, 184] on link "⌦ Delete" at bounding box center [185, 187] width 87 height 19
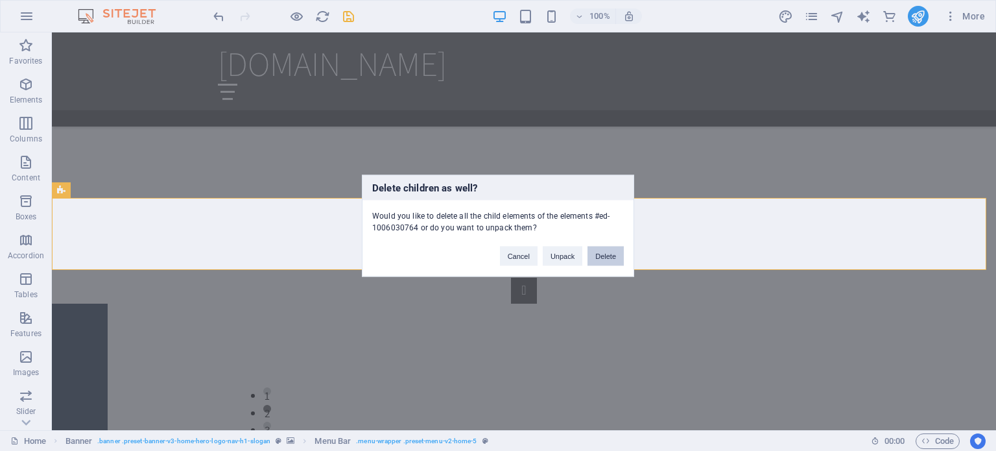
click at [599, 252] on button "Delete" at bounding box center [606, 255] width 36 height 19
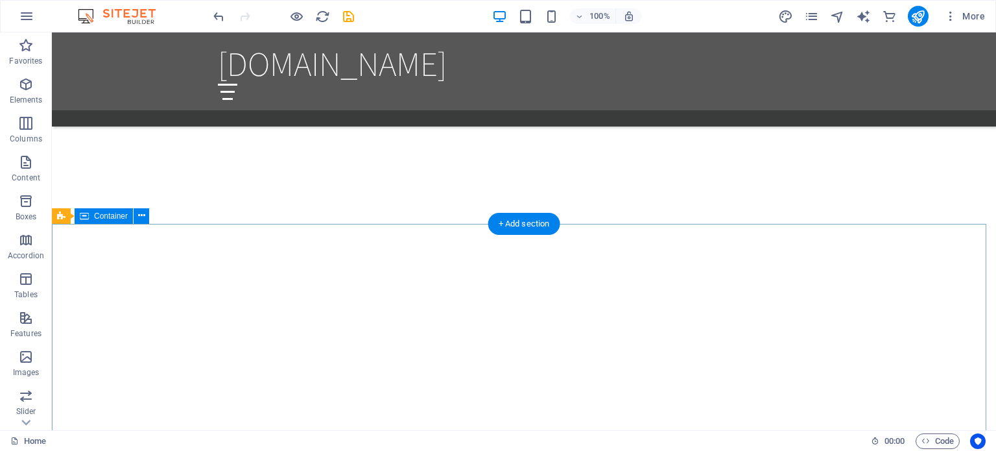
scroll to position [1596, 0]
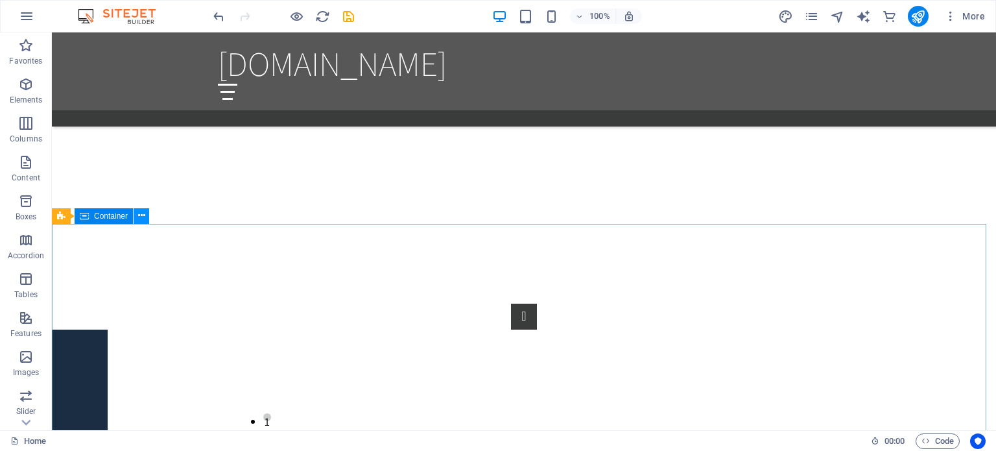
click at [142, 211] on icon at bounding box center [141, 216] width 7 height 14
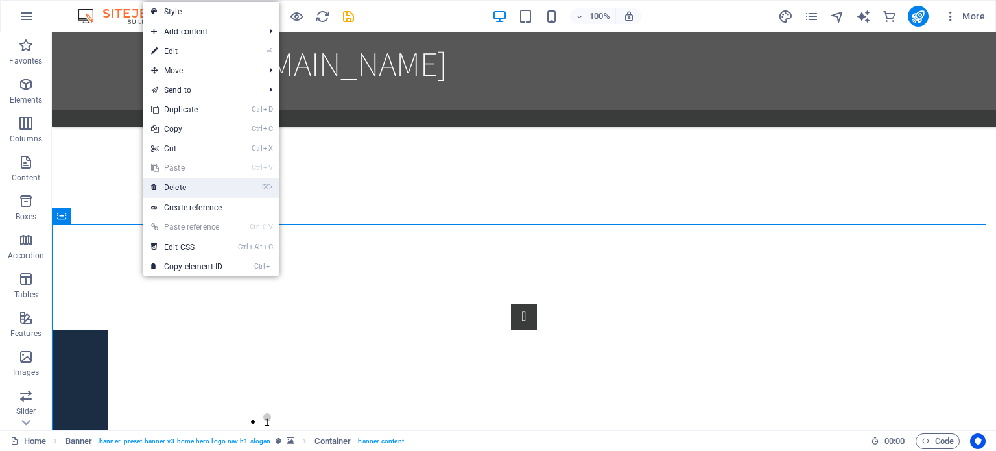
click at [165, 188] on link "⌦ Delete" at bounding box center [186, 187] width 87 height 19
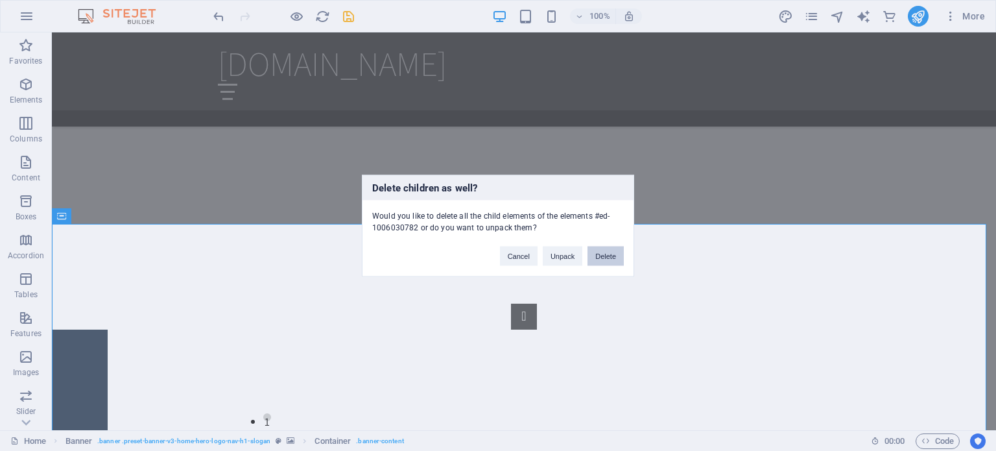
click at [600, 254] on button "Delete" at bounding box center [606, 255] width 36 height 19
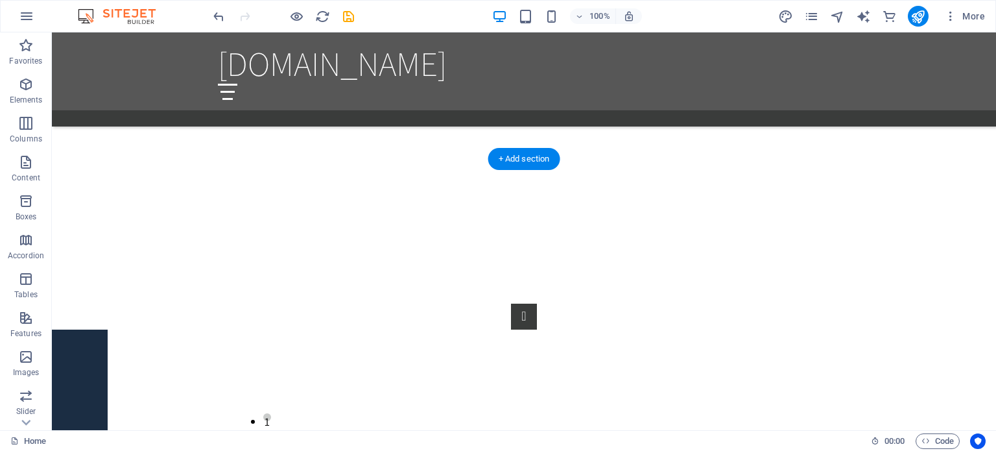
scroll to position [1660, 0]
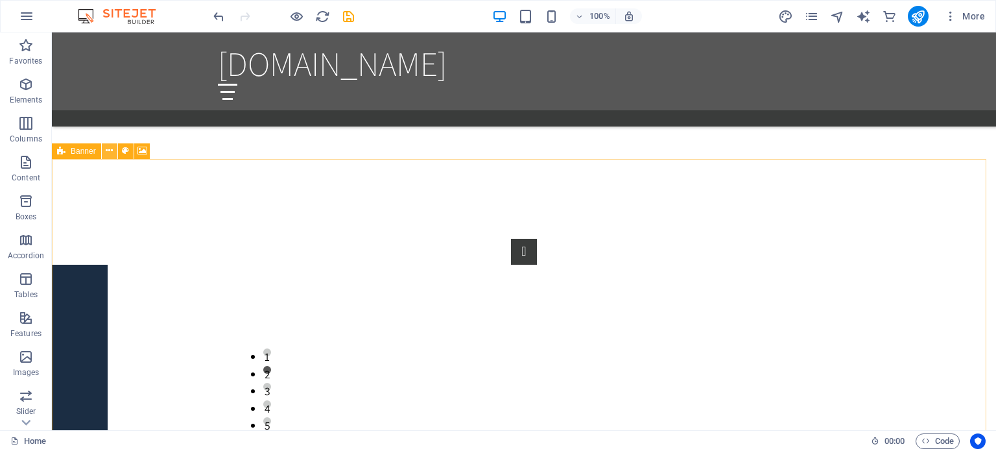
click at [109, 150] on icon at bounding box center [109, 151] width 7 height 14
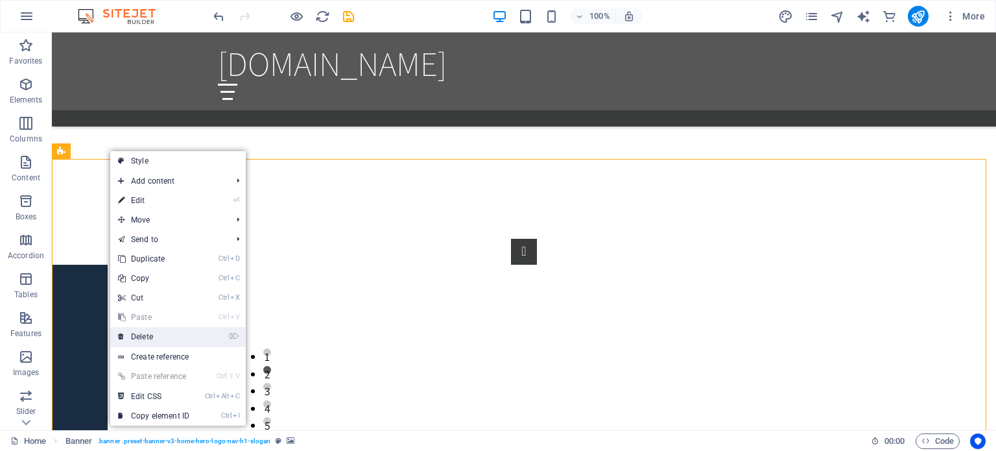
drag, startPoint x: 158, startPoint y: 333, endPoint x: 346, endPoint y: 259, distance: 202.7
click at [158, 333] on link "⌦ Delete" at bounding box center [153, 336] width 87 height 19
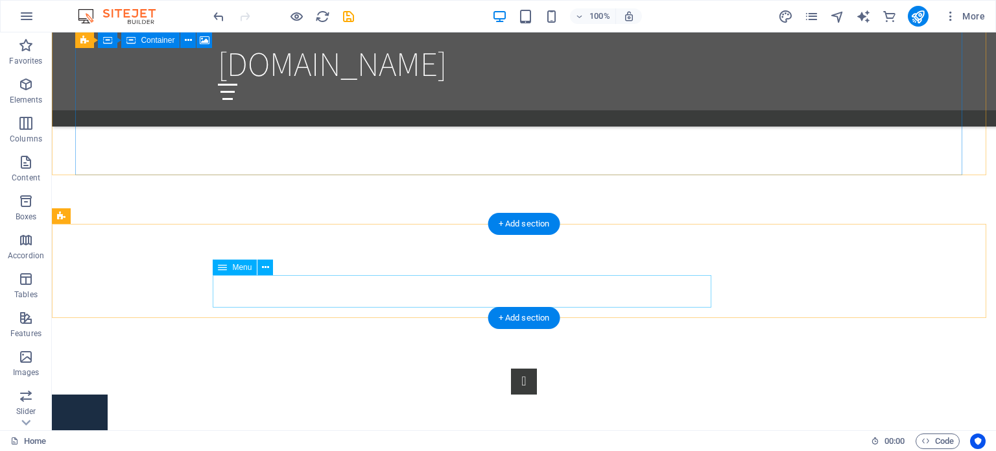
scroll to position [1596, 0]
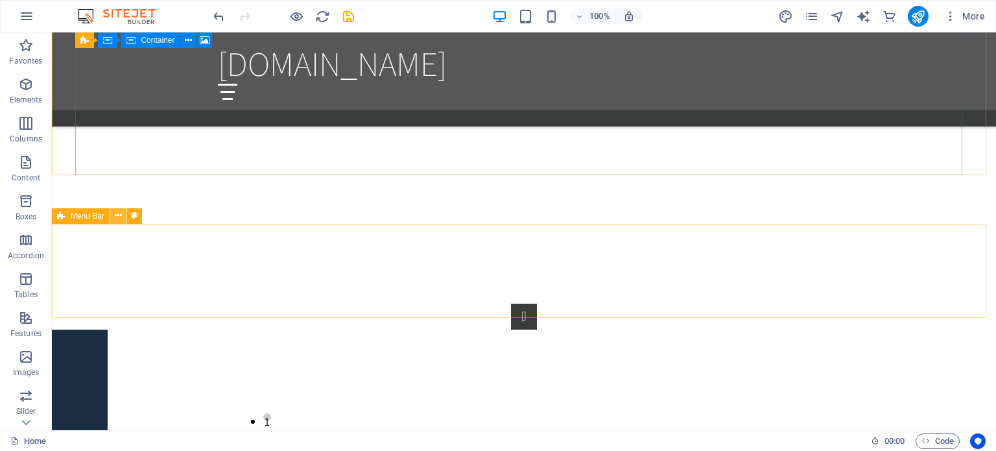
click at [117, 212] on icon at bounding box center [118, 216] width 7 height 14
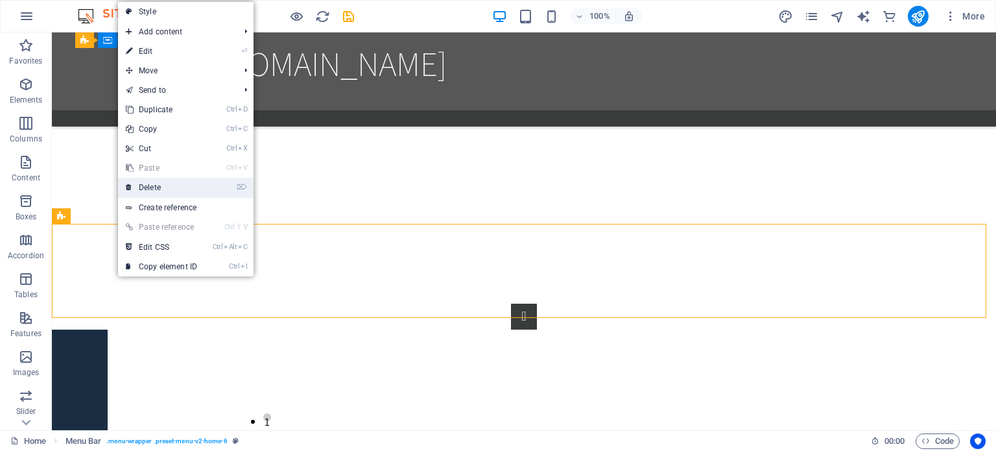
click at [175, 189] on link "⌦ Delete" at bounding box center [161, 187] width 87 height 19
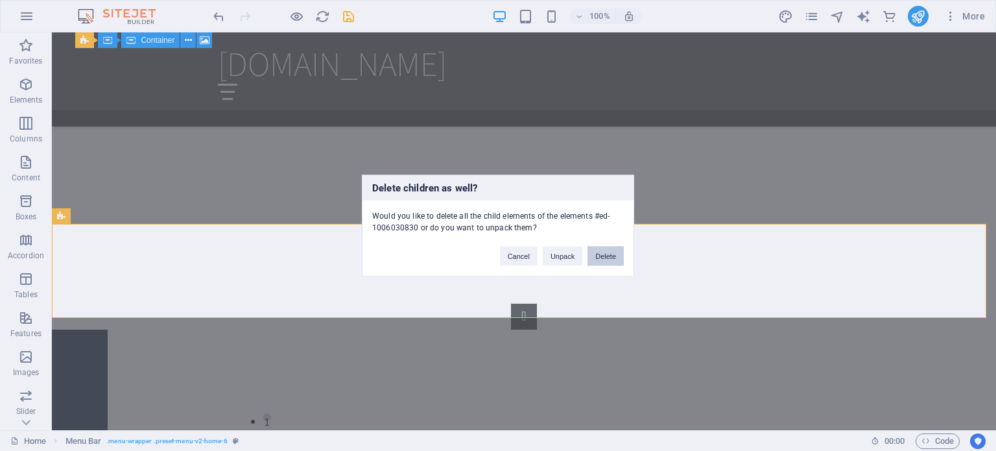
click at [616, 256] on button "Delete" at bounding box center [606, 255] width 36 height 19
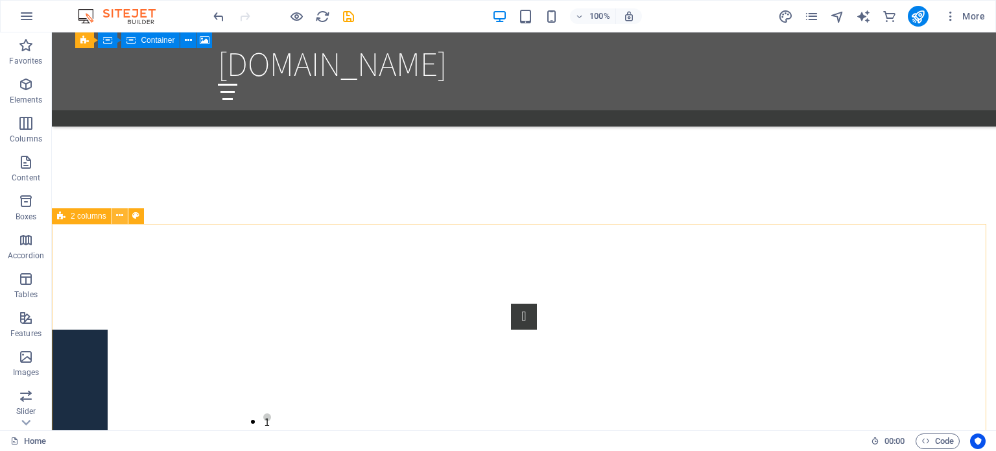
click at [121, 216] on icon at bounding box center [119, 216] width 7 height 14
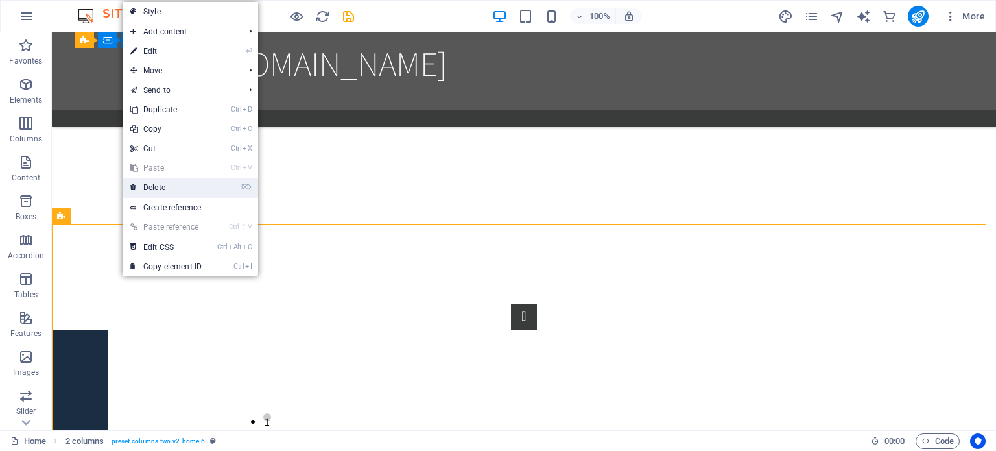
click at [178, 181] on link "⌦ Delete" at bounding box center [166, 187] width 87 height 19
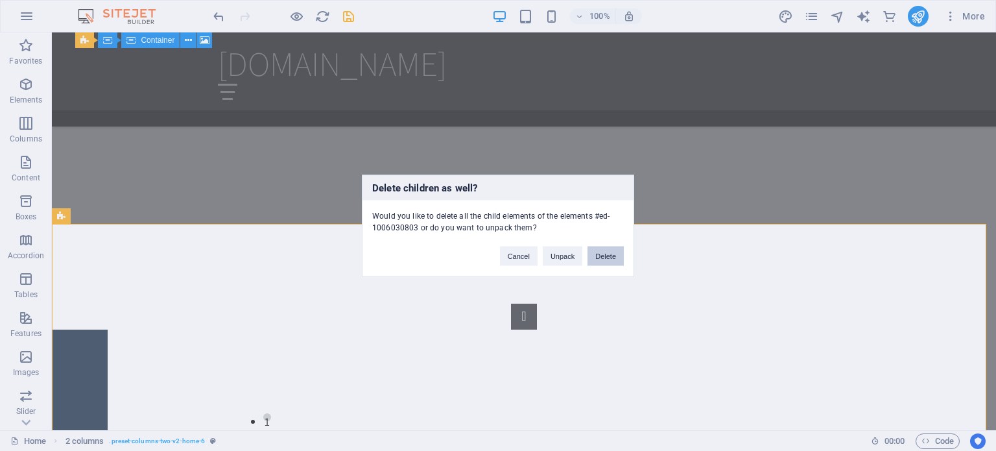
click at [612, 252] on button "Delete" at bounding box center [606, 255] width 36 height 19
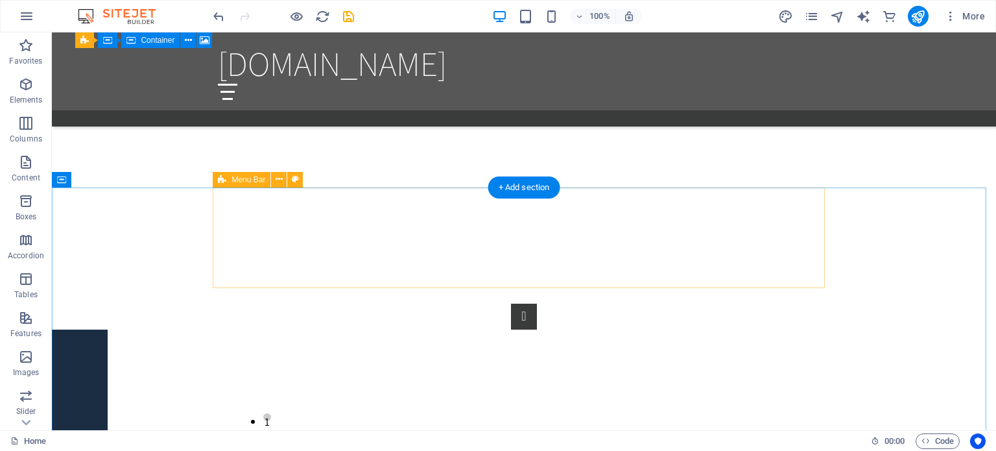
scroll to position [1660, 0]
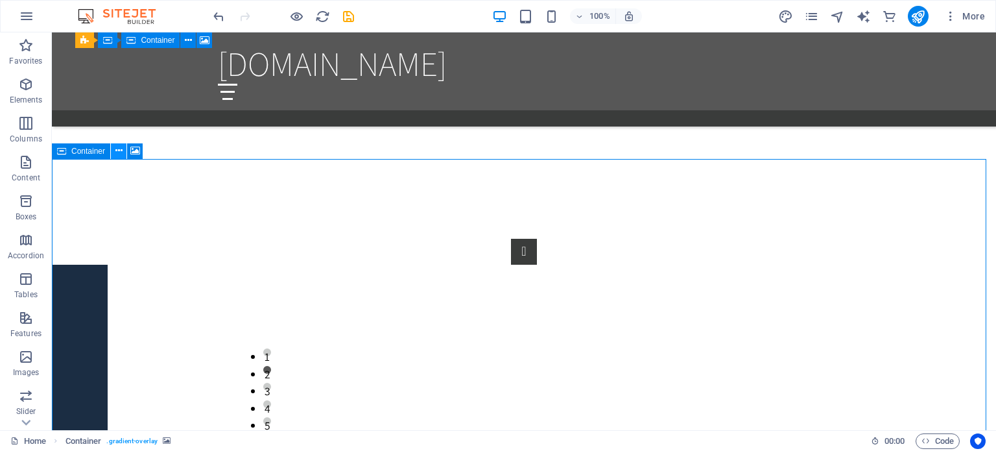
click at [118, 152] on icon at bounding box center [118, 151] width 7 height 14
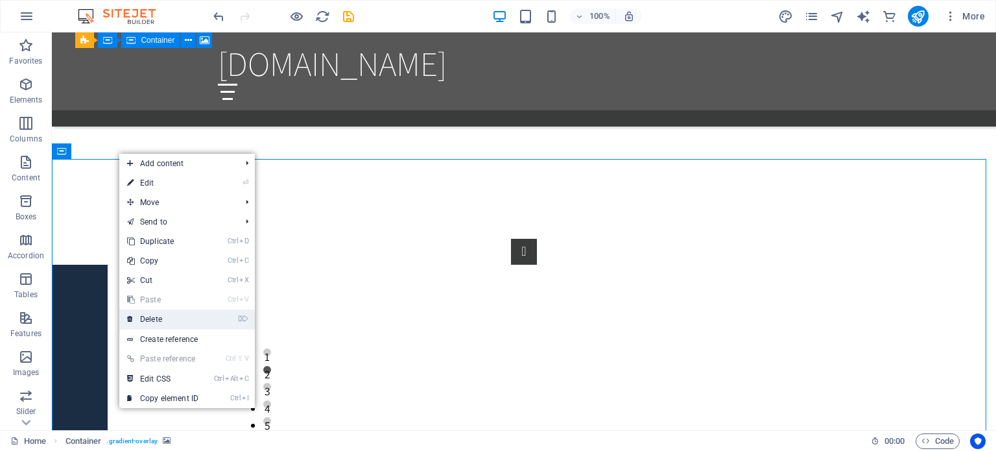
click at [160, 318] on link "⌦ Delete" at bounding box center [162, 318] width 87 height 19
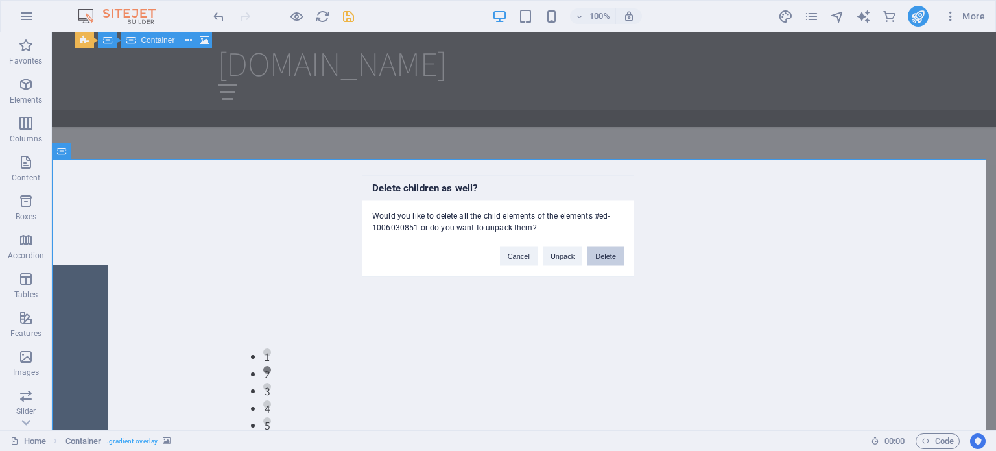
drag, startPoint x: 604, startPoint y: 255, endPoint x: 552, endPoint y: 223, distance: 61.4
click at [604, 255] on button "Delete" at bounding box center [606, 255] width 36 height 19
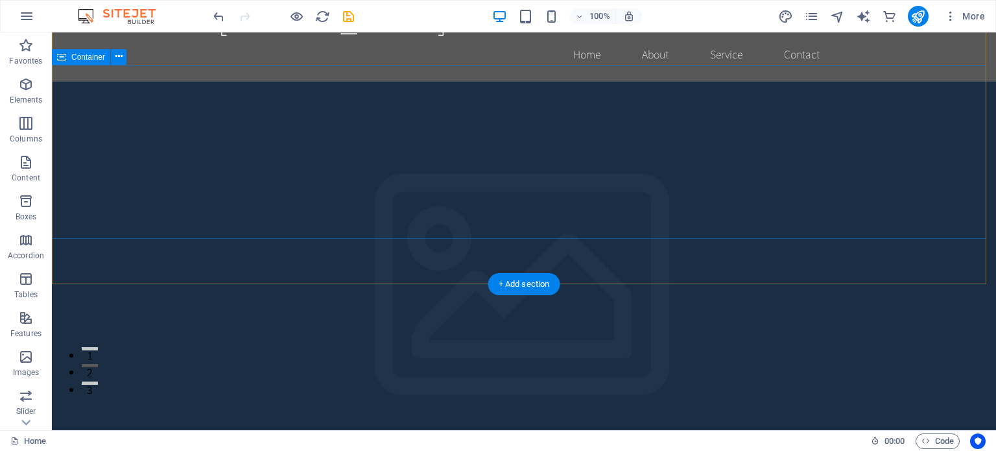
scroll to position [0, 0]
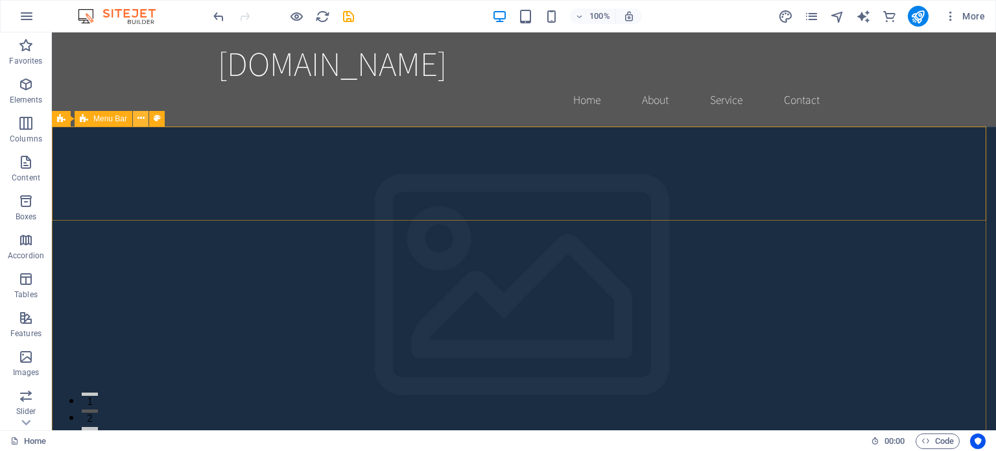
click at [141, 119] on icon at bounding box center [140, 119] width 7 height 14
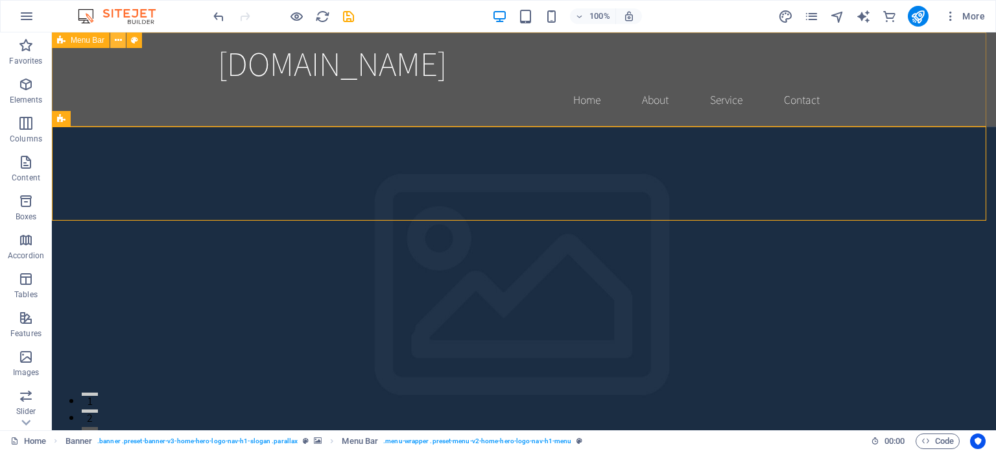
click at [119, 38] on icon at bounding box center [118, 41] width 7 height 14
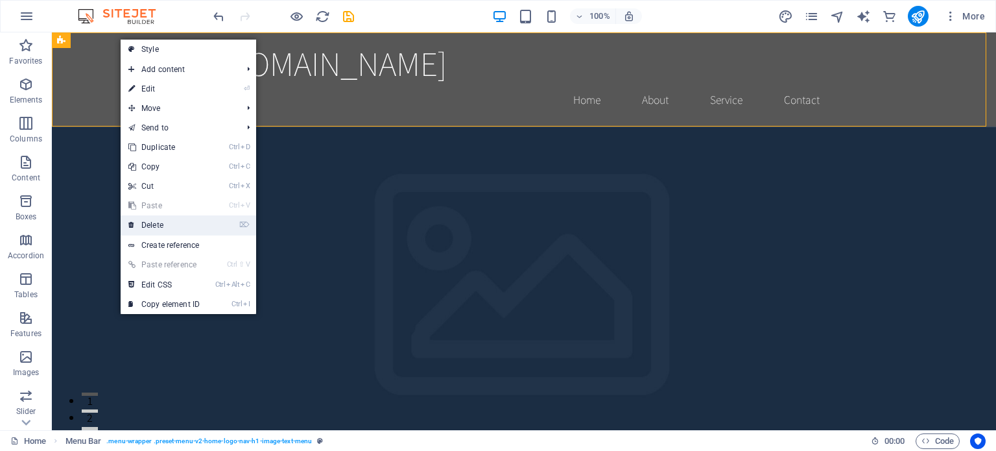
click at [165, 225] on link "⌦ Delete" at bounding box center [164, 224] width 87 height 19
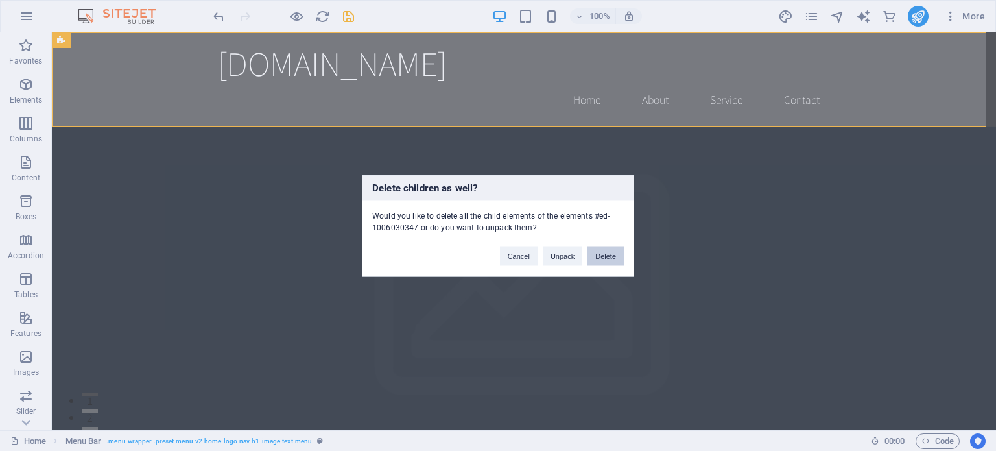
click at [612, 254] on button "Delete" at bounding box center [606, 255] width 36 height 19
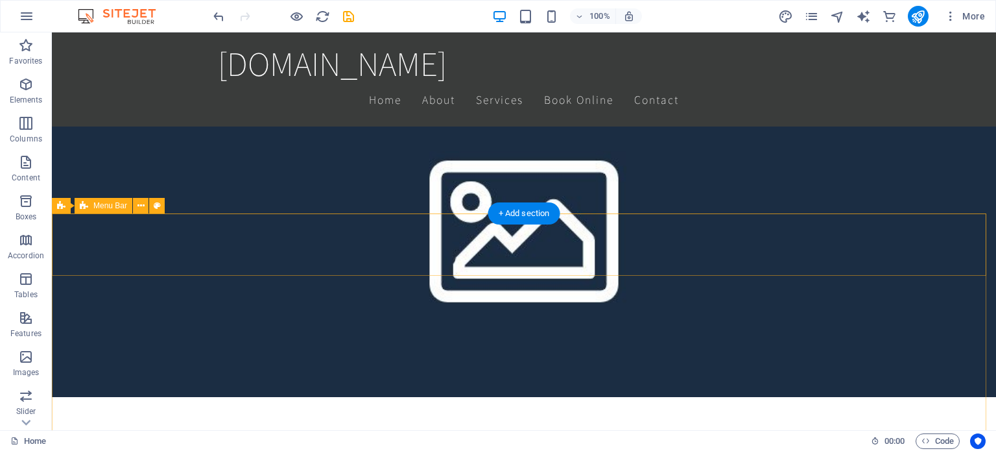
scroll to position [454, 0]
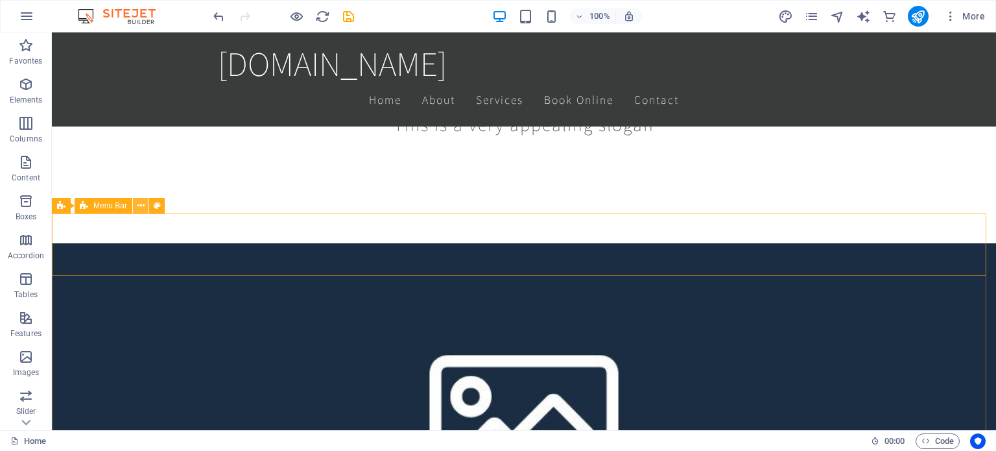
click at [144, 203] on icon at bounding box center [140, 206] width 7 height 14
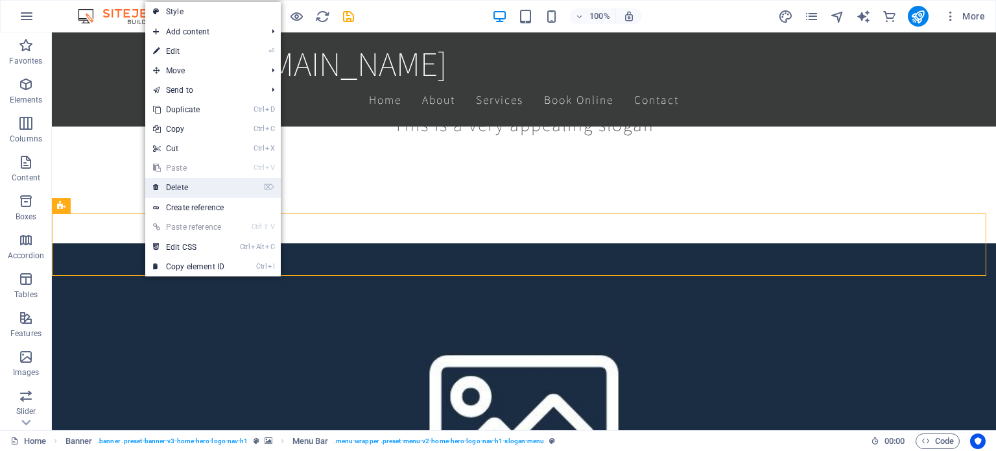
click at [182, 187] on link "⌦ Delete" at bounding box center [188, 187] width 87 height 19
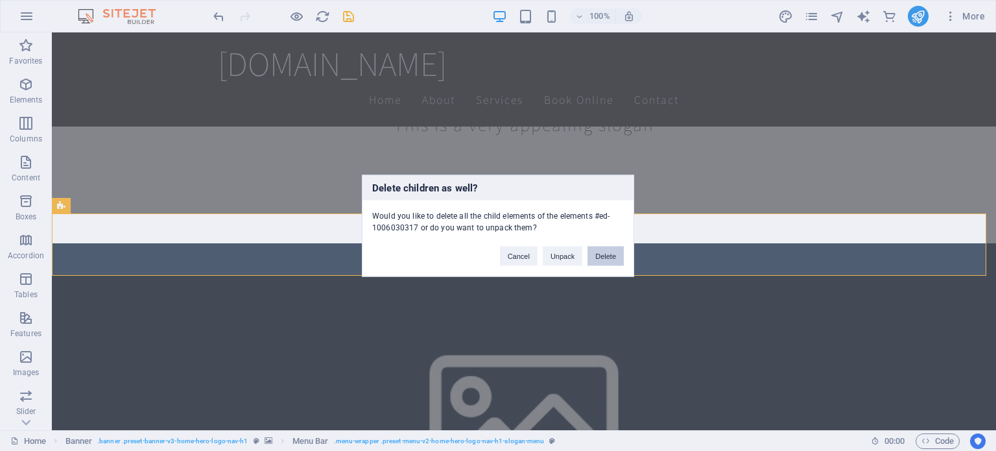
click at [612, 257] on button "Delete" at bounding box center [606, 255] width 36 height 19
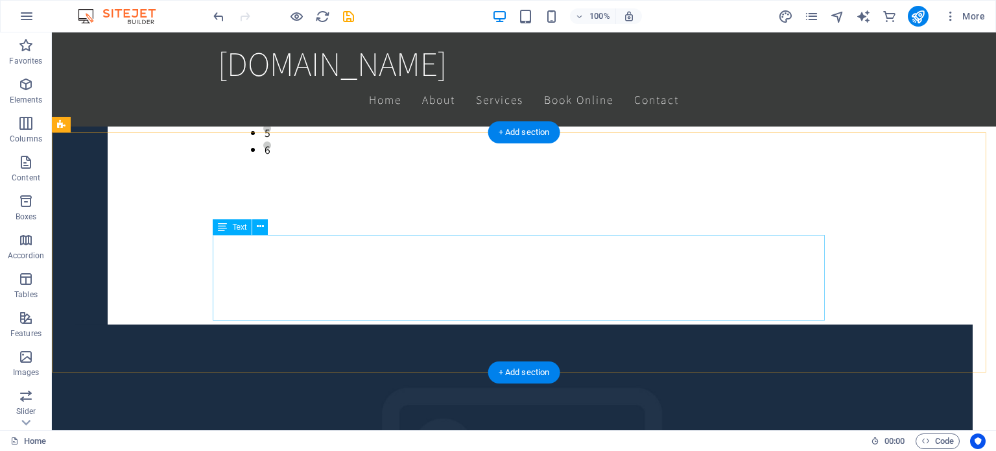
scroll to position [1907, 0]
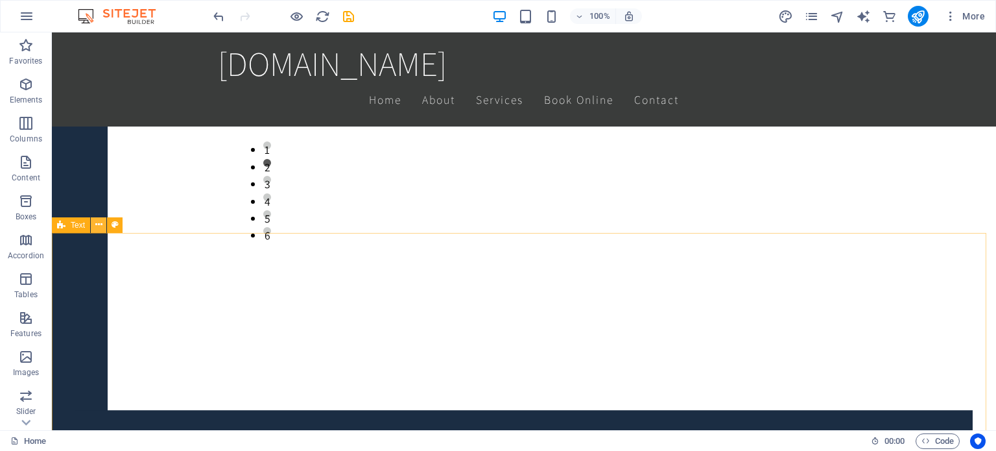
click at [96, 224] on icon at bounding box center [98, 225] width 7 height 14
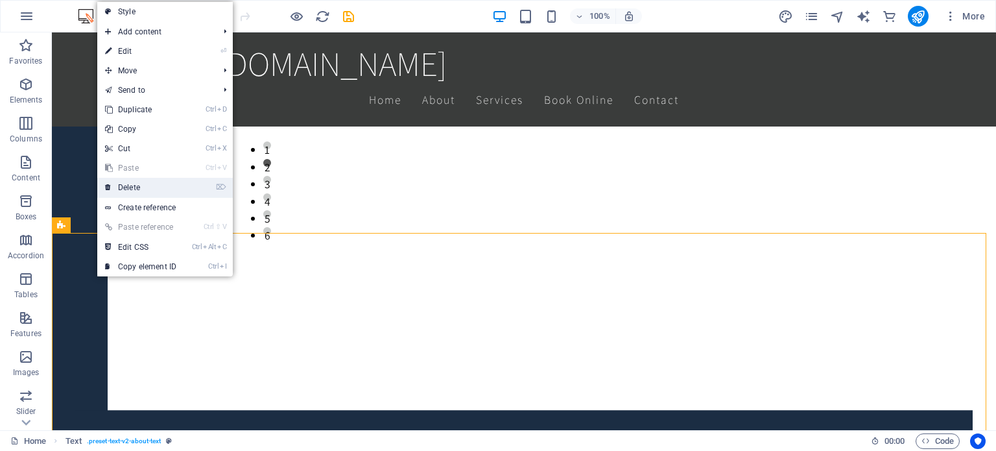
click at [136, 187] on link "⌦ Delete" at bounding box center [140, 187] width 87 height 19
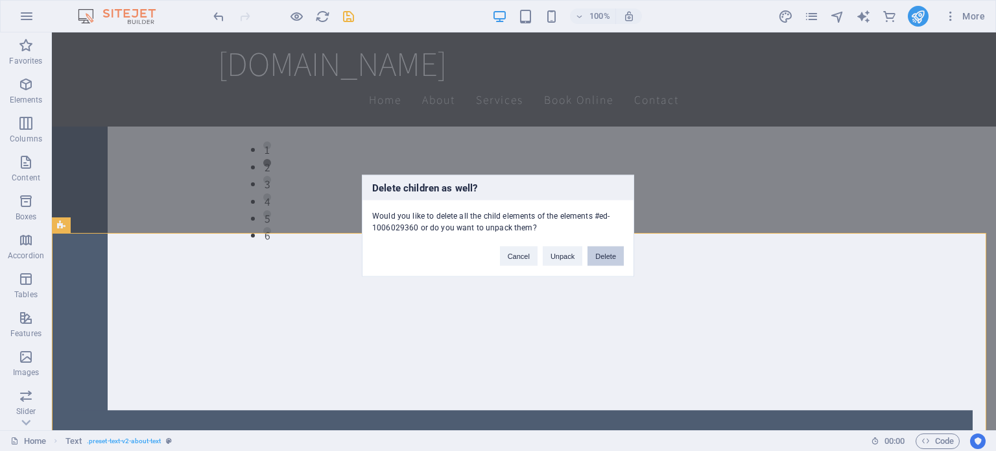
click at [609, 249] on button "Delete" at bounding box center [606, 255] width 36 height 19
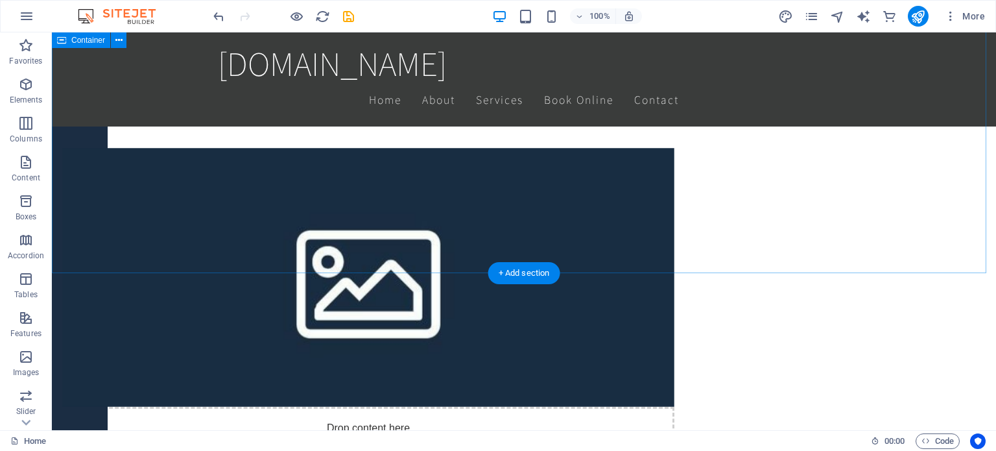
scroll to position [2750, 0]
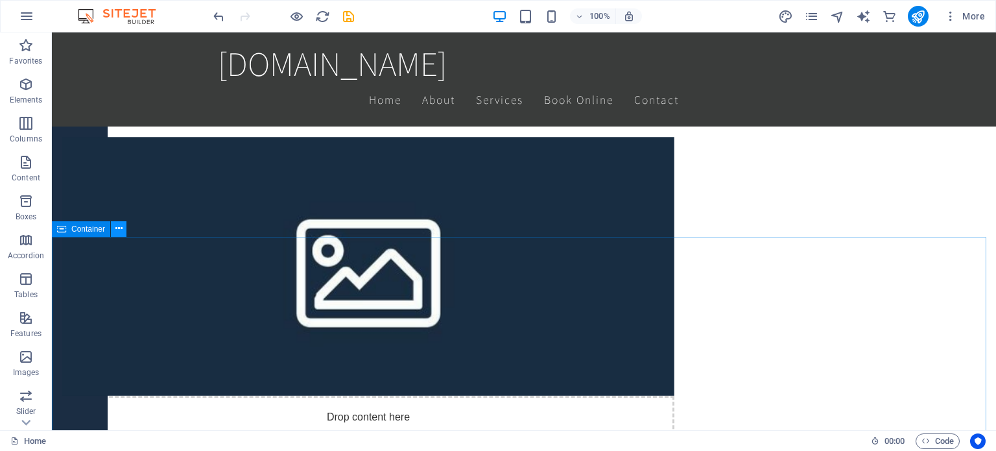
click at [123, 228] on button at bounding box center [119, 229] width 16 height 16
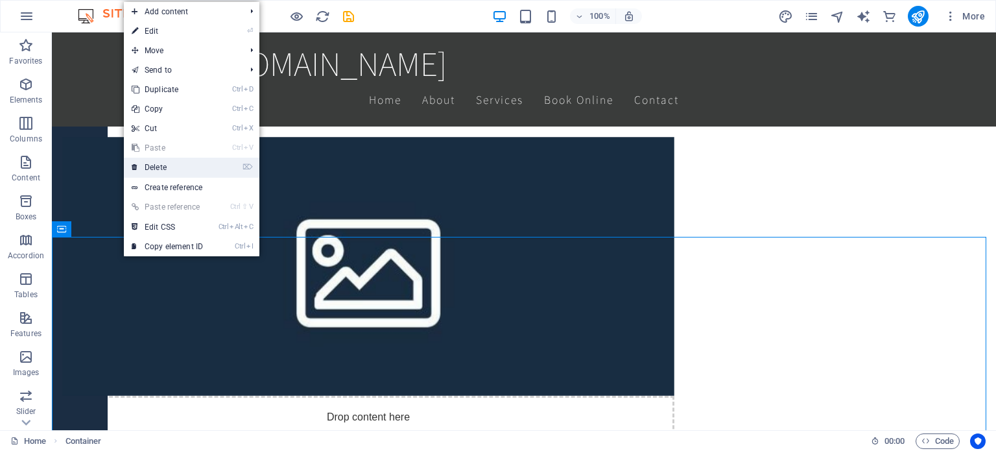
click at [195, 171] on link "⌦ Delete" at bounding box center [167, 167] width 87 height 19
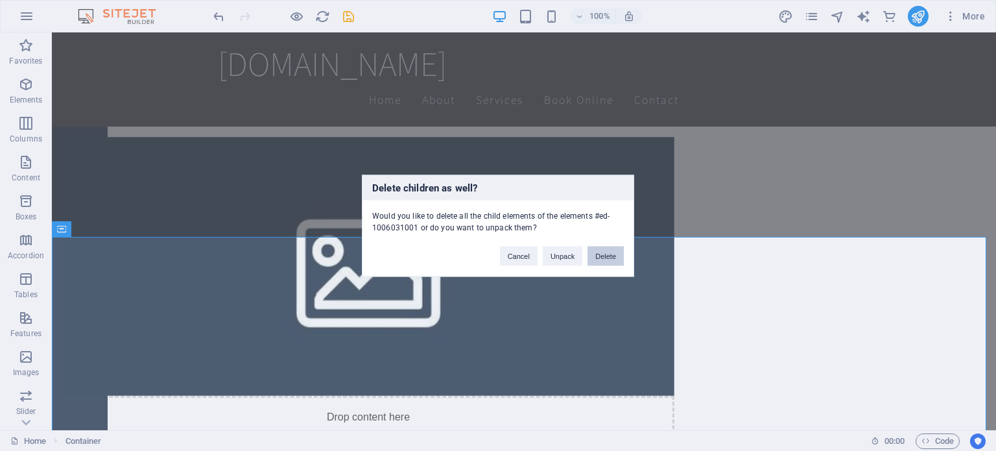
click at [612, 256] on button "Delete" at bounding box center [606, 255] width 36 height 19
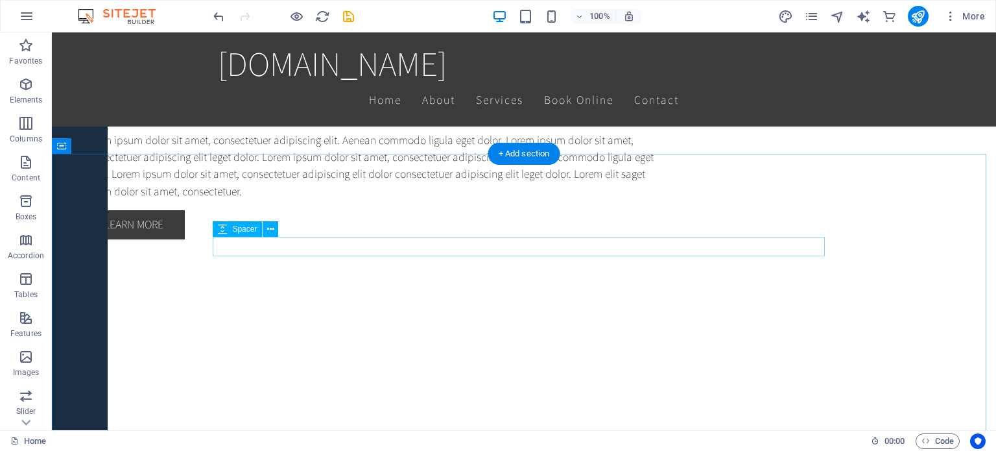
scroll to position [3269, 0]
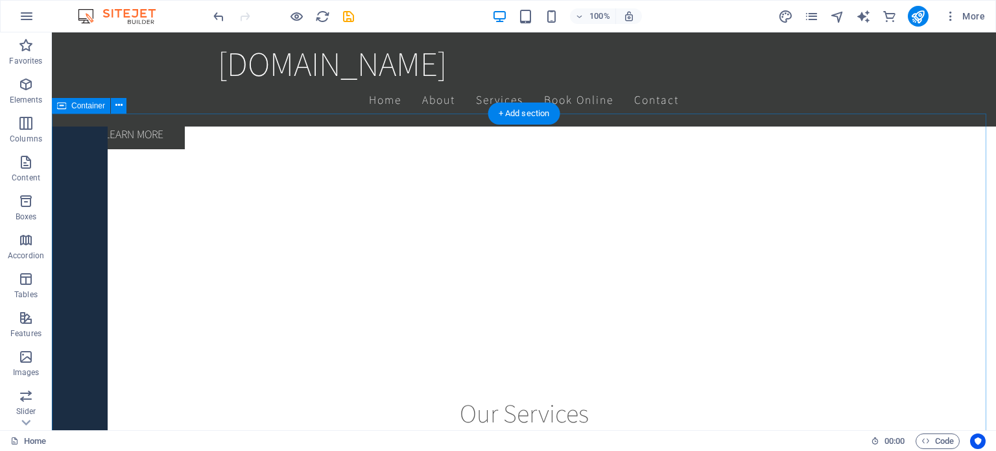
click at [122, 110] on button at bounding box center [119, 106] width 16 height 16
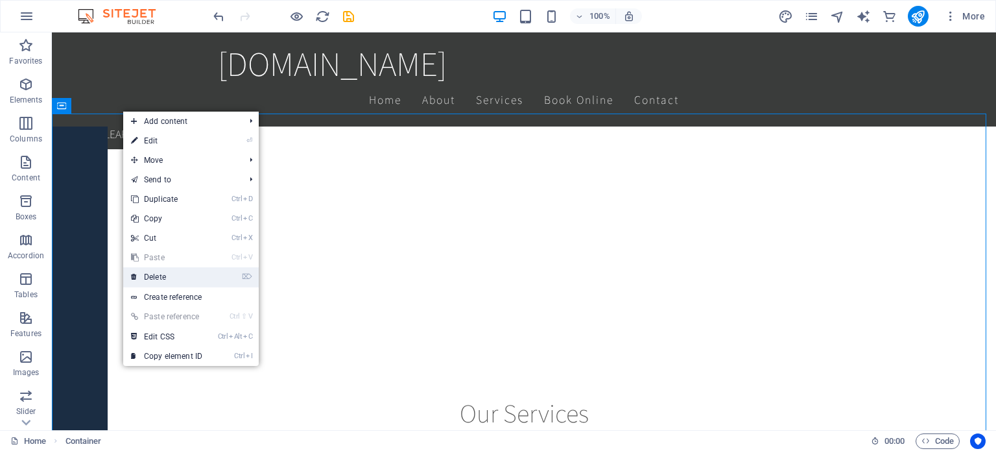
click at [166, 276] on link "⌦ Delete" at bounding box center [166, 276] width 87 height 19
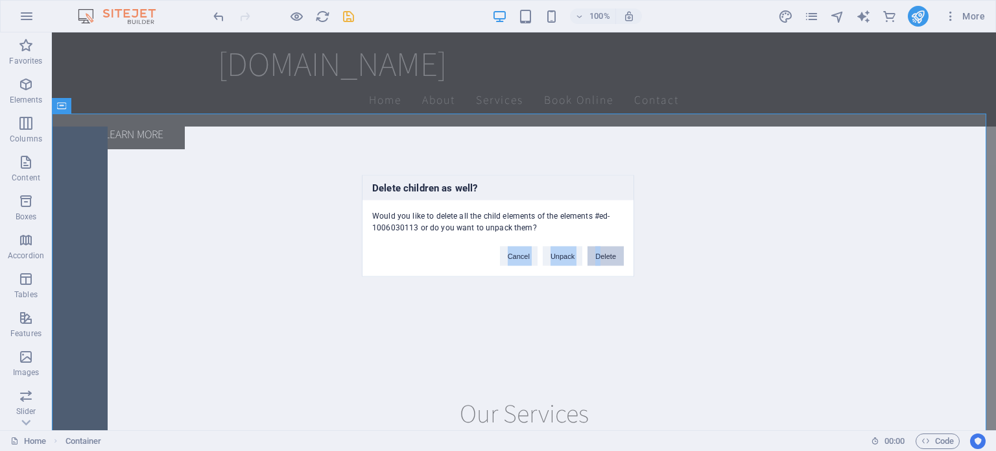
click at [601, 246] on div "Cancel Unpack Delete" at bounding box center [561, 249] width 143 height 33
click at [604, 251] on button "Delete" at bounding box center [606, 255] width 36 height 19
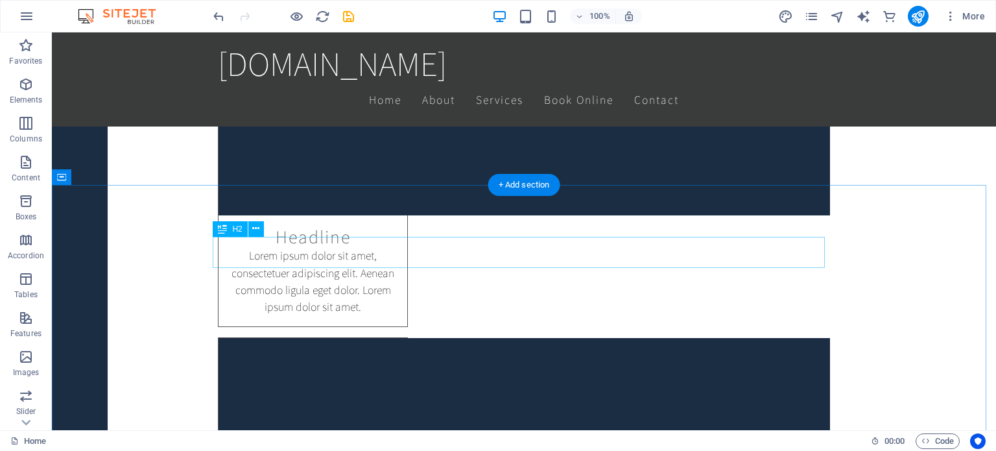
scroll to position [3658, 0]
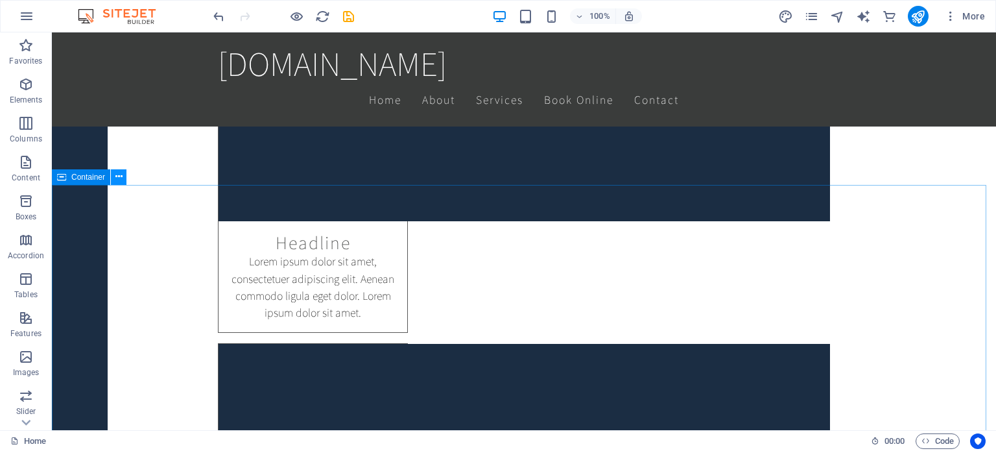
click at [117, 176] on icon at bounding box center [118, 177] width 7 height 14
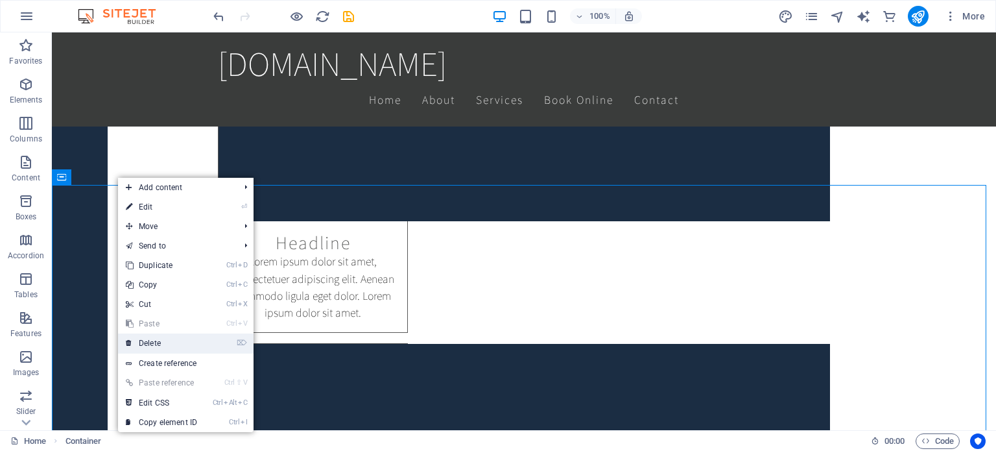
click at [160, 339] on link "⌦ Delete" at bounding box center [161, 342] width 87 height 19
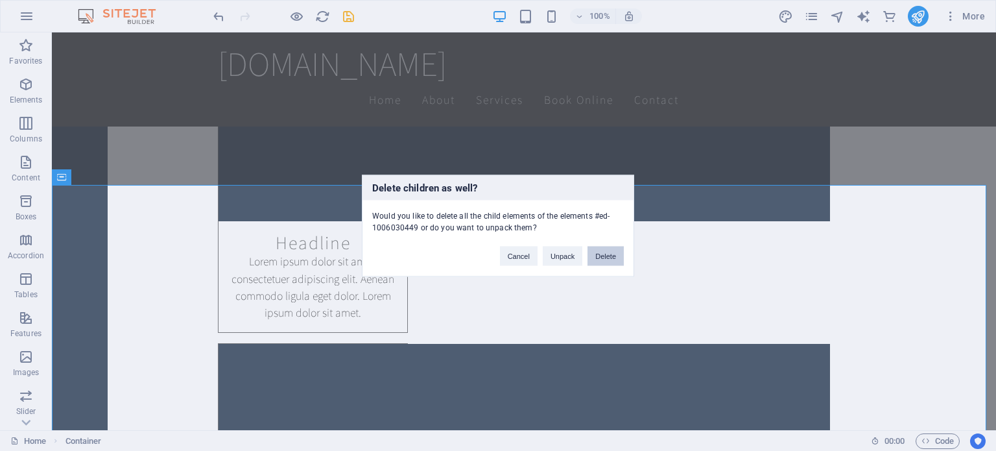
click at [610, 256] on button "Delete" at bounding box center [606, 255] width 36 height 19
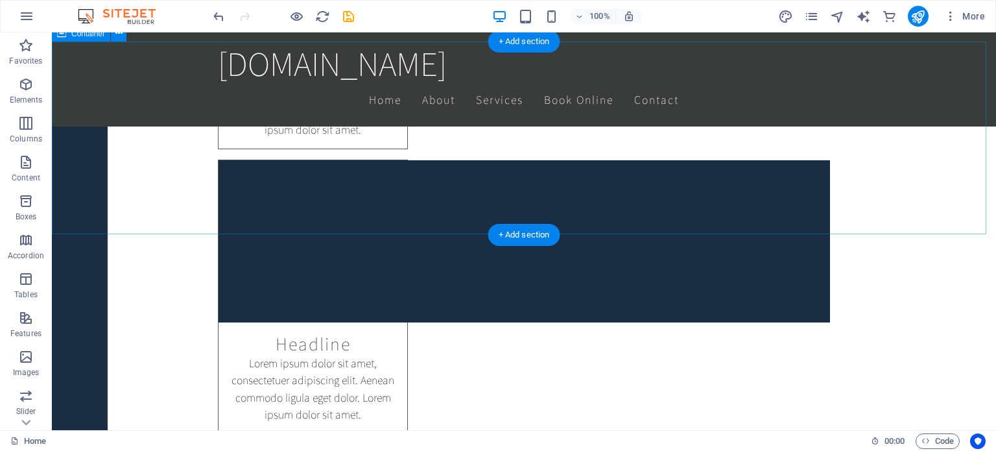
scroll to position [4566, 0]
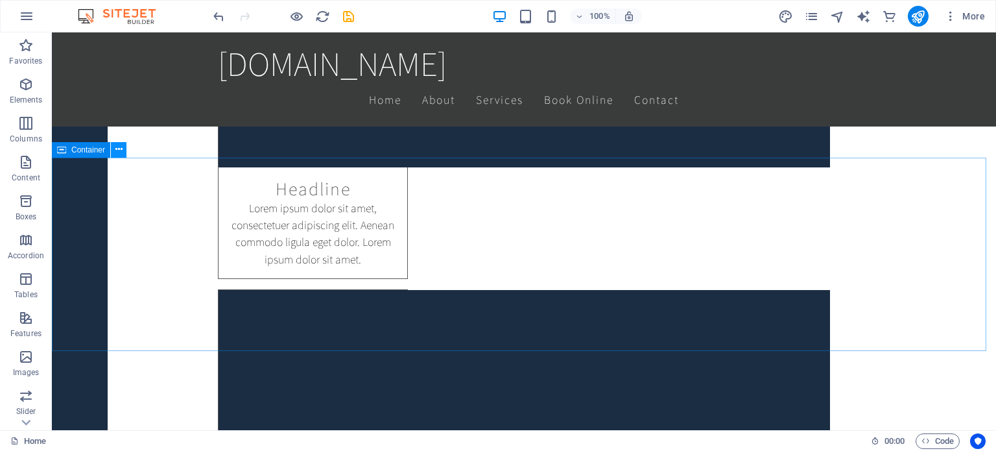
click at [117, 151] on icon at bounding box center [118, 150] width 7 height 14
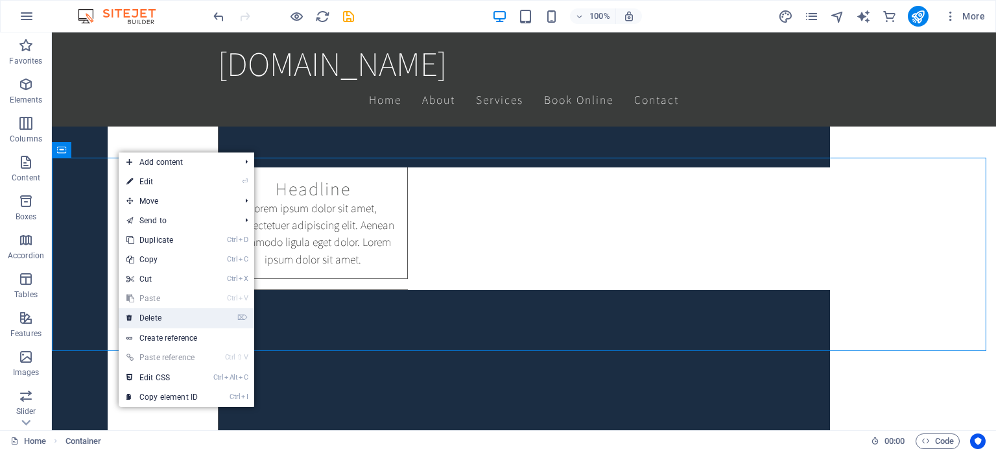
click at [149, 317] on link "⌦ Delete" at bounding box center [162, 317] width 87 height 19
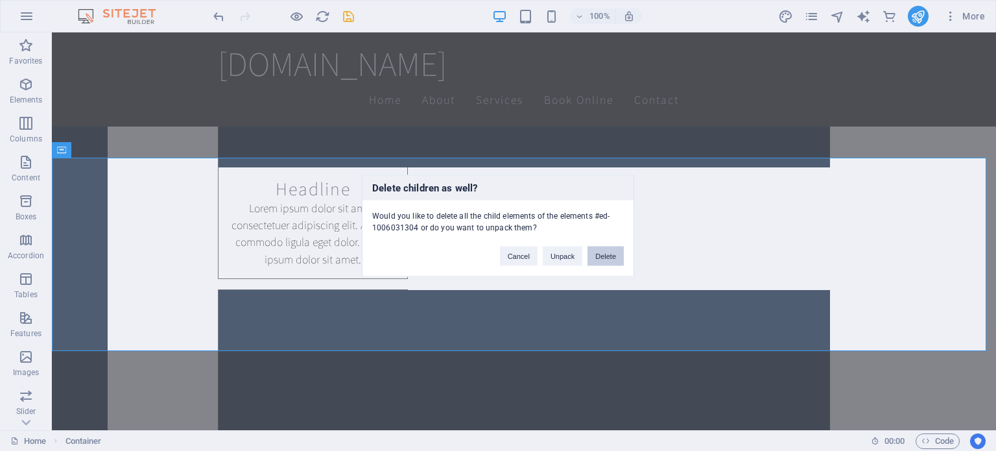
click at [602, 248] on button "Delete" at bounding box center [606, 255] width 36 height 19
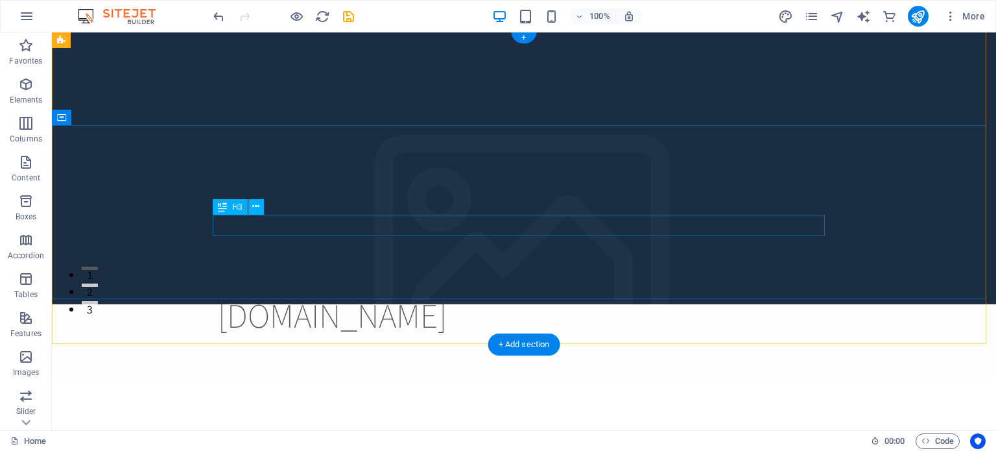
scroll to position [0, 0]
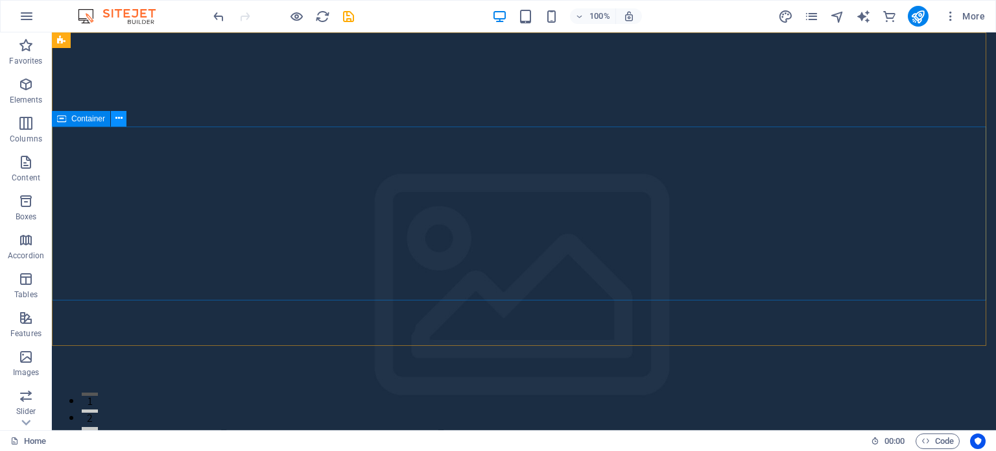
click at [119, 116] on icon at bounding box center [118, 119] width 7 height 14
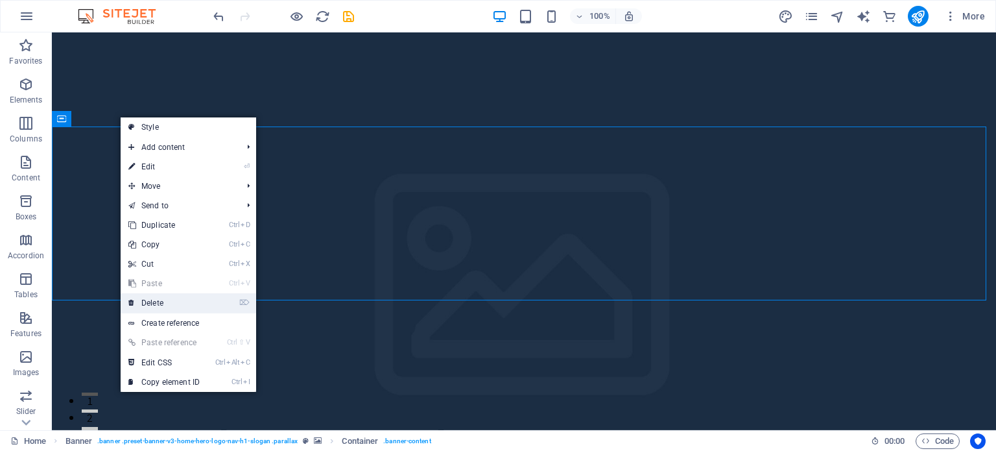
click at [174, 298] on link "⌦ Delete" at bounding box center [164, 302] width 87 height 19
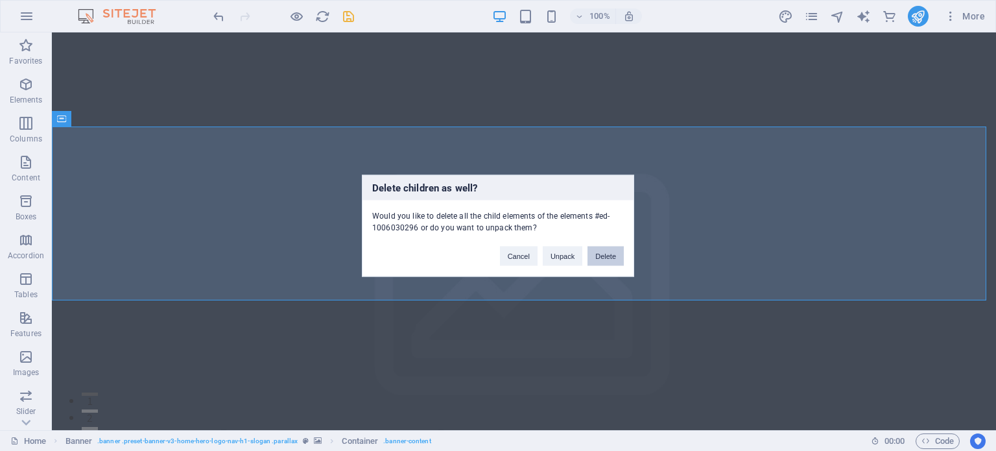
click at [604, 257] on button "Delete" at bounding box center [606, 255] width 36 height 19
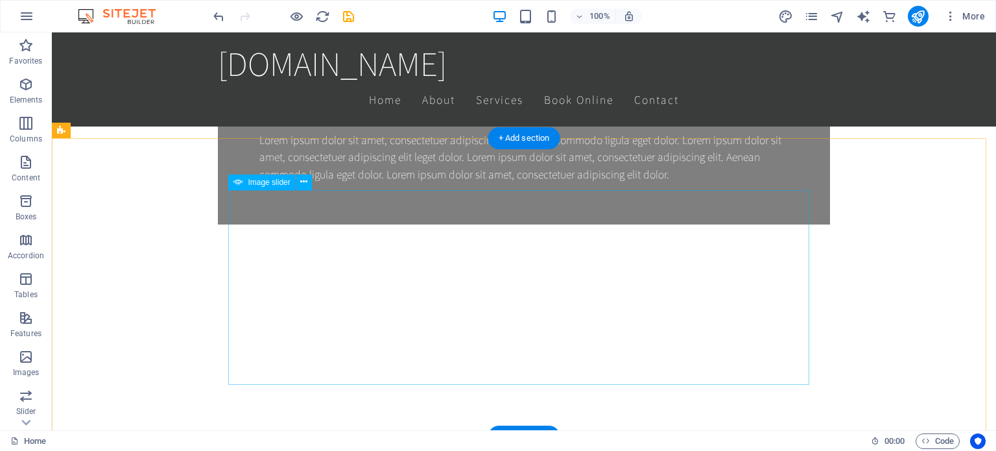
scroll to position [1038, 0]
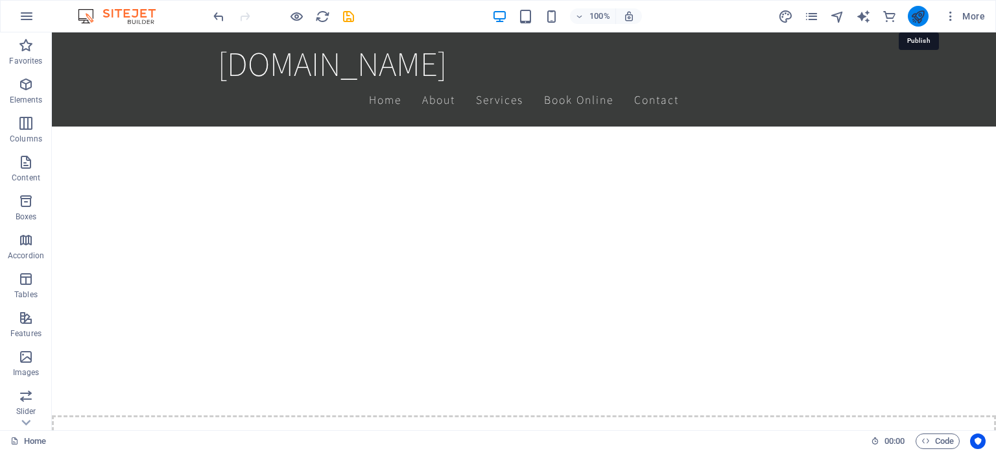
click at [924, 12] on icon "publish" at bounding box center [918, 16] width 15 height 15
checkbox input "false"
click at [921, 19] on icon "publish" at bounding box center [918, 16] width 15 height 15
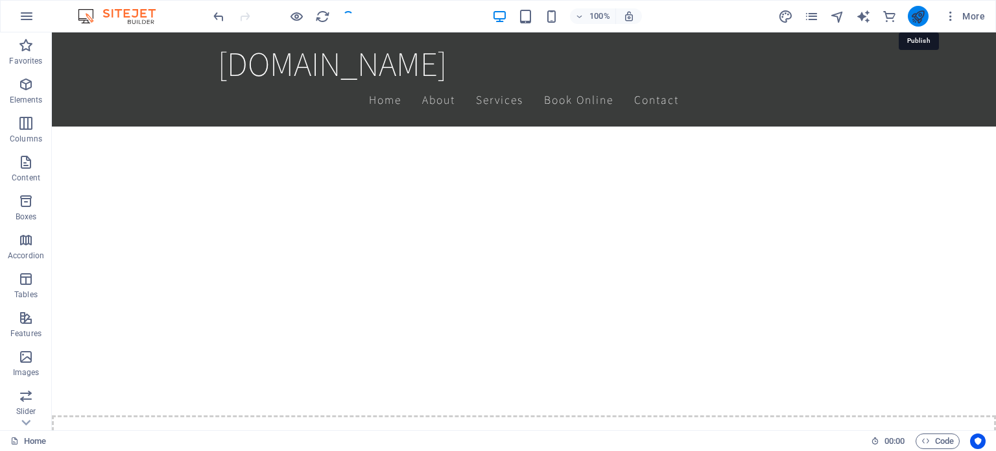
checkbox input "false"
click at [923, 12] on icon "publish" at bounding box center [918, 16] width 15 height 15
checkbox input "false"
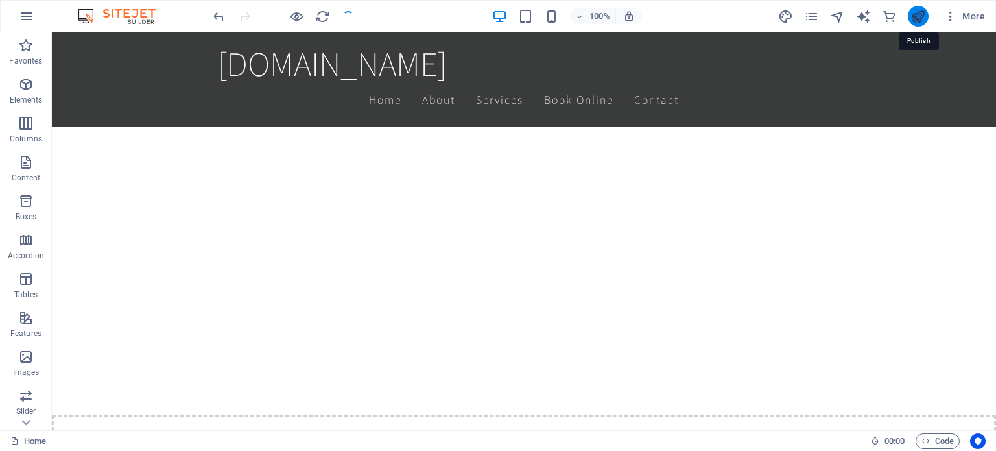
checkbox input "false"
click at [918, 18] on icon "publish" at bounding box center [918, 16] width 15 height 15
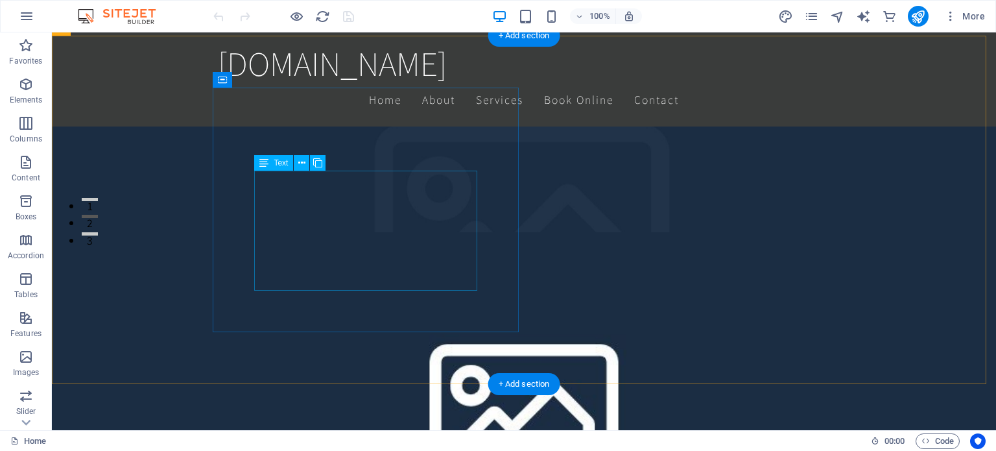
scroll to position [324, 0]
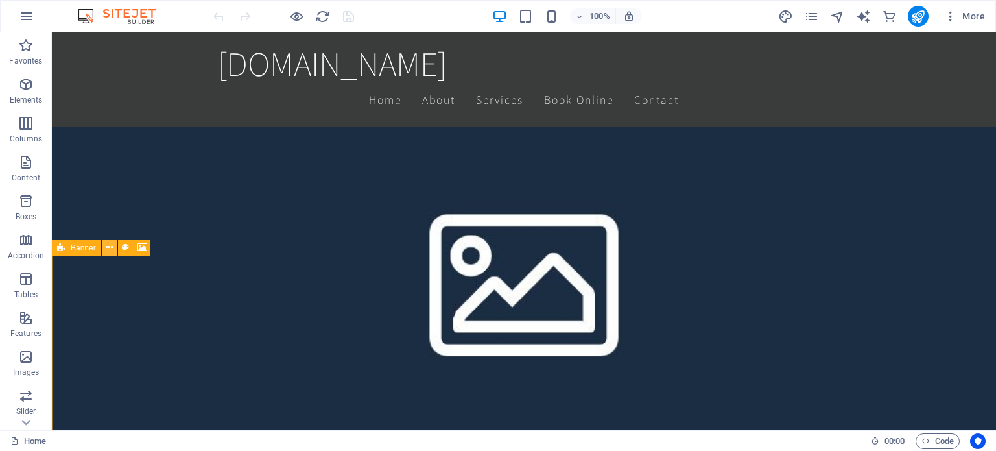
click at [109, 246] on icon at bounding box center [109, 248] width 7 height 14
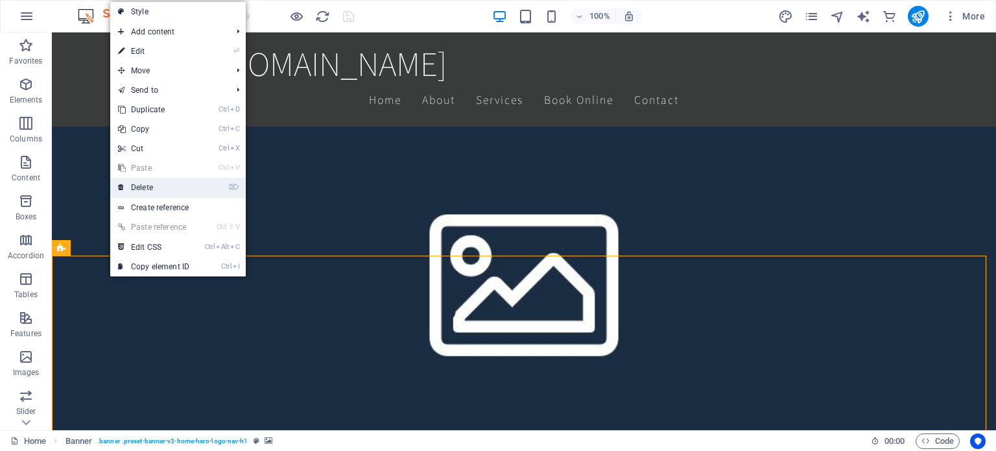
click at [161, 189] on link "⌦ Delete" at bounding box center [153, 187] width 87 height 19
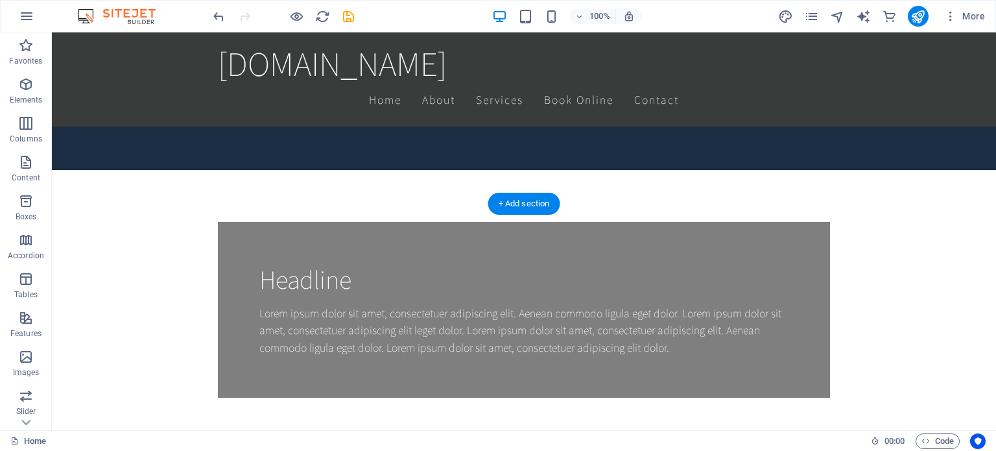
scroll to position [713, 0]
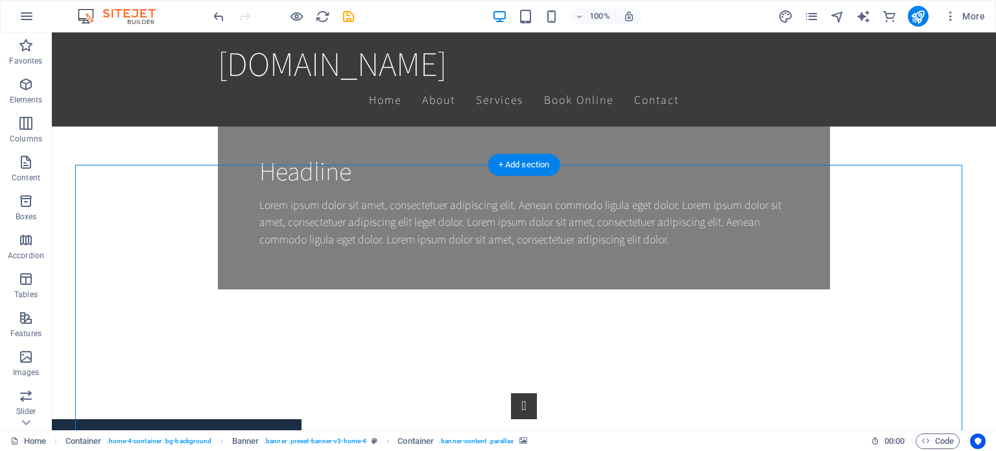
drag, startPoint x: 112, startPoint y: 163, endPoint x: 99, endPoint y: 151, distance: 17.0
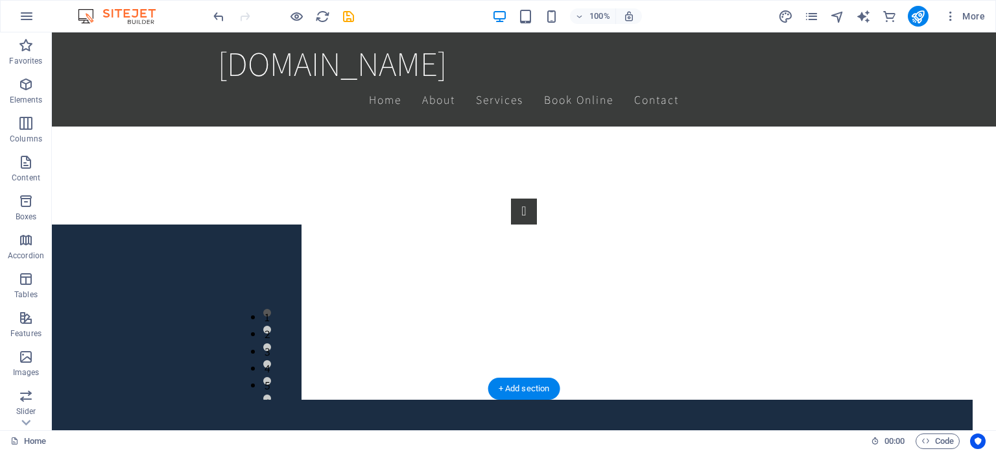
scroll to position [519, 0]
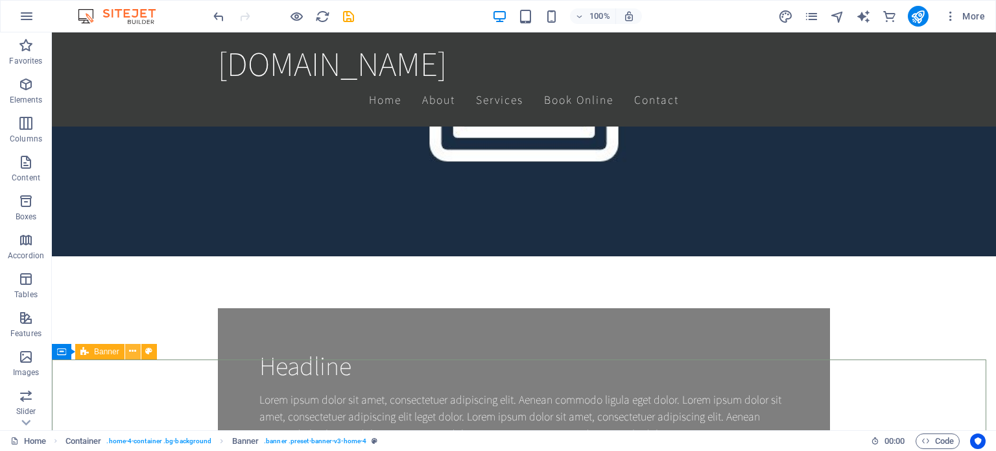
click at [136, 353] on button at bounding box center [133, 352] width 16 height 16
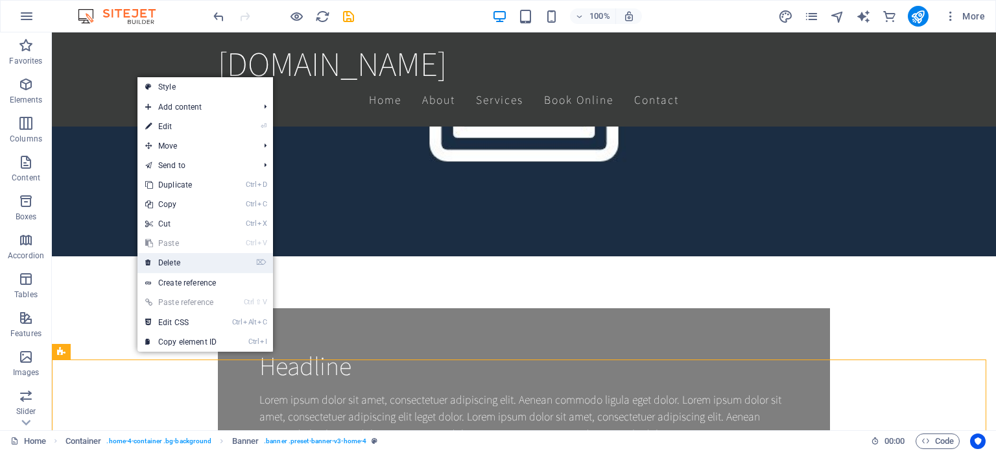
click at [174, 264] on link "⌦ Delete" at bounding box center [180, 262] width 87 height 19
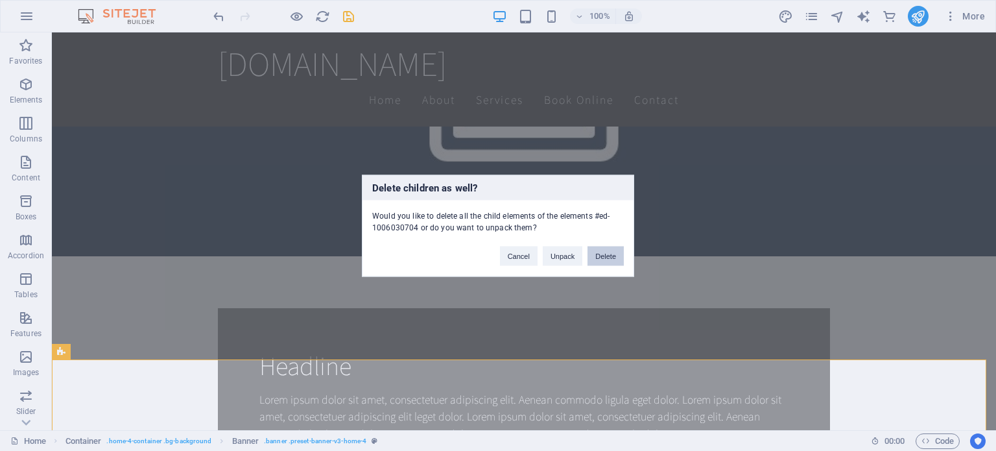
click at [615, 257] on button "Delete" at bounding box center [606, 255] width 36 height 19
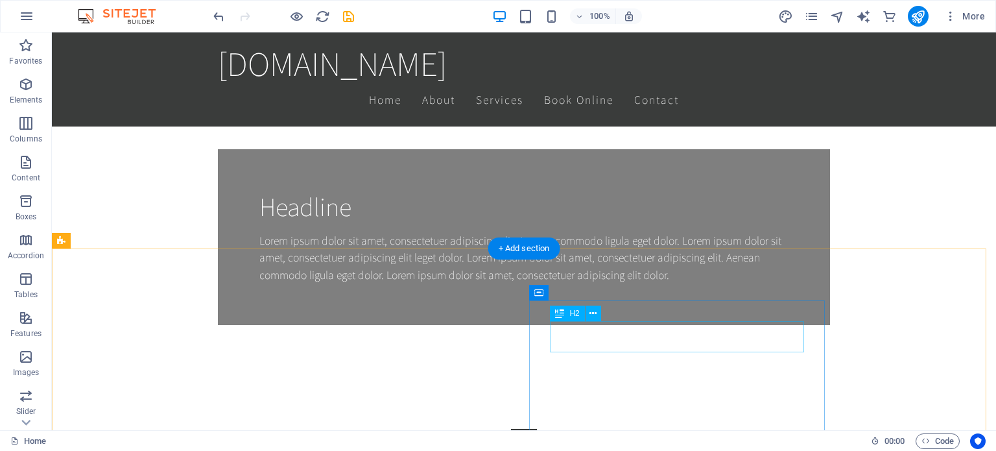
scroll to position [584, 0]
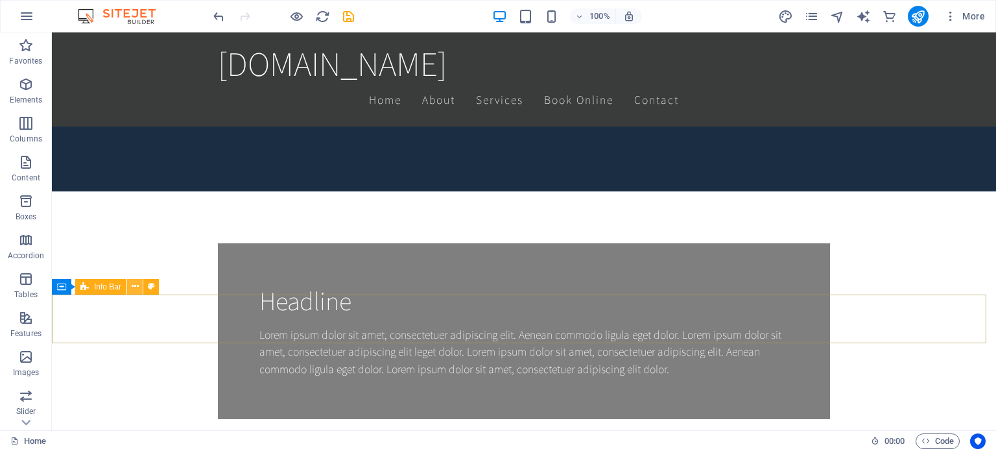
click at [137, 280] on icon at bounding box center [135, 287] width 7 height 14
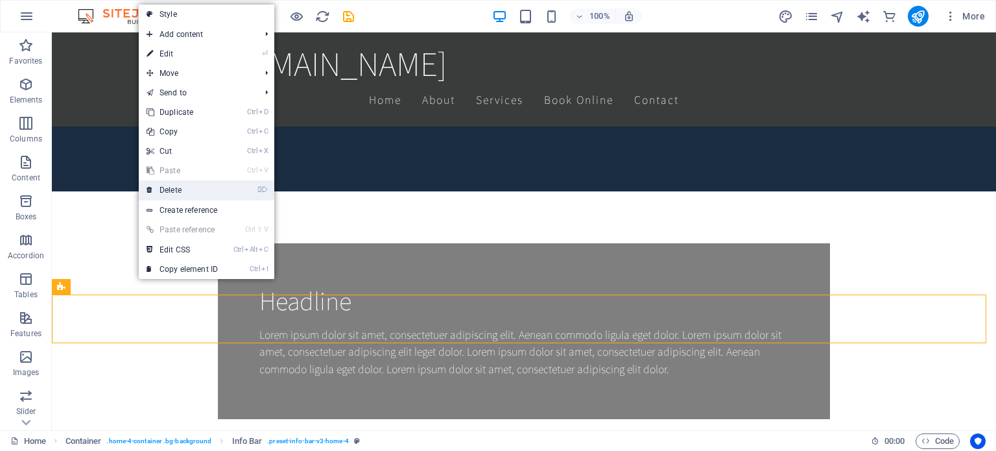
click at [174, 189] on link "⌦ Delete" at bounding box center [182, 189] width 87 height 19
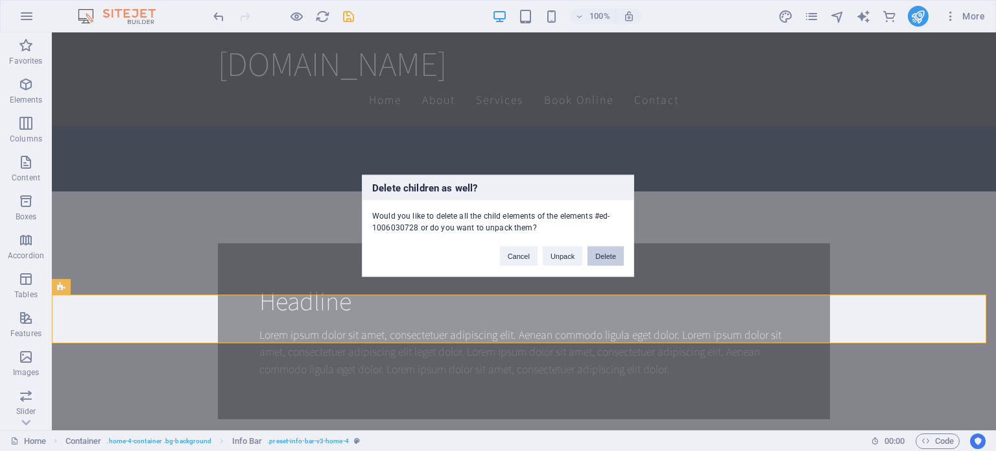
click at [600, 259] on button "Delete" at bounding box center [606, 255] width 36 height 19
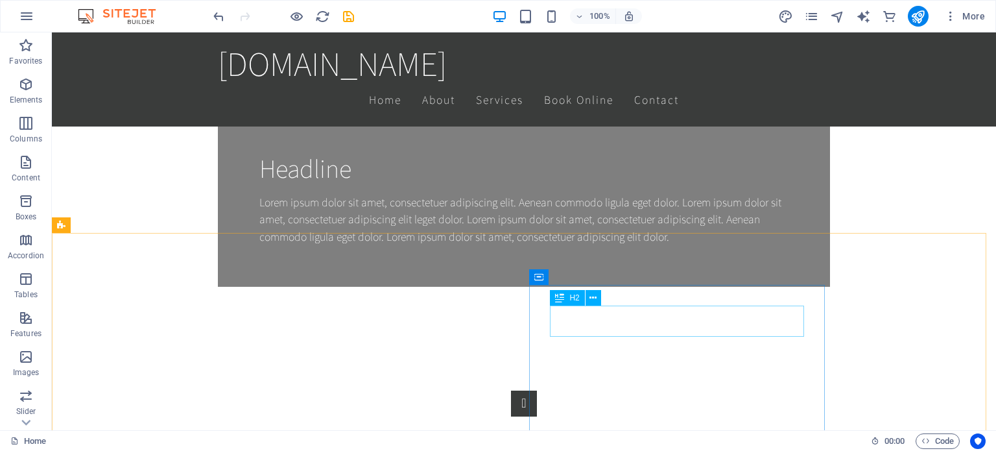
scroll to position [649, 0]
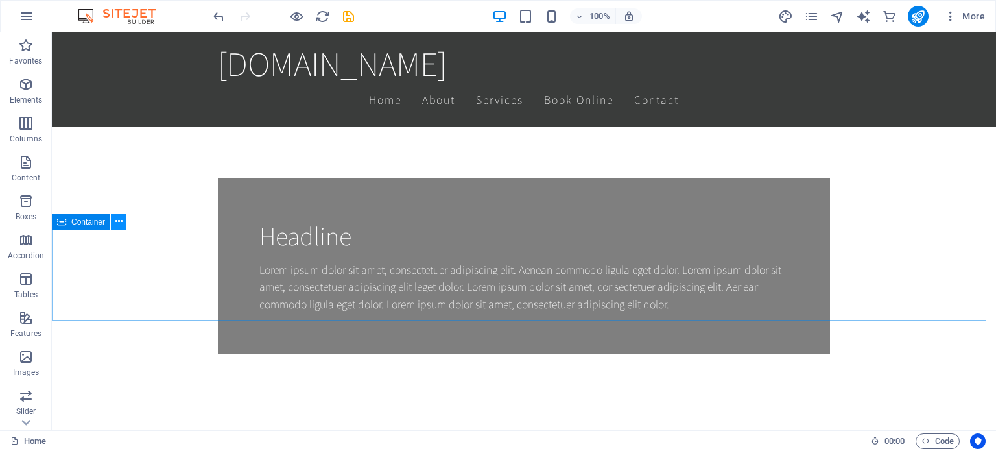
click at [119, 222] on icon at bounding box center [118, 222] width 7 height 14
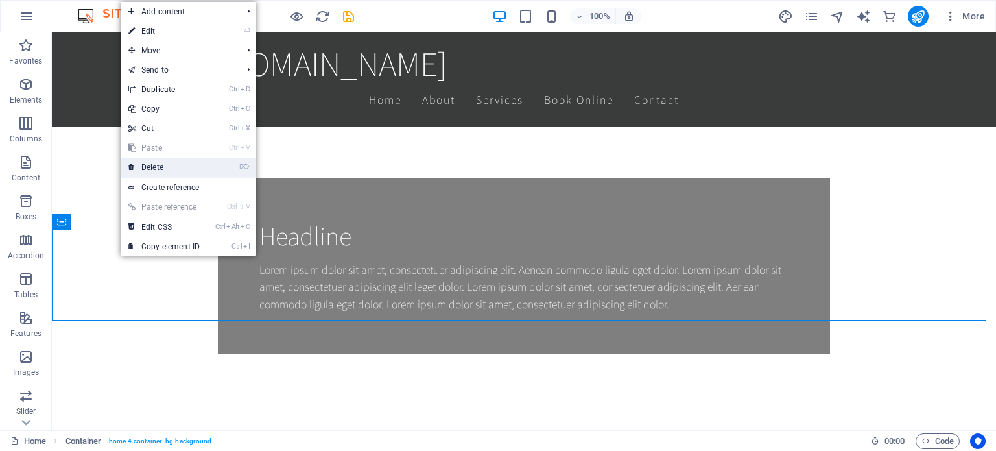
click at [159, 169] on link "⌦ Delete" at bounding box center [164, 167] width 87 height 19
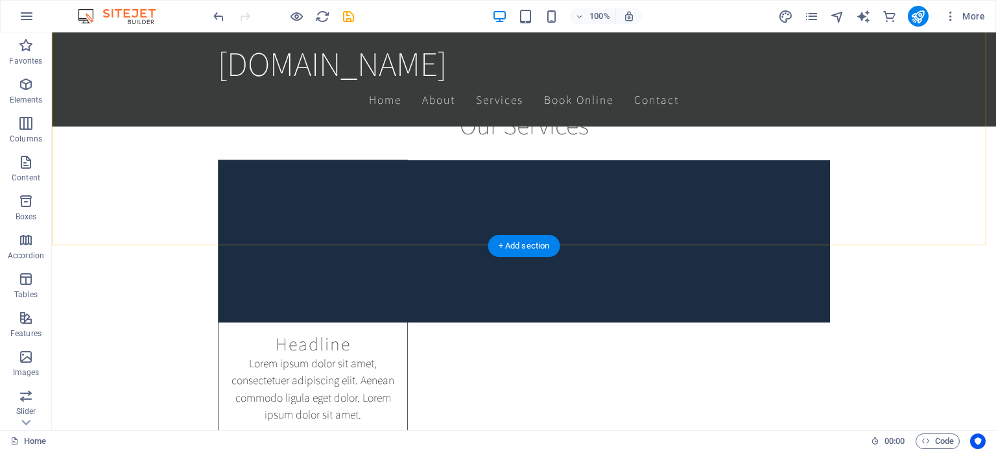
scroll to position [2075, 0]
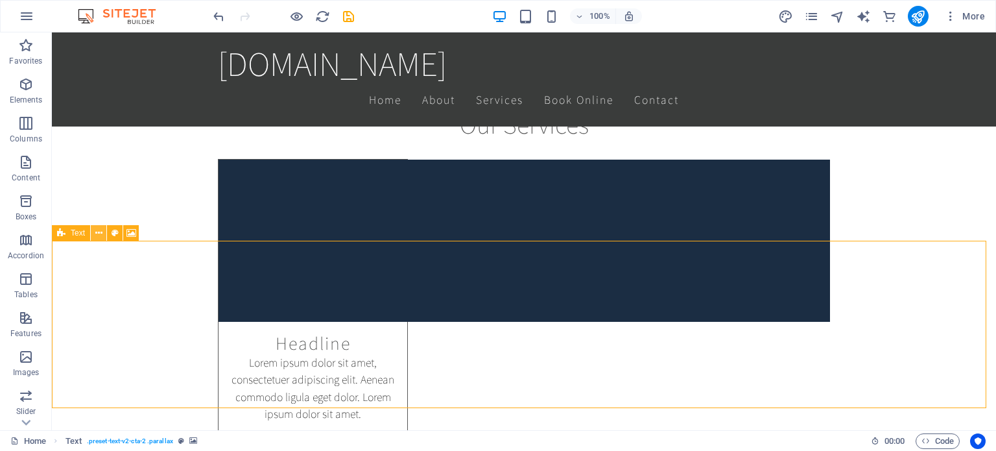
click at [97, 231] on icon at bounding box center [98, 233] width 7 height 14
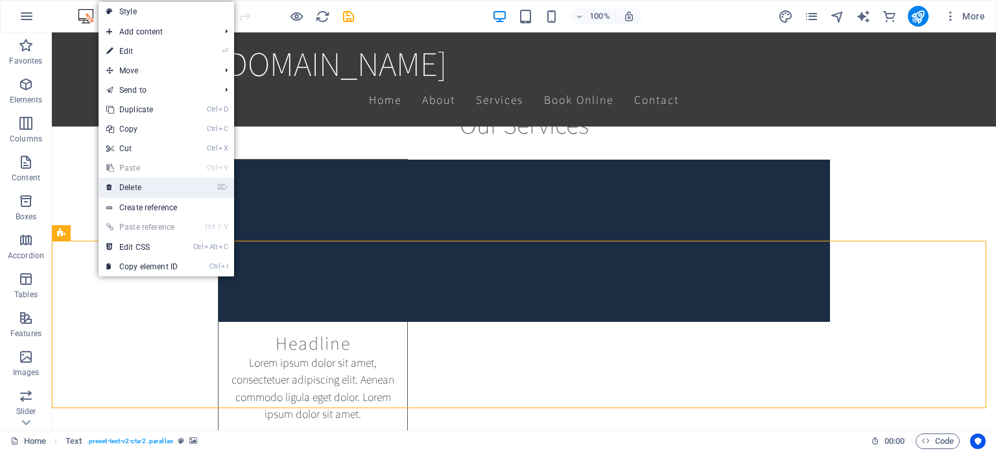
click at [144, 191] on link "⌦ Delete" at bounding box center [142, 187] width 87 height 19
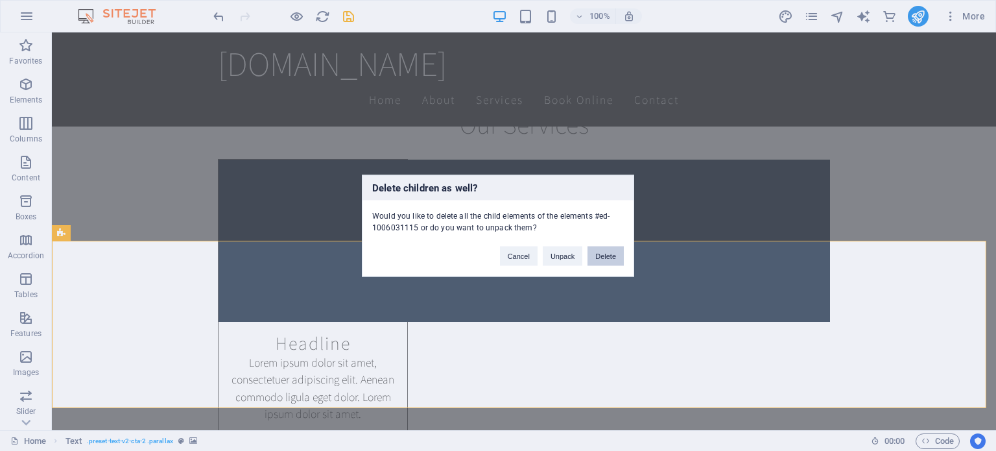
click at [607, 258] on button "Delete" at bounding box center [606, 255] width 36 height 19
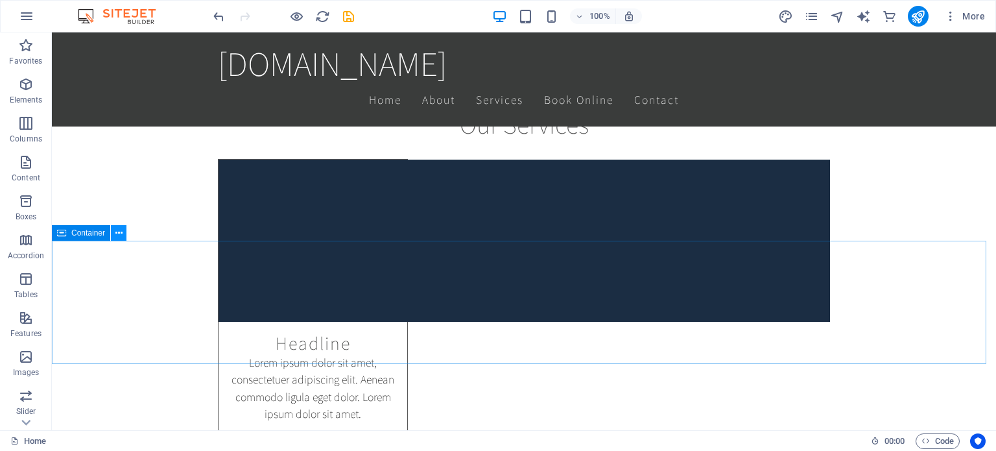
click at [119, 233] on icon at bounding box center [118, 233] width 7 height 14
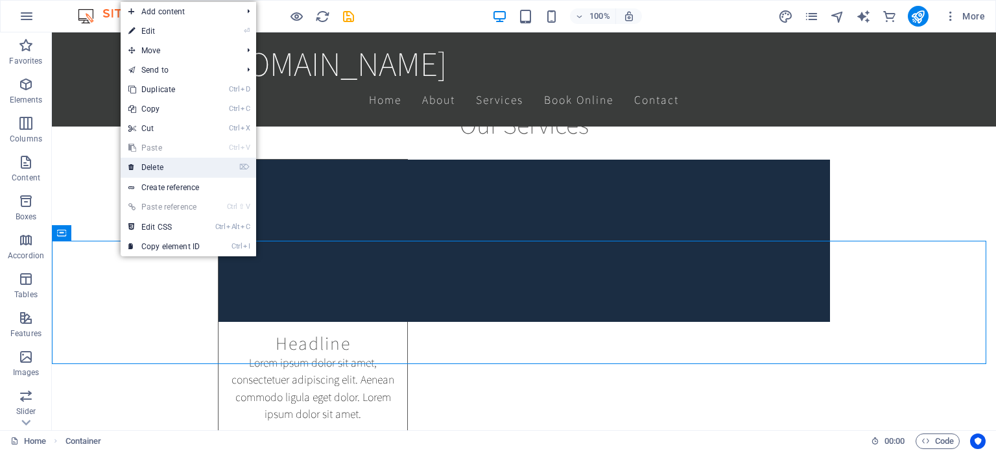
click at [171, 165] on link "⌦ Delete" at bounding box center [164, 167] width 87 height 19
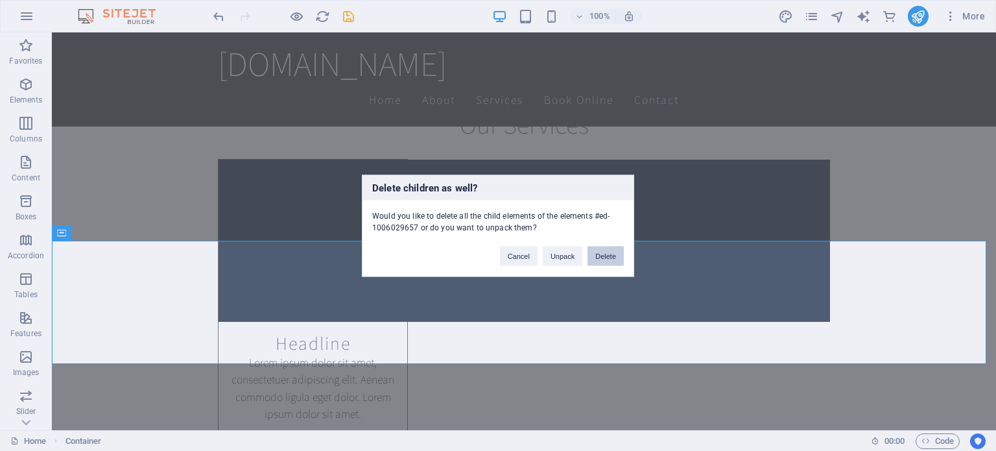
click at [604, 257] on button "Delete" at bounding box center [606, 255] width 36 height 19
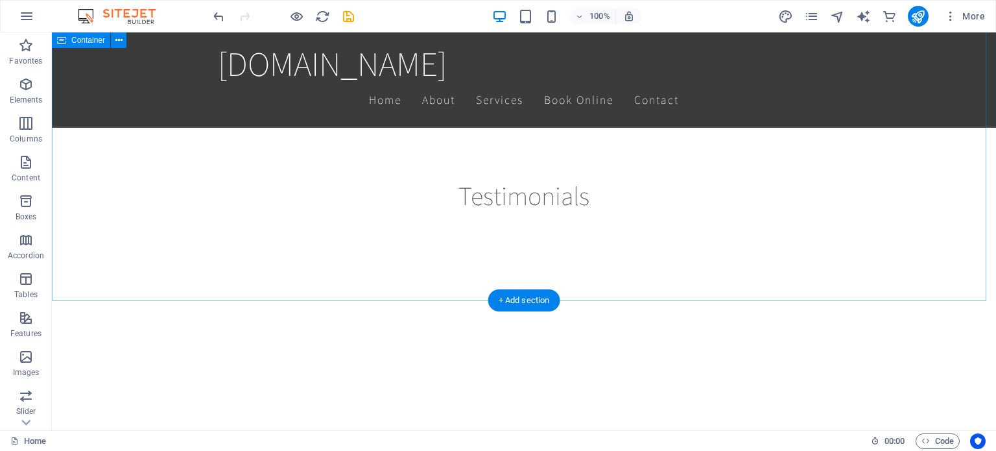
scroll to position [4216, 0]
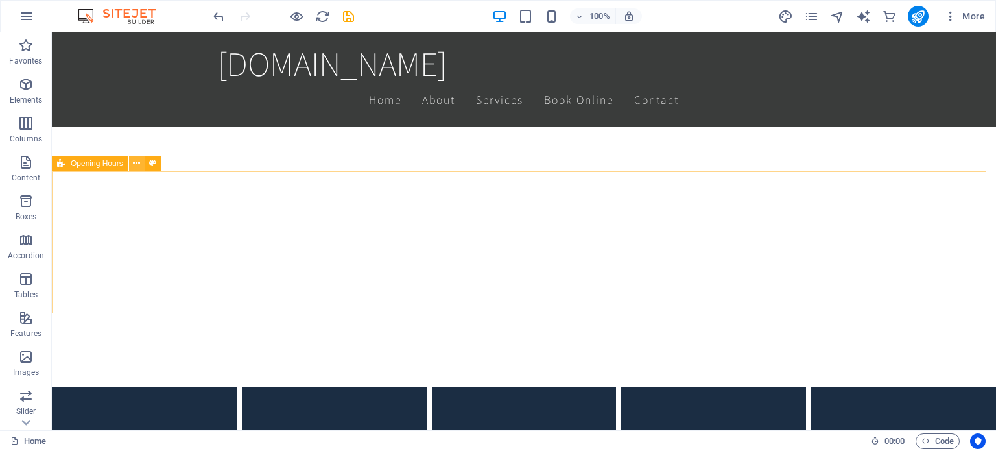
click at [137, 163] on icon at bounding box center [136, 163] width 7 height 14
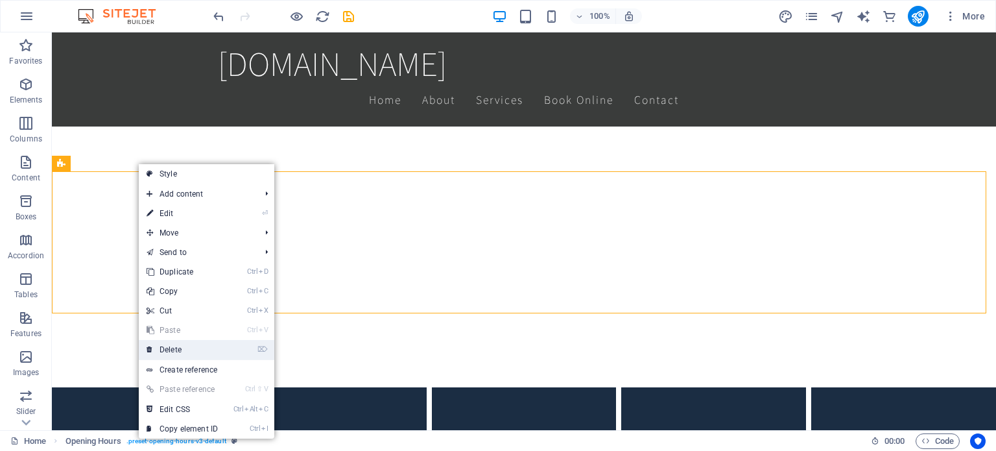
click at [186, 352] on link "⌦ Delete" at bounding box center [182, 349] width 87 height 19
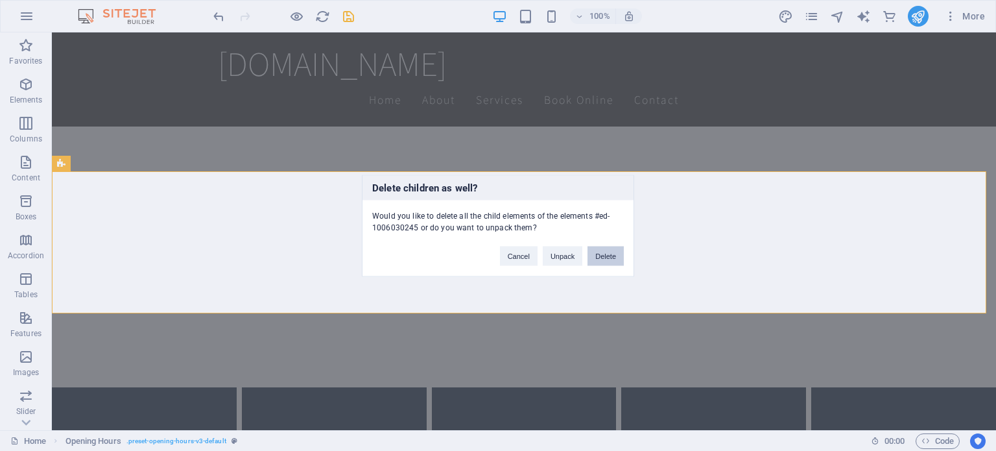
click at [607, 256] on button "Delete" at bounding box center [606, 255] width 36 height 19
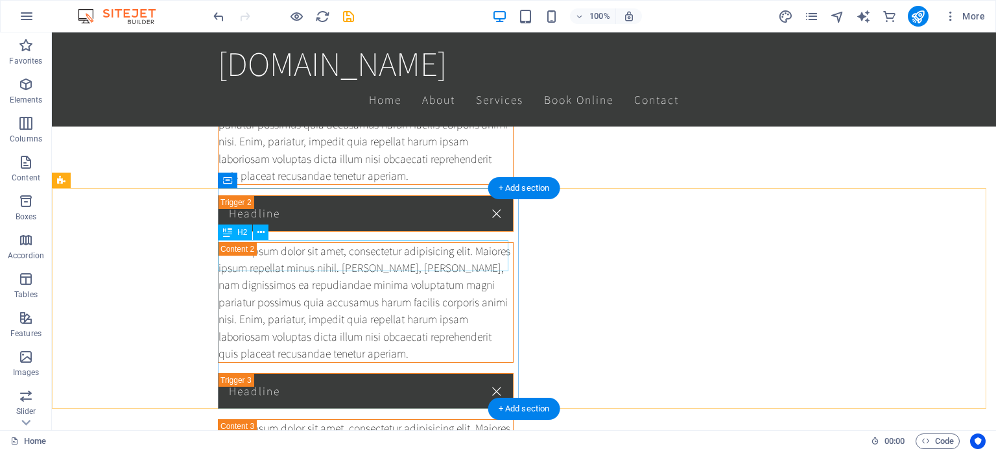
scroll to position [5513, 0]
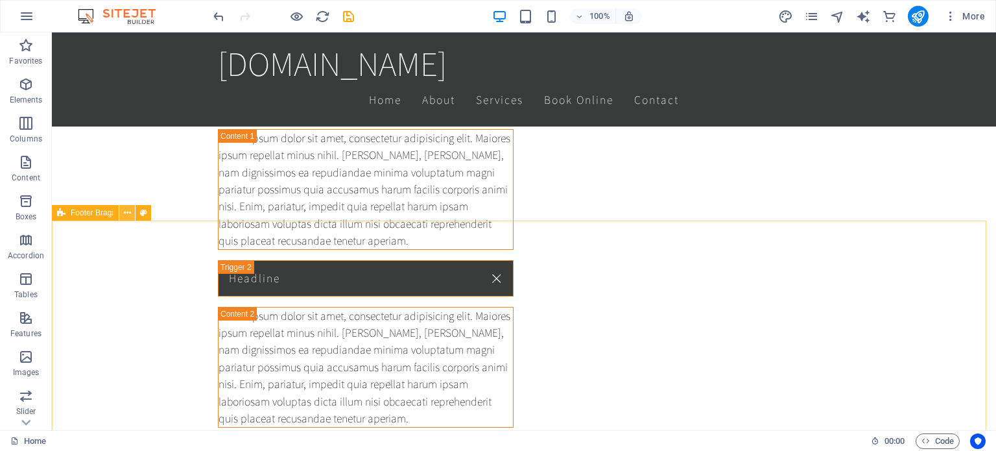
click at [126, 215] on icon at bounding box center [127, 213] width 7 height 14
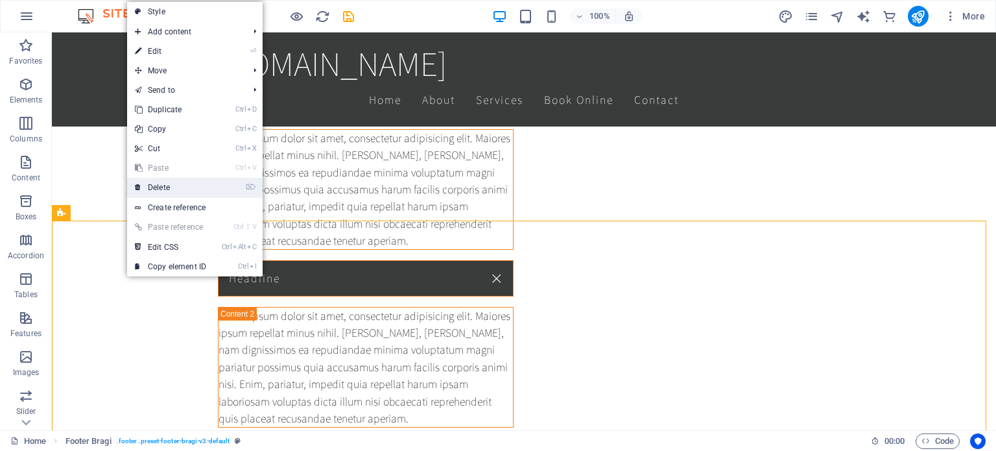
click at [145, 189] on link "⌦ Delete" at bounding box center [170, 187] width 87 height 19
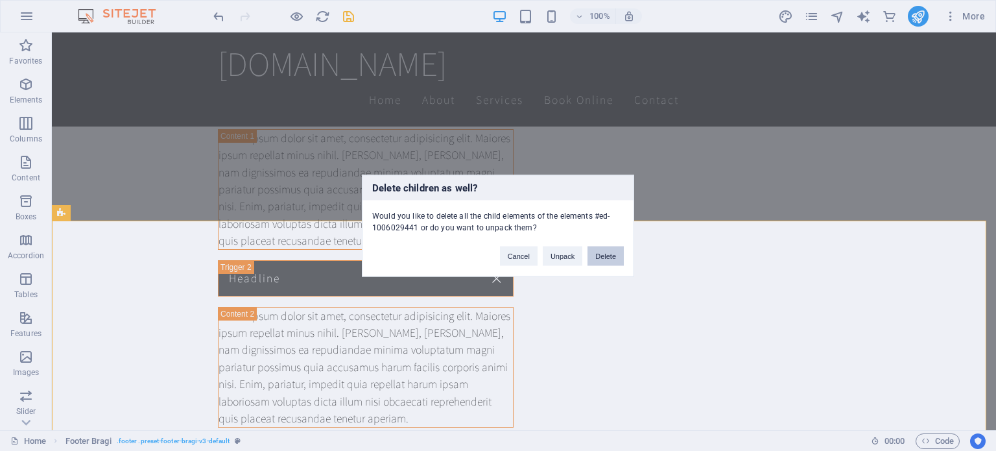
click at [610, 256] on button "Delete" at bounding box center [606, 255] width 36 height 19
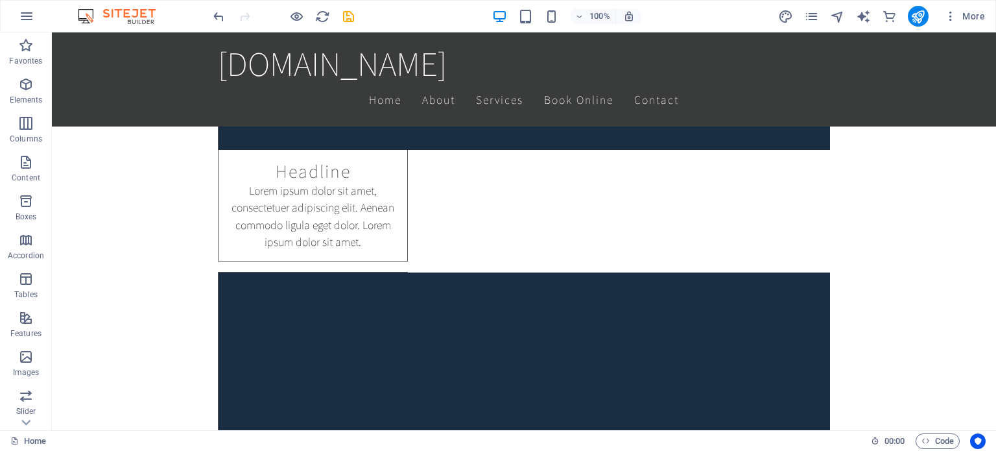
scroll to position [2400, 0]
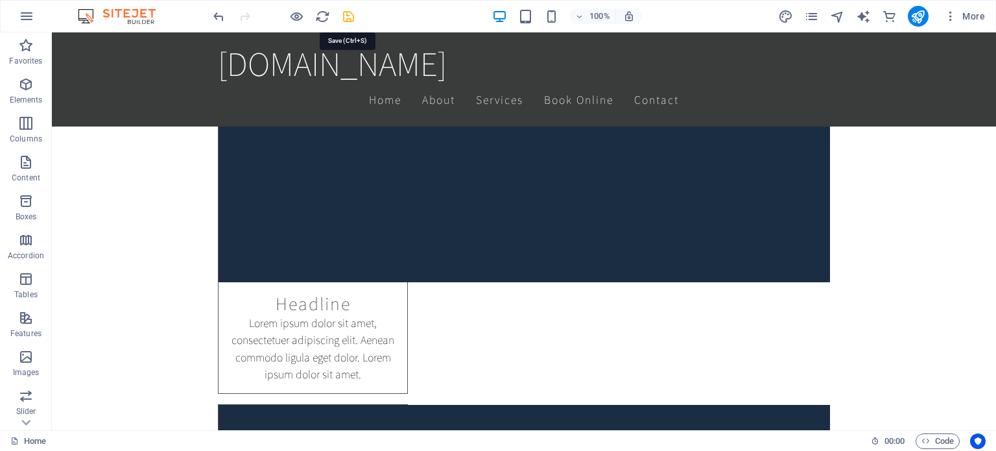
click at [346, 14] on icon "save" at bounding box center [348, 16] width 15 height 15
checkbox input "false"
click at [918, 11] on icon "publish" at bounding box center [918, 16] width 15 height 15
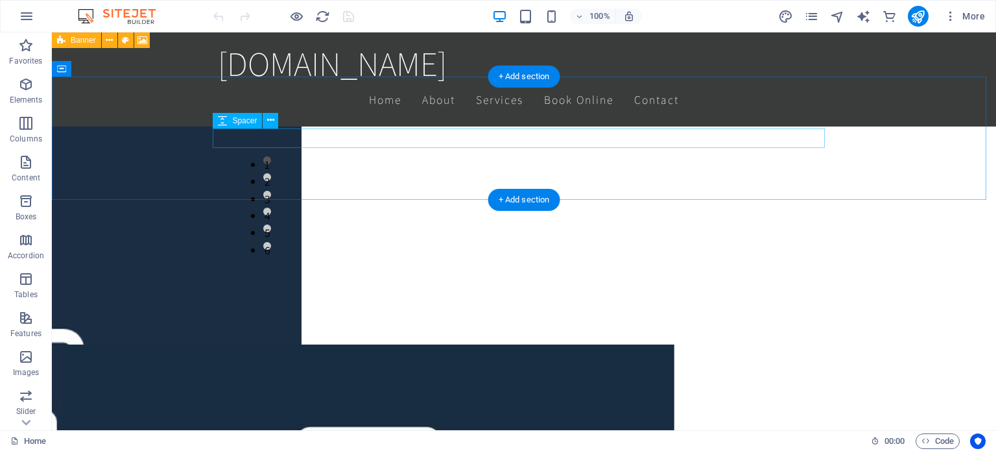
scroll to position [1038, 0]
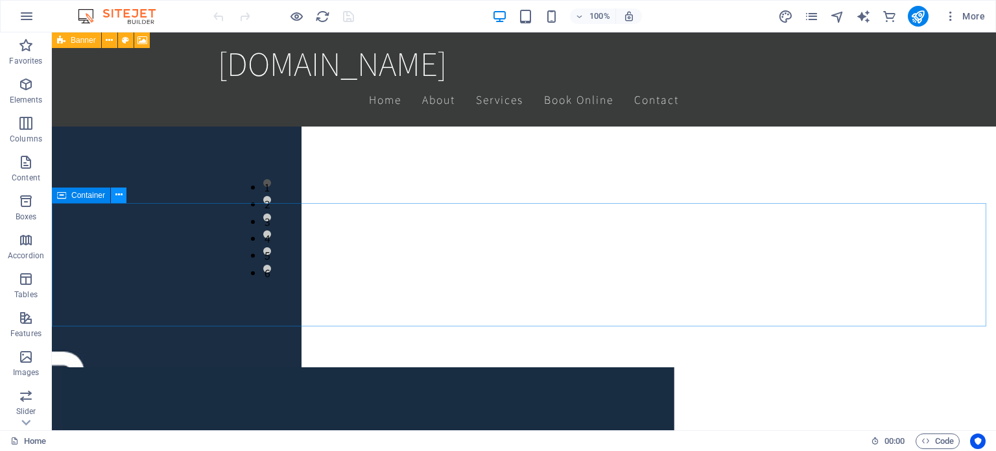
click at [119, 192] on icon at bounding box center [118, 195] width 7 height 14
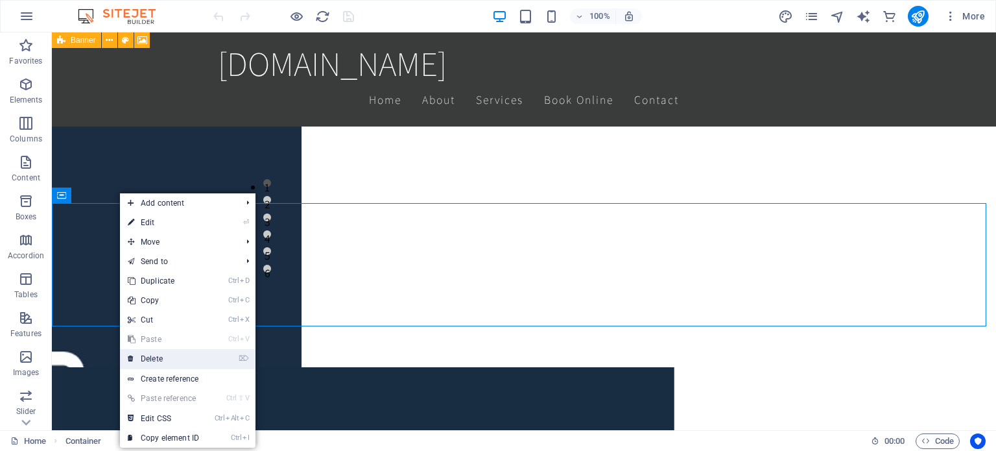
click at [163, 352] on link "⌦ Delete" at bounding box center [163, 358] width 87 height 19
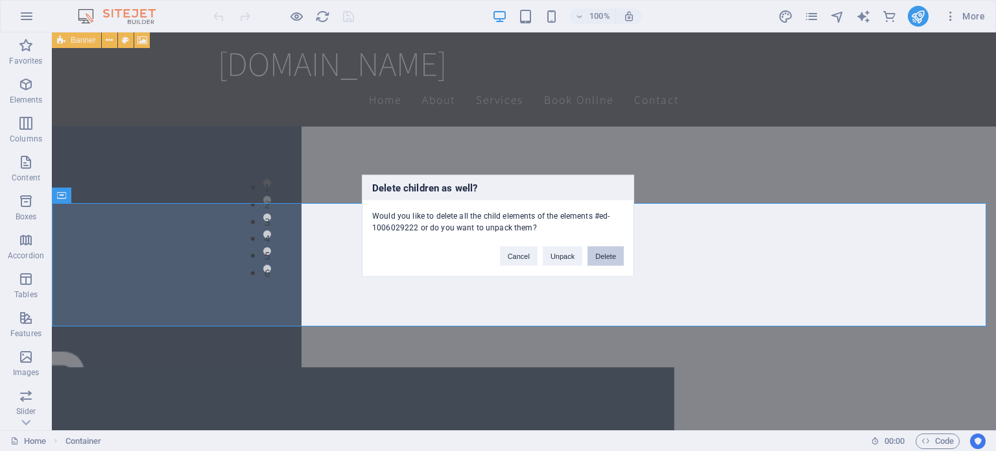
click at [616, 257] on button "Delete" at bounding box center [606, 255] width 36 height 19
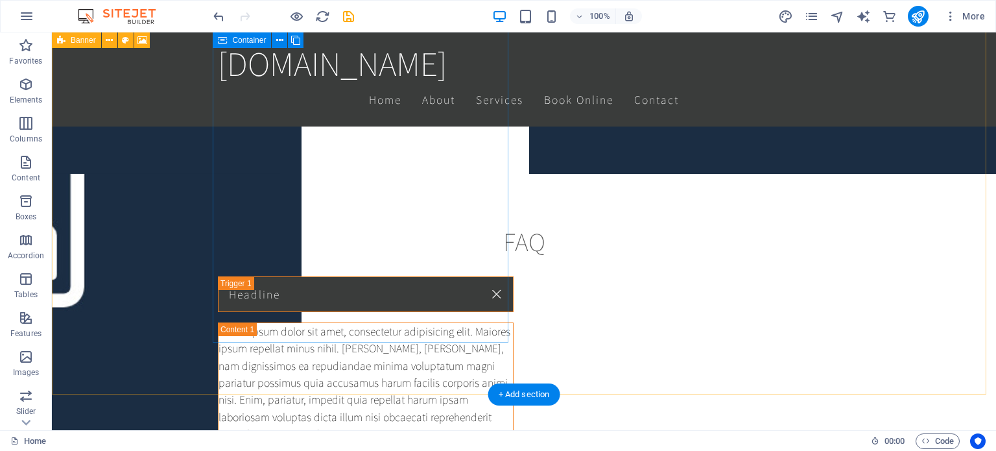
scroll to position [5586, 0]
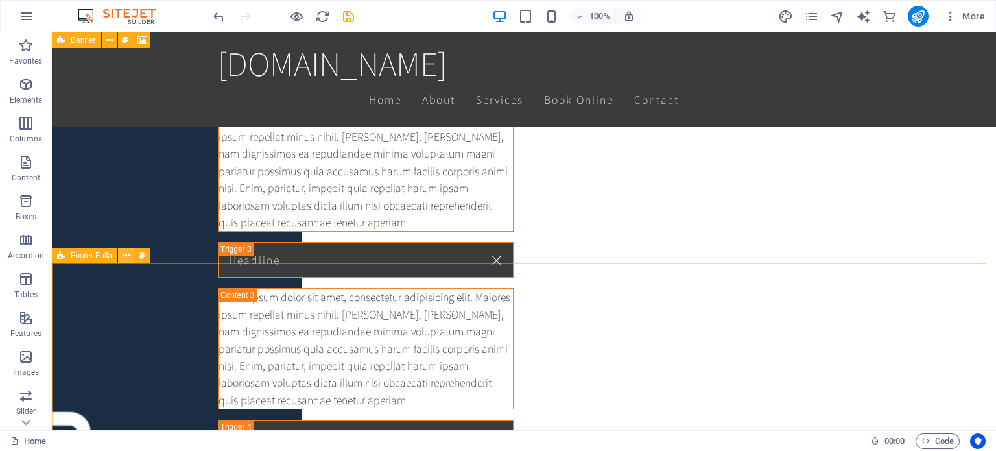
click at [126, 253] on icon at bounding box center [126, 256] width 7 height 14
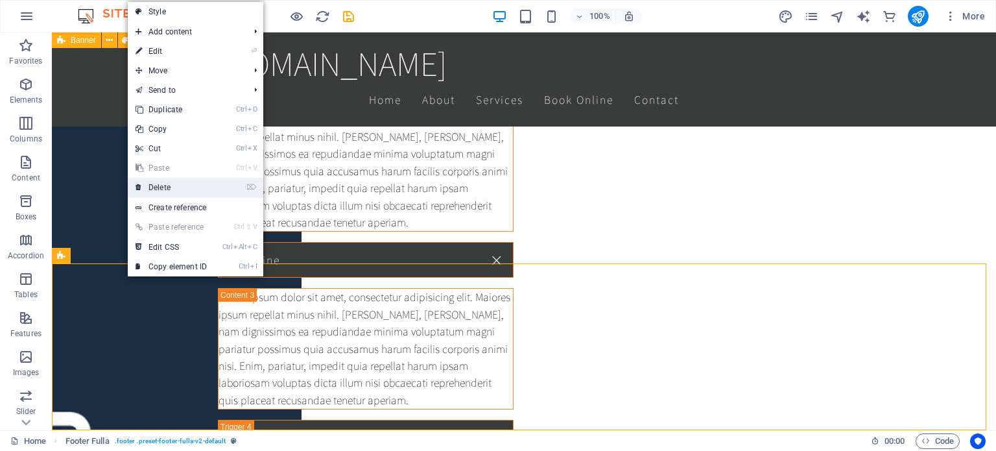
click at [174, 193] on link "⌦ Delete" at bounding box center [171, 187] width 87 height 19
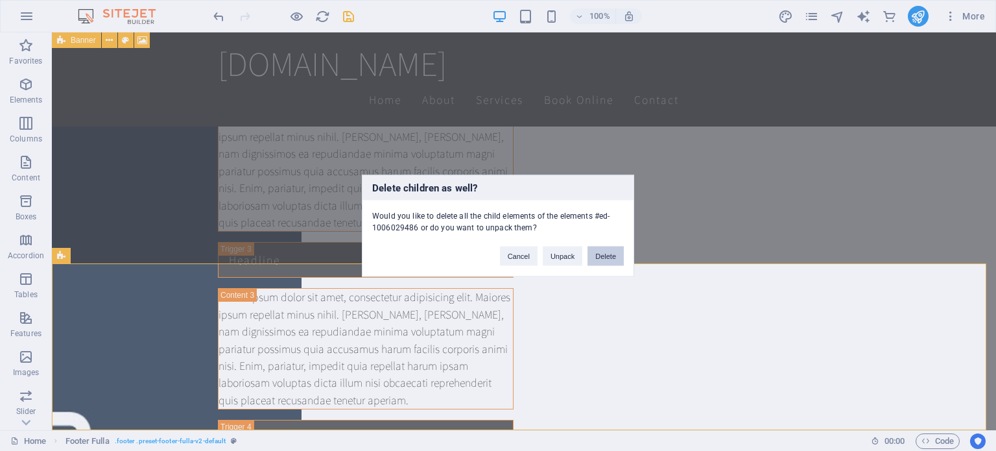
click at [606, 254] on button "Delete" at bounding box center [606, 255] width 36 height 19
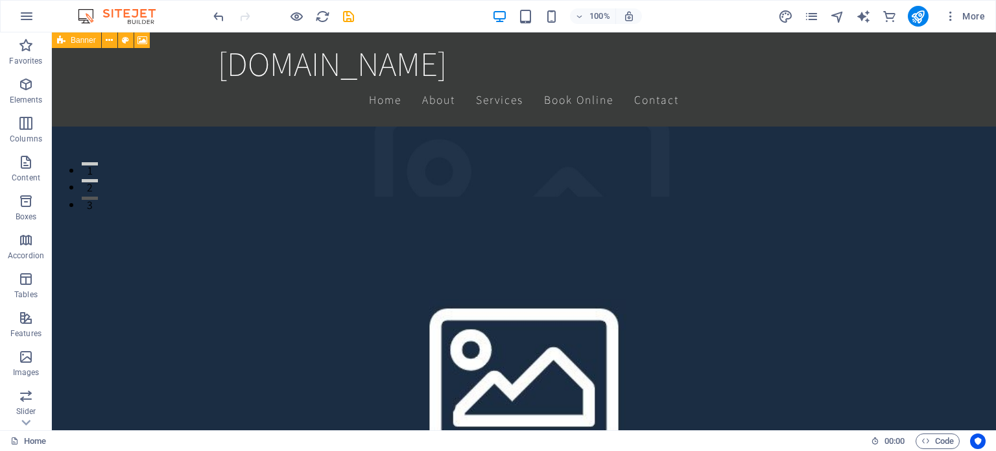
scroll to position [0, 0]
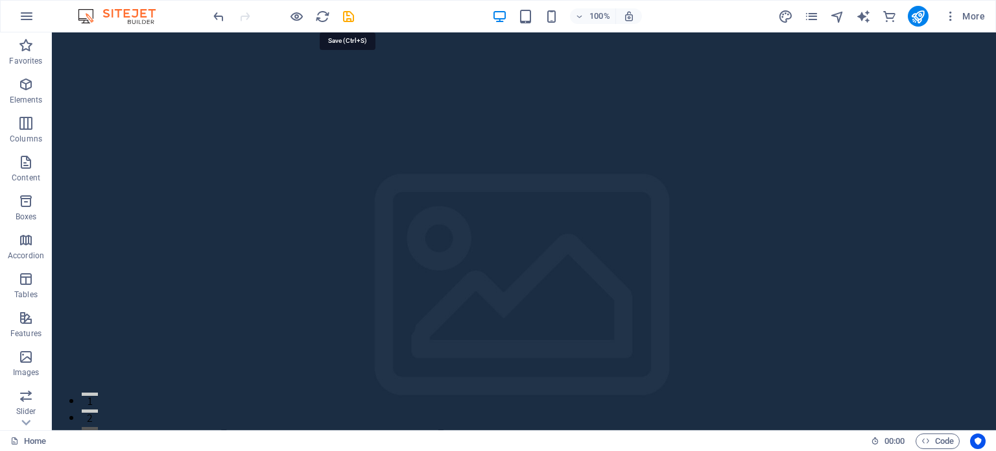
click at [349, 16] on icon "save" at bounding box center [348, 16] width 15 height 15
checkbox input "false"
click at [919, 18] on icon "publish" at bounding box center [918, 16] width 15 height 15
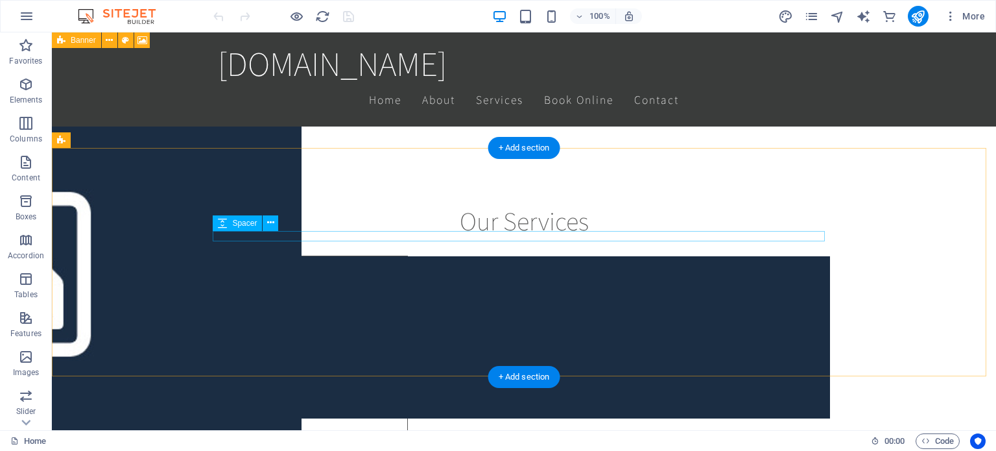
scroll to position [1816, 0]
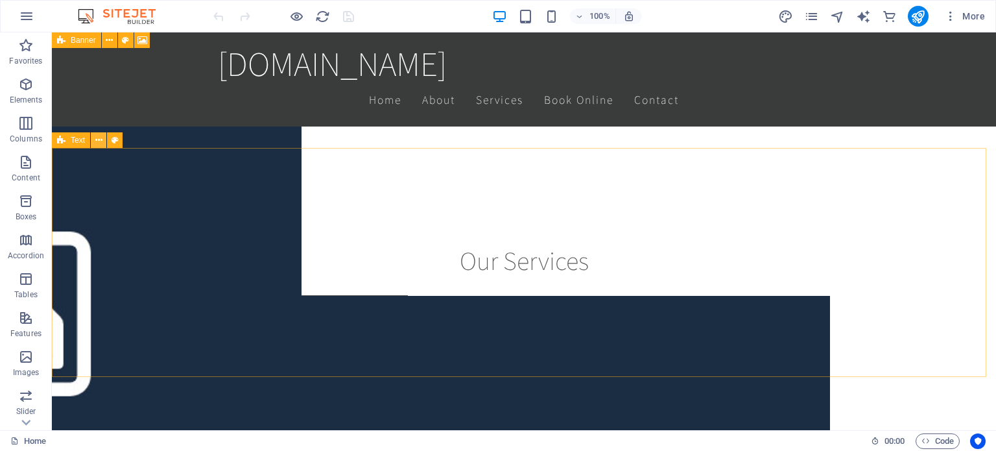
click at [99, 139] on icon at bounding box center [98, 141] width 7 height 14
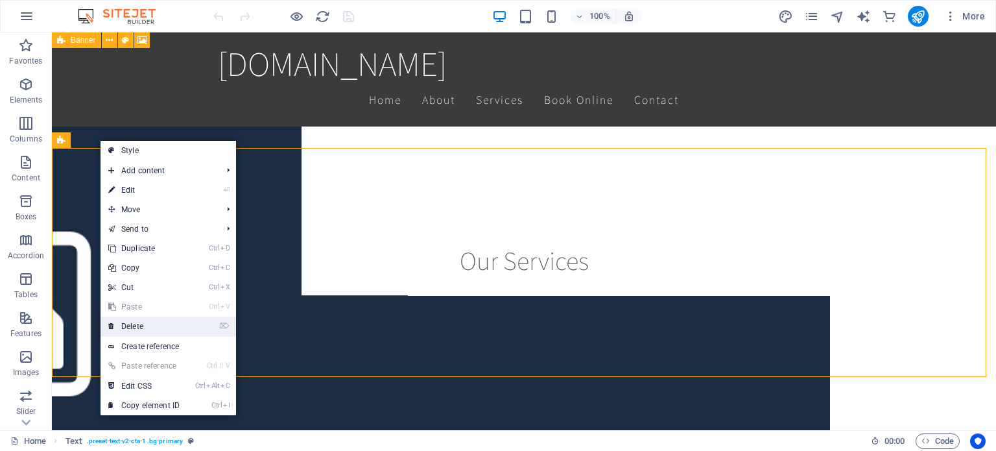
click at [148, 324] on link "⌦ Delete" at bounding box center [144, 326] width 87 height 19
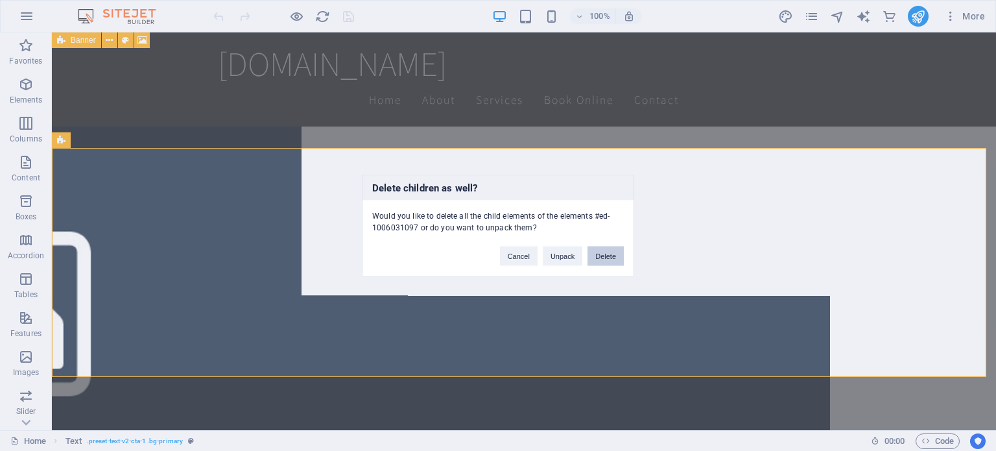
click at [604, 260] on button "Delete" at bounding box center [606, 255] width 36 height 19
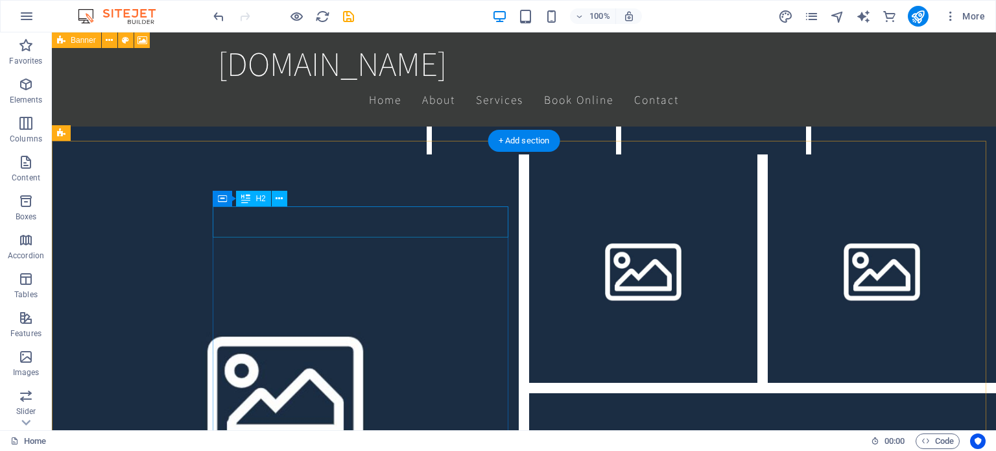
scroll to position [4151, 0]
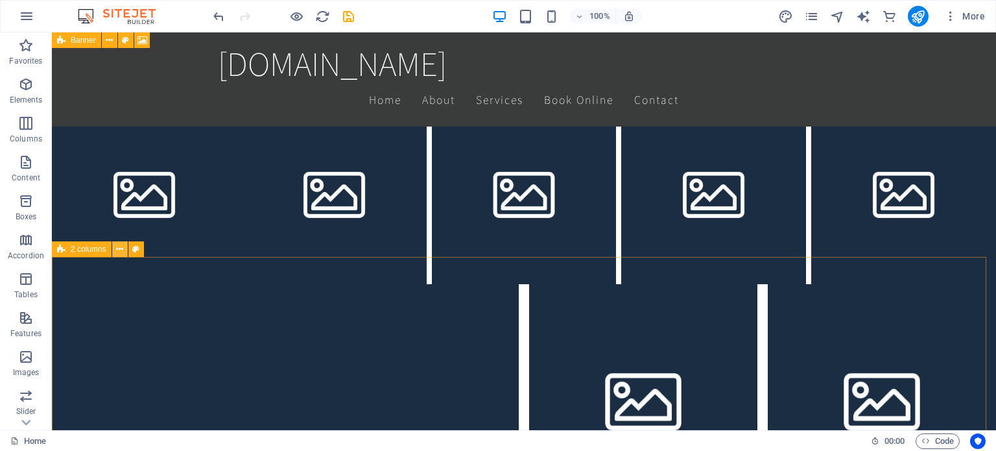
click at [122, 249] on icon at bounding box center [119, 250] width 7 height 14
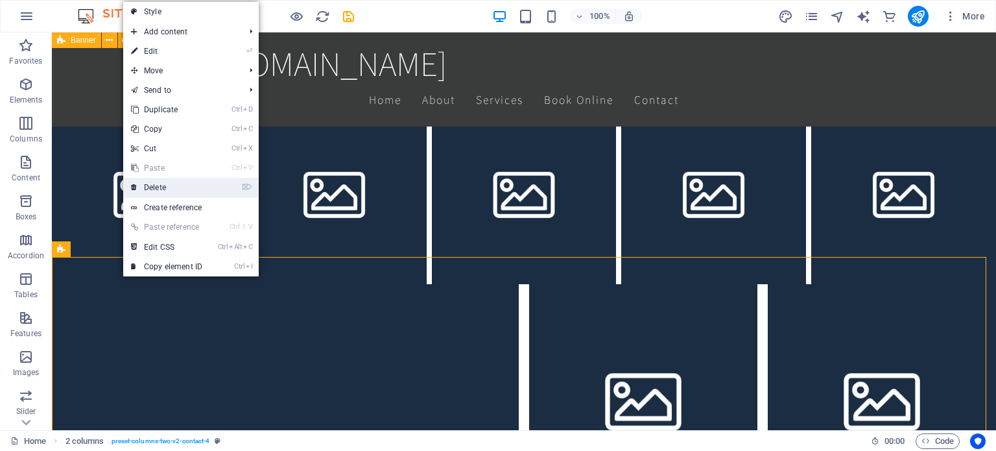
click at [172, 187] on link "⌦ Delete" at bounding box center [166, 187] width 87 height 19
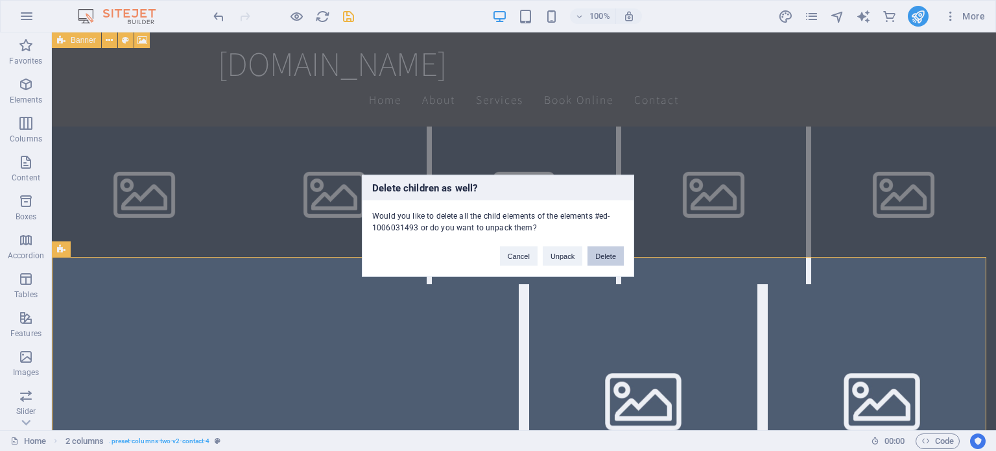
click at [599, 248] on button "Delete" at bounding box center [606, 255] width 36 height 19
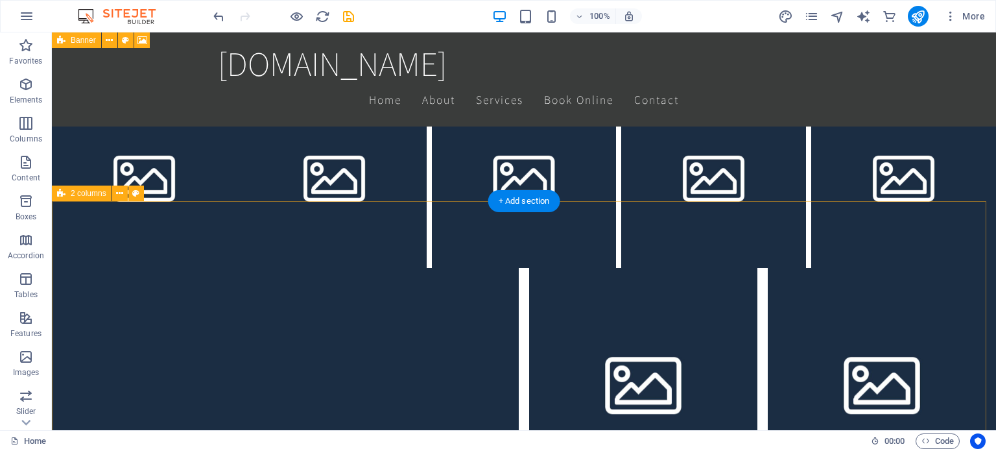
scroll to position [4243, 0]
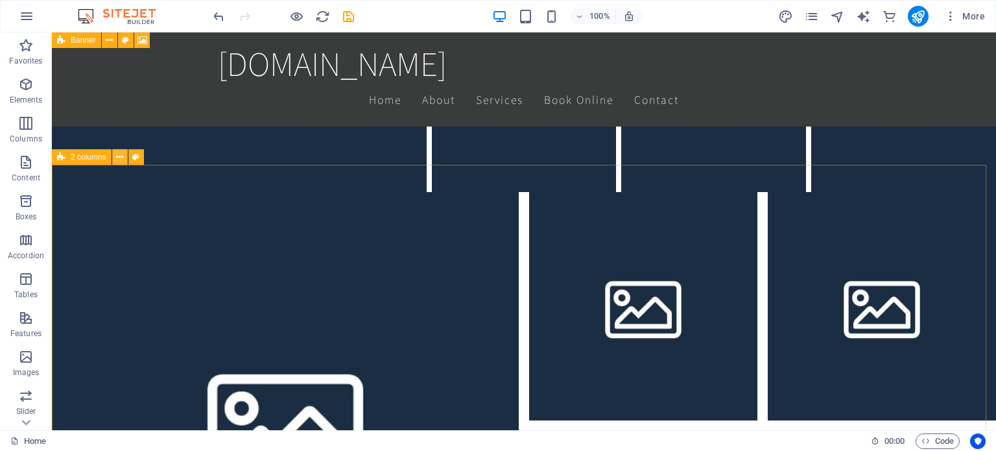
click at [123, 156] on button at bounding box center [120, 157] width 16 height 16
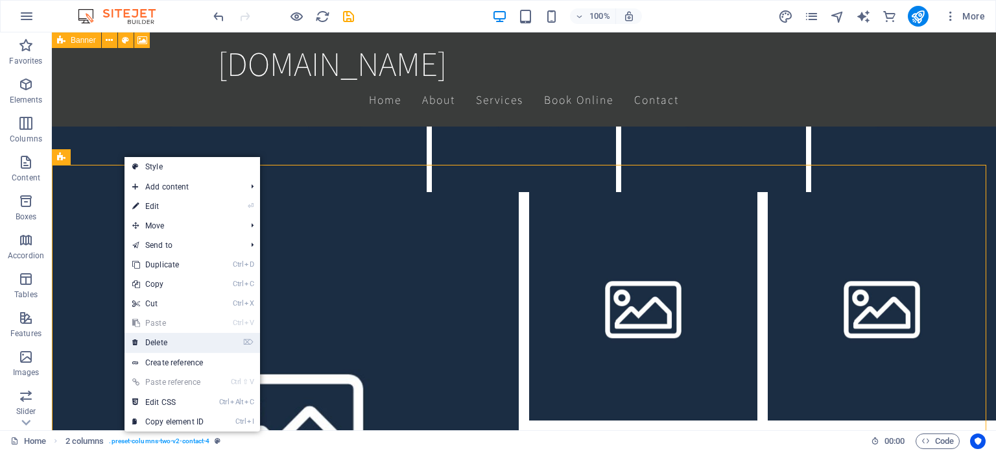
click at [179, 344] on link "⌦ Delete" at bounding box center [168, 342] width 87 height 19
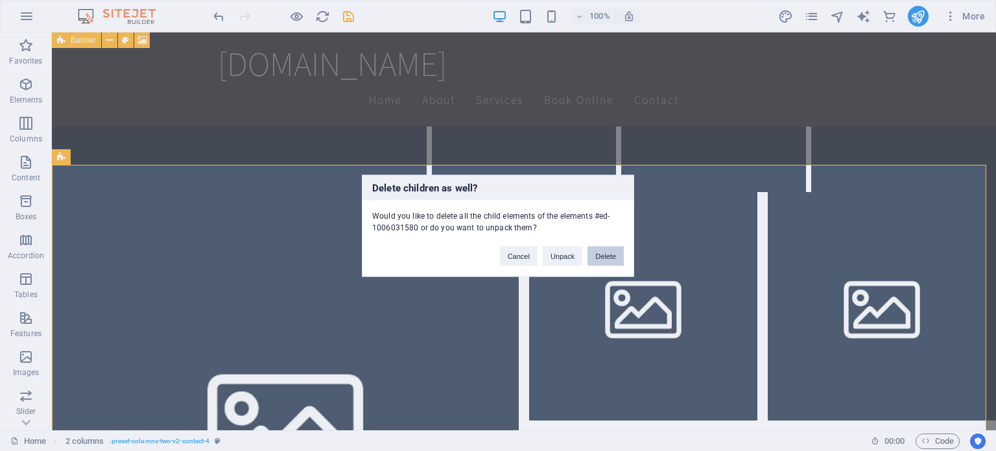
drag, startPoint x: 606, startPoint y: 252, endPoint x: 553, endPoint y: 220, distance: 61.4
click at [605, 252] on button "Delete" at bounding box center [606, 255] width 36 height 19
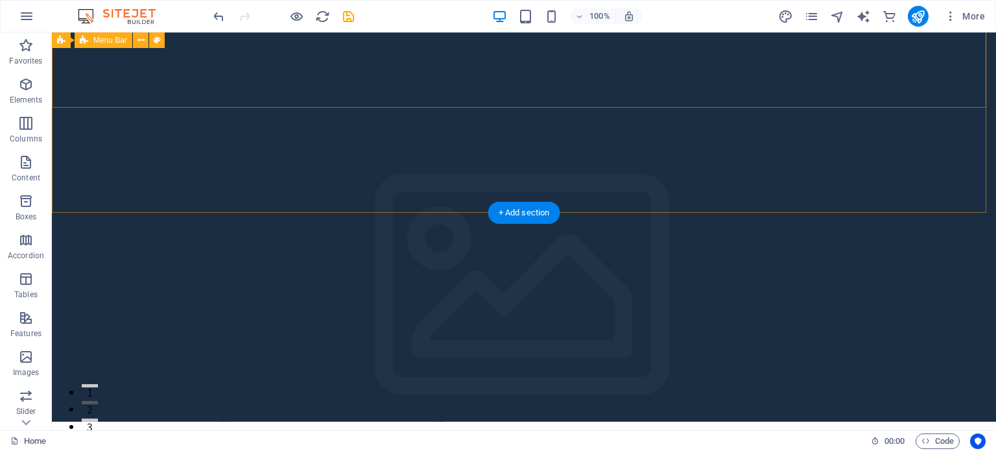
scroll to position [0, 0]
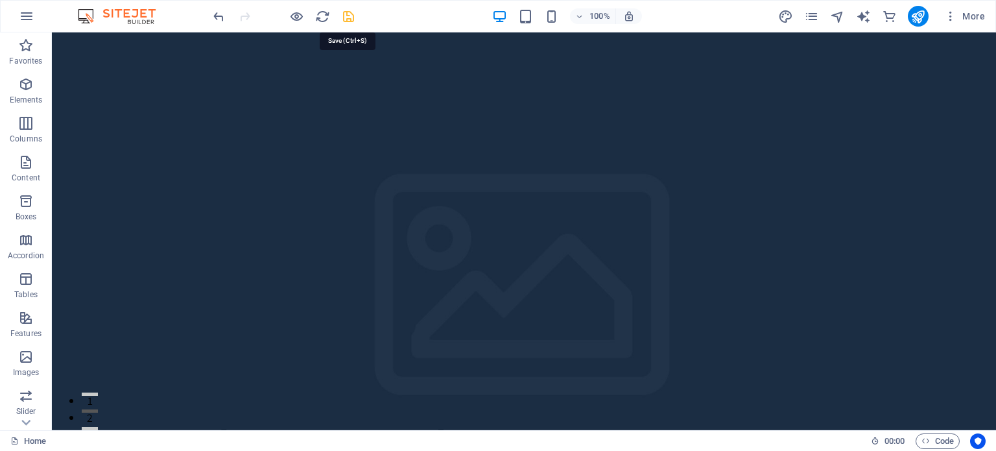
click at [348, 14] on icon "save" at bounding box center [348, 16] width 15 height 15
checkbox input "false"
click at [916, 18] on icon "publish" at bounding box center [918, 16] width 15 height 15
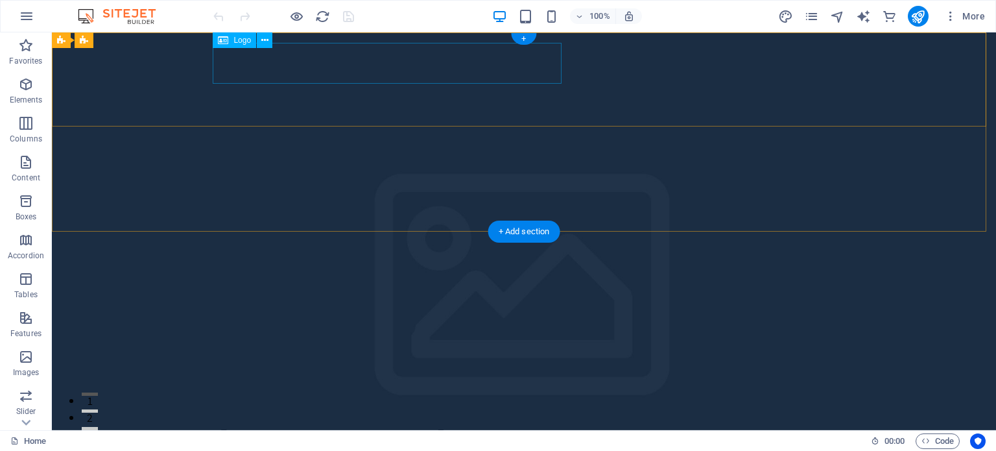
click at [407, 392] on div "[DOMAIN_NAME]" at bounding box center [524, 412] width 612 height 41
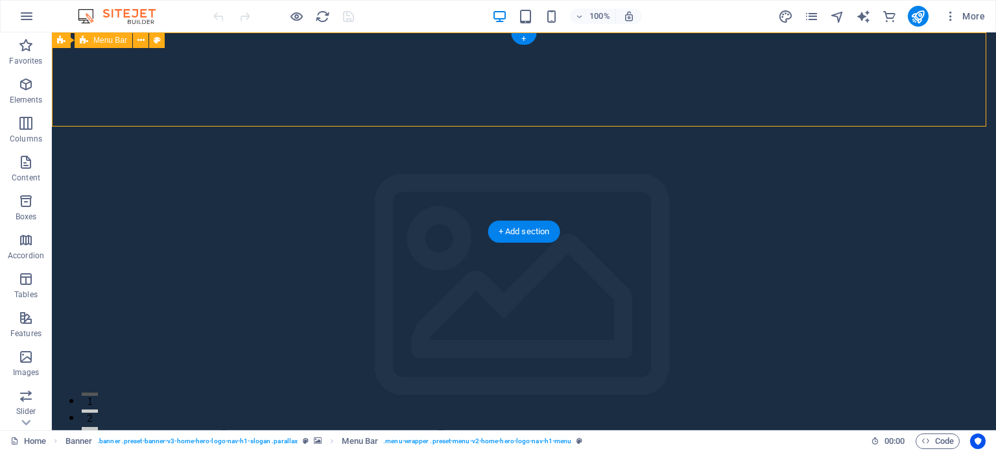
drag, startPoint x: 211, startPoint y: 78, endPoint x: 192, endPoint y: 74, distance: 19.3
click at [186, 381] on div "[DOMAIN_NAME] Home About Services Book Online Contact" at bounding box center [524, 428] width 944 height 94
click at [228, 392] on div "[DOMAIN_NAME]" at bounding box center [524, 412] width 612 height 41
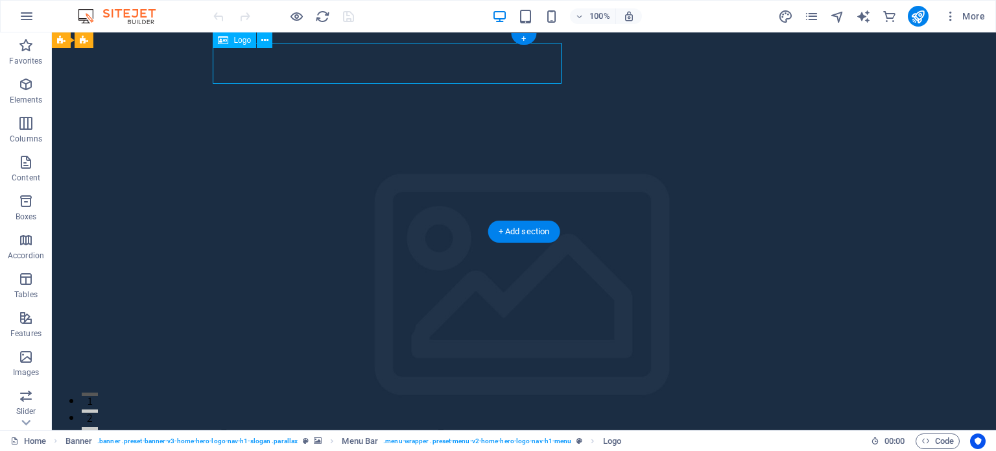
drag, startPoint x: 219, startPoint y: 61, endPoint x: 213, endPoint y: 62, distance: 6.5
click at [218, 392] on div "[DOMAIN_NAME]" at bounding box center [524, 412] width 612 height 41
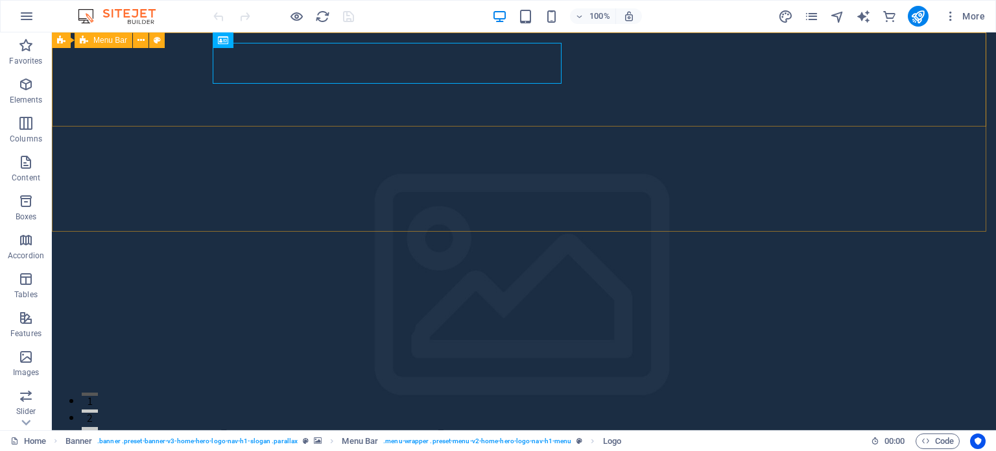
click at [112, 40] on span "Menu Bar" at bounding box center [110, 40] width 34 height 8
click at [143, 43] on icon at bounding box center [140, 41] width 7 height 14
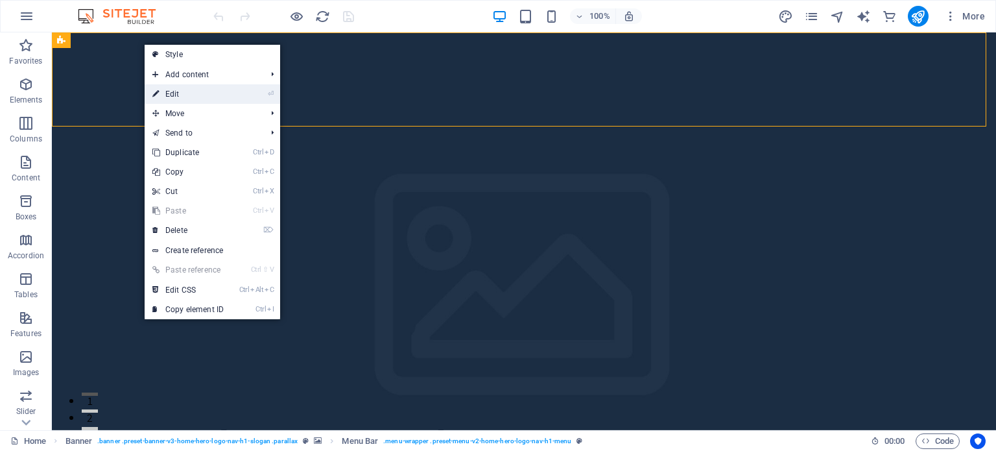
click at [176, 99] on link "⏎ Edit" at bounding box center [188, 93] width 87 height 19
click at [0, 0] on div "Menu" at bounding box center [0, 0] width 0 height 0
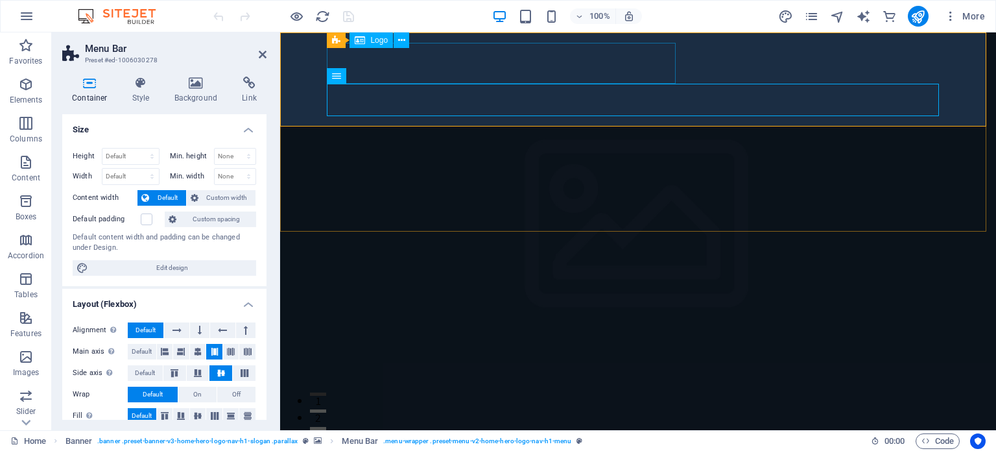
click at [370, 392] on div "[DOMAIN_NAME]" at bounding box center [638, 412] width 612 height 41
click at [332, 392] on div "[DOMAIN_NAME]" at bounding box center [638, 412] width 612 height 41
click at [375, 38] on span "Logo" at bounding box center [379, 40] width 18 height 8
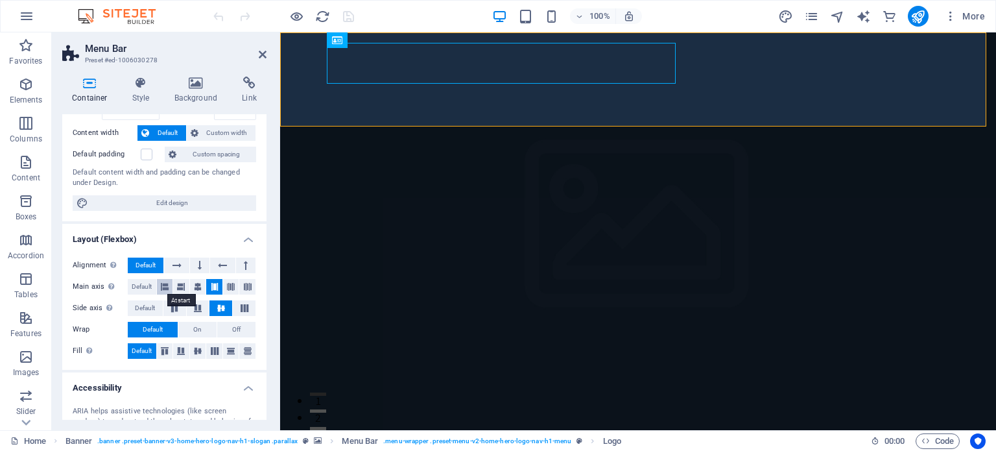
click at [162, 283] on icon at bounding box center [165, 287] width 8 height 16
click at [177, 286] on icon at bounding box center [181, 287] width 8 height 16
click at [161, 285] on icon at bounding box center [165, 287] width 8 height 16
click at [211, 287] on icon at bounding box center [215, 287] width 8 height 16
click at [169, 286] on button at bounding box center [165, 287] width 16 height 16
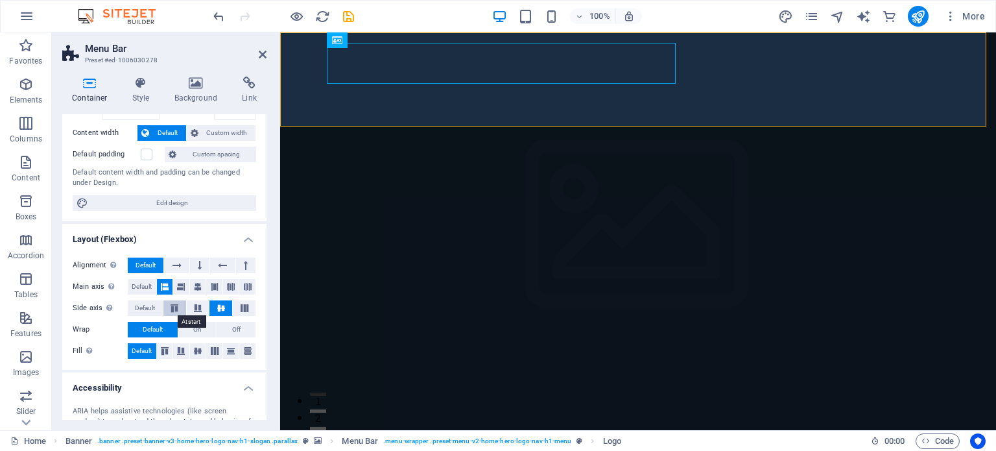
click at [173, 310] on icon at bounding box center [175, 308] width 16 height 8
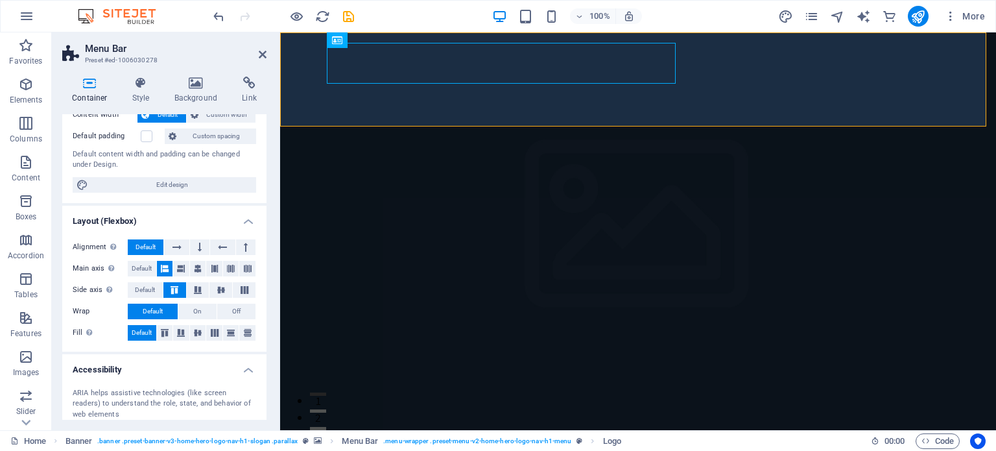
scroll to position [0, 0]
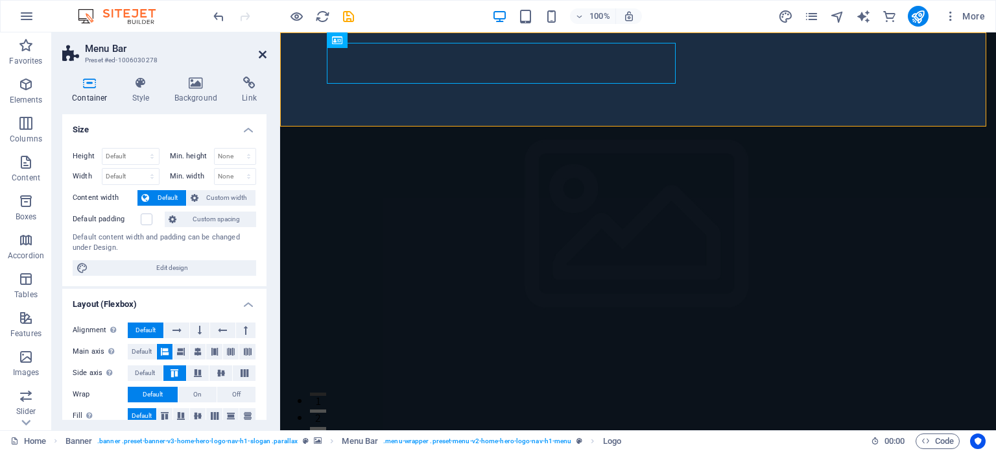
click at [261, 54] on icon at bounding box center [263, 54] width 8 height 10
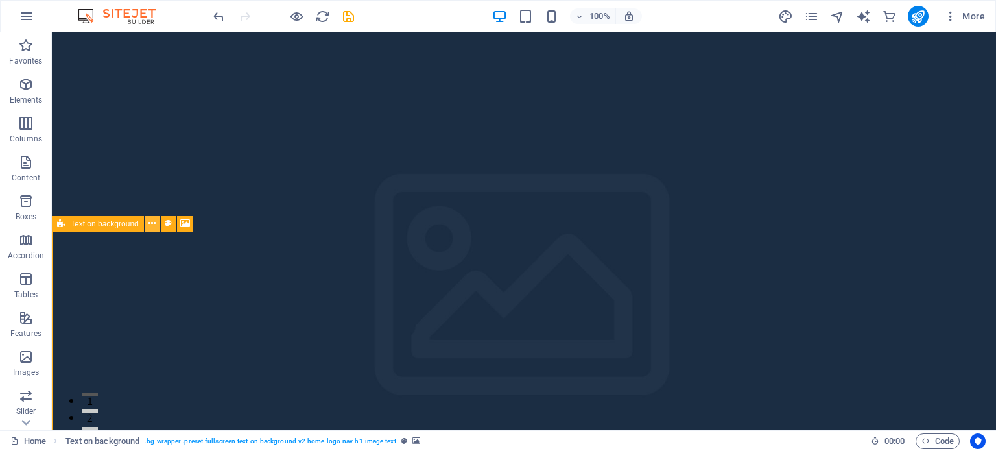
click at [151, 221] on icon at bounding box center [152, 224] width 7 height 14
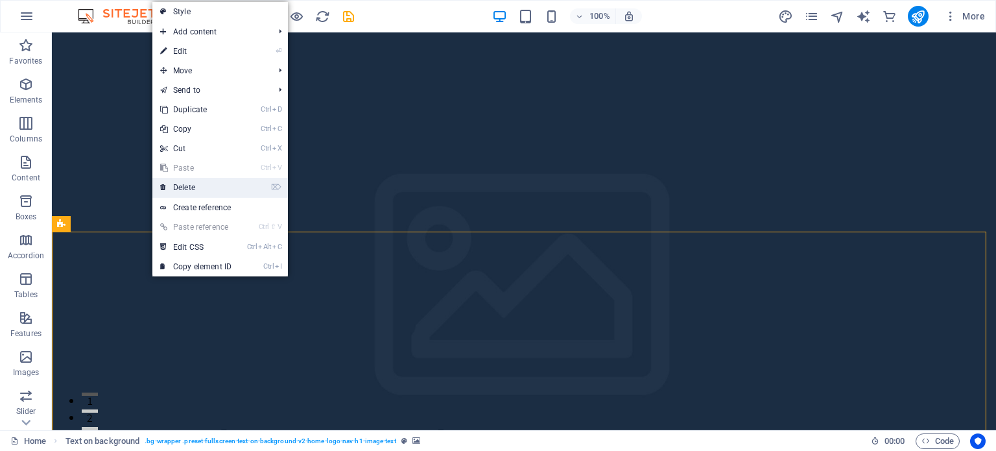
click at [184, 187] on link "⌦ Delete" at bounding box center [195, 187] width 87 height 19
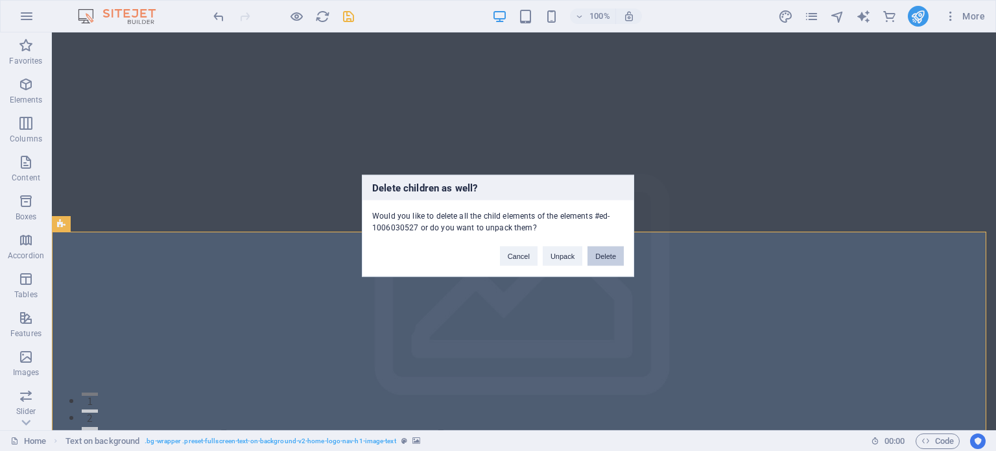
click at [608, 250] on button "Delete" at bounding box center [606, 255] width 36 height 19
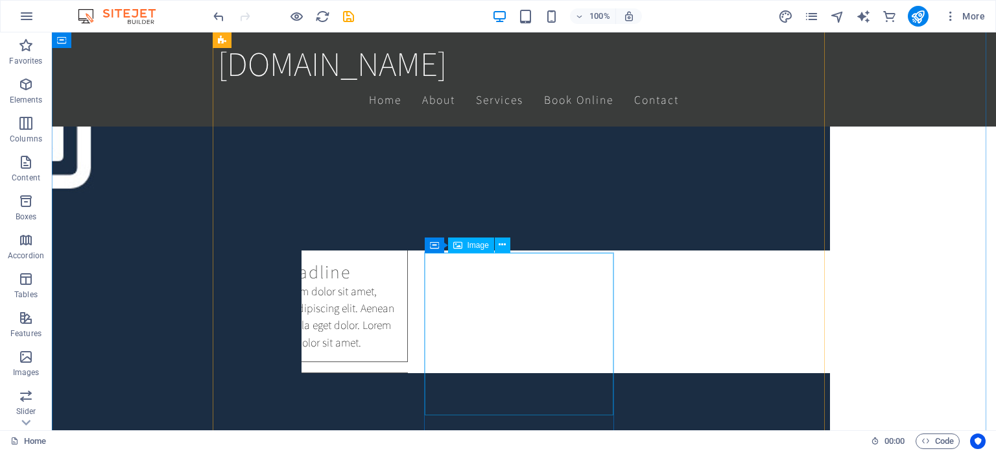
scroll to position [1038, 0]
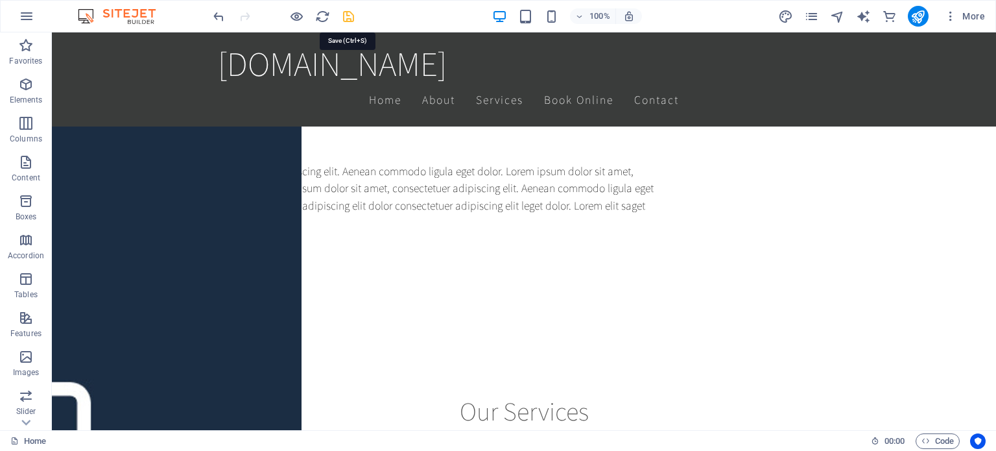
click at [346, 15] on icon "save" at bounding box center [348, 16] width 15 height 15
checkbox input "false"
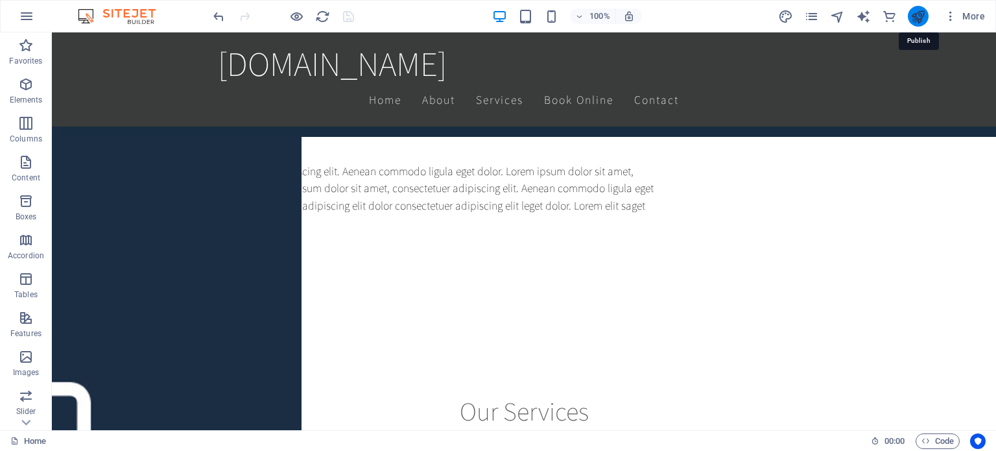
click at [922, 18] on icon "publish" at bounding box center [918, 16] width 15 height 15
